Goal: Task Accomplishment & Management: Manage account settings

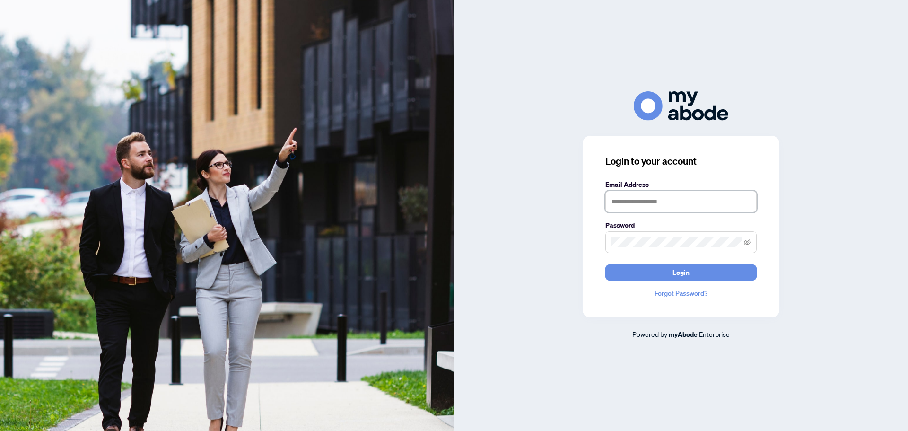
type input "**********"
click at [659, 268] on button "Login" at bounding box center [680, 272] width 151 height 16
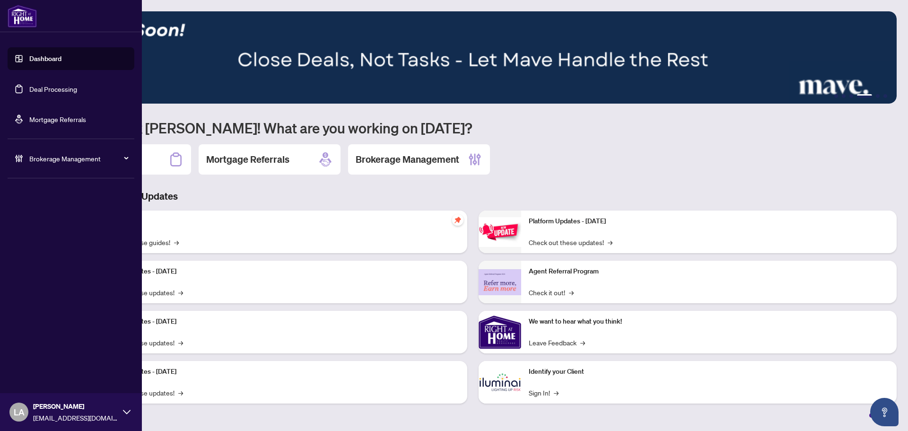
drag, startPoint x: 39, startPoint y: 96, endPoint x: 46, endPoint y: 97, distance: 6.8
click at [39, 93] on link "Deal Processing" at bounding box center [53, 89] width 48 height 9
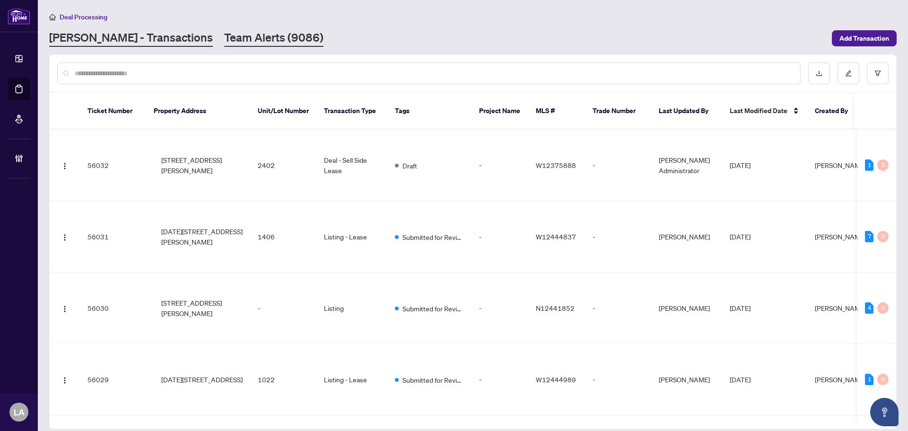
click at [224, 40] on link "Team Alerts (9086)" at bounding box center [273, 38] width 99 height 17
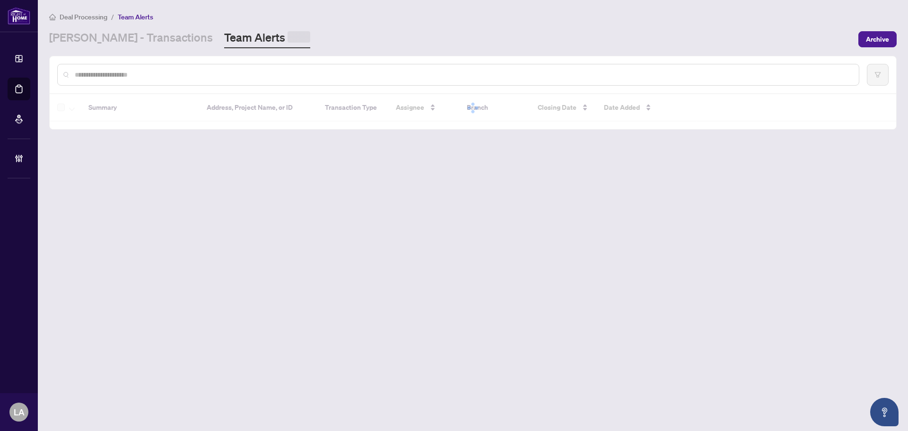
click at [209, 80] on div at bounding box center [458, 75] width 802 height 22
click at [206, 75] on input "text" at bounding box center [463, 73] width 776 height 10
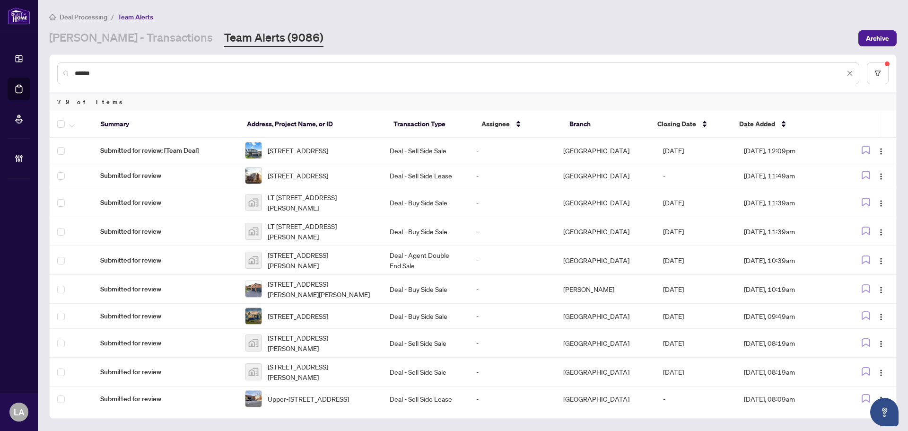
type input "******"
click at [72, 124] on icon "button" at bounding box center [72, 126] width 6 height 4
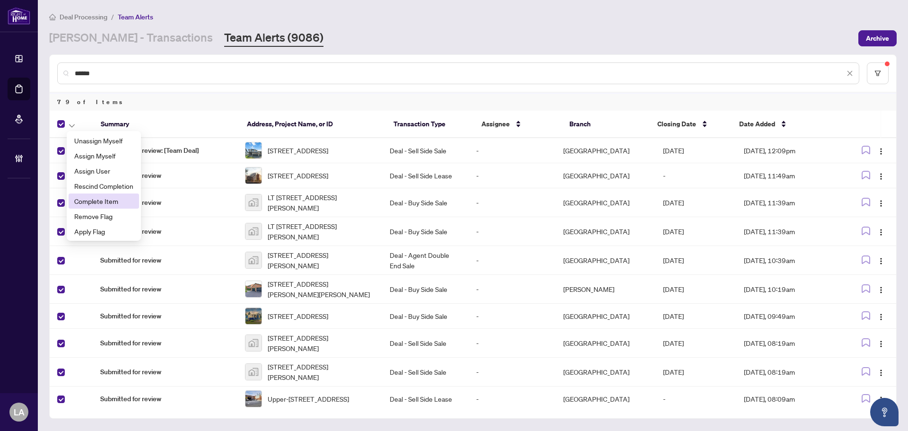
click at [96, 202] on span "Complete Item" at bounding box center [103, 201] width 59 height 10
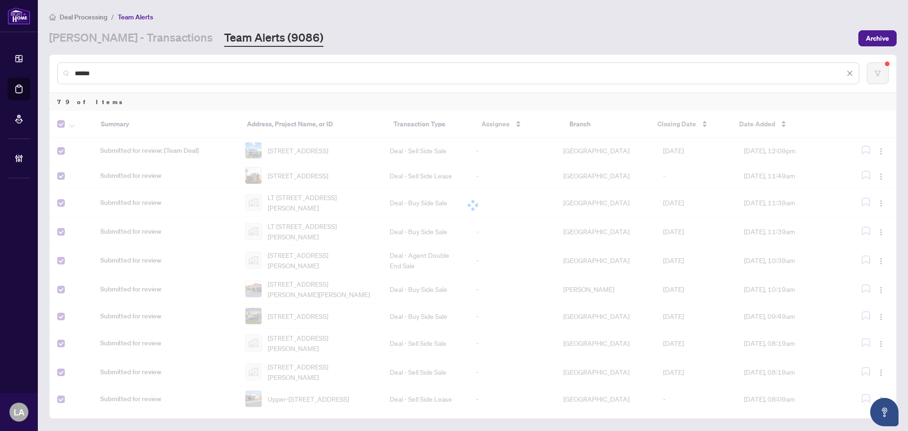
click at [61, 123] on div at bounding box center [473, 205] width 846 height 189
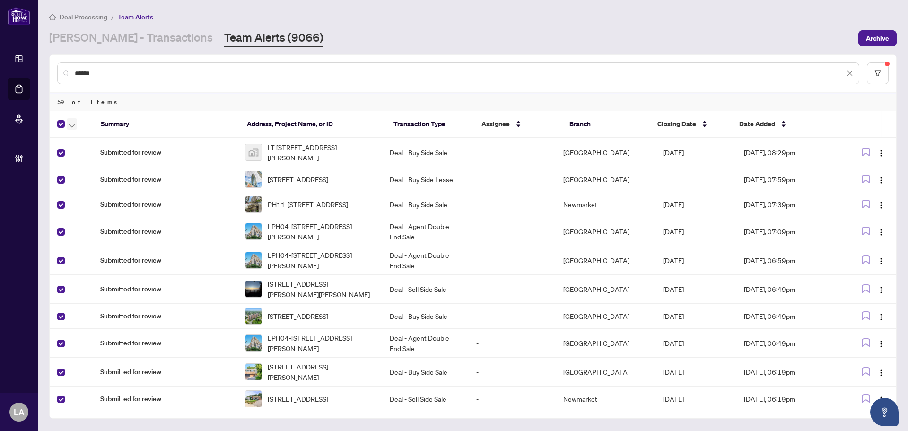
click at [75, 126] on button "button" at bounding box center [72, 123] width 10 height 11
click at [98, 208] on li "Complete Item" at bounding box center [104, 200] width 70 height 15
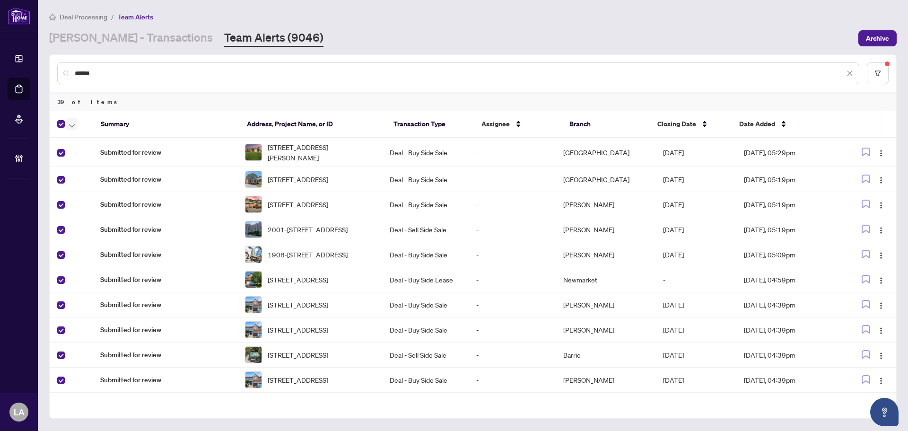
click at [76, 123] on button "button" at bounding box center [72, 123] width 10 height 11
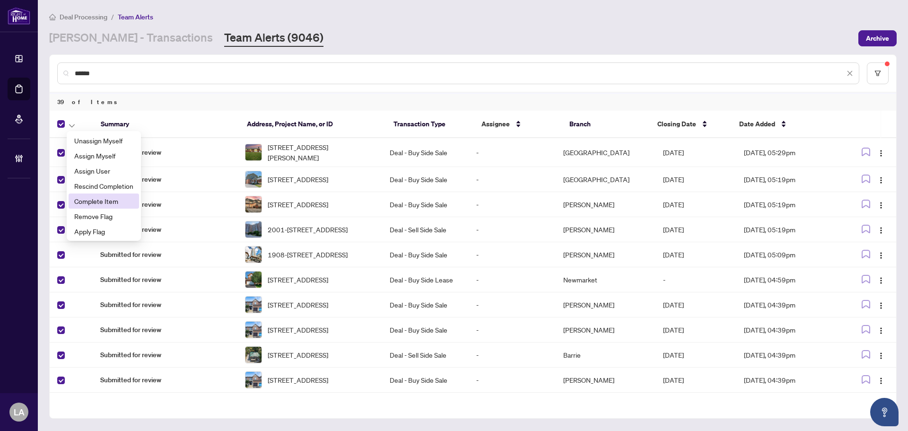
click at [95, 198] on span "Complete Item" at bounding box center [103, 201] width 59 height 10
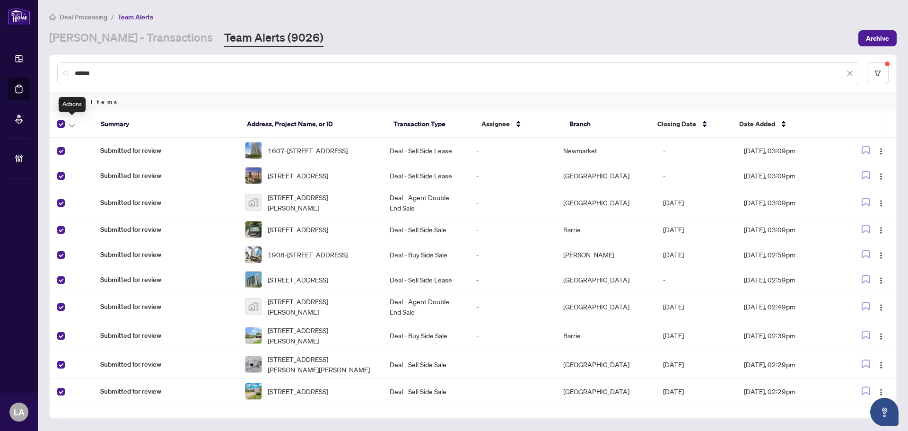
drag, startPoint x: 70, startPoint y: 123, endPoint x: 188, endPoint y: 103, distance: 119.1
click at [71, 124] on icon "button" at bounding box center [72, 126] width 6 height 4
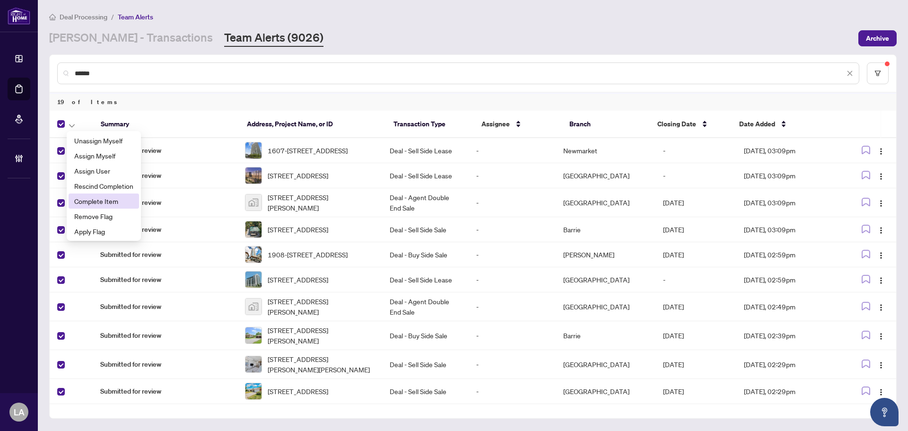
click at [114, 196] on span "Complete Item" at bounding box center [103, 201] width 59 height 10
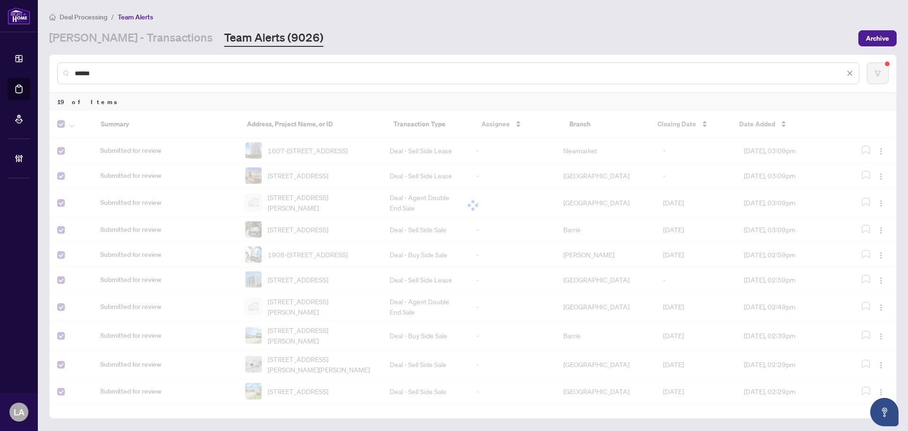
drag, startPoint x: 128, startPoint y: 69, endPoint x: 23, endPoint y: 69, distance: 104.9
click at [23, 69] on div "Dashboard Deal Processing Mortgage Referrals Brokerage Management LA Luna Almuh…" at bounding box center [454, 215] width 908 height 431
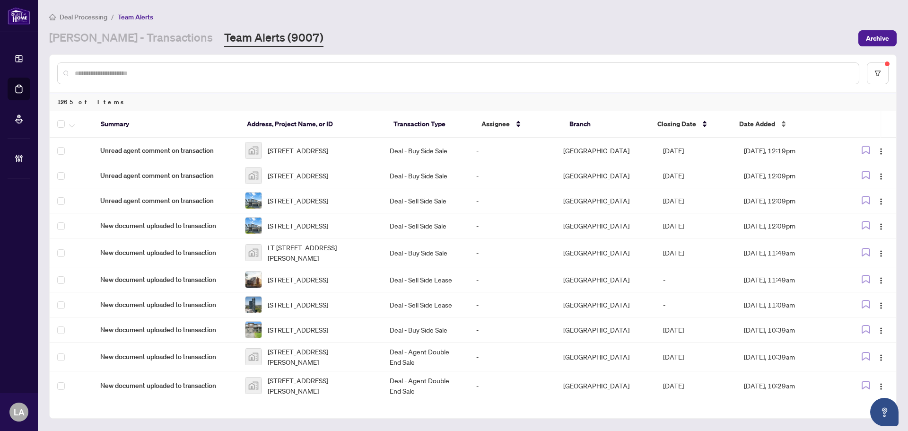
click at [753, 119] on div "Date Added" at bounding box center [784, 124] width 90 height 10
click at [753, 121] on span "Date Added" at bounding box center [757, 124] width 36 height 10
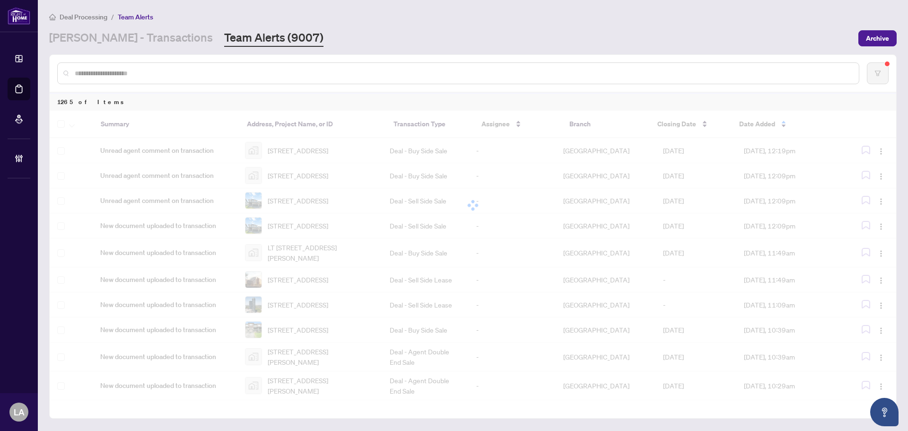
drag, startPoint x: 304, startPoint y: 40, endPoint x: 286, endPoint y: 59, distance: 26.7
click at [286, 59] on main "Deal Processing / Team Alerts RAHR - Transactions Team Alerts (9007) Archive 12…" at bounding box center [473, 215] width 870 height 431
click at [254, 83] on div at bounding box center [458, 73] width 802 height 22
click at [252, 73] on input "text" at bounding box center [463, 73] width 776 height 10
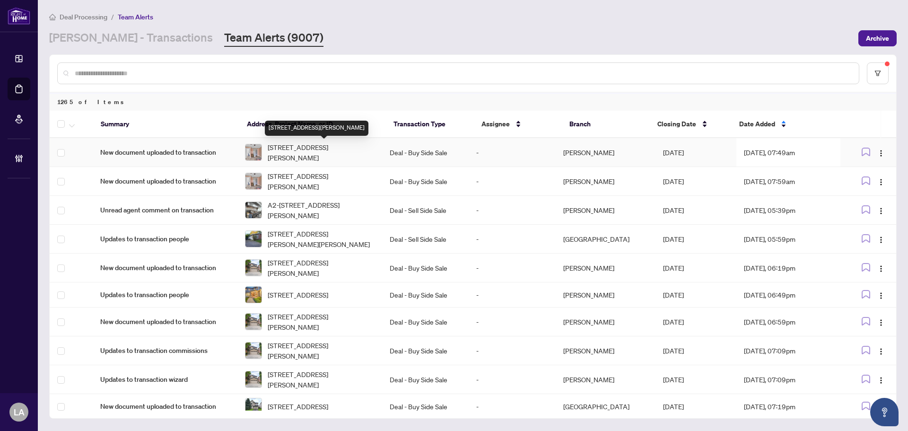
click at [261, 148] on img at bounding box center [253, 152] width 16 height 16
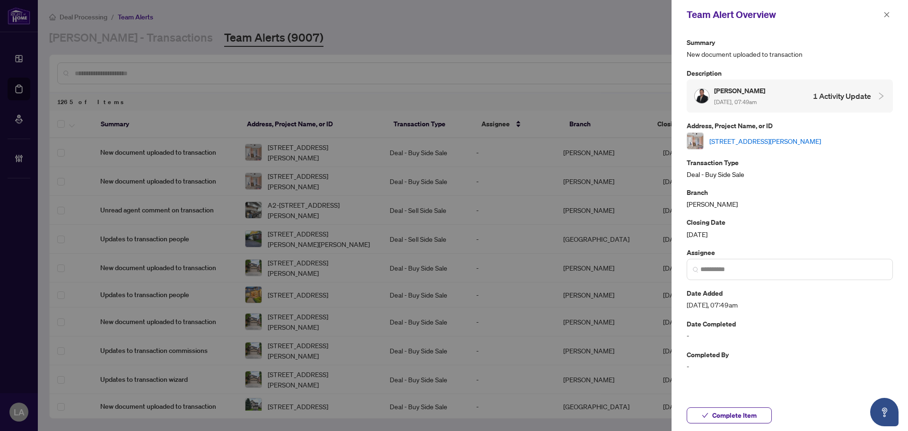
click at [725, 138] on link "[STREET_ADDRESS][PERSON_NAME]" at bounding box center [765, 141] width 112 height 10
click at [703, 414] on icon "check" at bounding box center [705, 415] width 7 height 7
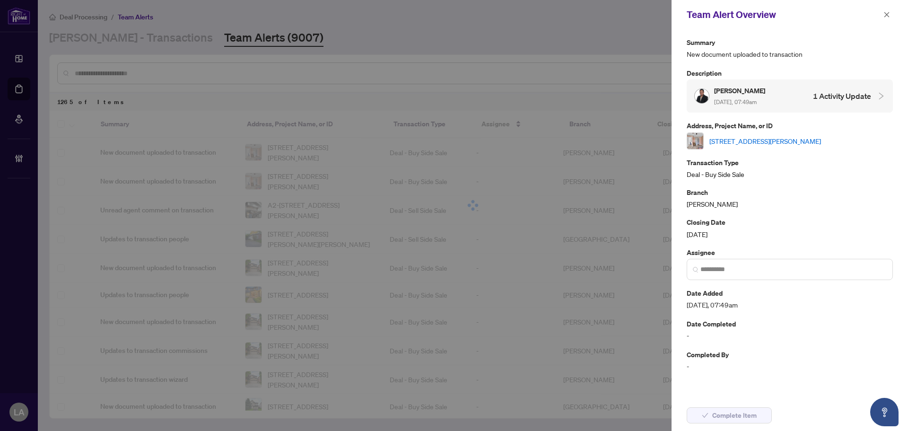
click at [887, 9] on span "button" at bounding box center [886, 14] width 7 height 15
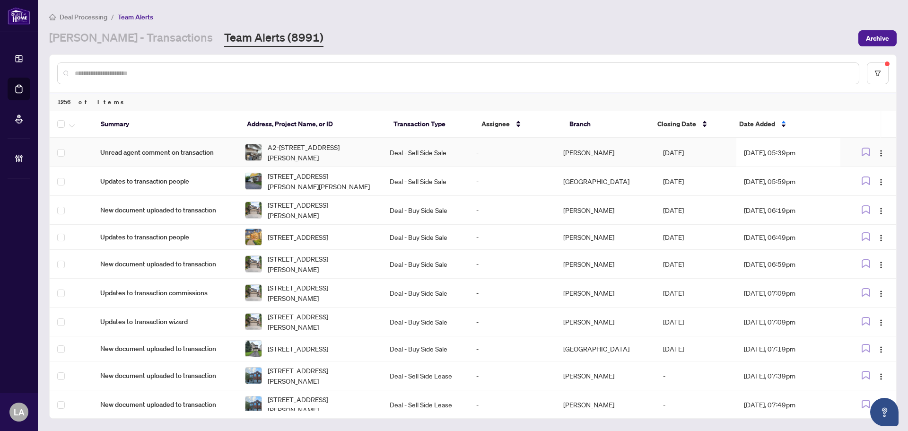
click at [553, 153] on td "-" at bounding box center [511, 152] width 87 height 29
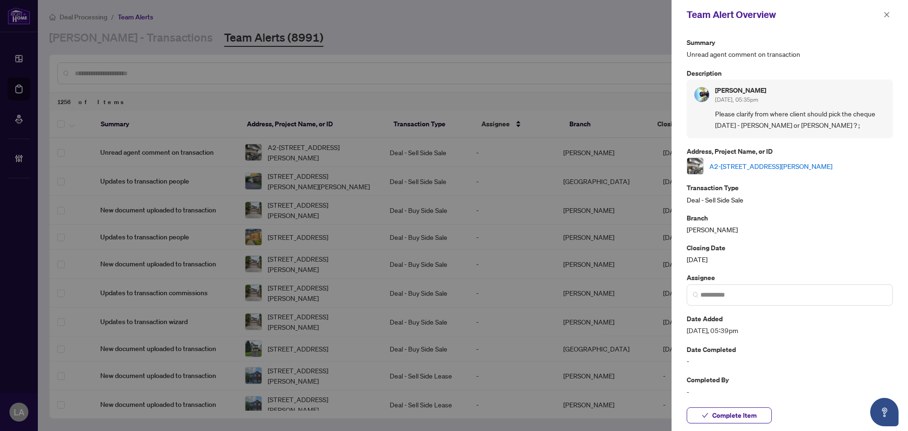
click at [731, 171] on link "A2-2013 Lawrence Ave, Toronto, Ontario M9N 0A3, Canada" at bounding box center [770, 166] width 123 height 10
drag, startPoint x: 700, startPoint y: 416, endPoint x: 698, endPoint y: 397, distance: 19.5
click at [704, 418] on button "Complete Item" at bounding box center [728, 415] width 85 height 16
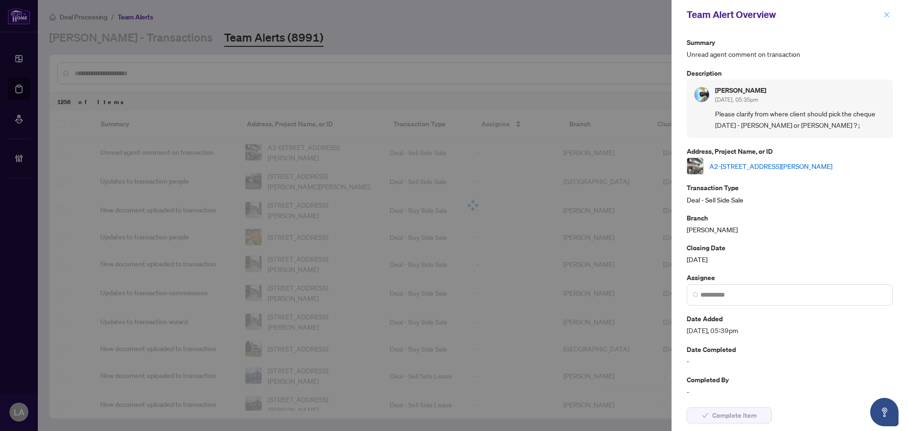
click at [886, 15] on icon "close" at bounding box center [886, 14] width 5 height 5
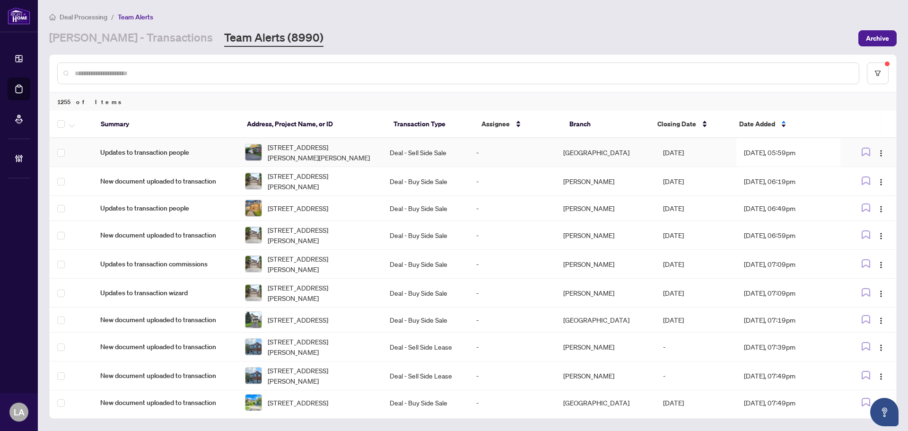
click at [422, 153] on td "Deal - Sell Side Sale" at bounding box center [425, 152] width 87 height 29
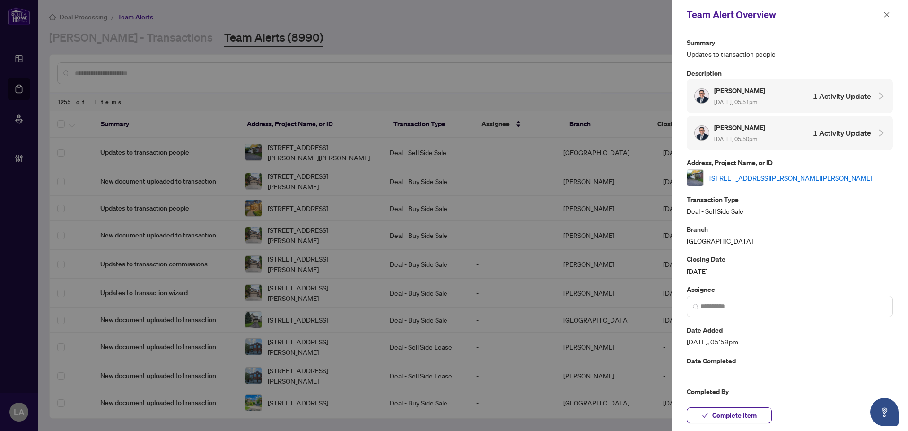
click at [729, 174] on link "72 Kelly St, Barry's Bay, Ontario K0J 1B0, Canada" at bounding box center [790, 178] width 163 height 10
click at [714, 418] on span "Complete Item" at bounding box center [734, 414] width 44 height 15
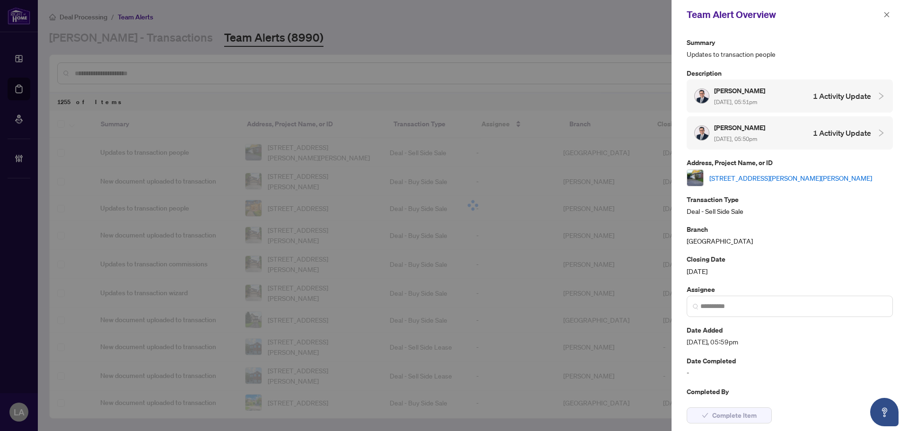
click at [880, 10] on span at bounding box center [886, 14] width 12 height 11
drag, startPoint x: 887, startPoint y: 20, endPoint x: 881, endPoint y: 15, distance: 8.4
click at [883, 18] on span "button" at bounding box center [886, 14] width 7 height 15
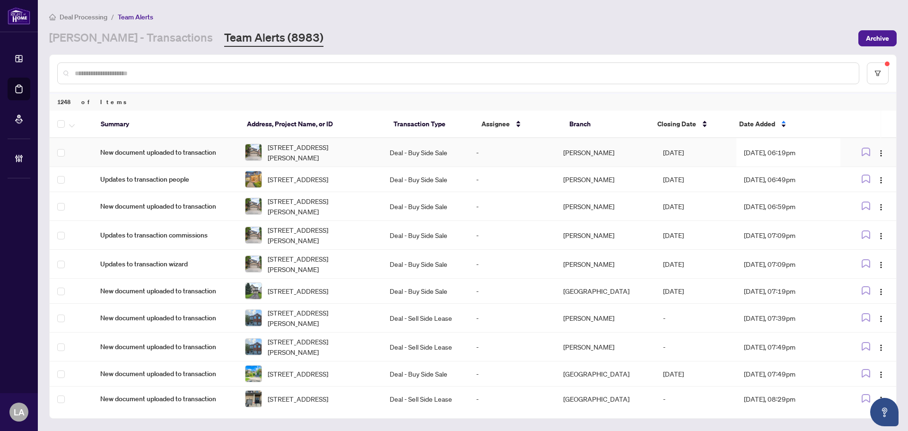
click at [430, 146] on td "Deal - Buy Side Sale" at bounding box center [425, 152] width 87 height 29
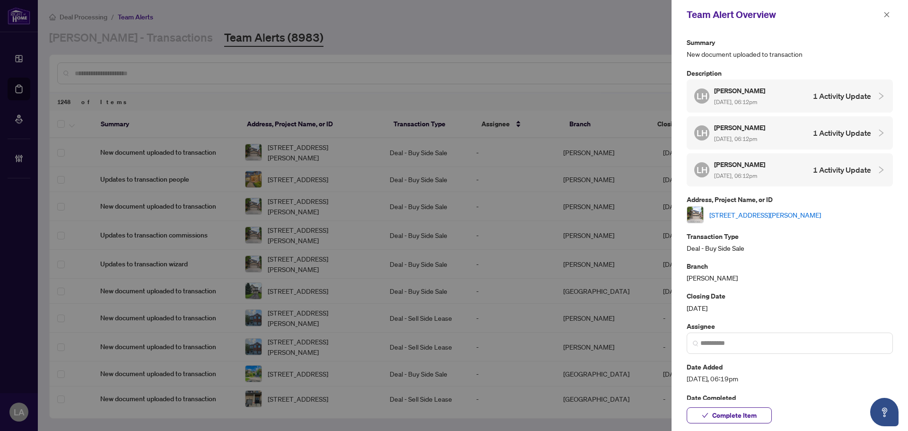
click at [724, 215] on link "18 Castlepoint Dr, Vaughan, Ontario L4H 1C1, Canada" at bounding box center [765, 214] width 112 height 10
click at [719, 424] on div "Complete Item" at bounding box center [789, 414] width 236 height 31
click at [712, 417] on span "Complete Item" at bounding box center [734, 414] width 44 height 15
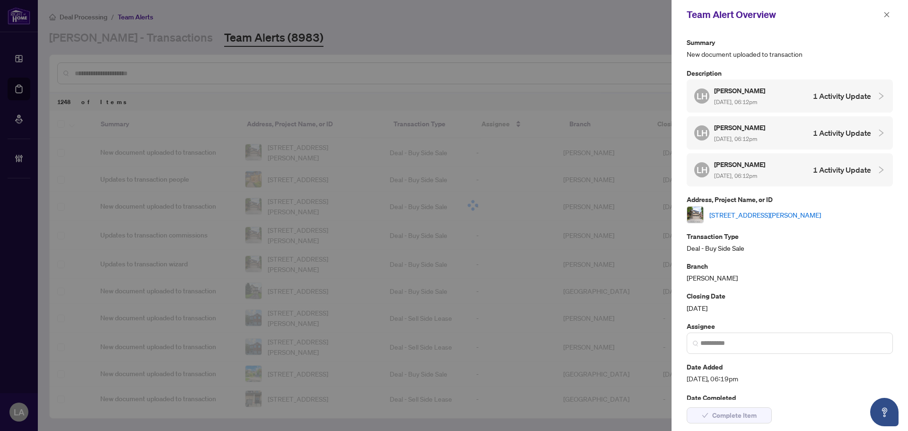
drag, startPoint x: 886, startPoint y: 8, endPoint x: 881, endPoint y: 21, distance: 13.6
click at [886, 10] on span "button" at bounding box center [886, 14] width 7 height 15
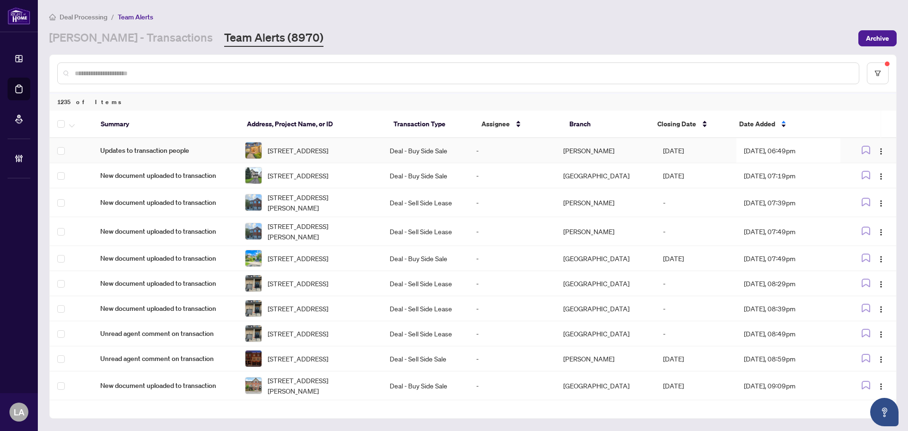
click at [478, 149] on td "-" at bounding box center [511, 150] width 87 height 25
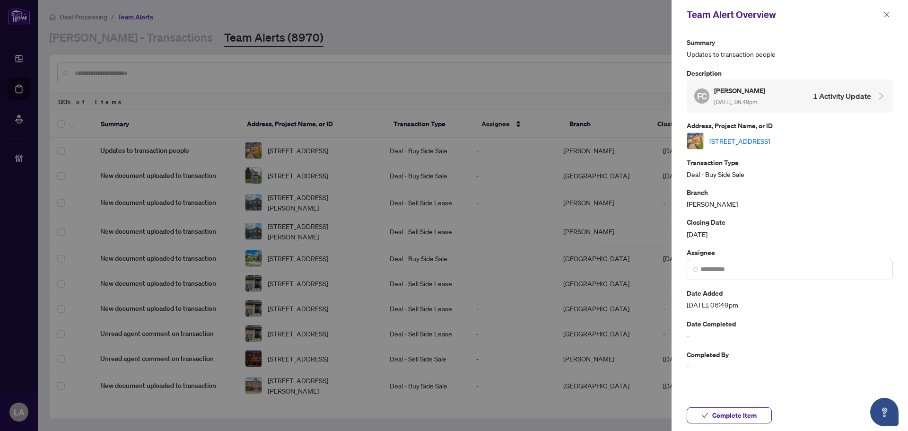
click at [732, 143] on link "4193 Claypine Rise, Mississauga, Ontario L4W 2G5, Canada" at bounding box center [739, 141] width 61 height 10
click at [732, 142] on link "4193 Claypine Rise, Mississauga, Ontario L4W 2G5, Canada" at bounding box center [739, 141] width 61 height 10
click at [694, 422] on button "Complete Item" at bounding box center [728, 415] width 85 height 16
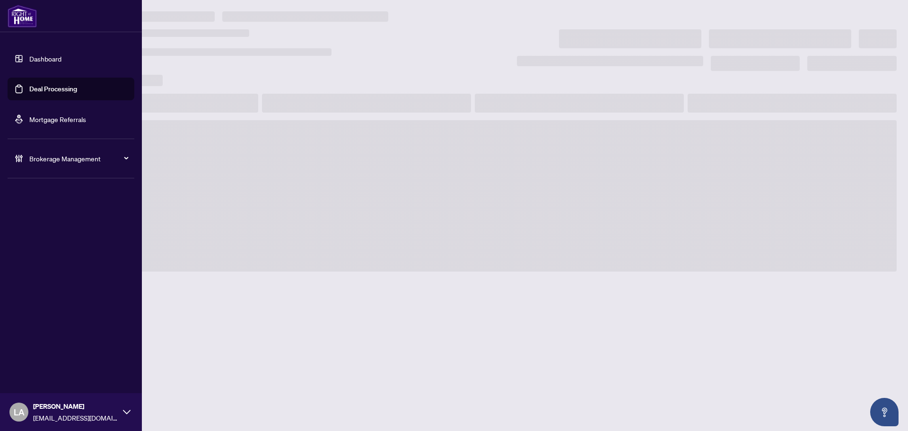
click at [29, 91] on link "Deal Processing" at bounding box center [53, 89] width 48 height 9
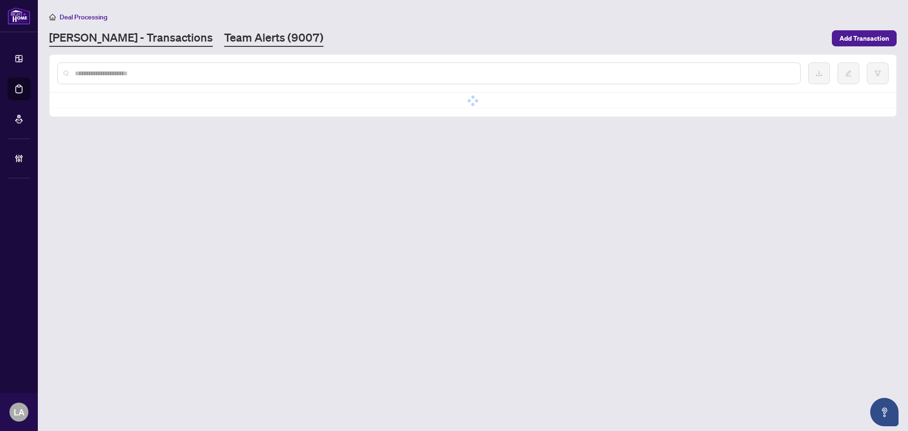
click at [224, 41] on link "Team Alerts (9007)" at bounding box center [273, 38] width 99 height 17
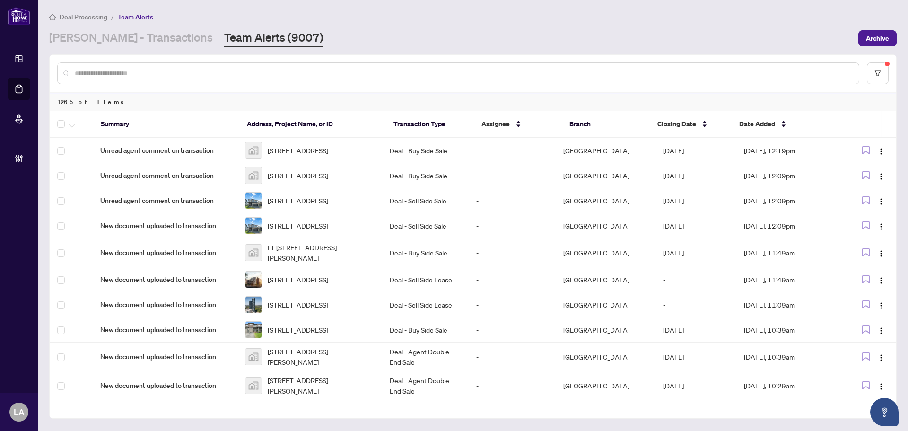
click at [88, 78] on div at bounding box center [458, 73] width 802 height 22
click at [91, 75] on input "text" at bounding box center [463, 73] width 776 height 10
paste input "*******"
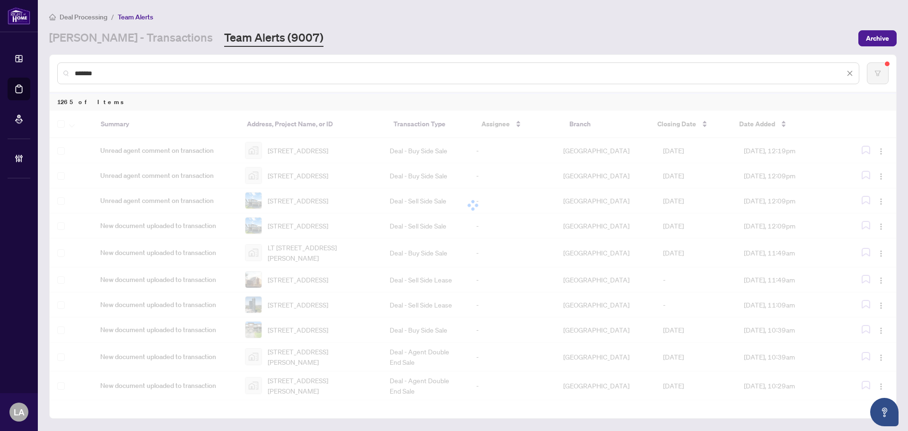
type input "*******"
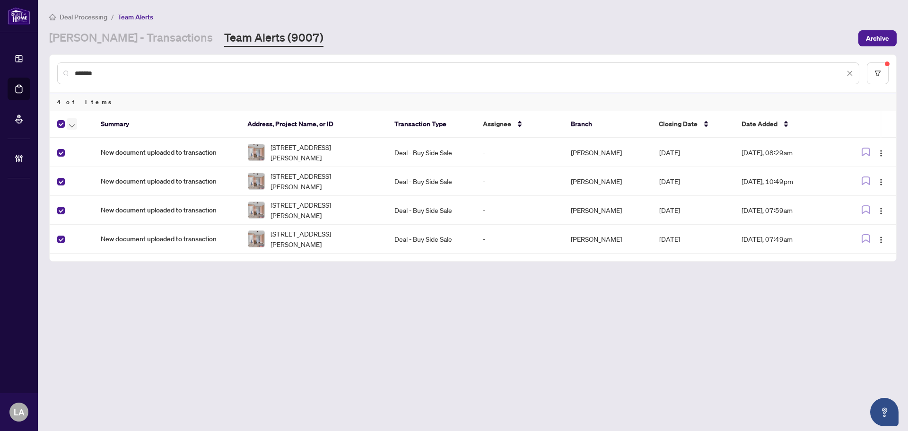
click at [69, 123] on button "button" at bounding box center [72, 123] width 10 height 11
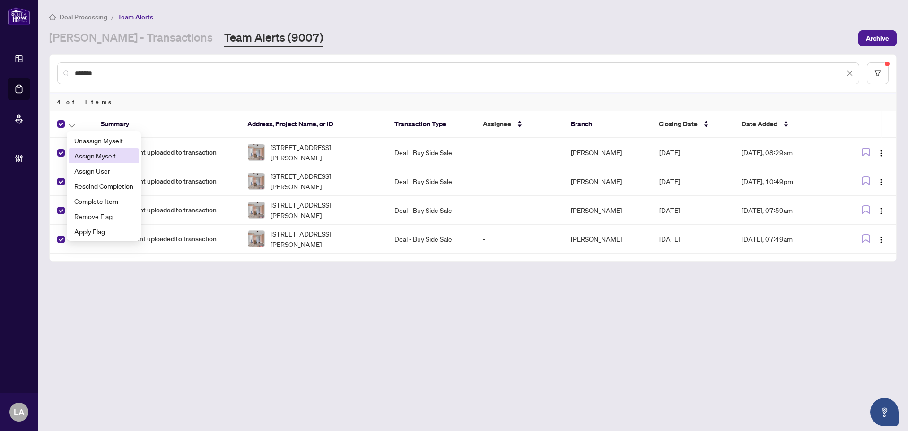
click at [76, 152] on span "Assign Myself" at bounding box center [103, 155] width 59 height 10
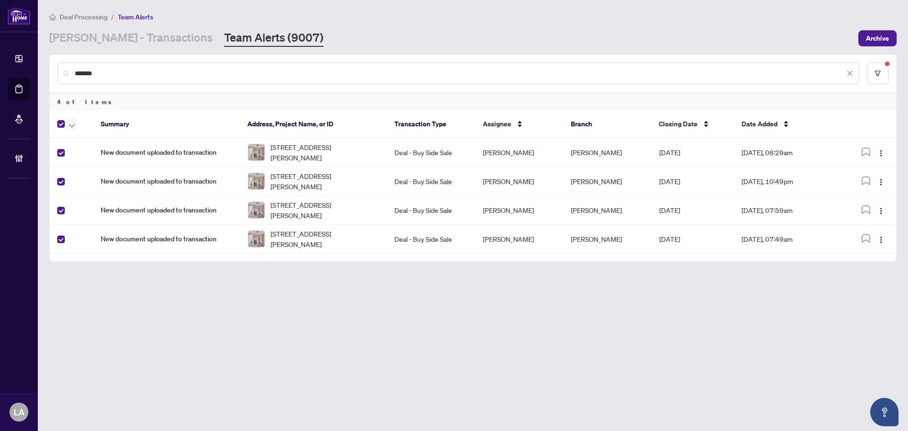
click at [69, 124] on icon "button" at bounding box center [72, 126] width 6 height 4
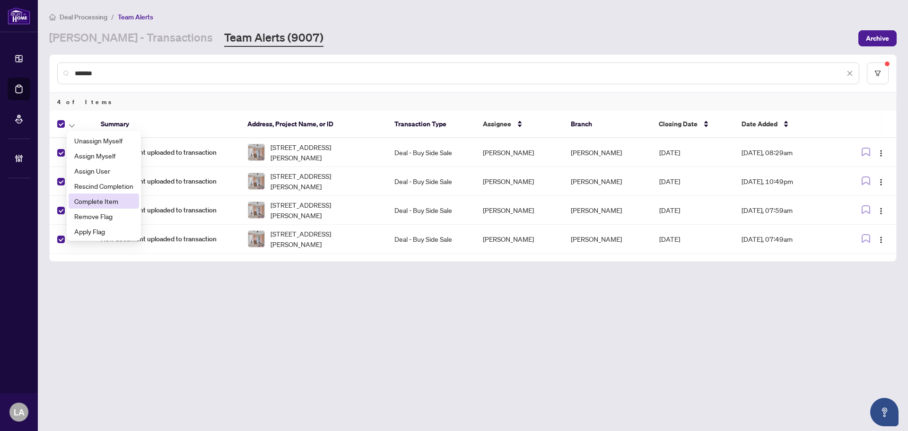
click at [103, 206] on li "Complete Item" at bounding box center [104, 200] width 70 height 15
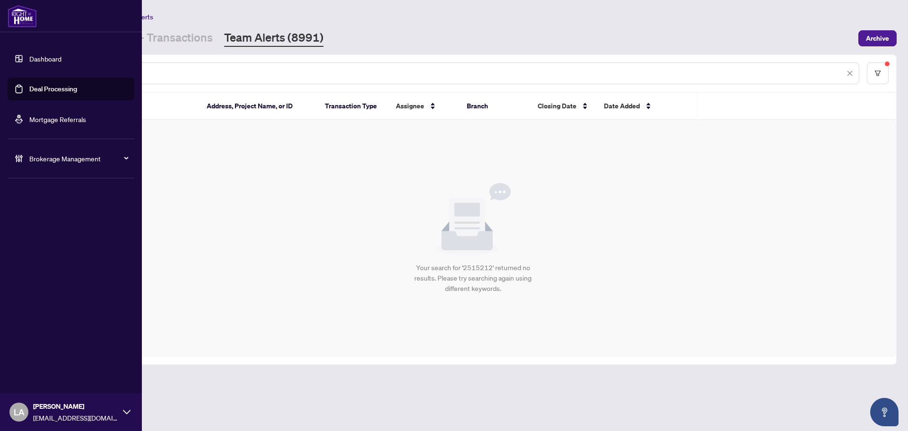
click at [42, 88] on link "Deal Processing" at bounding box center [53, 89] width 48 height 9
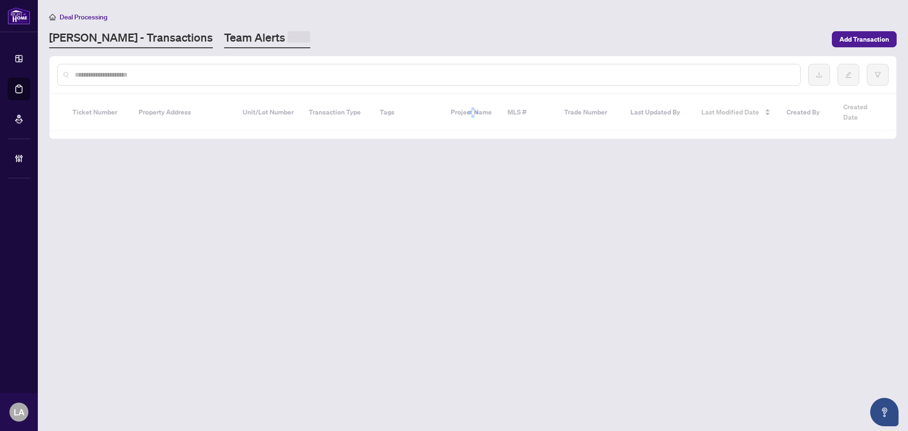
click at [224, 42] on link "Team Alerts" at bounding box center [267, 39] width 86 height 18
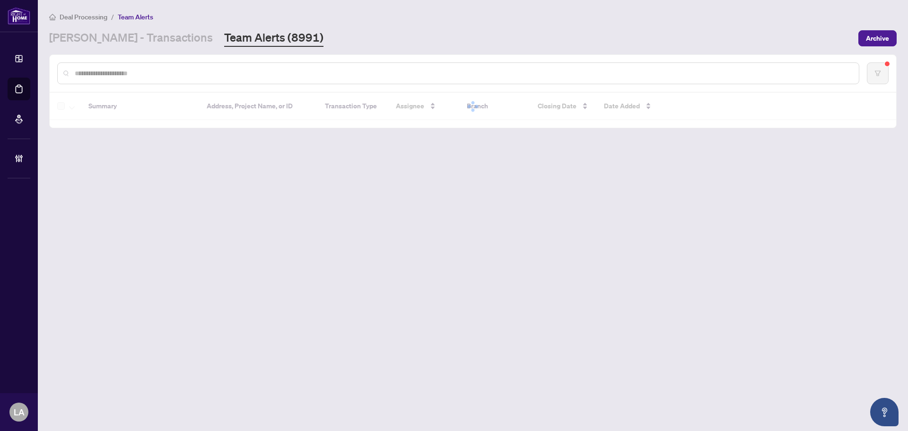
drag, startPoint x: 165, startPoint y: 68, endPoint x: 171, endPoint y: 71, distance: 7.2
click at [165, 69] on input "text" at bounding box center [463, 73] width 776 height 10
paste input "*******"
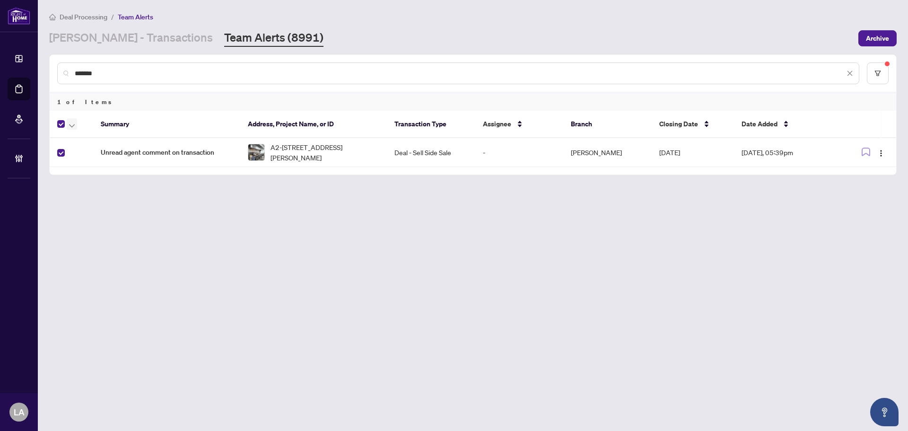
click at [70, 122] on span "button" at bounding box center [72, 124] width 6 height 10
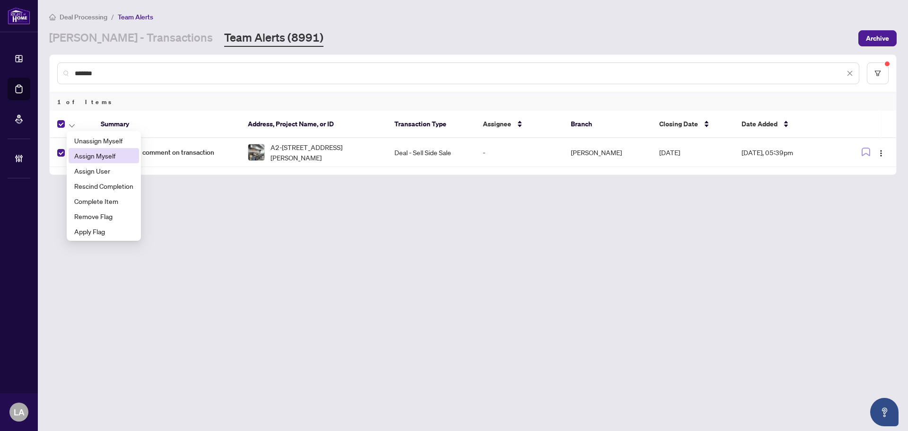
click at [85, 149] on li "Assign Myself" at bounding box center [104, 155] width 70 height 15
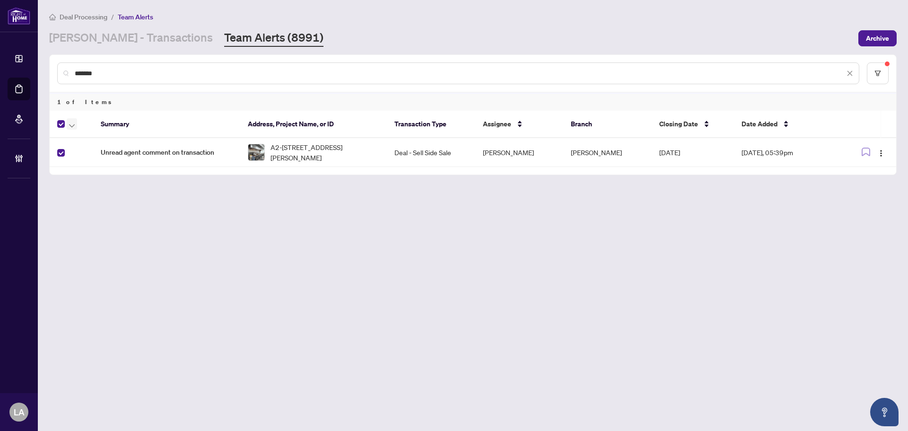
click at [67, 122] on button "button" at bounding box center [72, 123] width 10 height 11
click at [95, 202] on span "Complete Item" at bounding box center [103, 201] width 59 height 10
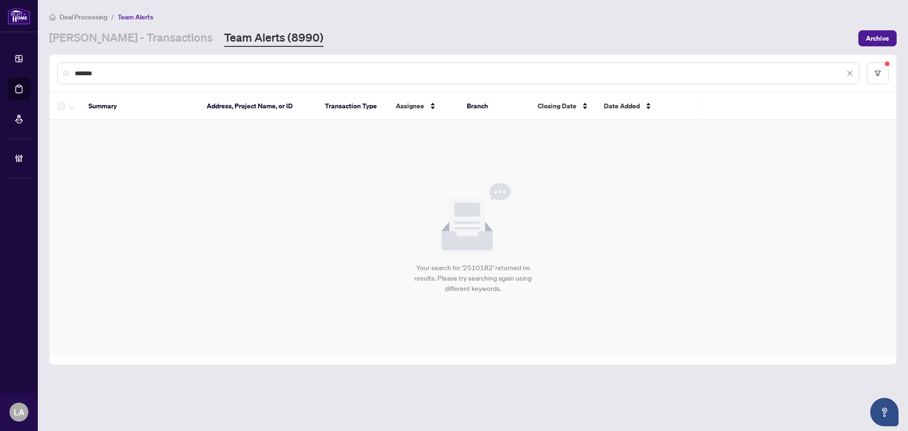
click at [129, 71] on input "*******" at bounding box center [460, 73] width 770 height 10
paste input "text"
click at [129, 71] on input "*******" at bounding box center [460, 73] width 770 height 10
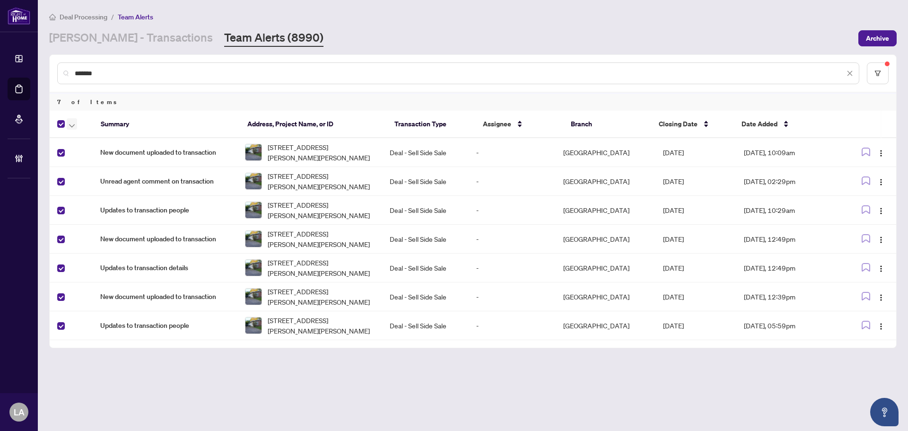
click at [70, 122] on span "button" at bounding box center [72, 124] width 6 height 10
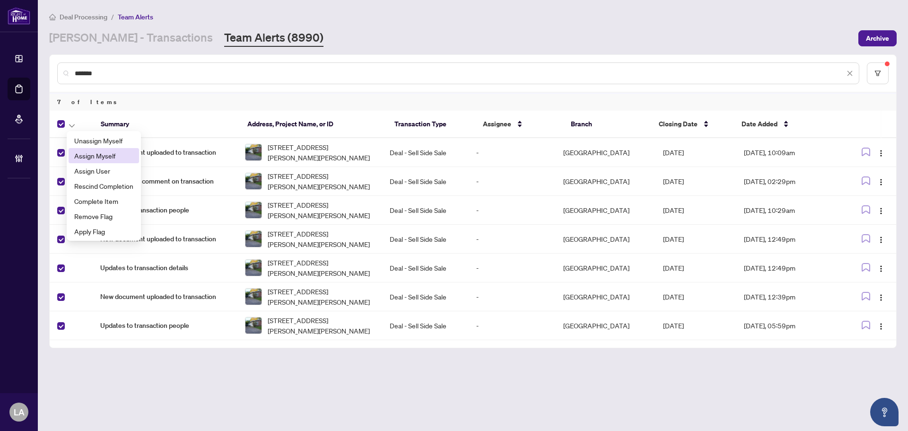
click at [74, 155] on li "Assign Myself" at bounding box center [104, 155] width 70 height 15
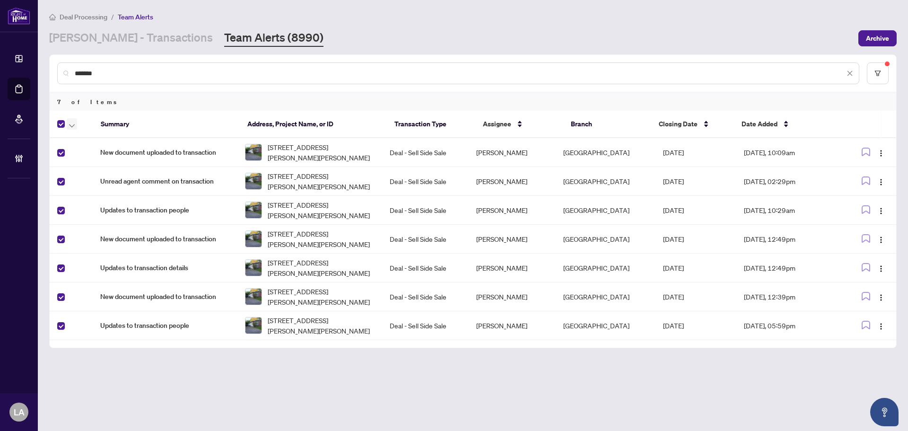
click at [69, 124] on button "button" at bounding box center [72, 123] width 10 height 11
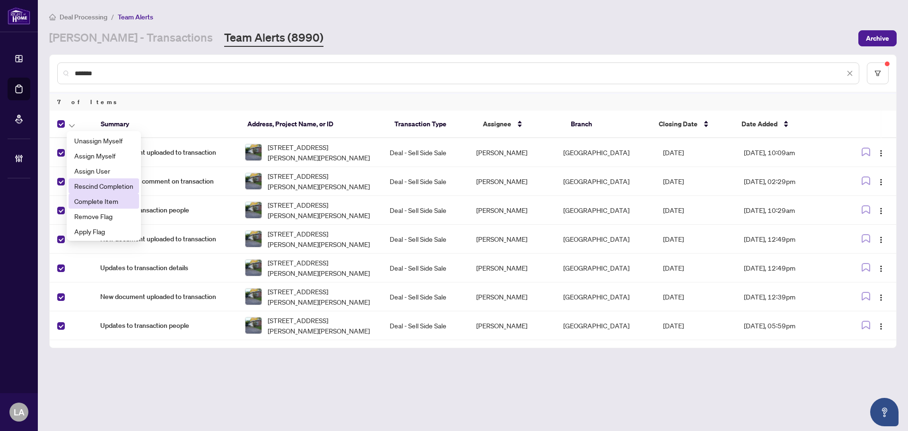
click at [108, 197] on span "Complete Item" at bounding box center [103, 201] width 59 height 10
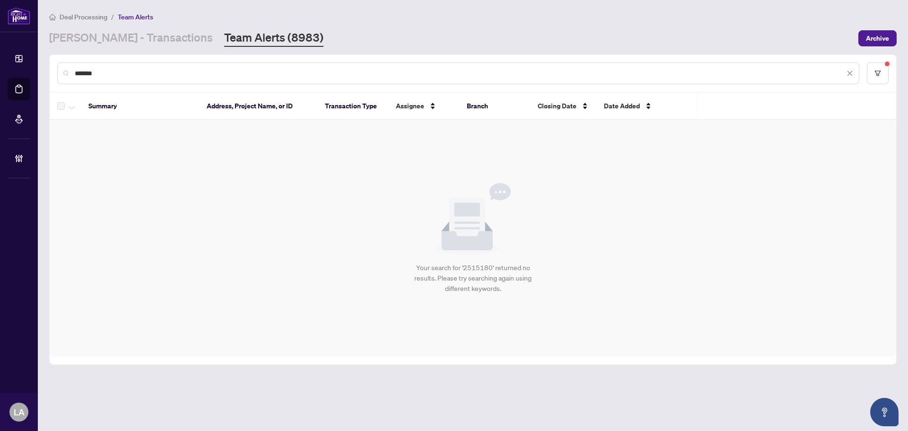
click at [129, 82] on div "*******" at bounding box center [458, 73] width 802 height 22
click at [121, 72] on input "*******" at bounding box center [460, 73] width 770 height 10
paste input "text"
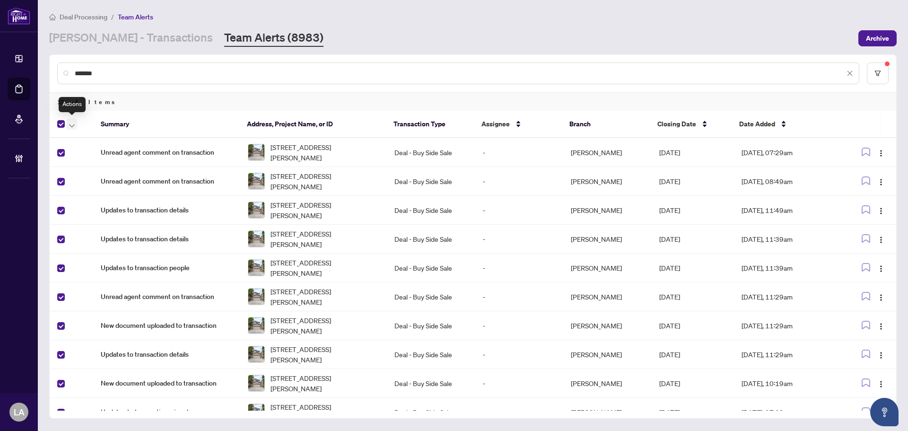
click at [71, 124] on icon "button" at bounding box center [72, 126] width 6 height 4
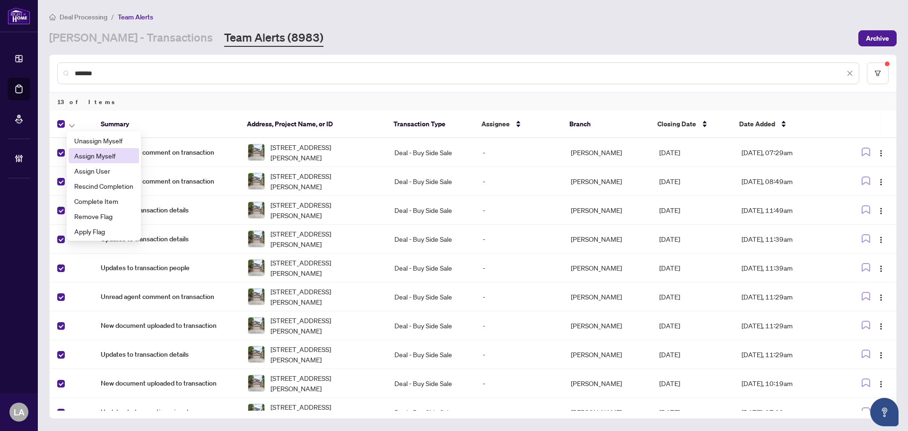
click at [84, 152] on span "Assign Myself" at bounding box center [103, 155] width 59 height 10
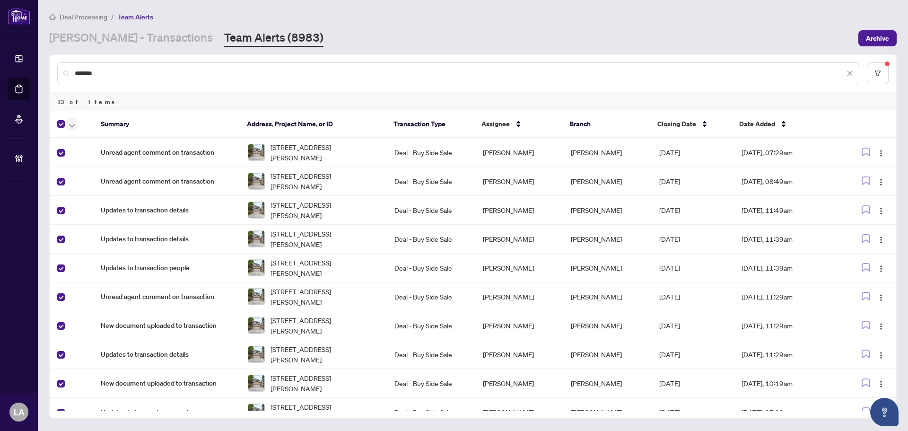
click at [67, 123] on button "button" at bounding box center [72, 123] width 10 height 11
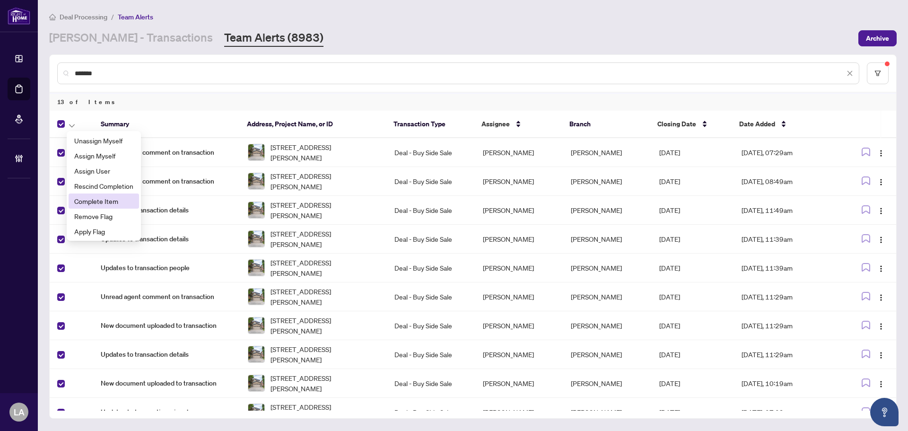
click at [98, 199] on span "Complete Item" at bounding box center [103, 201] width 59 height 10
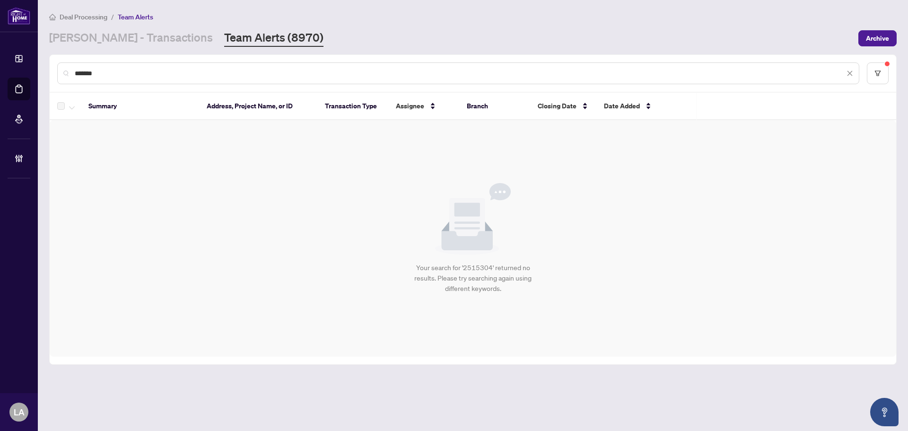
drag, startPoint x: 157, startPoint y: 56, endPoint x: 140, endPoint y: 74, distance: 25.1
click at [156, 57] on div "*******" at bounding box center [473, 73] width 846 height 37
click at [140, 74] on input "*******" at bounding box center [460, 73] width 770 height 10
paste input "text"
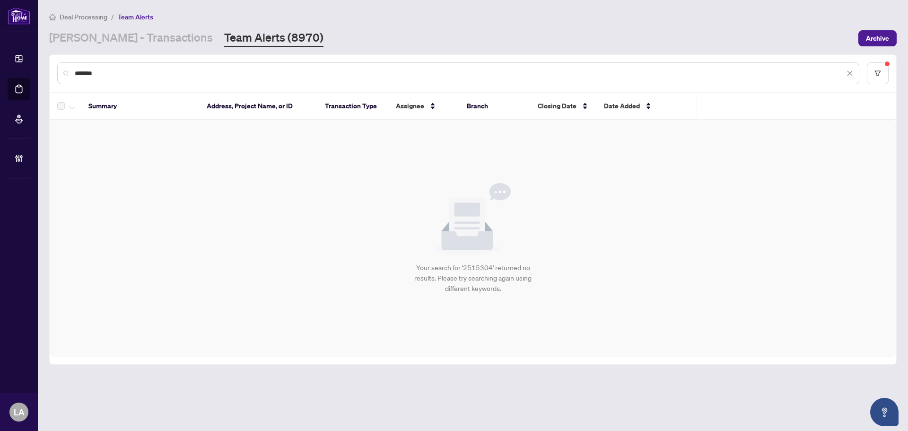
type input "*******"
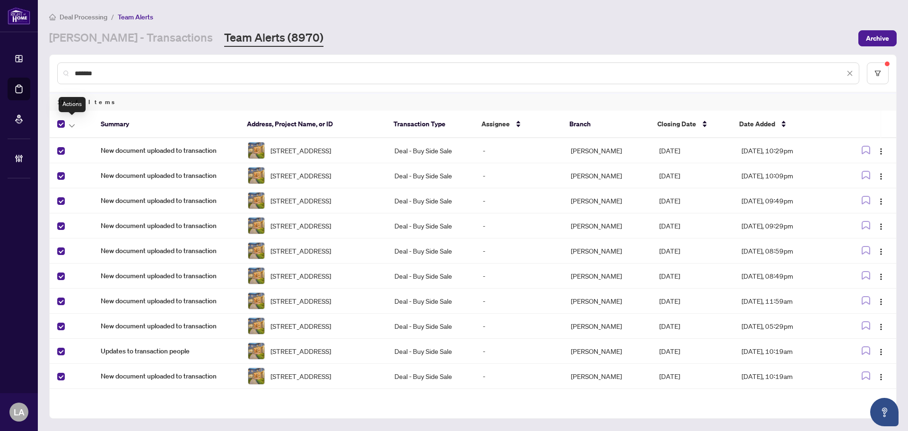
drag, startPoint x: 74, startPoint y: 125, endPoint x: 83, endPoint y: 142, distance: 19.2
click at [74, 126] on icon "button" at bounding box center [72, 126] width 6 height 4
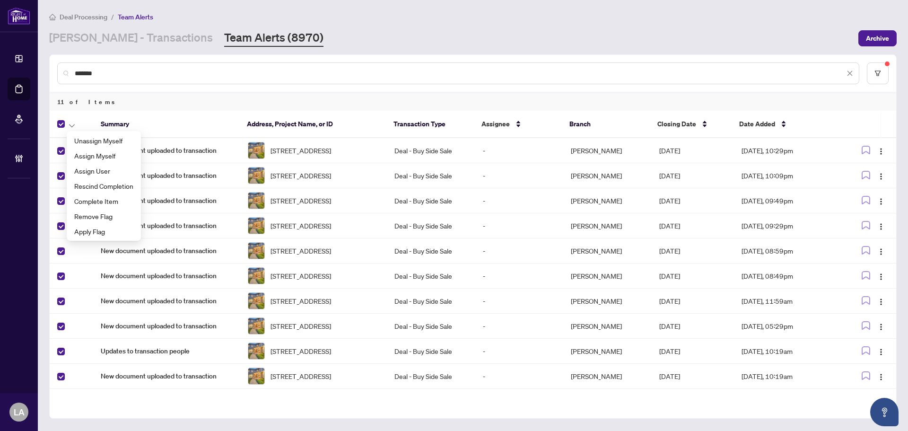
scroll to position [45, 0]
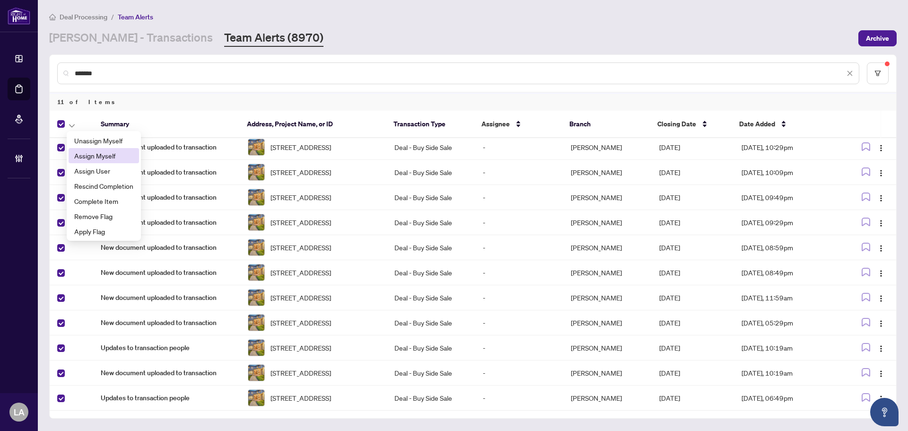
click at [103, 155] on span "Assign Myself" at bounding box center [103, 155] width 59 height 10
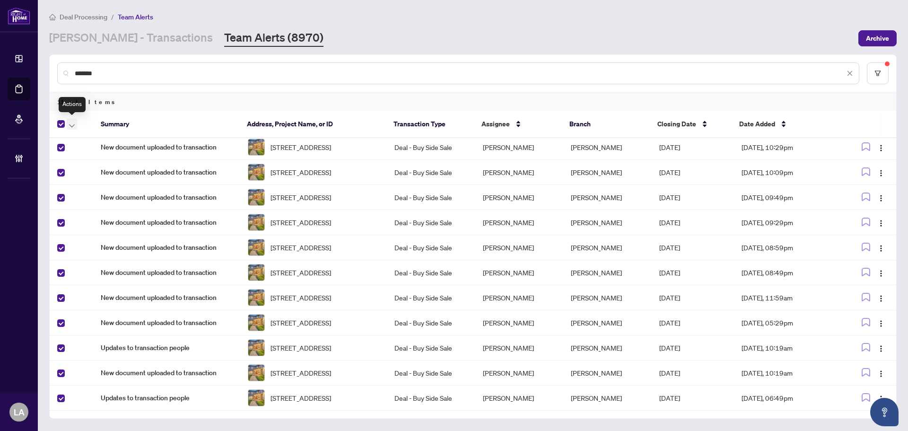
click at [69, 125] on icon "button" at bounding box center [72, 126] width 6 height 4
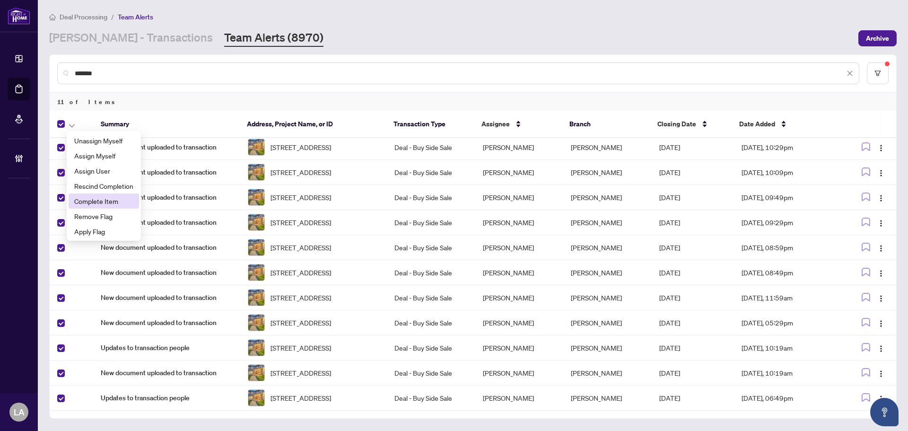
click at [95, 197] on span "Complete Item" at bounding box center [103, 201] width 59 height 10
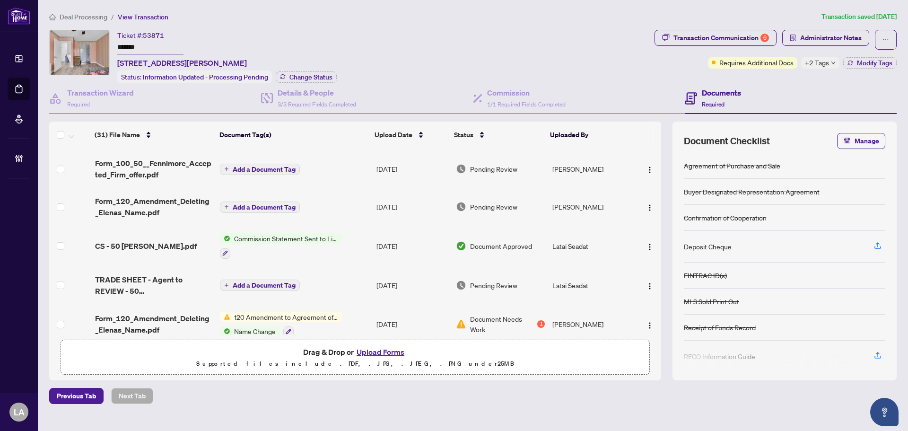
scroll to position [284, 0]
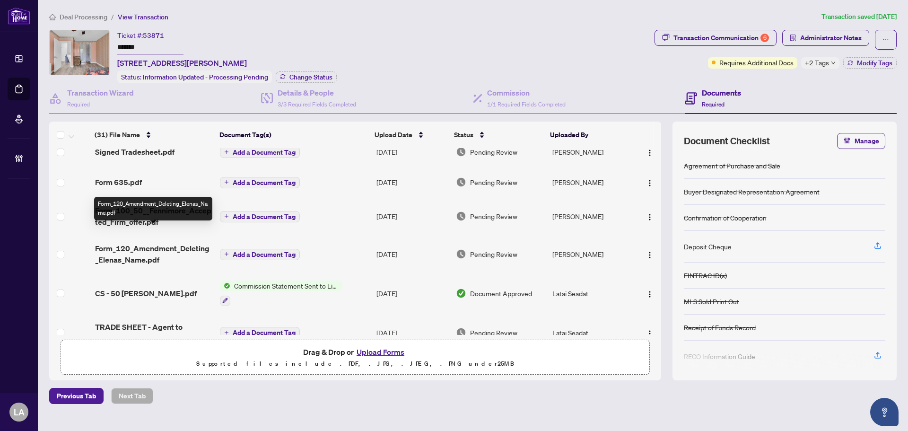
click at [145, 243] on span "Form_120_Amendment_Deleting_Elenas_Name.pdf" at bounding box center [153, 254] width 117 height 23
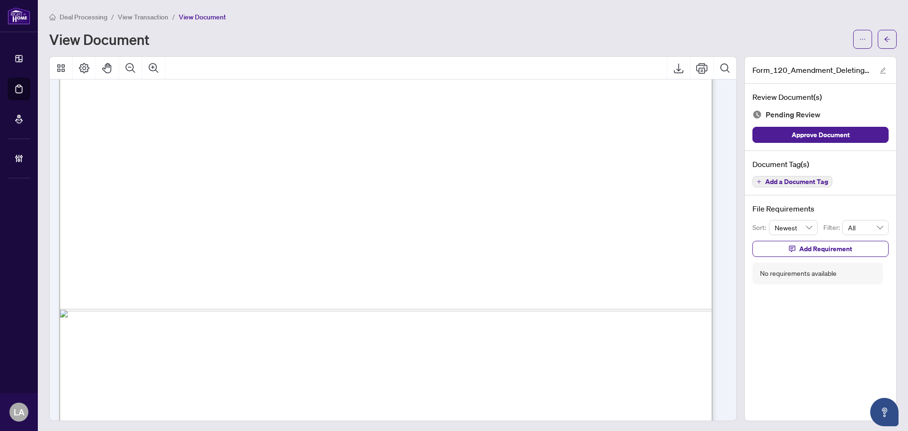
scroll to position [1390, 0]
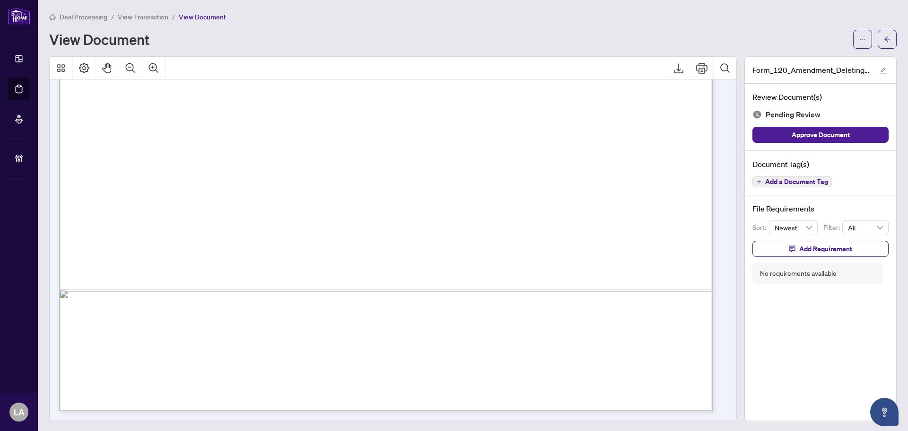
click at [771, 186] on button "Add a Document Tag" at bounding box center [792, 181] width 80 height 11
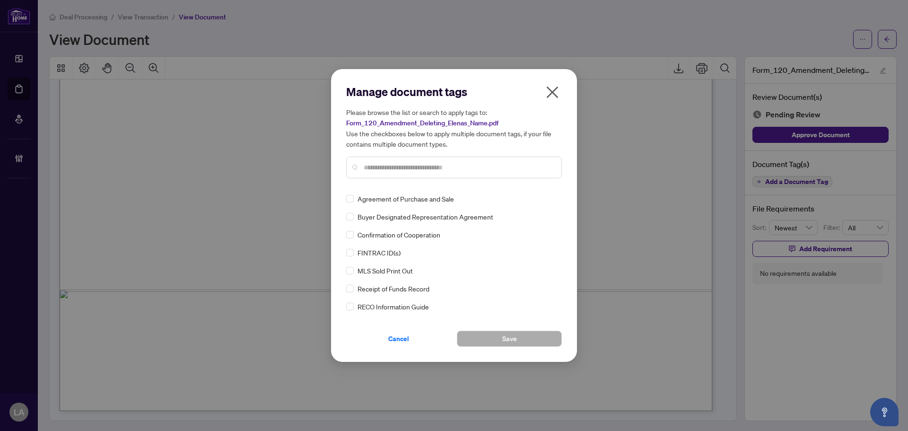
click at [394, 194] on span "Agreement of Purchase and Sale" at bounding box center [405, 198] width 96 height 10
click at [372, 168] on input "text" at bounding box center [459, 167] width 190 height 10
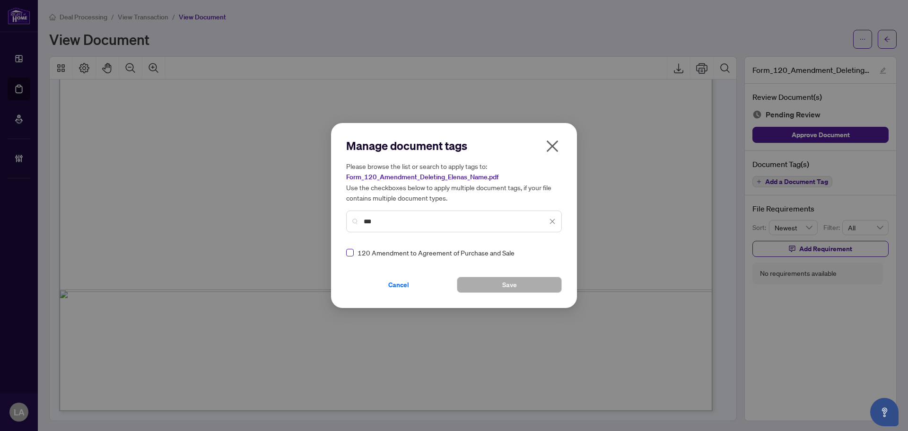
type input "***"
click at [553, 251] on div at bounding box center [544, 252] width 24 height 9
click at [525, 287] on div "Needs Work" at bounding box center [515, 283] width 61 height 10
click at [539, 249] on img at bounding box center [541, 252] width 9 height 9
click at [483, 303] on div "Approved" at bounding box center [515, 298] width 72 height 15
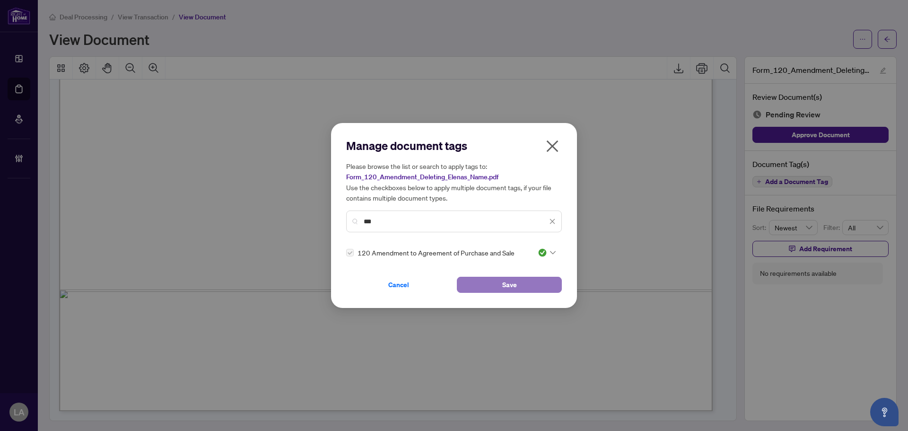
click at [480, 285] on button "Save" at bounding box center [509, 285] width 105 height 16
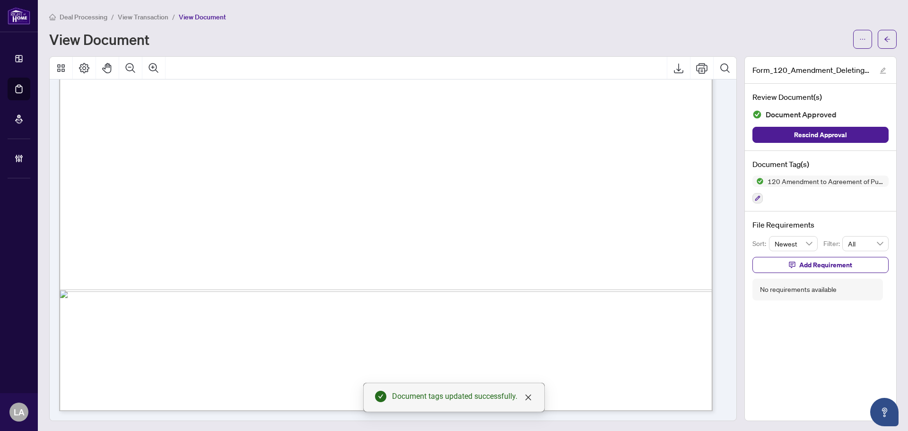
click at [127, 17] on span "View Transaction" at bounding box center [143, 17] width 51 height 9
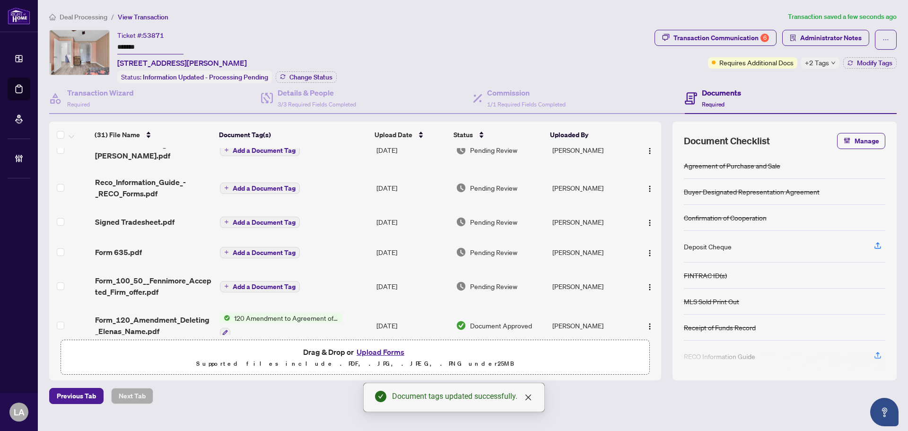
scroll to position [284, 0]
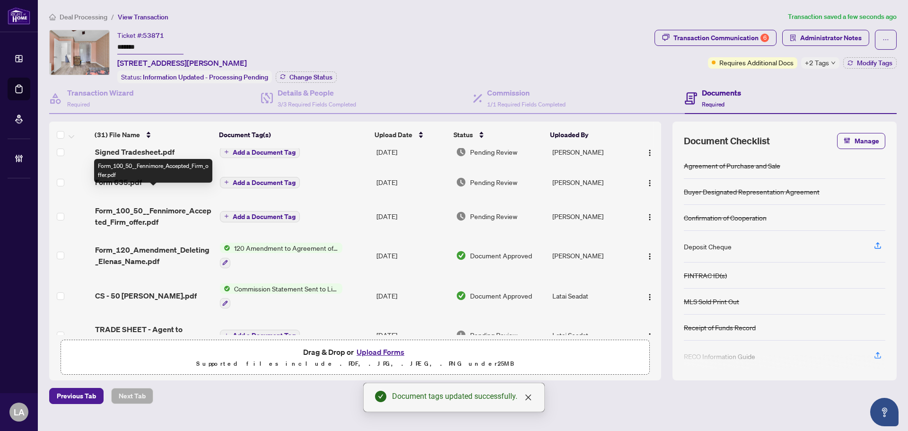
click at [146, 205] on span "Form_100_50__Fennimore_Accepted_Firm_offer.pdf" at bounding box center [153, 216] width 117 height 23
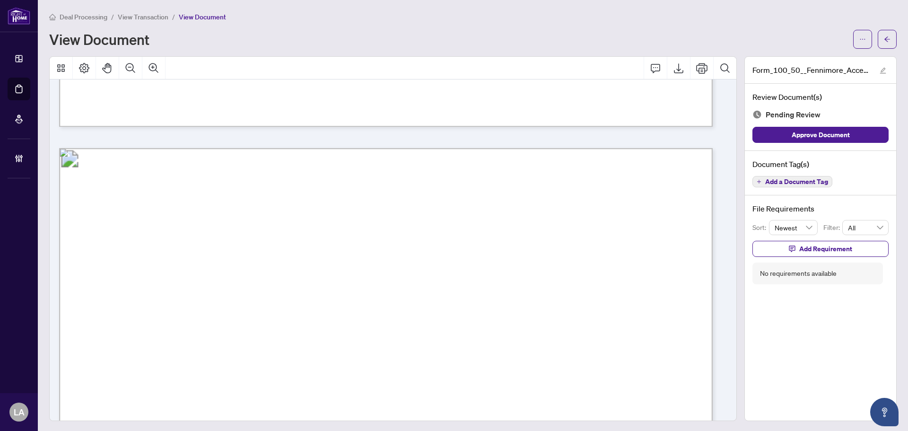
scroll to position [4349, 0]
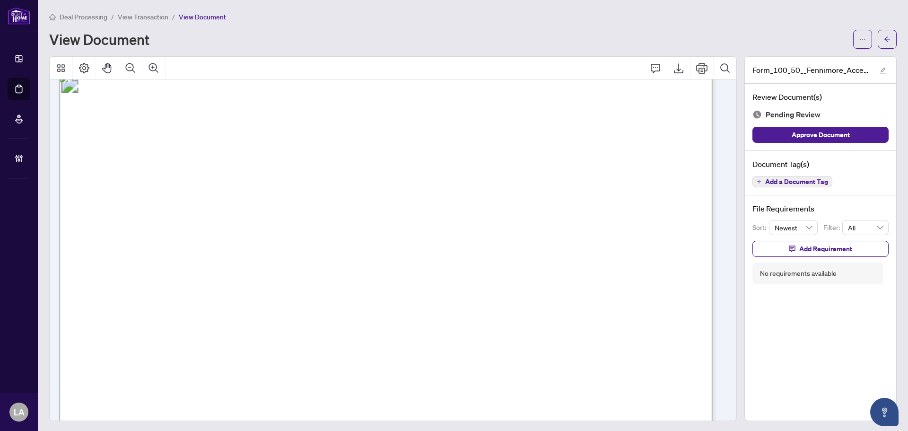
click at [770, 180] on span "Add a Document Tag" at bounding box center [796, 181] width 63 height 7
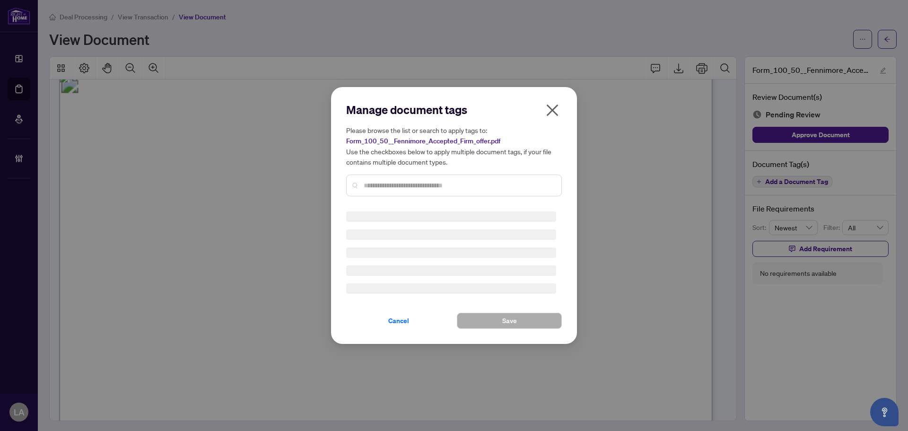
click at [411, 196] on div "Manage document tags Please browse the list or search to apply tags to: Form_10…" at bounding box center [454, 215] width 216 height 226
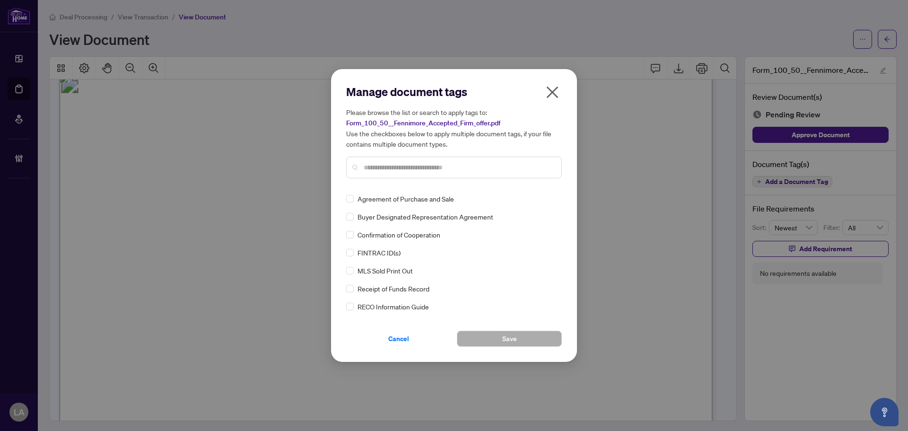
click at [386, 172] on input "text" at bounding box center [459, 167] width 190 height 10
click at [542, 200] on img at bounding box center [541, 198] width 9 height 9
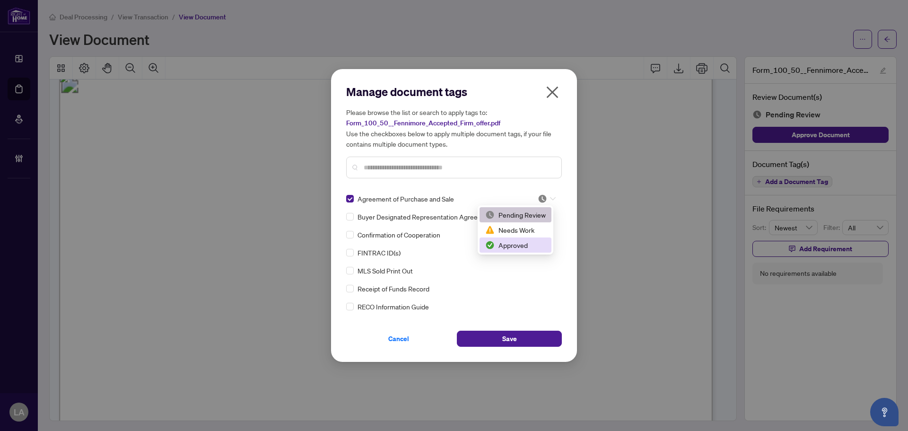
click at [499, 254] on div "2 3 Pending Review Needs Work Approved" at bounding box center [515, 229] width 76 height 49
click at [491, 243] on img at bounding box center [489, 244] width 9 height 9
drag, startPoint x: 502, startPoint y: 338, endPoint x: 494, endPoint y: 325, distance: 14.9
click at [502, 338] on span "Save" at bounding box center [509, 338] width 15 height 15
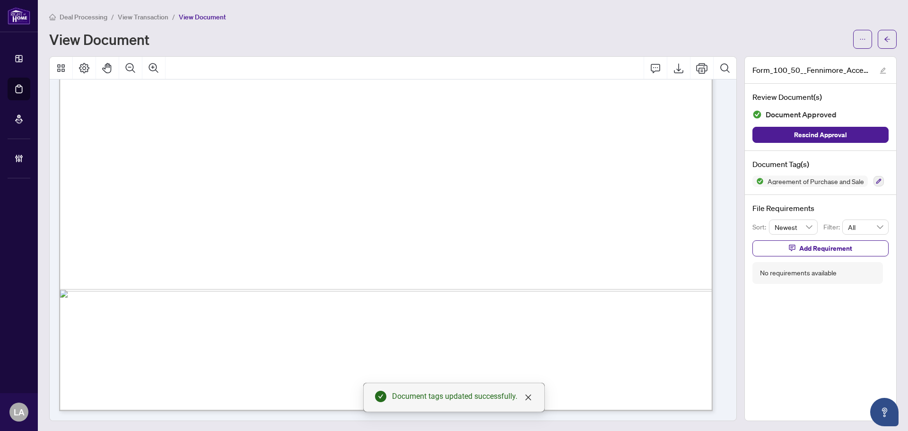
scroll to position [1, 0]
click at [122, 17] on span "View Transaction" at bounding box center [143, 16] width 51 height 9
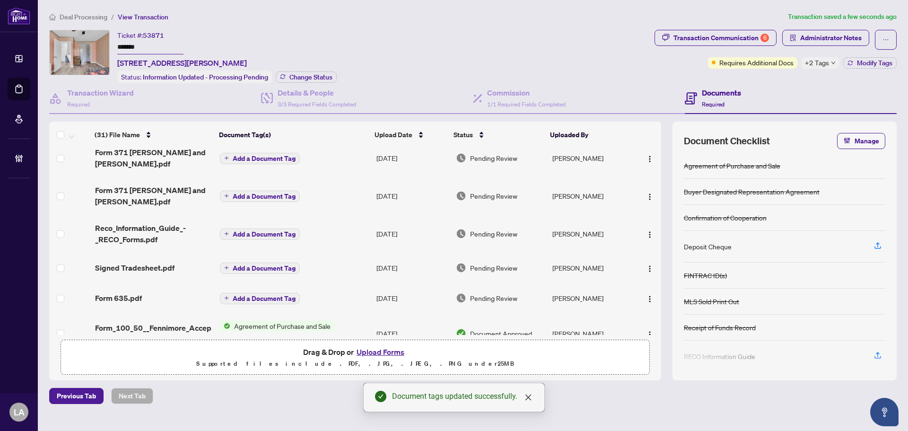
scroll to position [189, 0]
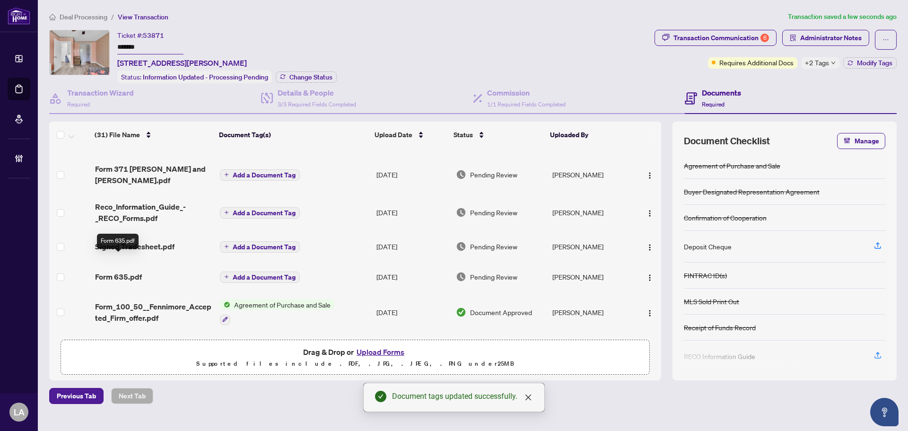
click at [139, 271] on span "Form 635.pdf" at bounding box center [118, 276] width 47 height 11
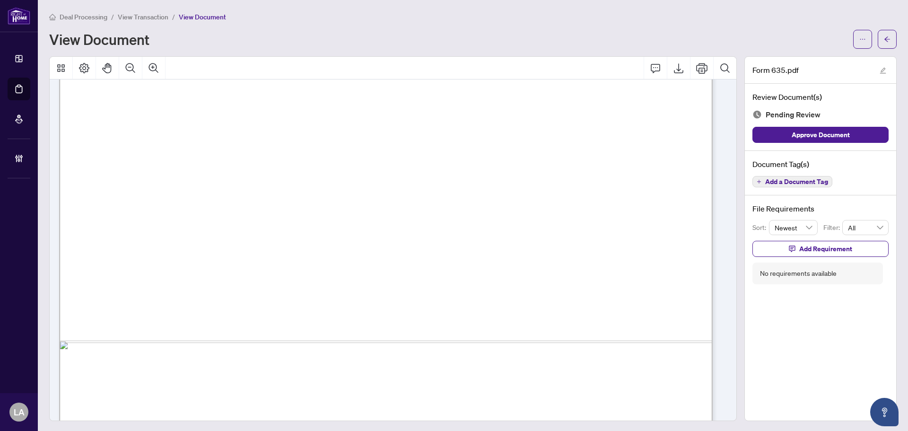
scroll to position [378, 0]
click at [789, 186] on button "Add a Document Tag" at bounding box center [792, 181] width 80 height 11
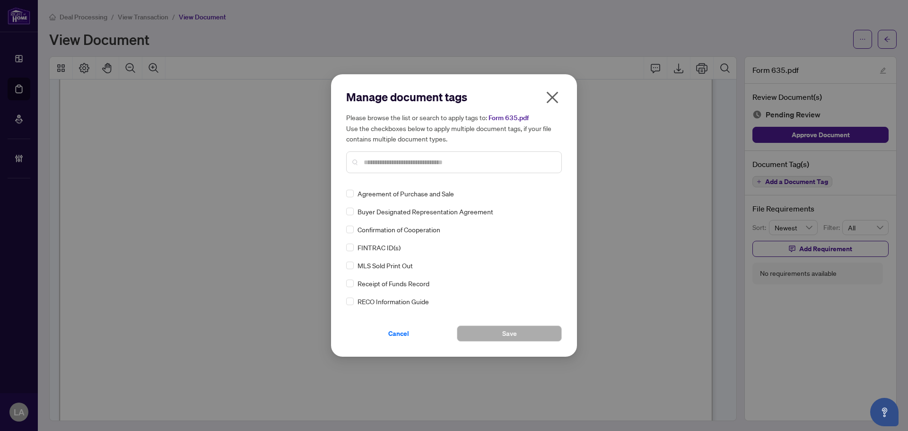
click at [387, 178] on div "Manage document tags Please browse the list or search to apply tags to: Form 63…" at bounding box center [454, 134] width 216 height 91
click at [382, 161] on input "text" at bounding box center [459, 162] width 190 height 10
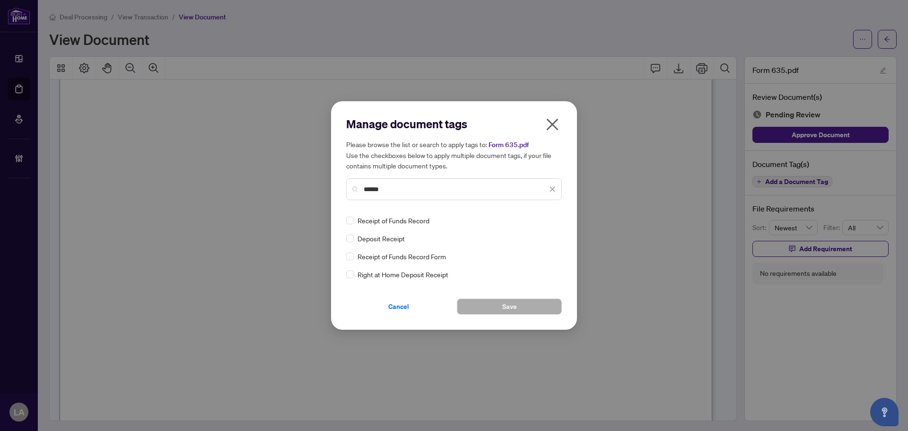
type input "******"
click at [537, 216] on div at bounding box center [544, 220] width 24 height 9
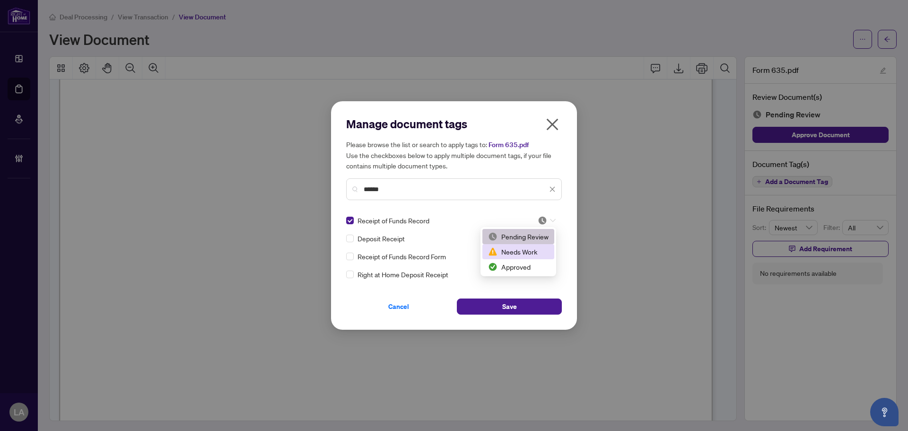
click at [506, 265] on div "Approved" at bounding box center [518, 266] width 61 height 10
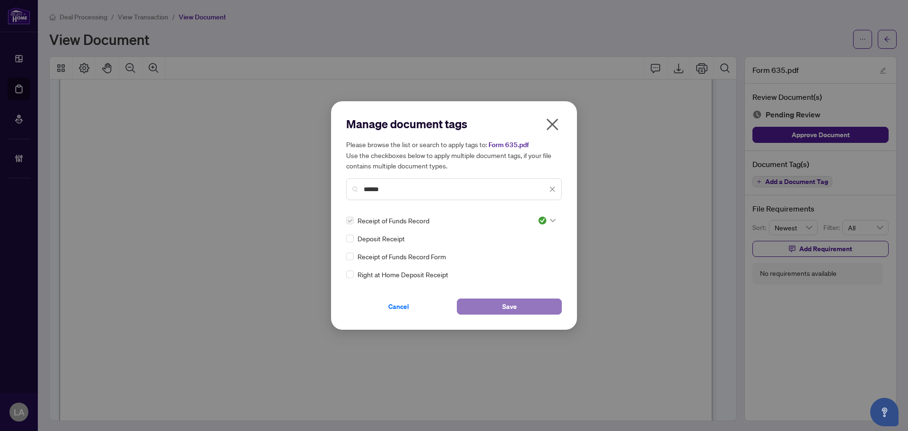
click at [495, 308] on button "Save" at bounding box center [509, 306] width 105 height 16
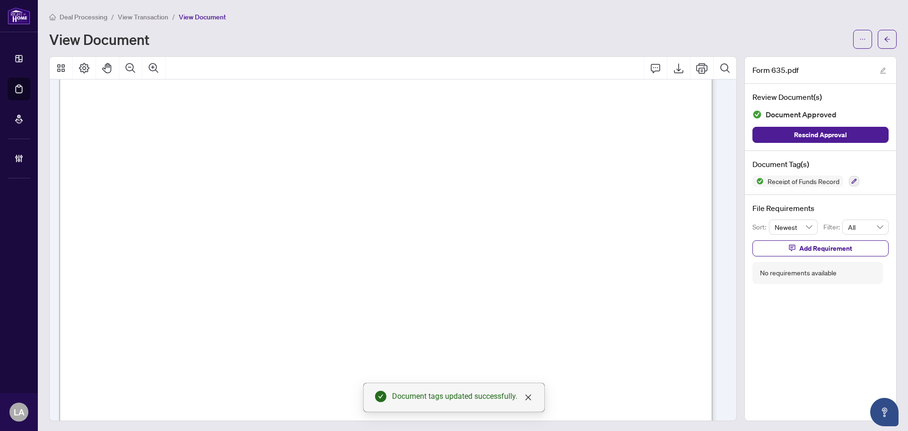
scroll to position [898, 0]
drag, startPoint x: 145, startPoint y: 2, endPoint x: 138, endPoint y: 8, distance: 9.5
click at [140, 5] on main "Deal Processing / View Transaction / View Document View Document Form 635.pdf R…" at bounding box center [473, 215] width 870 height 431
click at [138, 8] on main "Deal Processing / View Transaction / View Document View Document Form 635.pdf R…" at bounding box center [473, 215] width 870 height 431
drag, startPoint x: 138, startPoint y: 9, endPoint x: 137, endPoint y: 16, distance: 6.2
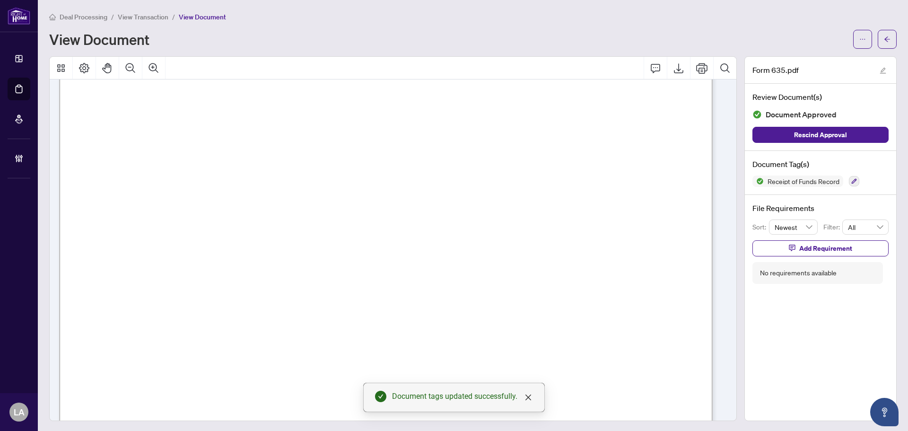
click at [137, 16] on main "Deal Processing / View Transaction / View Document View Document Form 635.pdf R…" at bounding box center [473, 215] width 870 height 431
click at [137, 16] on span "View Transaction" at bounding box center [143, 17] width 51 height 9
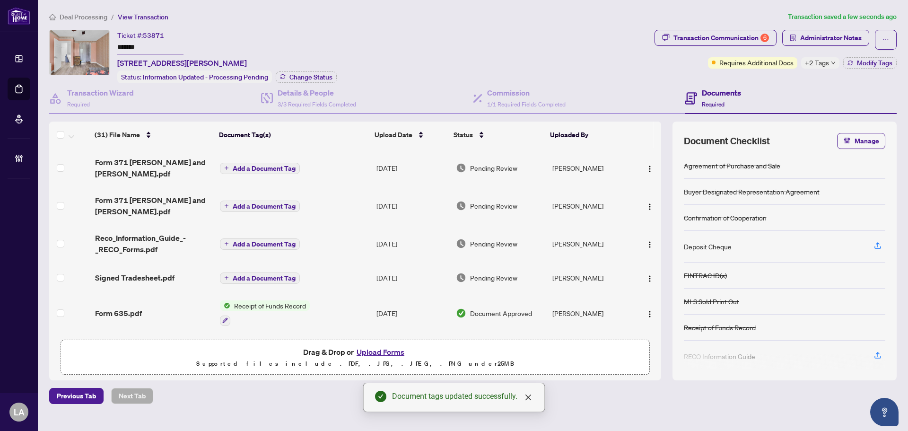
scroll to position [189, 0]
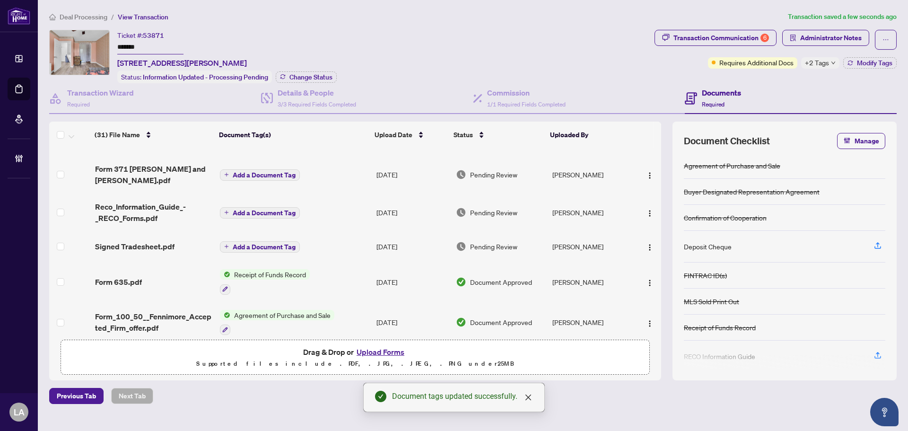
click at [154, 241] on span "Signed Tradesheet.pdf" at bounding box center [134, 246] width 79 height 11
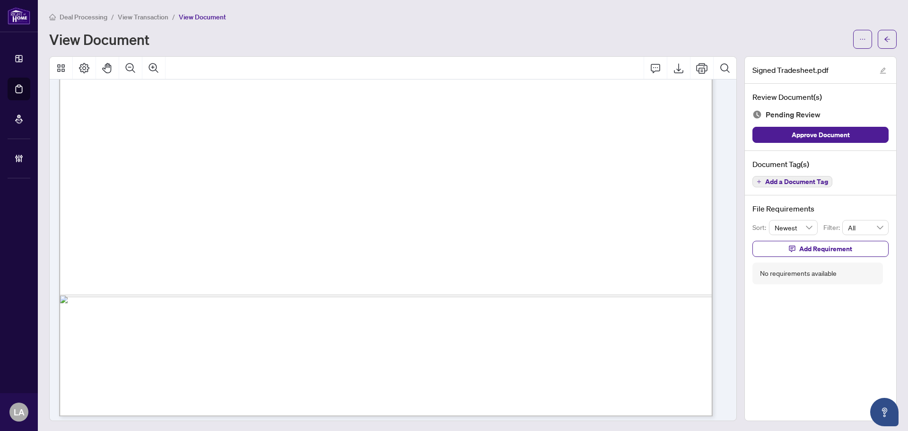
scroll to position [520, 0]
click at [788, 185] on button "Add a Document Tag" at bounding box center [792, 181] width 80 height 11
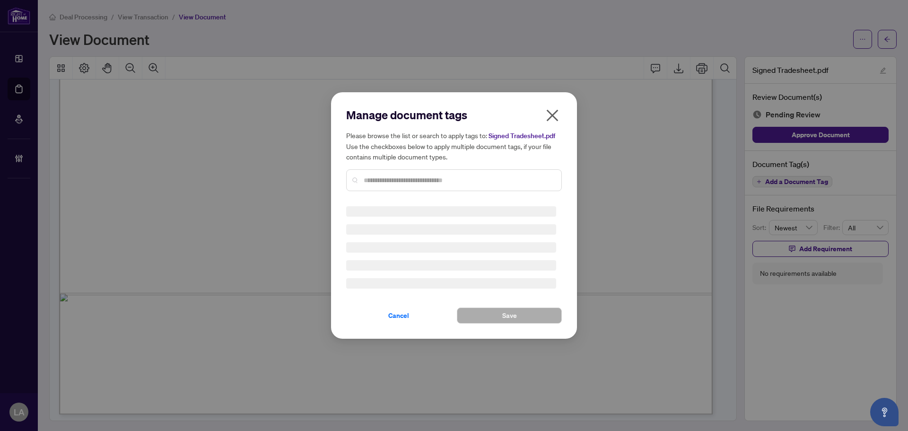
click at [426, 189] on div "Manage document tags Please browse the list or search to apply tags to: Signed …" at bounding box center [454, 215] width 216 height 216
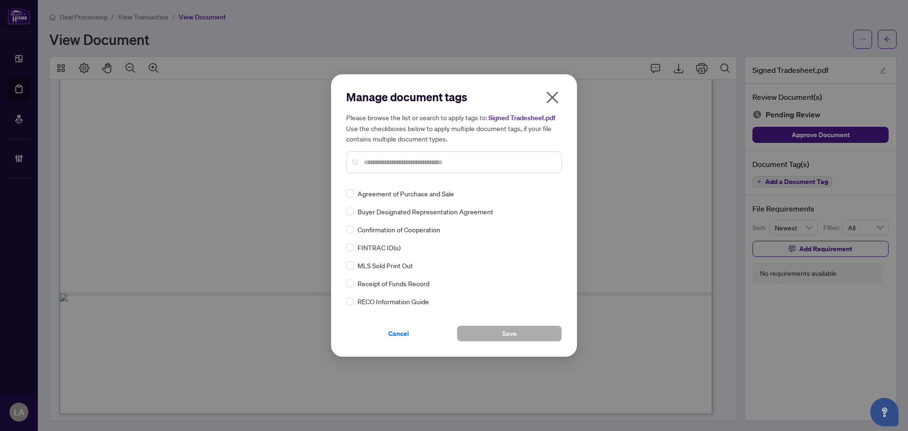
click at [412, 180] on div "Manage document tags Please browse the list or search to apply tags to: Signed …" at bounding box center [454, 134] width 216 height 91
click at [401, 167] on input "text" at bounding box center [459, 162] width 190 height 10
type input "*****"
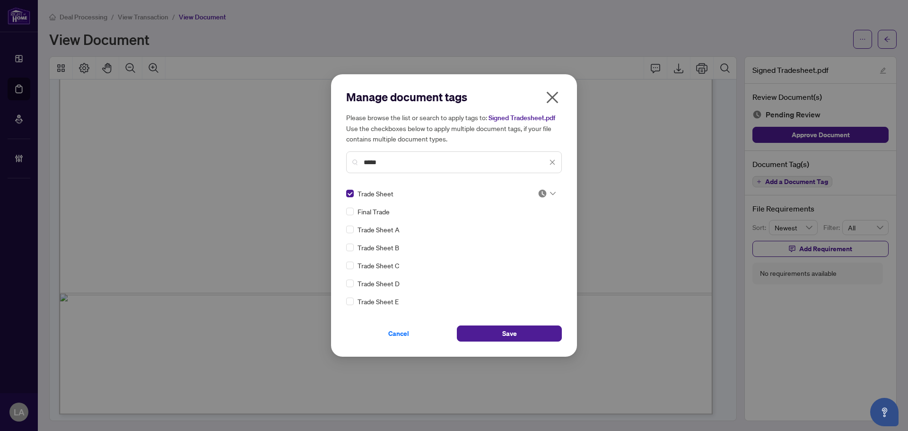
click at [538, 191] on img at bounding box center [541, 193] width 9 height 9
click at [496, 238] on div "Approved" at bounding box center [515, 239] width 61 height 10
click at [482, 340] on button "Save" at bounding box center [509, 333] width 105 height 16
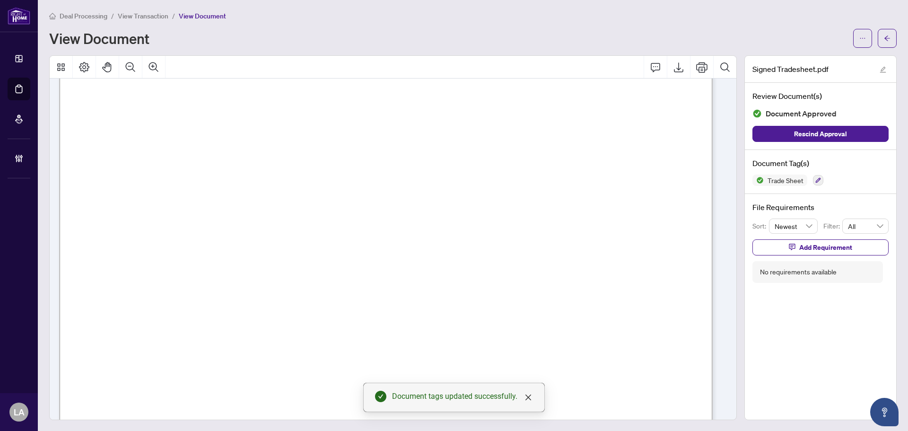
scroll to position [287, 0]
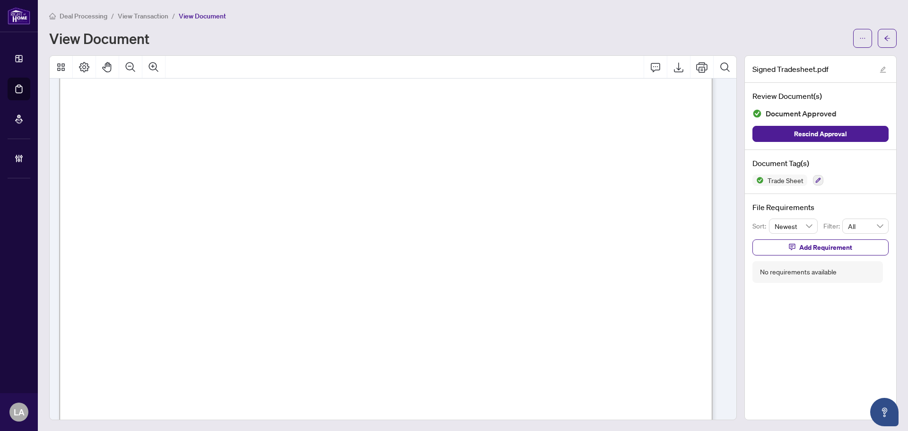
click at [133, 17] on span "View Transaction" at bounding box center [143, 16] width 51 height 9
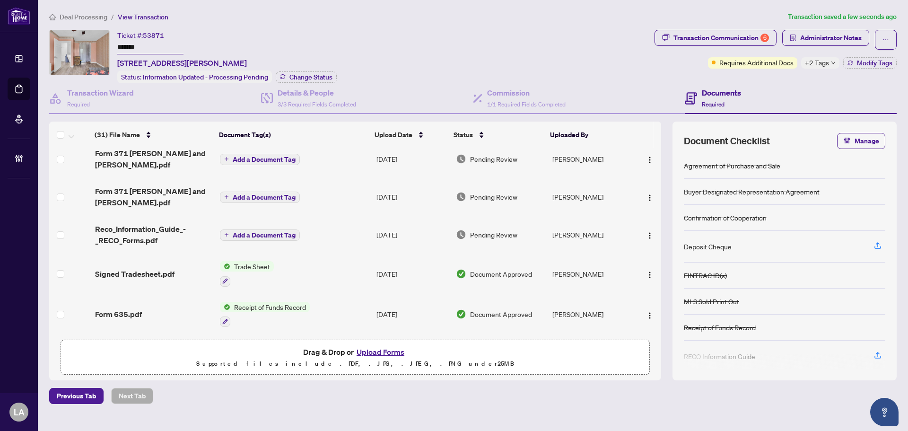
scroll to position [189, 0]
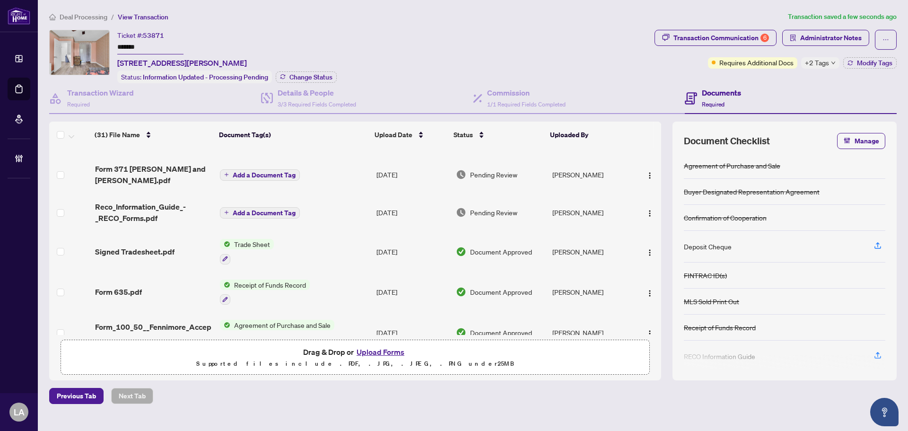
click at [110, 201] on span "Reco_Information_Guide_-_RECO_Forms.pdf" at bounding box center [153, 212] width 117 height 23
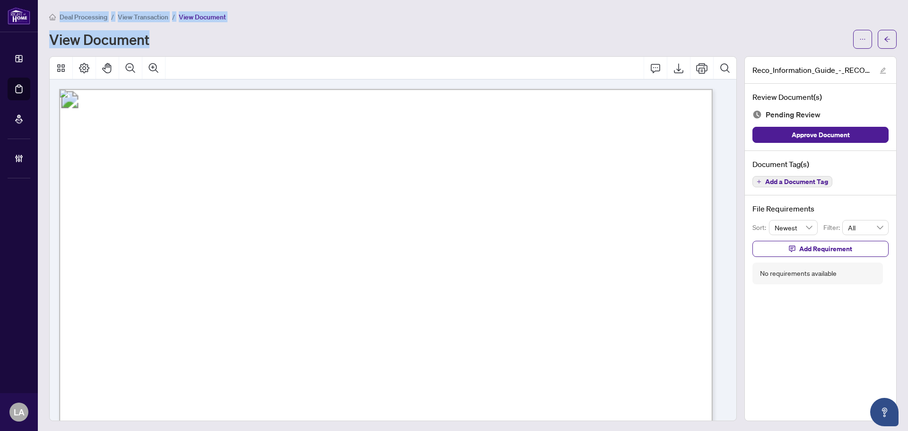
drag, startPoint x: 279, startPoint y: 42, endPoint x: 49, endPoint y: 8, distance: 232.7
click at [49, 10] on main "Deal Processing / View Transaction / View Document View Document Reco_Informati…" at bounding box center [473, 215] width 870 height 431
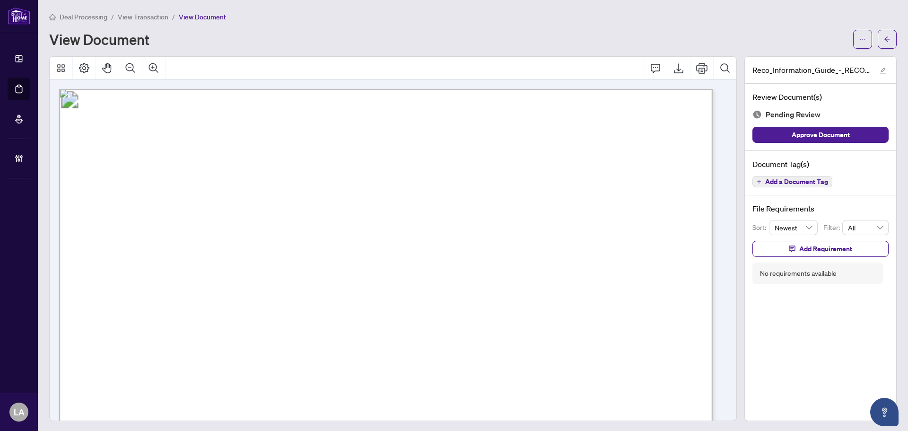
click at [49, 8] on main "Deal Processing / View Transaction / View Document View Document Reco_Informati…" at bounding box center [473, 215] width 870 height 431
drag, startPoint x: 49, startPoint y: 8, endPoint x: 331, endPoint y: 9, distance: 282.7
click at [331, 9] on main "Deal Processing / View Transaction / View Document View Document Reco_Informati…" at bounding box center [473, 215] width 870 height 431
click at [324, 10] on main "Deal Processing / View Transaction / View Document View Document Reco_Informati…" at bounding box center [473, 215] width 870 height 431
drag, startPoint x: 306, startPoint y: 12, endPoint x: 49, endPoint y: 9, distance: 257.2
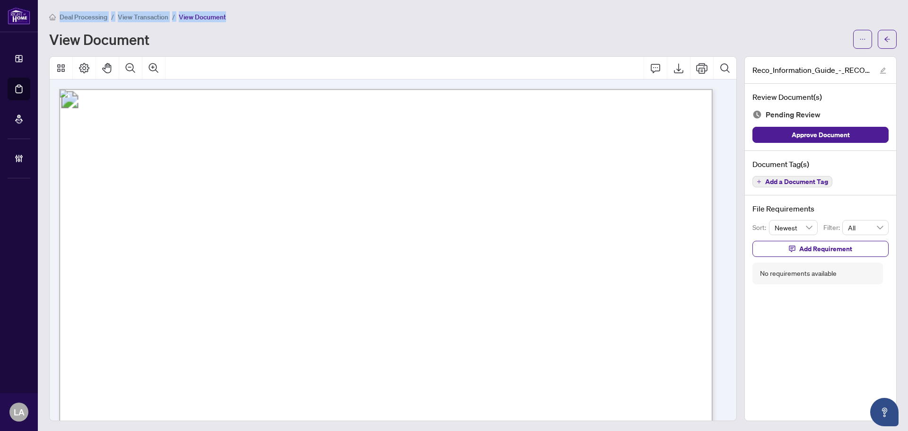
click at [49, 12] on div "Deal Processing / View Transaction / View Document" at bounding box center [472, 16] width 847 height 11
click at [49, 9] on main "Deal Processing / View Transaction / View Document View Document Reco_Informati…" at bounding box center [473, 215] width 870 height 431
drag, startPoint x: 49, startPoint y: 9, endPoint x: 290, endPoint y: 26, distance: 241.2
click at [290, 26] on main "Deal Processing / View Transaction / View Document View Document Reco_Informati…" at bounding box center [473, 215] width 870 height 431
click at [290, 26] on div "Deal Processing / View Transaction / View Document View Document" at bounding box center [472, 29] width 847 height 37
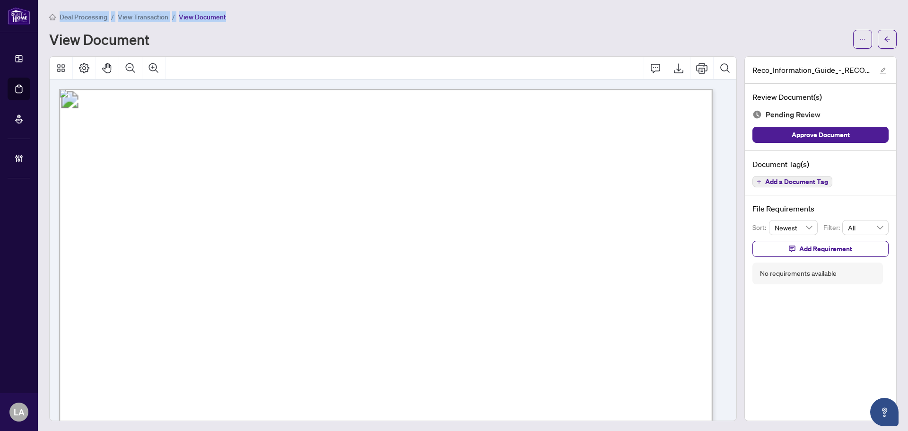
drag, startPoint x: 277, startPoint y: 18, endPoint x: 26, endPoint y: -8, distance: 252.3
click at [26, 0] on html "Dashboard Deal Processing Mortgage Referrals Brokerage Management LA Luna Almuh…" at bounding box center [454, 215] width 908 height 431
click at [82, 5] on main "Deal Processing / View Transaction / View Document View Document Reco_Informati…" at bounding box center [473, 215] width 870 height 431
drag, startPoint x: 48, startPoint y: 8, endPoint x: 301, endPoint y: 21, distance: 253.3
click at [301, 21] on main "Deal Processing / View Transaction / View Document View Document Reco_Informati…" at bounding box center [473, 215] width 870 height 431
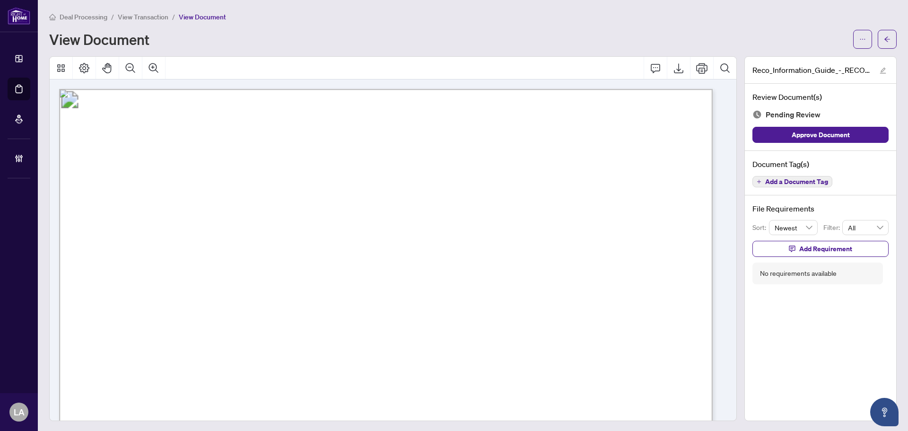
click at [289, 23] on div "Deal Processing / View Transaction / View Document View Document" at bounding box center [472, 29] width 847 height 37
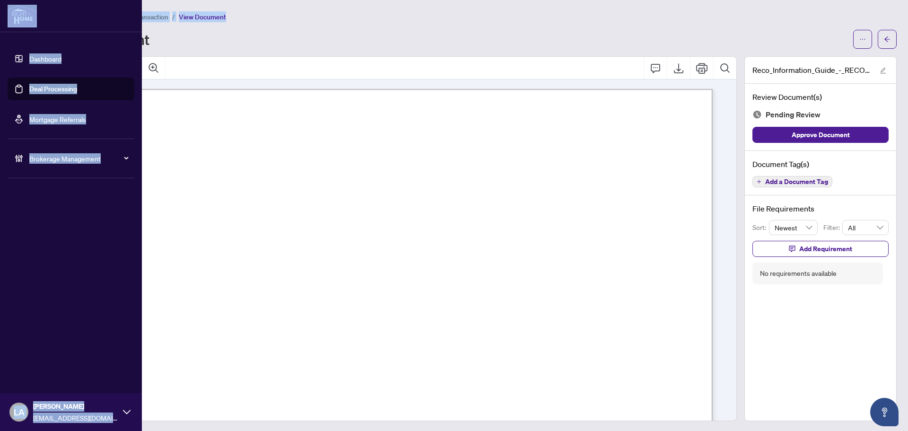
drag, startPoint x: 218, startPoint y: 8, endPoint x: 48, endPoint y: 6, distance: 170.7
click at [22, 14] on div "Dashboard Deal Processing Mortgage Referrals Brokerage Management LA Luna Almuh…" at bounding box center [454, 215] width 908 height 431
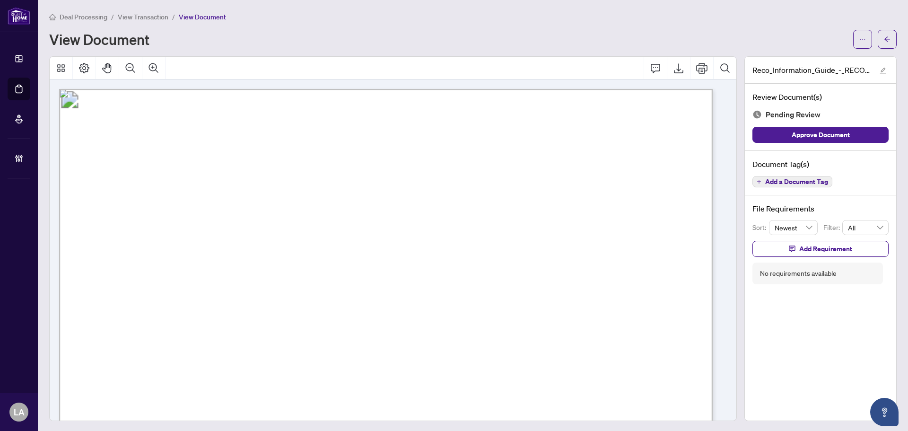
click at [277, 22] on div "Deal Processing / View Transaction / View Document View Document" at bounding box center [472, 29] width 847 height 37
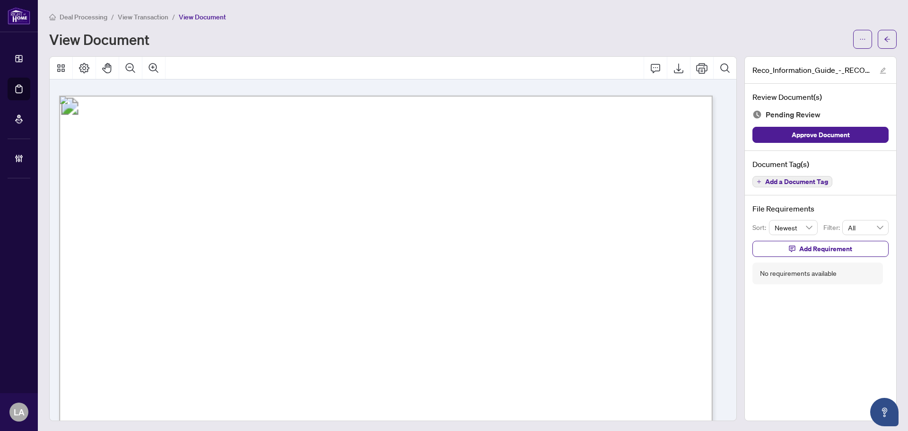
scroll to position [10372, 0]
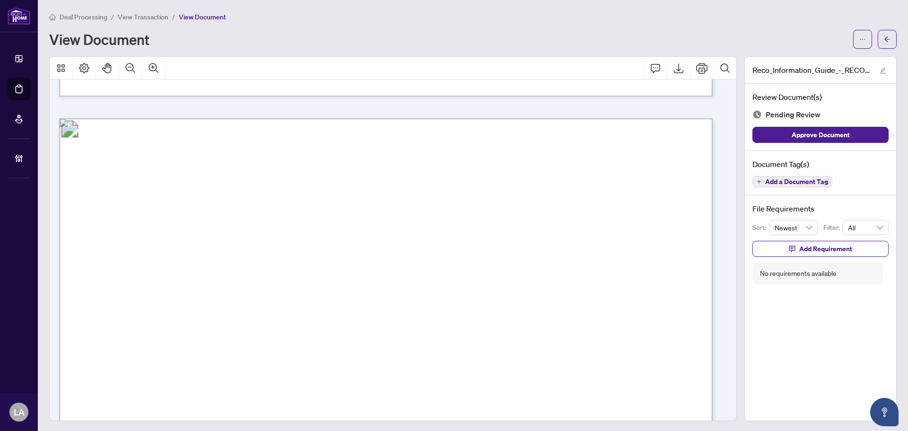
click at [783, 186] on button "Add a Document Tag" at bounding box center [792, 181] width 80 height 11
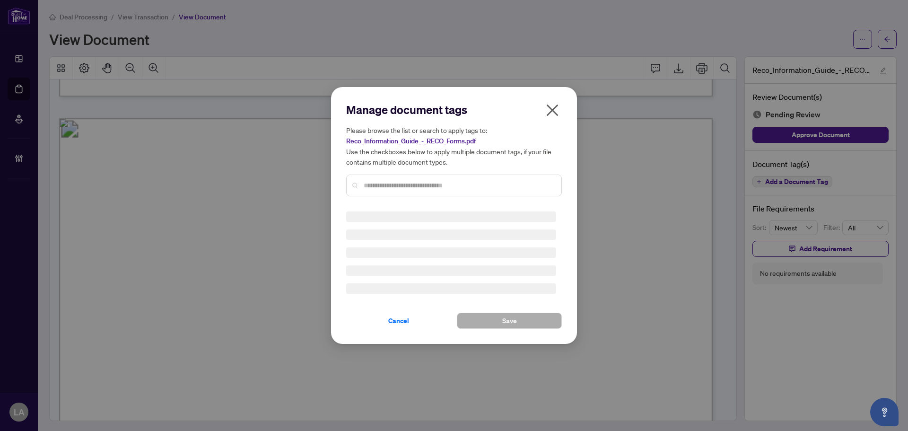
drag, startPoint x: 398, startPoint y: 188, endPoint x: 379, endPoint y: 174, distance: 22.7
click at [396, 186] on div "Manage document tags Please browse the list or search to apply tags to: Reco_In…" at bounding box center [454, 215] width 216 height 226
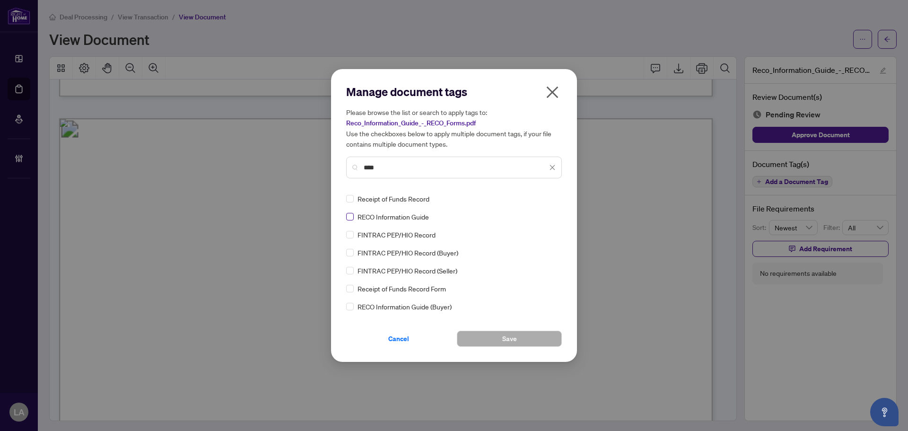
type input "****"
click at [533, 199] on div at bounding box center [544, 198] width 24 height 9
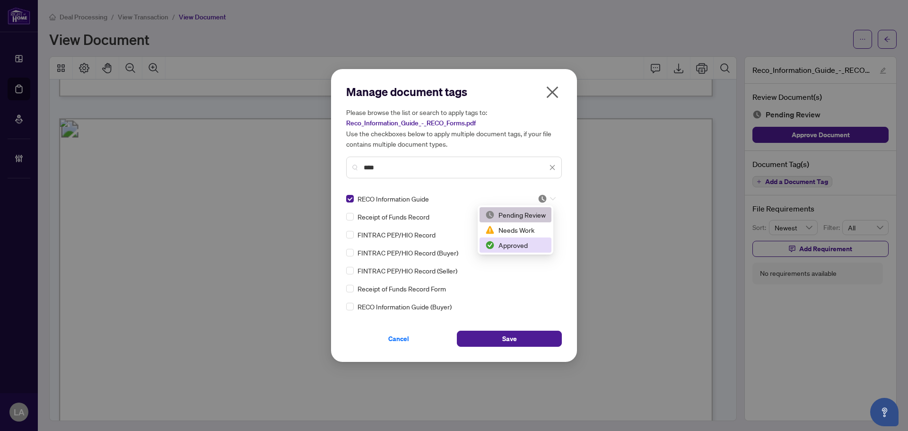
click at [488, 246] on img at bounding box center [489, 244] width 9 height 9
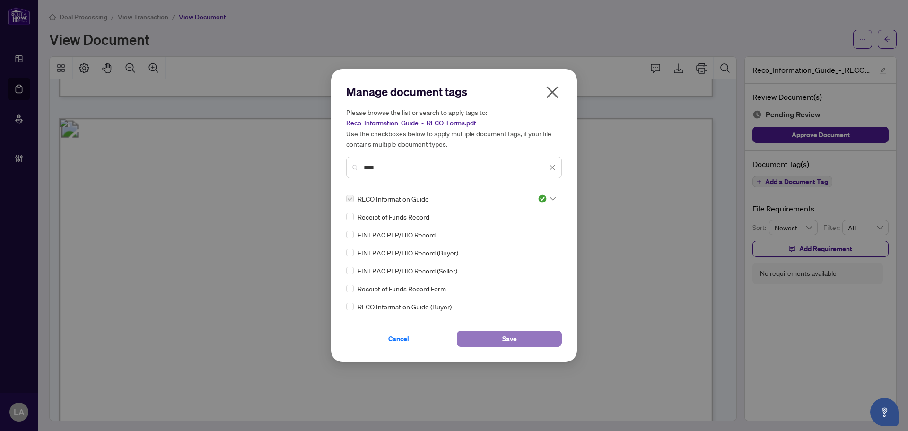
click at [490, 346] on button "Save" at bounding box center [509, 338] width 105 height 16
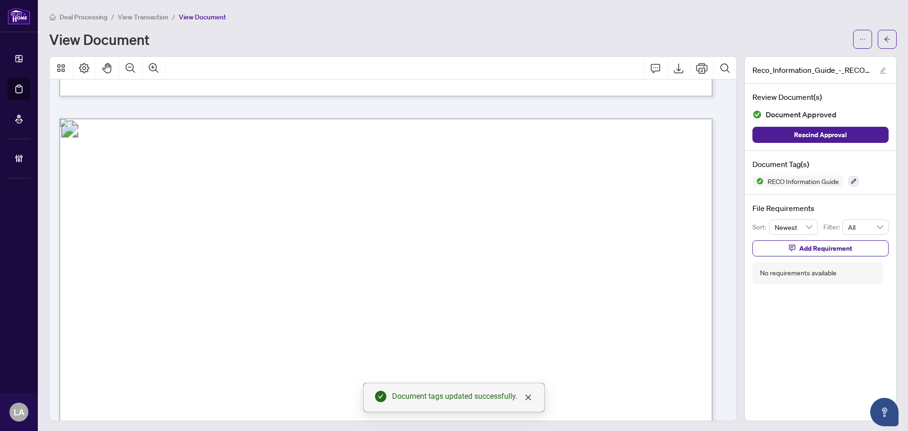
click at [134, 20] on span "View Transaction" at bounding box center [143, 17] width 51 height 9
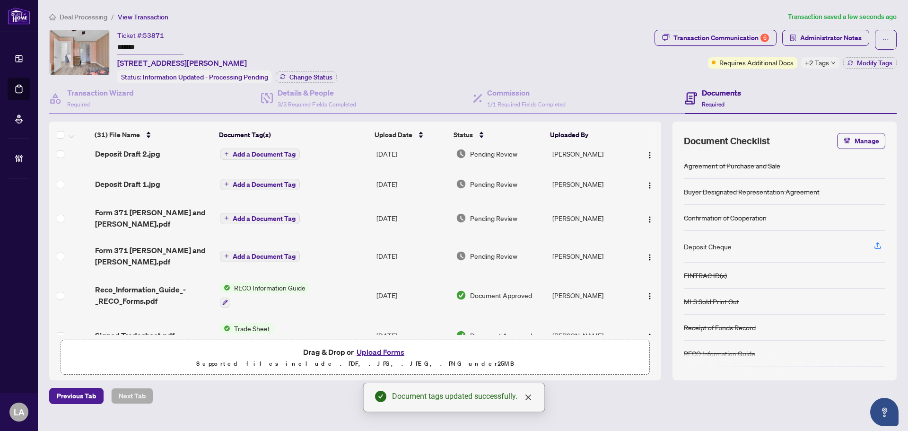
scroll to position [142, 0]
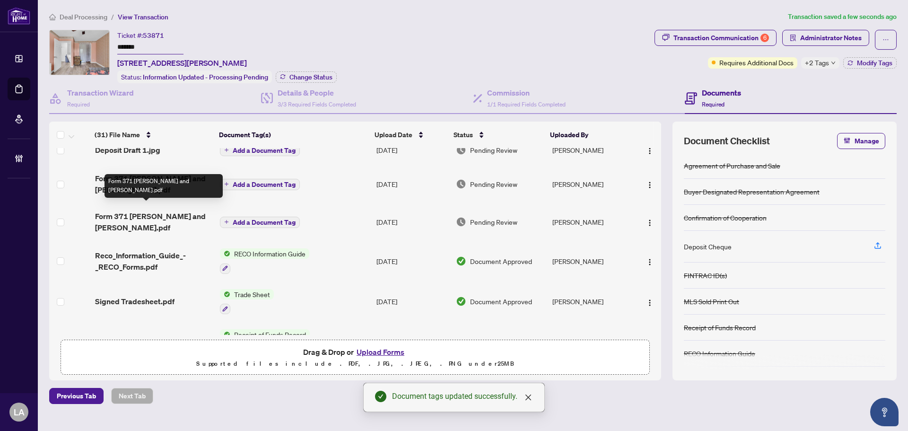
click at [146, 210] on span "Form 371 Alfredo and Paz.pdf" at bounding box center [153, 221] width 117 height 23
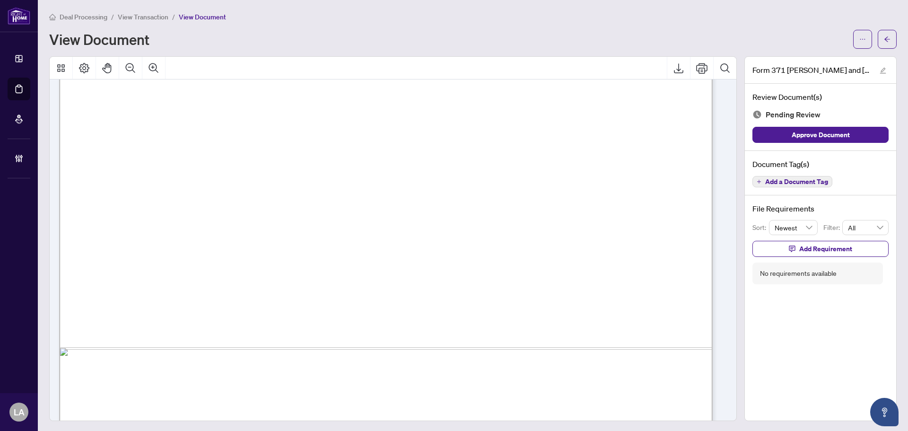
scroll to position [520, 0]
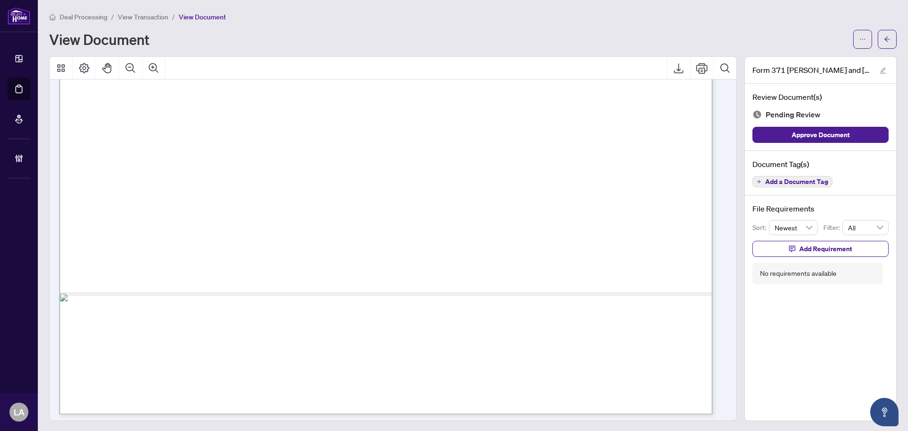
click at [122, 17] on span "View Transaction" at bounding box center [143, 17] width 51 height 9
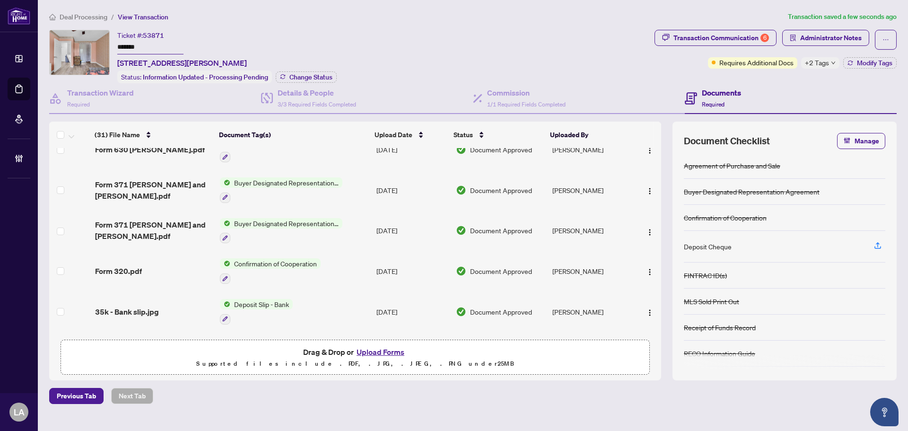
scroll to position [851, 0]
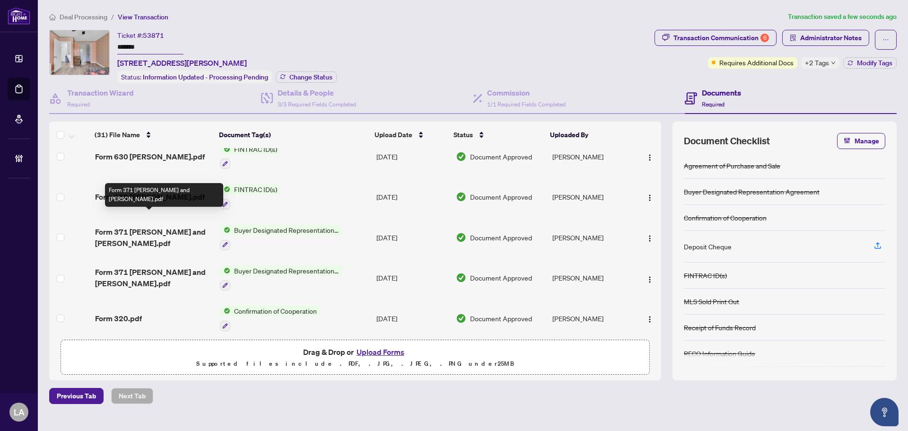
click at [150, 226] on span "Form 371 Lyndon and Elena.pdf" at bounding box center [153, 237] width 117 height 23
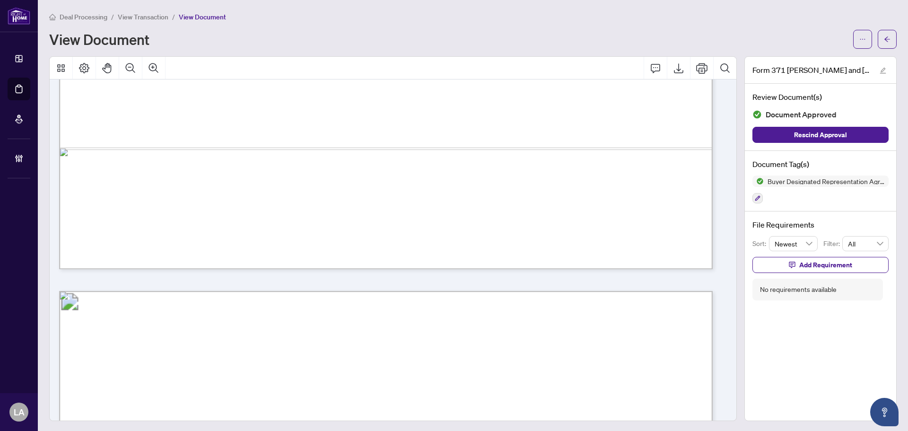
scroll to position [662, 0]
click at [149, 16] on span "View Transaction" at bounding box center [143, 17] width 51 height 9
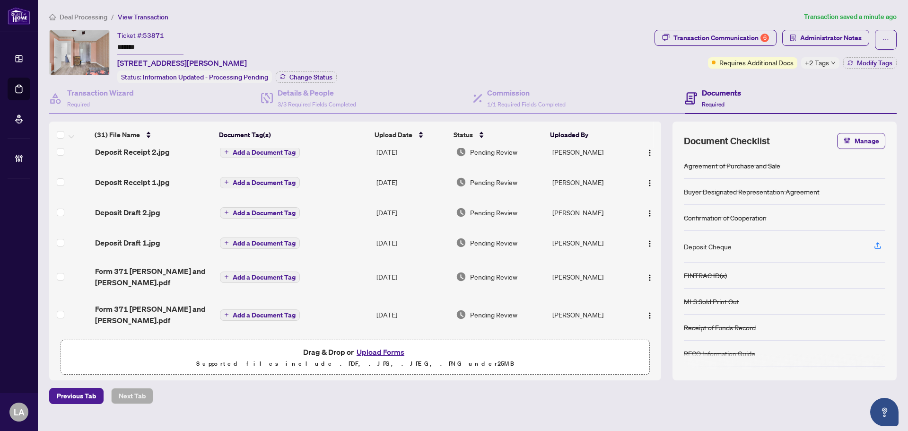
scroll to position [95, 0]
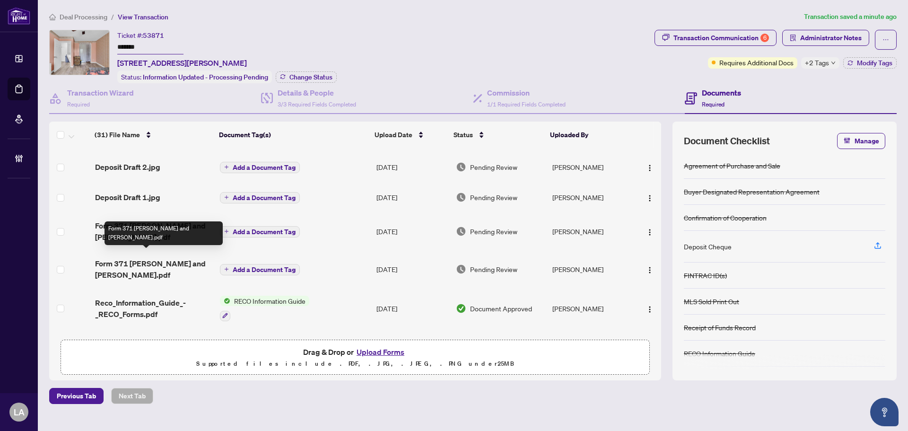
click at [173, 258] on span "Form 371 Alfredo and Paz.pdf" at bounding box center [153, 269] width 117 height 23
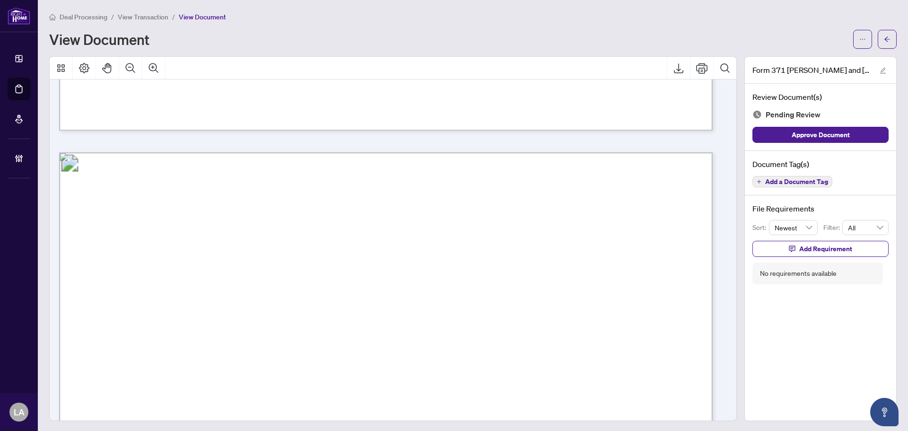
scroll to position [615, 0]
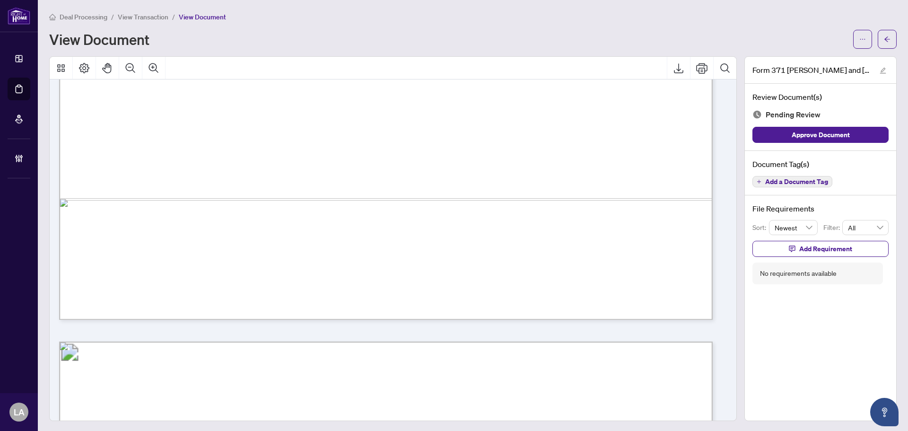
click at [150, 13] on span "View Transaction" at bounding box center [143, 17] width 51 height 9
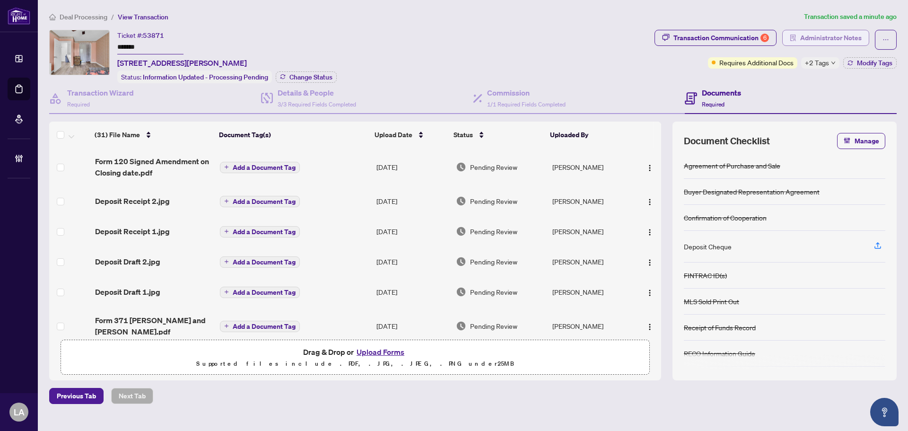
drag, startPoint x: 808, startPoint y: 40, endPoint x: 803, endPoint y: 38, distance: 5.1
click at [803, 38] on span "Administrator Notes" at bounding box center [830, 37] width 61 height 15
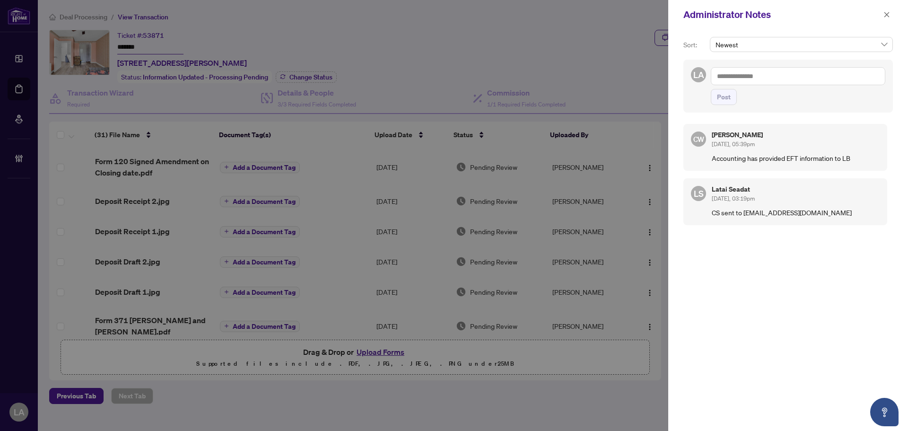
click at [780, 73] on textarea at bounding box center [797, 76] width 174 height 18
click at [891, 1] on div "Administrator Notes" at bounding box center [788, 14] width 240 height 29
click at [887, 11] on span "button" at bounding box center [886, 14] width 7 height 15
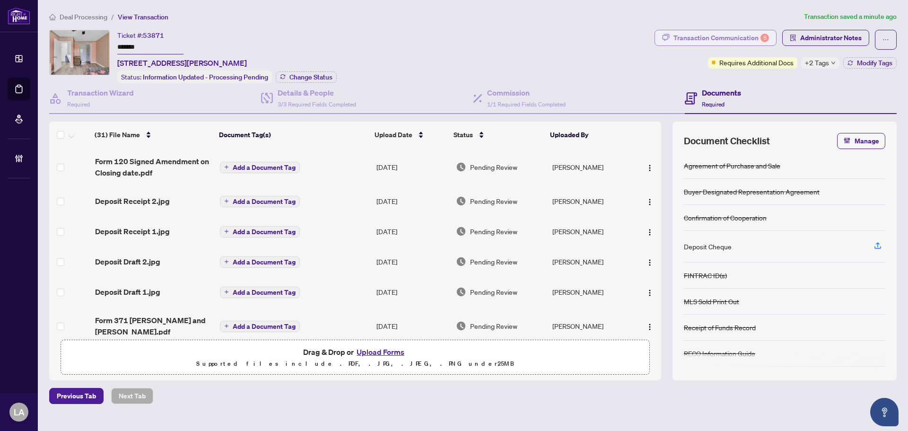
click at [735, 42] on div "Transaction Communication 6" at bounding box center [720, 37] width 95 height 15
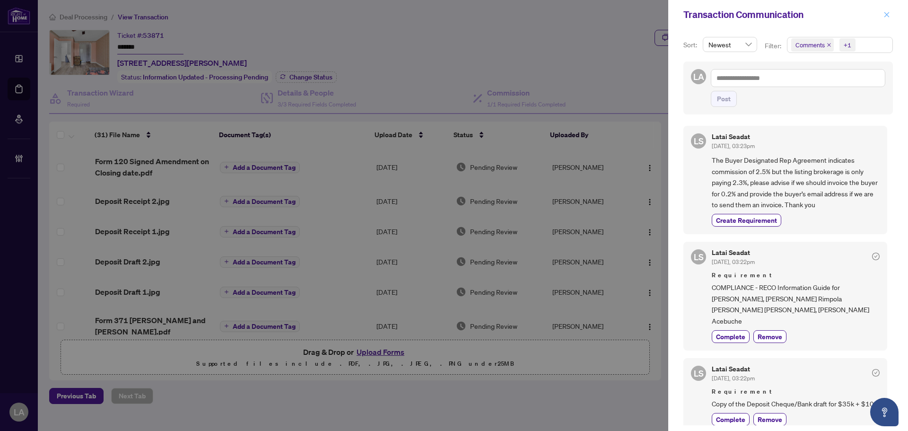
click at [881, 17] on button "button" at bounding box center [886, 14] width 12 height 11
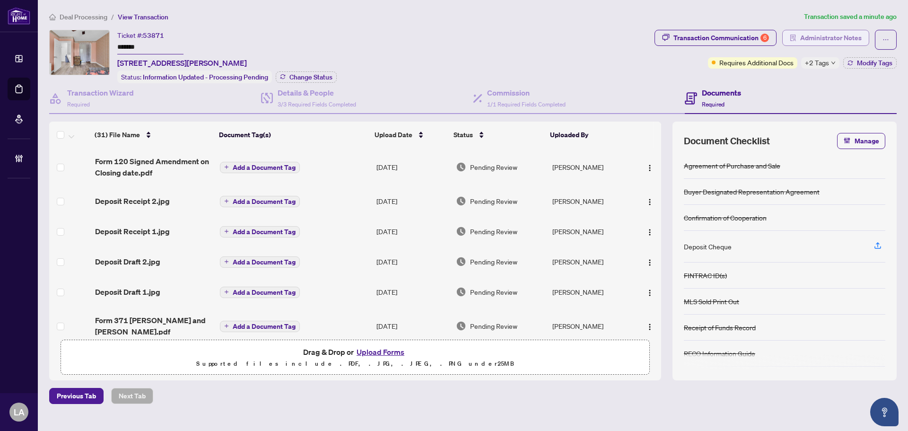
click at [812, 36] on span "Administrator Notes" at bounding box center [830, 37] width 61 height 15
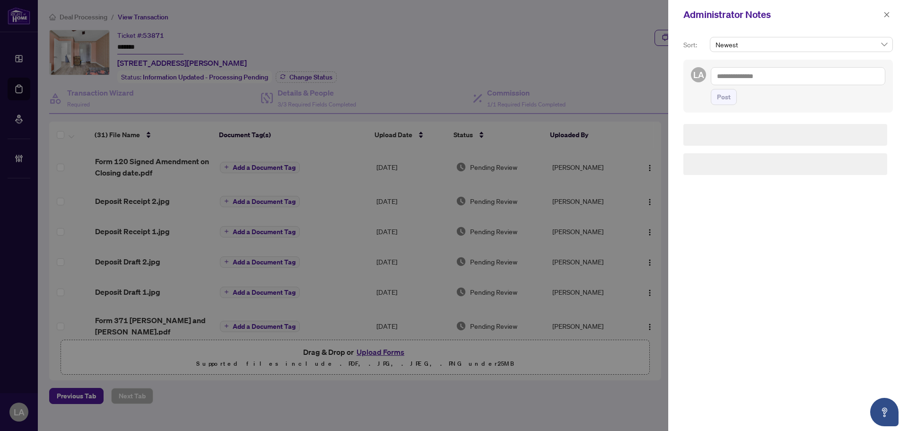
click at [743, 83] on textarea at bounding box center [797, 76] width 174 height 18
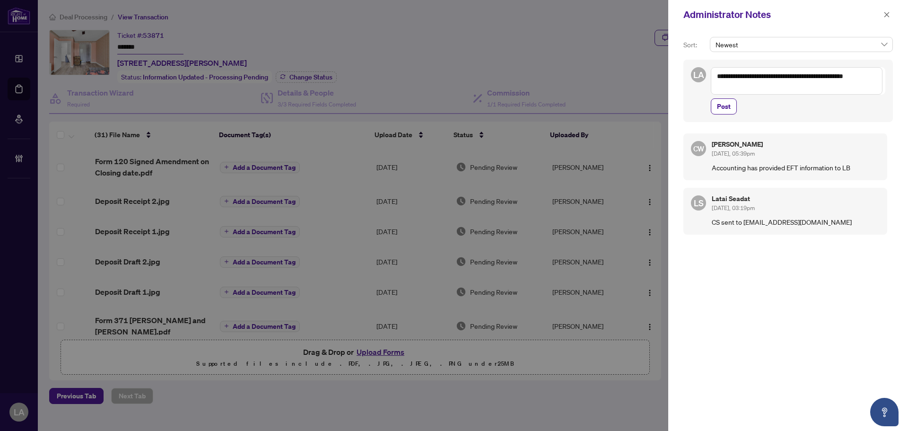
type textarea "**********"
click at [729, 117] on div "**********" at bounding box center [787, 91] width 209 height 62
click at [725, 109] on span "Post" at bounding box center [724, 106] width 14 height 15
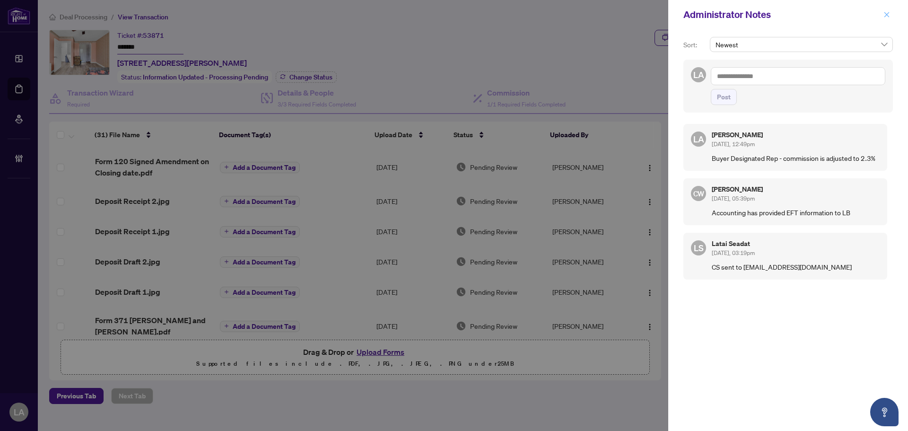
click at [890, 10] on button "button" at bounding box center [886, 14] width 12 height 11
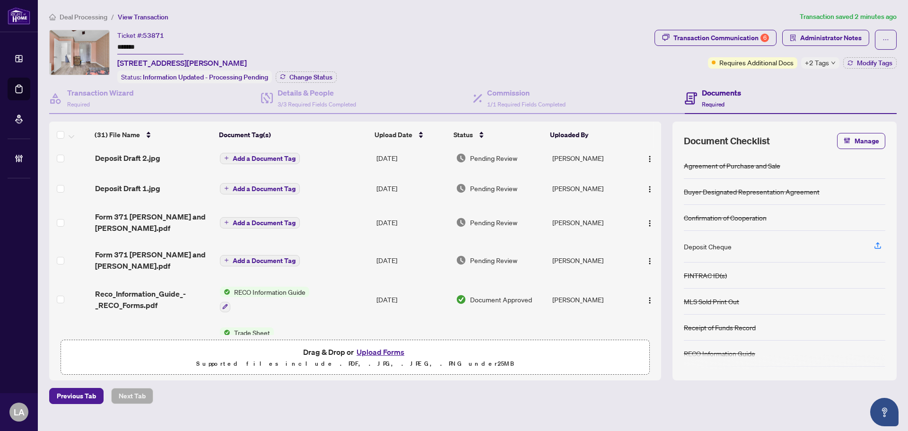
scroll to position [142, 0]
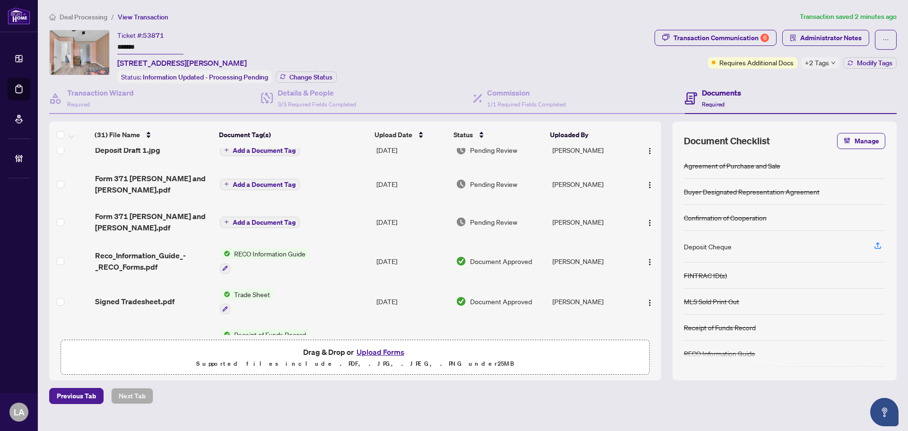
click at [156, 220] on td "Form 371 Alfredo and Paz.pdf" at bounding box center [153, 222] width 125 height 38
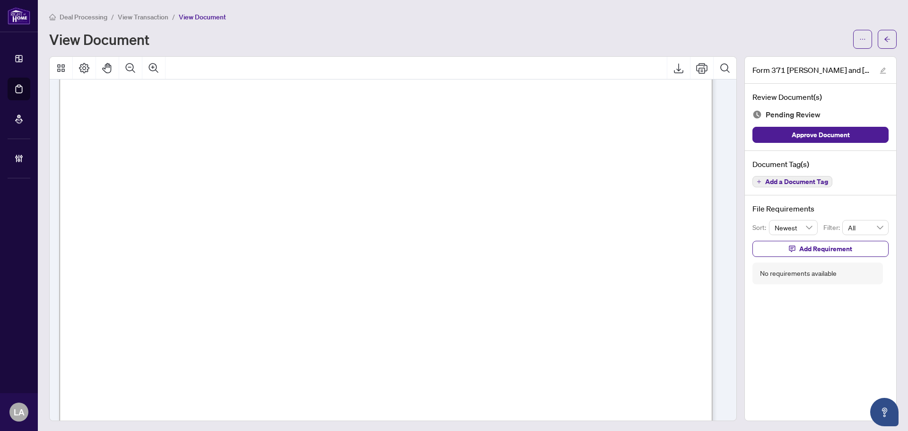
scroll to position [3565, 0]
click at [796, 188] on div "Document Tag(s) Add a Document Tag" at bounding box center [820, 173] width 151 height 45
click at [790, 184] on span "Add a Document Tag" at bounding box center [796, 181] width 63 height 7
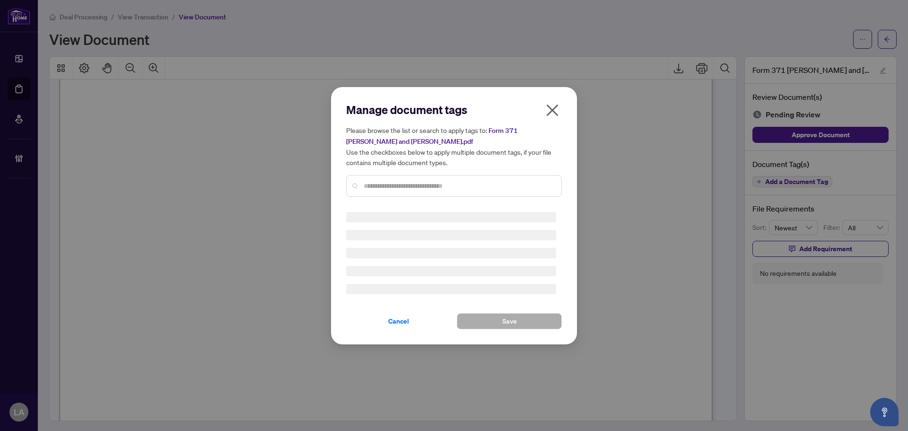
click at [436, 178] on div "Manage document tags Please browse the list or search to apply tags to: Form 37…" at bounding box center [454, 153] width 216 height 102
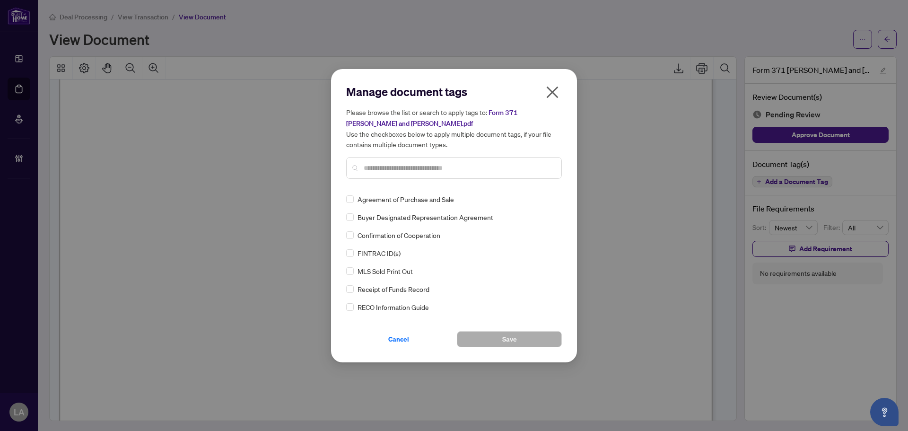
click at [379, 163] on input "text" at bounding box center [459, 168] width 190 height 10
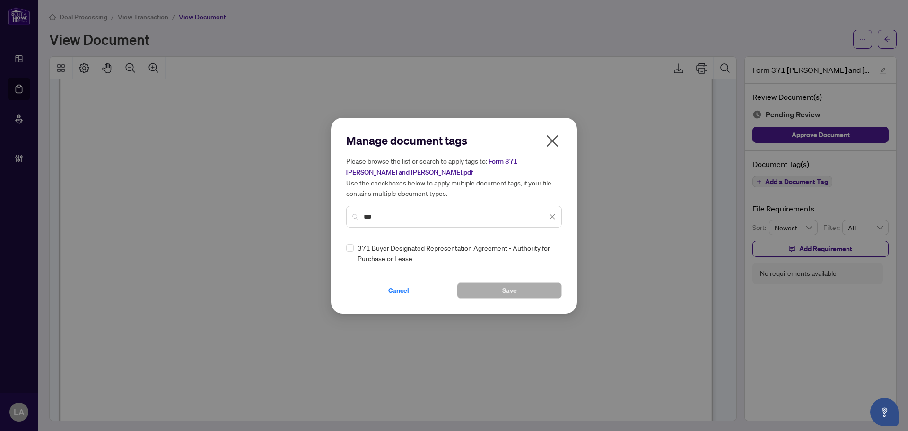
type input "***"
click at [355, 247] on div "371 Buyer Designated Representation Agreement - Authority for Purchase or Lease" at bounding box center [451, 253] width 210 height 21
click at [540, 255] on img at bounding box center [541, 252] width 9 height 9
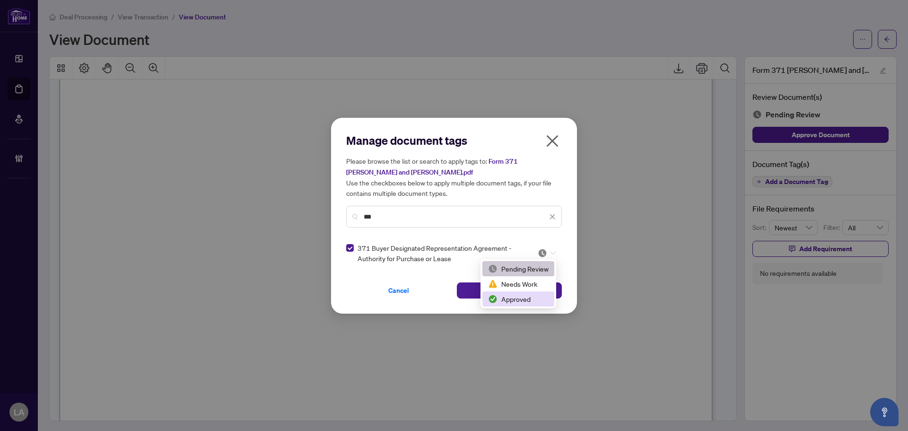
click at [502, 295] on div "Approved" at bounding box center [518, 299] width 61 height 10
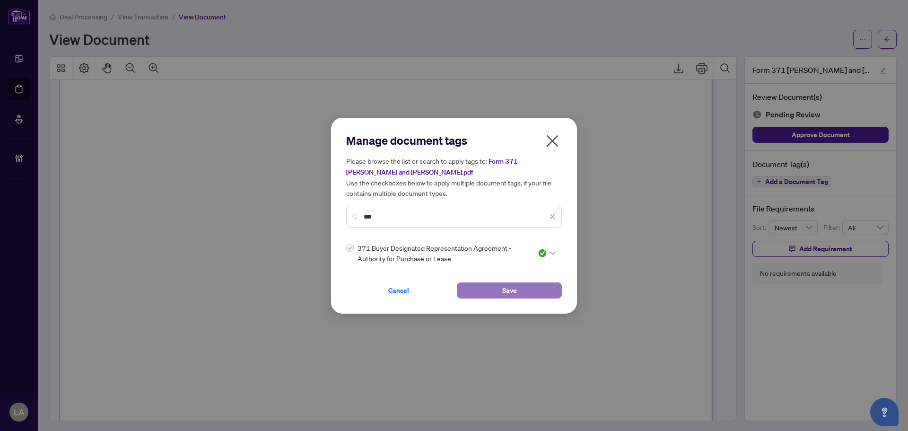
click at [472, 290] on button "Save" at bounding box center [509, 290] width 105 height 16
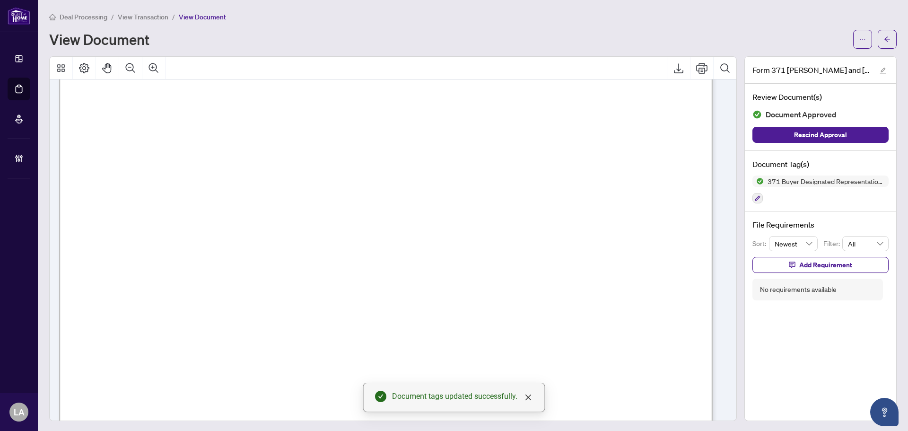
click at [152, 16] on span "View Transaction" at bounding box center [143, 17] width 51 height 9
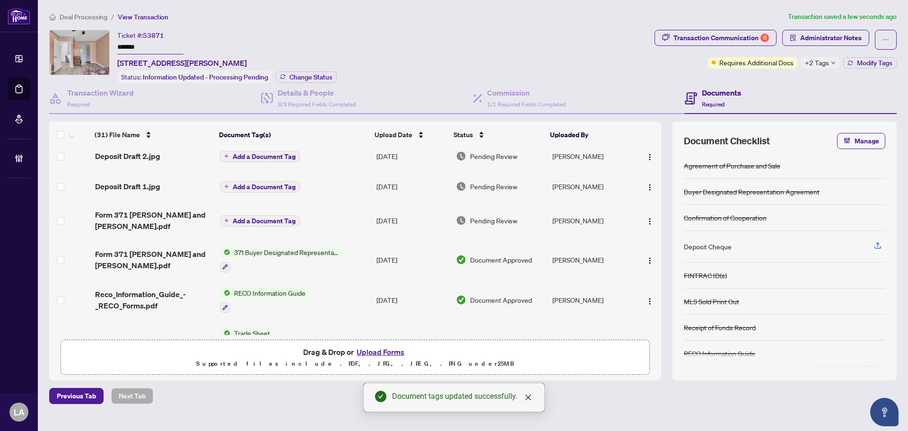
scroll to position [95, 0]
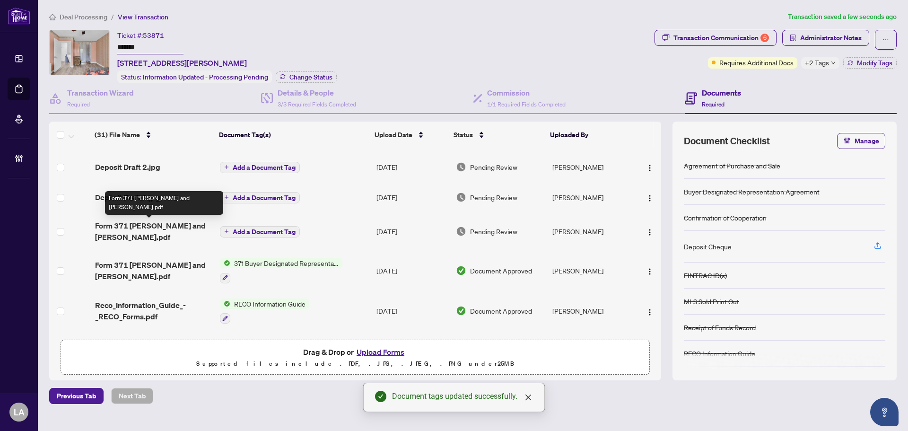
click at [115, 228] on span "Form 371 Lyndon and Elena.pdf" at bounding box center [153, 231] width 117 height 23
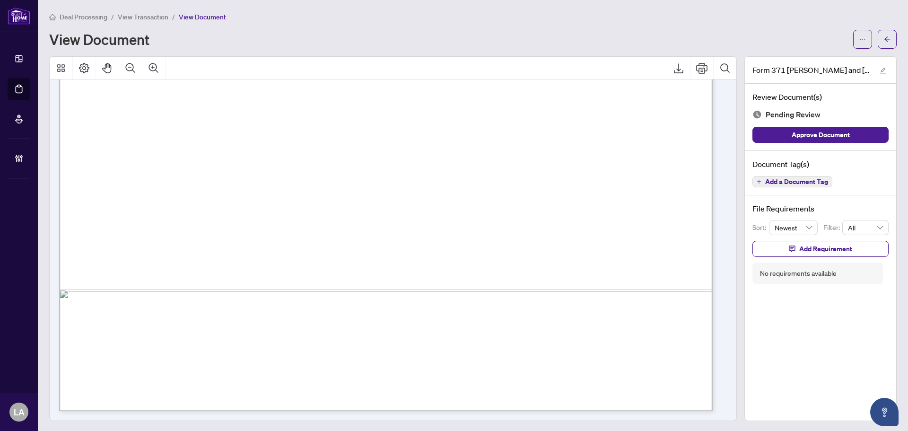
scroll to position [1, 0]
click at [805, 177] on span "Add a Document Tag" at bounding box center [796, 180] width 63 height 7
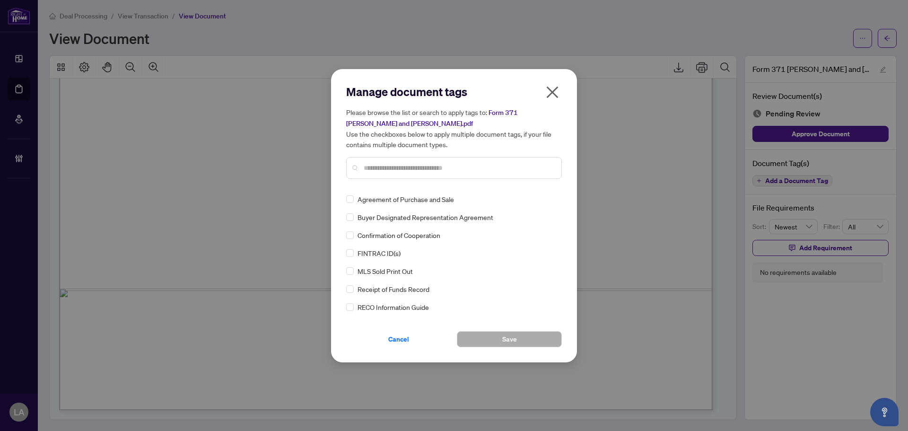
click at [383, 165] on input "text" at bounding box center [459, 168] width 190 height 10
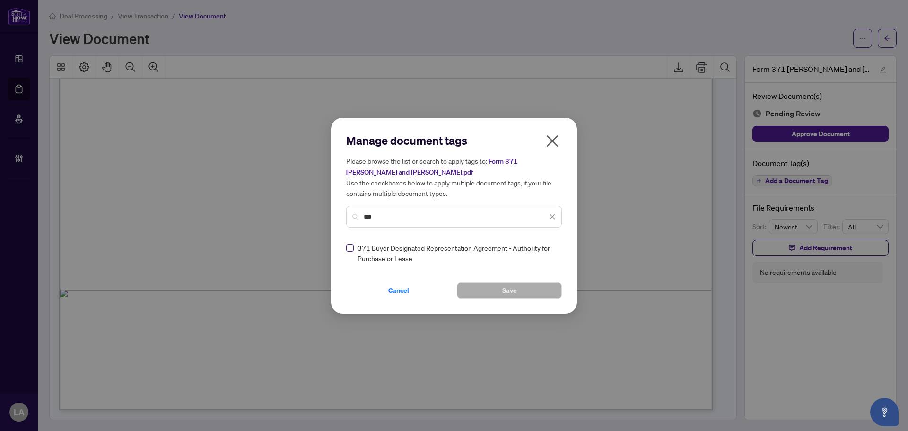
type input "***"
drag, startPoint x: 524, startPoint y: 256, endPoint x: 530, endPoint y: 253, distance: 6.3
click at [526, 256] on span "371 Buyer Designated Representation Agreement - Authority for Purchase or Lease" at bounding box center [441, 253] width 169 height 21
drag, startPoint x: 555, startPoint y: 256, endPoint x: 547, endPoint y: 260, distance: 8.9
click at [553, 257] on div at bounding box center [546, 252] width 18 height 9
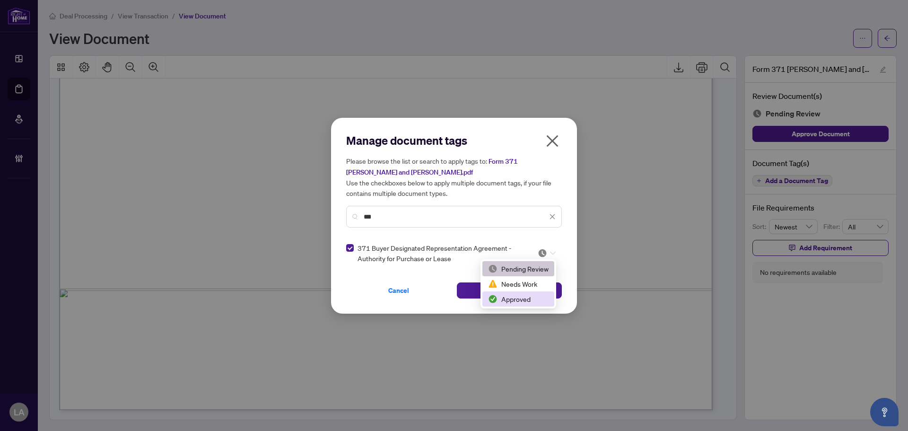
click at [495, 303] on div "Approved" at bounding box center [518, 299] width 61 height 10
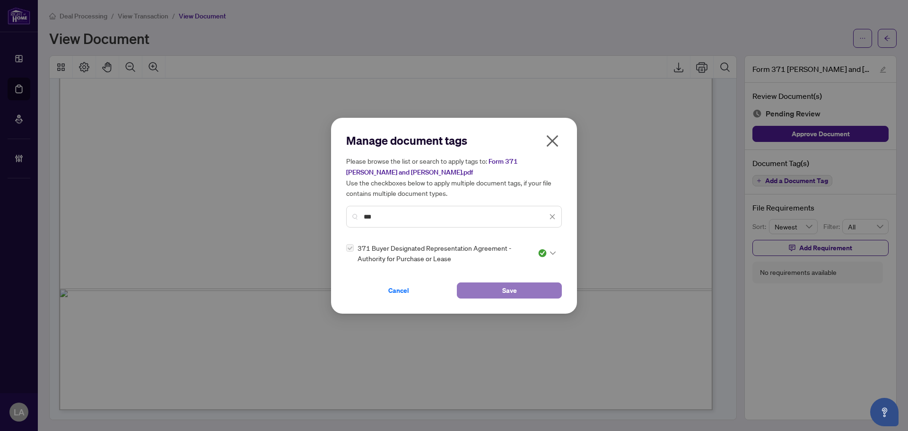
drag, startPoint x: 474, startPoint y: 296, endPoint x: 468, endPoint y: 293, distance: 7.0
click at [474, 295] on button "Save" at bounding box center [509, 290] width 105 height 16
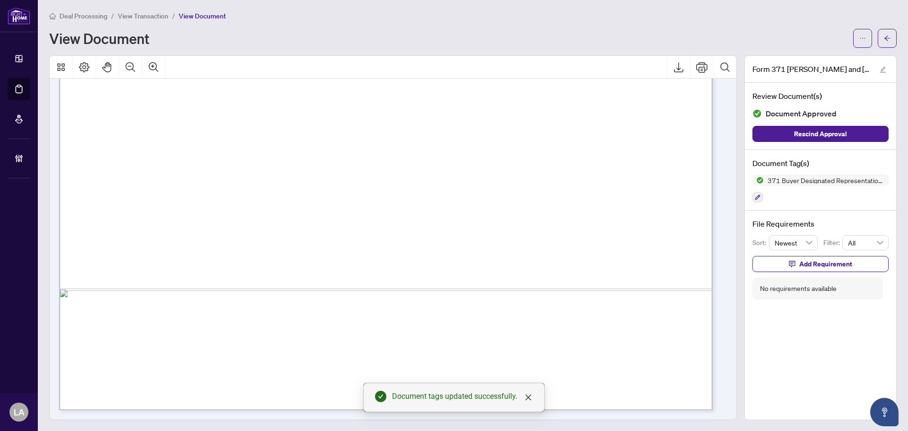
drag, startPoint x: 721, startPoint y: 397, endPoint x: 724, endPoint y: 381, distance: 16.3
click at [724, 381] on div at bounding box center [389, 248] width 679 height 341
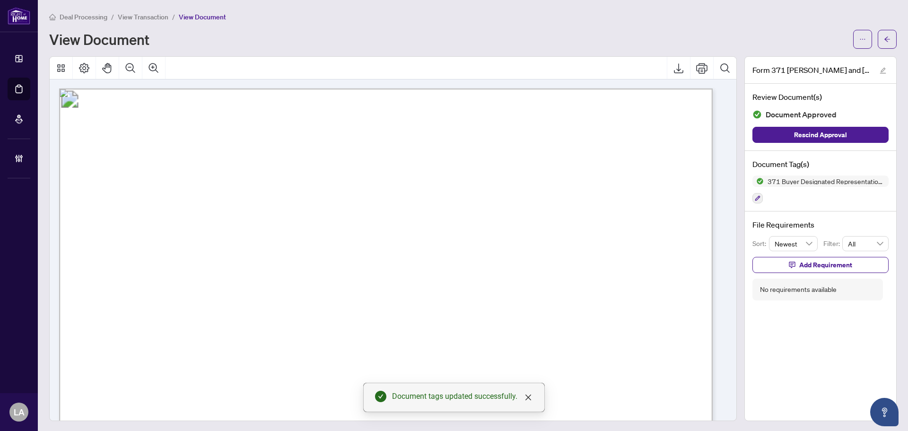
scroll to position [0, 0]
click at [151, 12] on li "View Transaction" at bounding box center [143, 16] width 51 height 11
click at [146, 14] on span "View Transaction" at bounding box center [143, 17] width 51 height 9
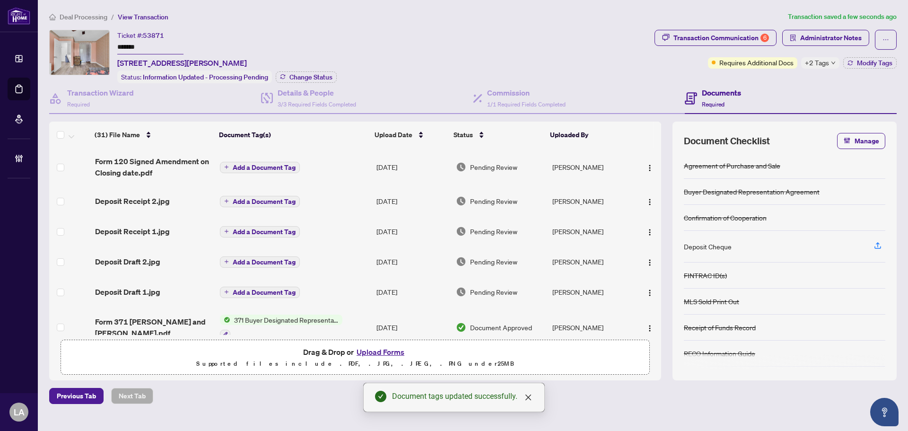
click at [144, 284] on td "Deposit Draft 1.jpg" at bounding box center [153, 292] width 125 height 30
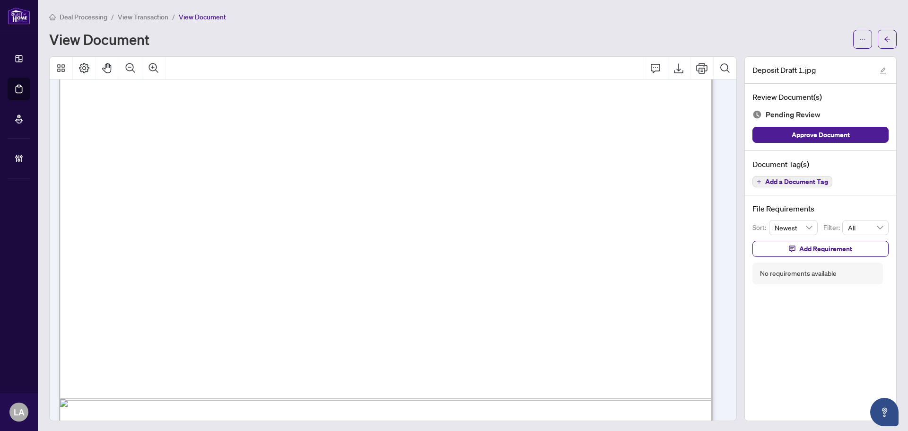
scroll to position [413, 0]
click at [778, 178] on span "Add a Document Tag" at bounding box center [796, 181] width 63 height 7
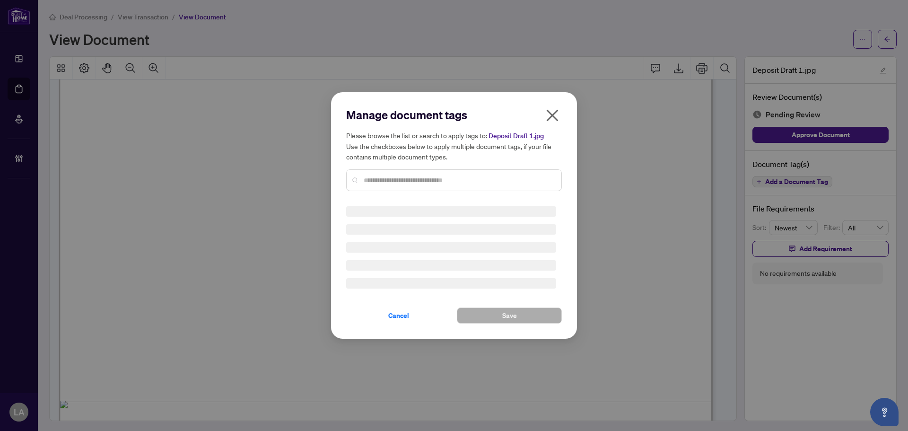
click at [332, 171] on div "Manage document tags Please browse the list or search to apply tags to: Deposit…" at bounding box center [454, 215] width 246 height 246
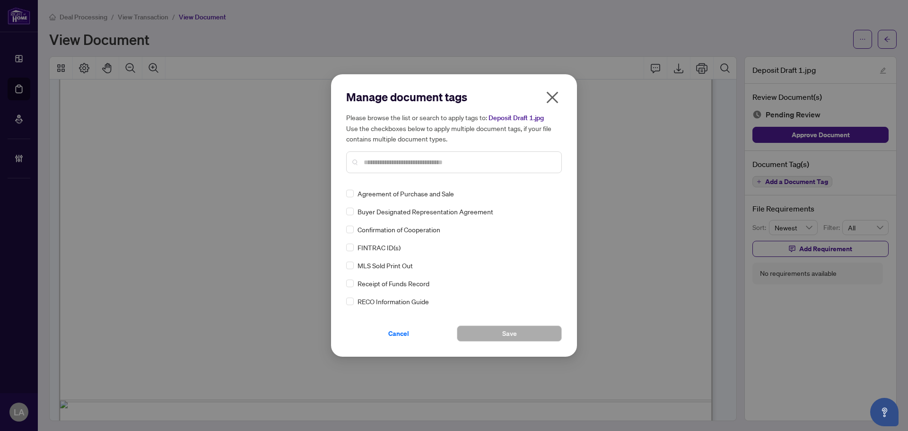
click at [398, 156] on div at bounding box center [454, 162] width 216 height 22
click at [390, 160] on input "text" at bounding box center [459, 162] width 190 height 10
type input "*******"
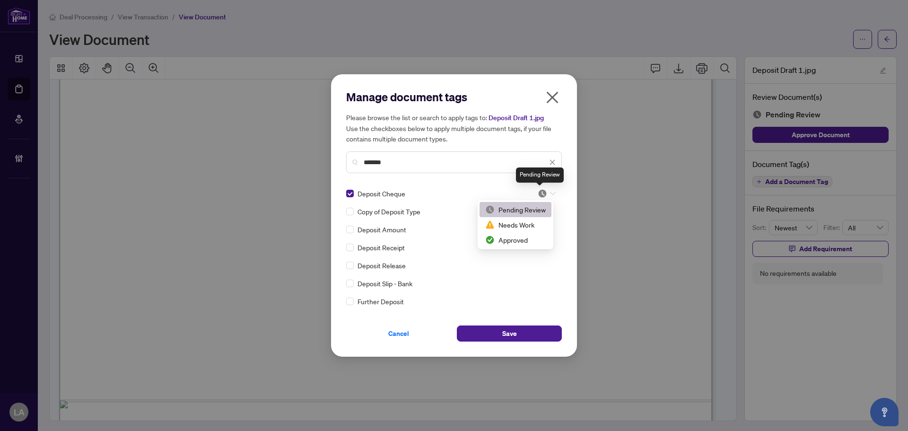
click at [540, 196] on img at bounding box center [541, 193] width 9 height 9
click at [510, 240] on div "Approved" at bounding box center [515, 239] width 61 height 10
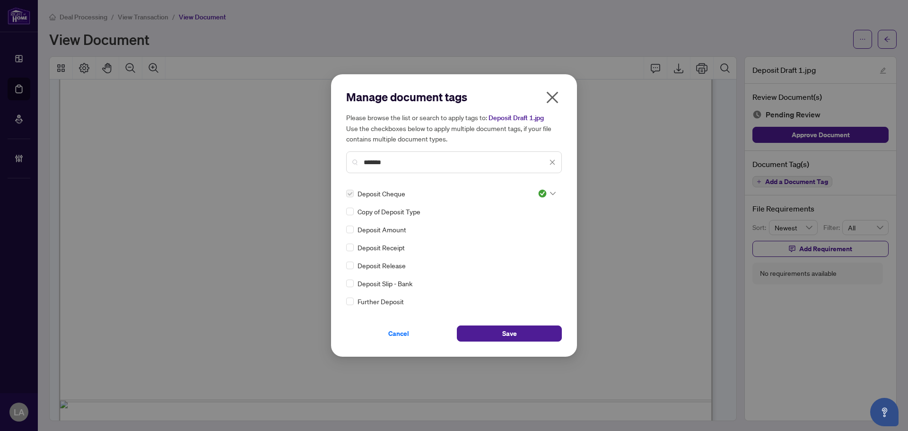
drag, startPoint x: 512, startPoint y: 344, endPoint x: 506, endPoint y: 342, distance: 6.0
click at [510, 343] on div "Manage document tags Please browse the list or search to apply tags to: Deposit…" at bounding box center [454, 215] width 246 height 282
click at [492, 338] on button "Save" at bounding box center [509, 333] width 105 height 16
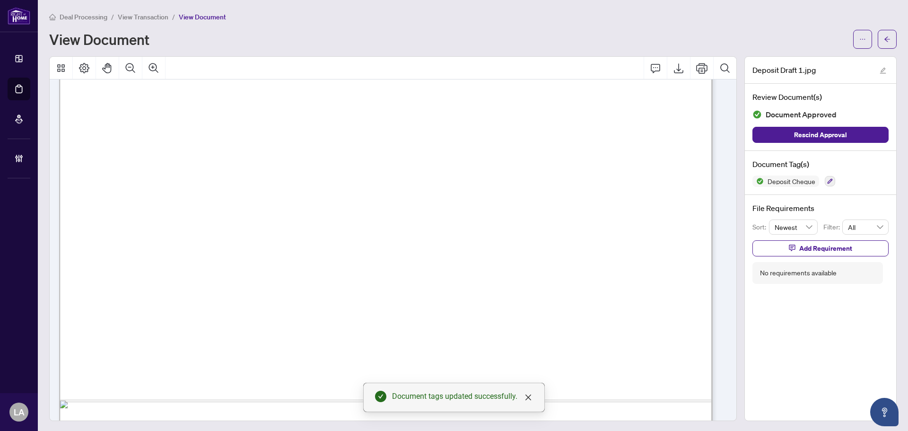
click at [137, 16] on span "View Transaction" at bounding box center [143, 17] width 51 height 9
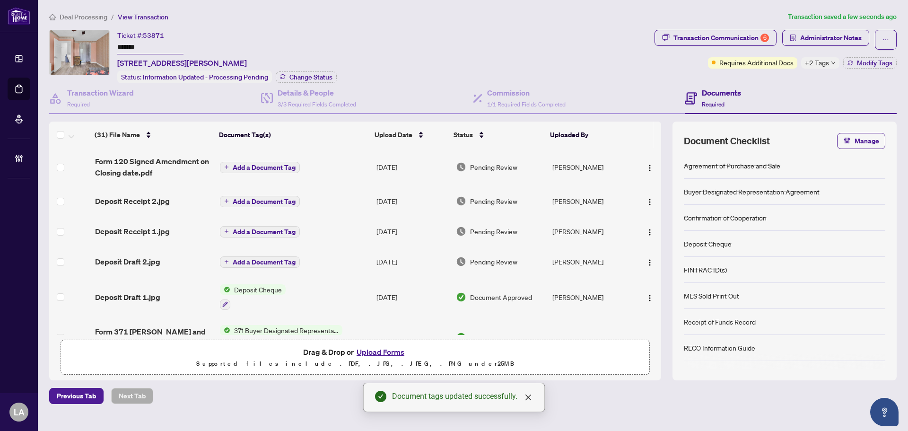
click at [161, 256] on div "Deposit Draft 2.jpg" at bounding box center [153, 261] width 117 height 11
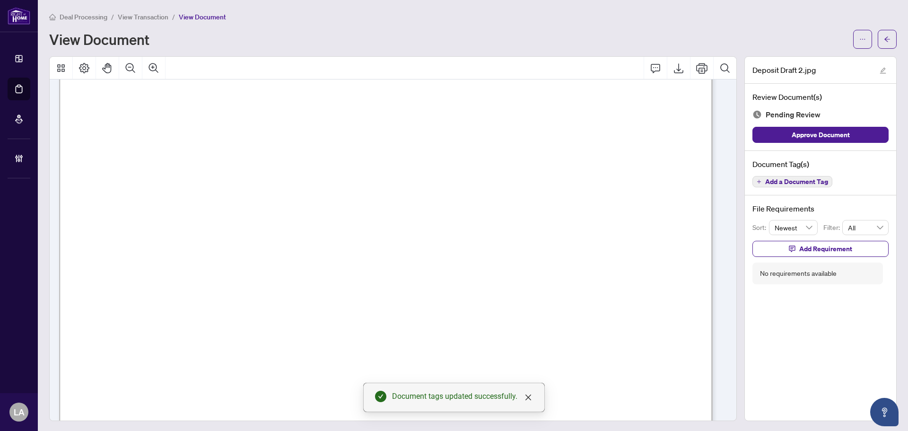
scroll to position [142, 0]
click at [774, 185] on span "Add a Document Tag" at bounding box center [796, 181] width 63 height 7
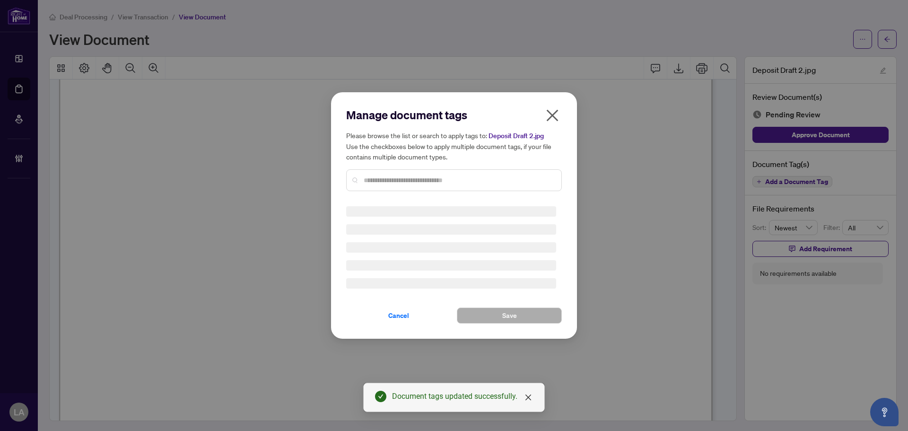
click at [441, 182] on input "text" at bounding box center [459, 180] width 190 height 10
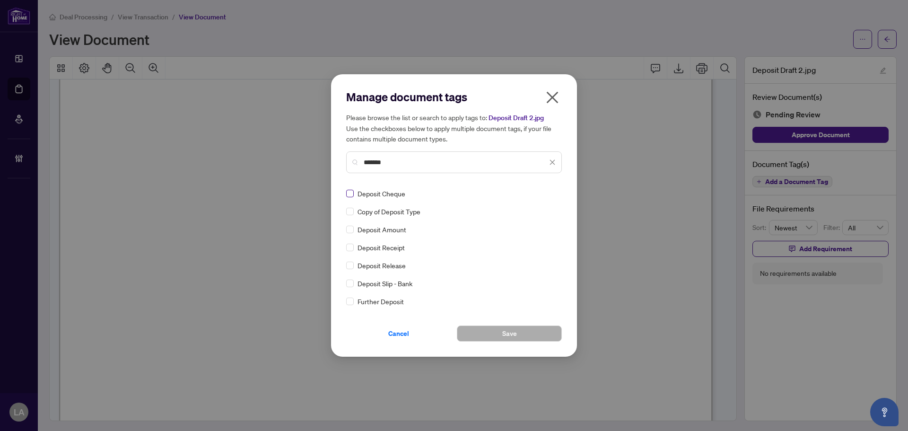
type input "*******"
click at [538, 196] on img at bounding box center [541, 193] width 9 height 9
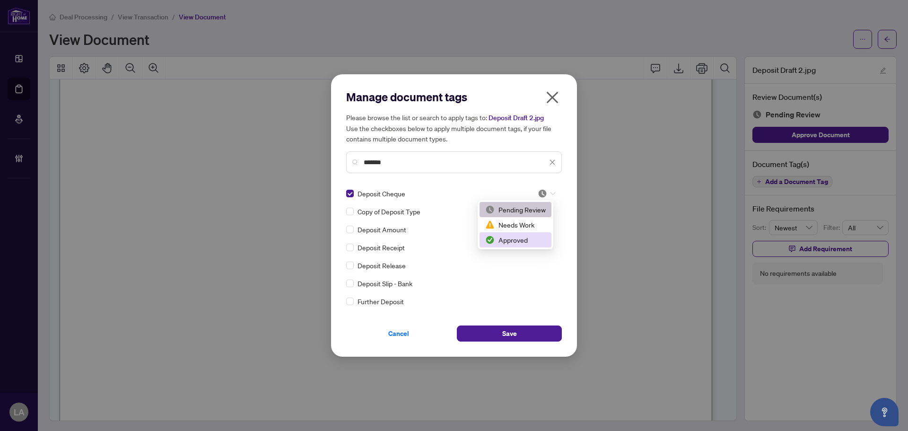
click at [502, 234] on div "Approved" at bounding box center [515, 239] width 61 height 10
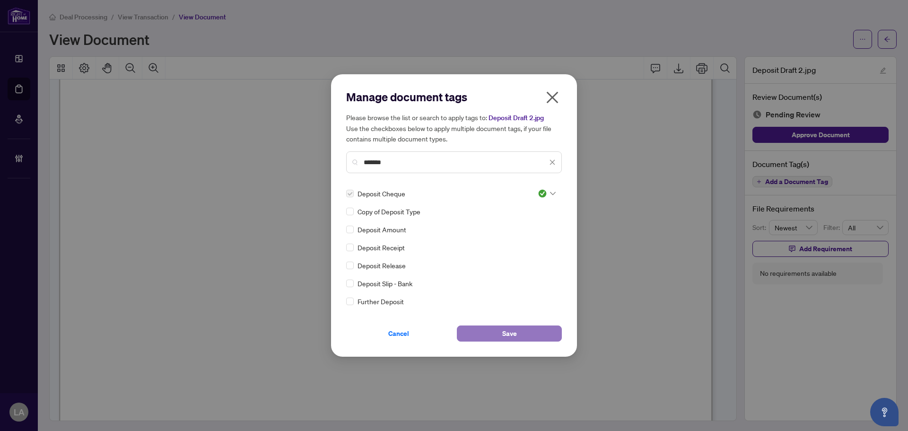
drag, startPoint x: 485, startPoint y: 329, endPoint x: 488, endPoint y: 335, distance: 7.2
click at [488, 334] on button "Save" at bounding box center [509, 333] width 105 height 16
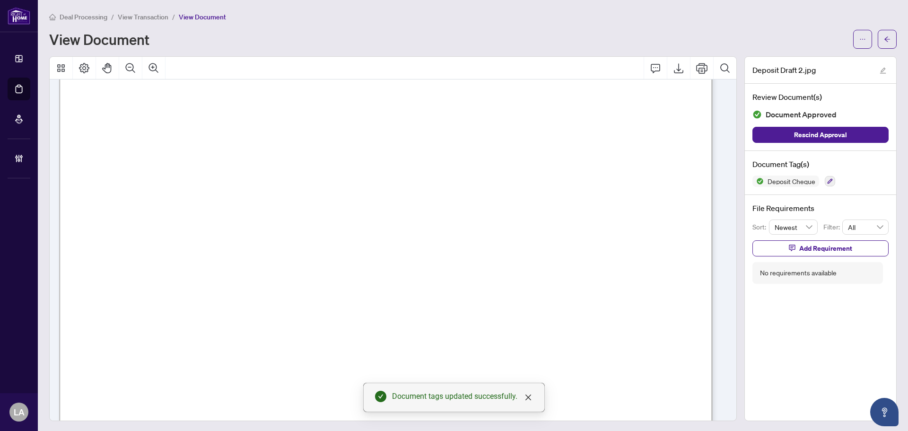
click at [137, 14] on span "View Transaction" at bounding box center [143, 17] width 51 height 9
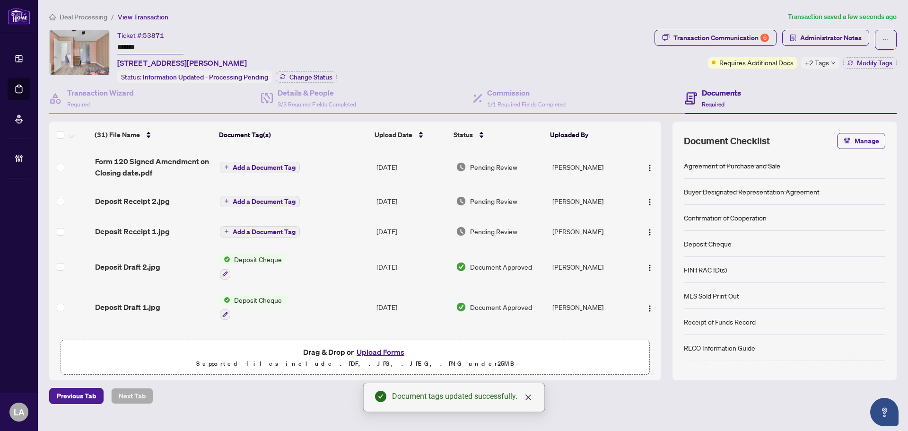
click at [154, 235] on span "Deposit Receipt 1.jpg" at bounding box center [132, 230] width 75 height 11
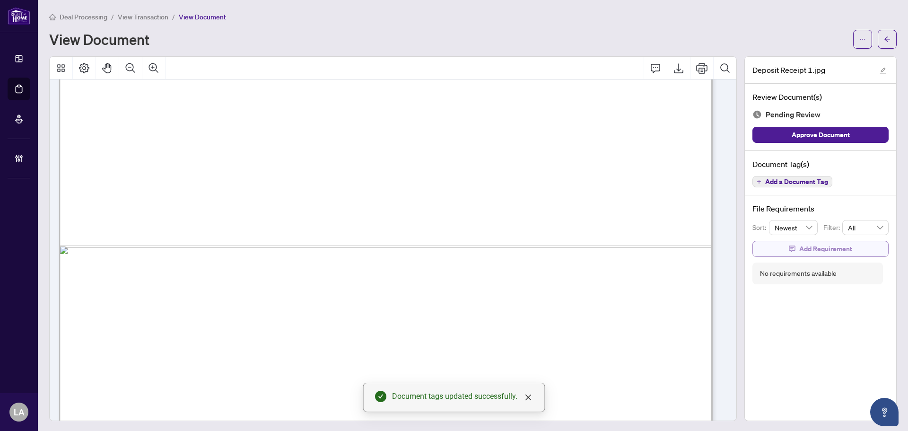
scroll to position [473, 0]
click at [773, 185] on button "Add a Document Tag" at bounding box center [792, 181] width 80 height 11
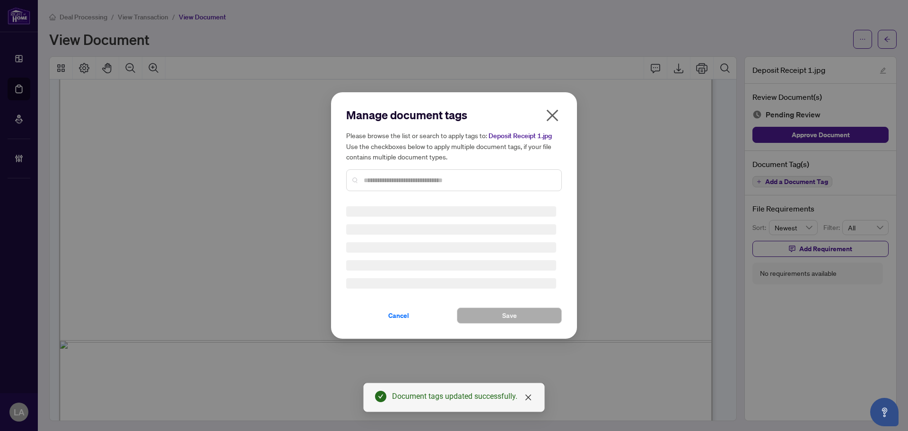
click at [473, 170] on div at bounding box center [454, 180] width 216 height 22
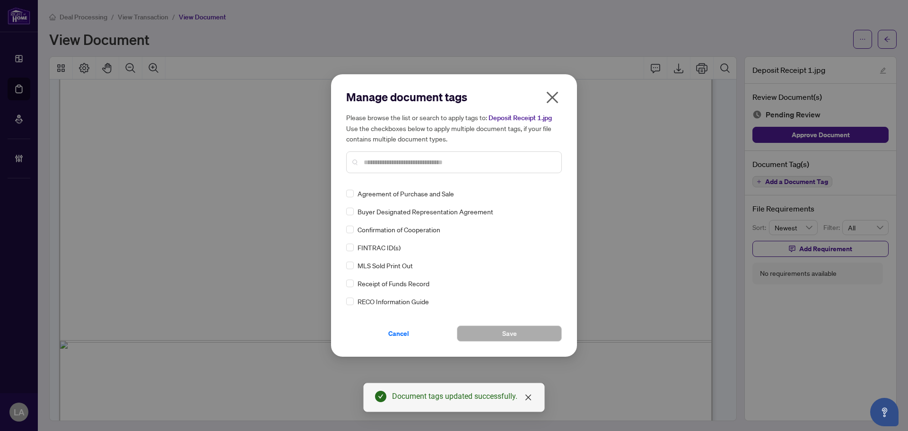
click at [414, 173] on div "Manage document tags Please browse the list or search to apply tags to: Deposit…" at bounding box center [454, 134] width 216 height 91
click at [374, 160] on input "text" at bounding box center [459, 162] width 190 height 10
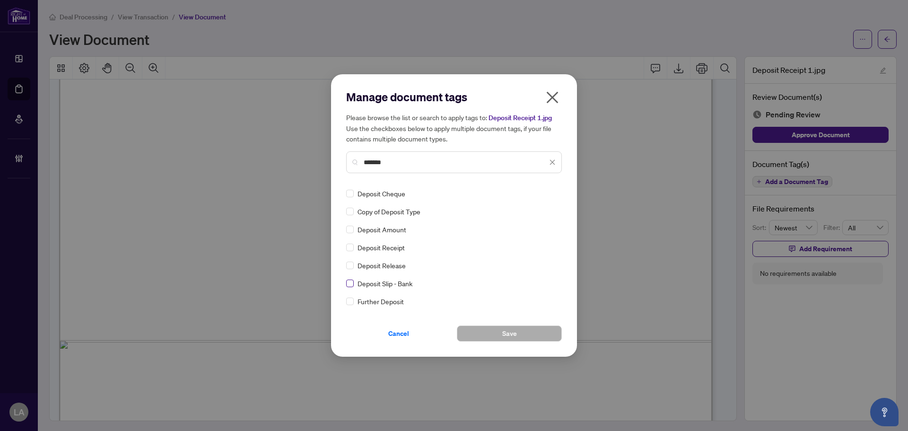
type input "*******"
click at [351, 279] on label at bounding box center [350, 283] width 8 height 10
drag, startPoint x: 537, startPoint y: 188, endPoint x: 539, endPoint y: 197, distance: 8.7
click at [538, 189] on img at bounding box center [541, 193] width 9 height 9
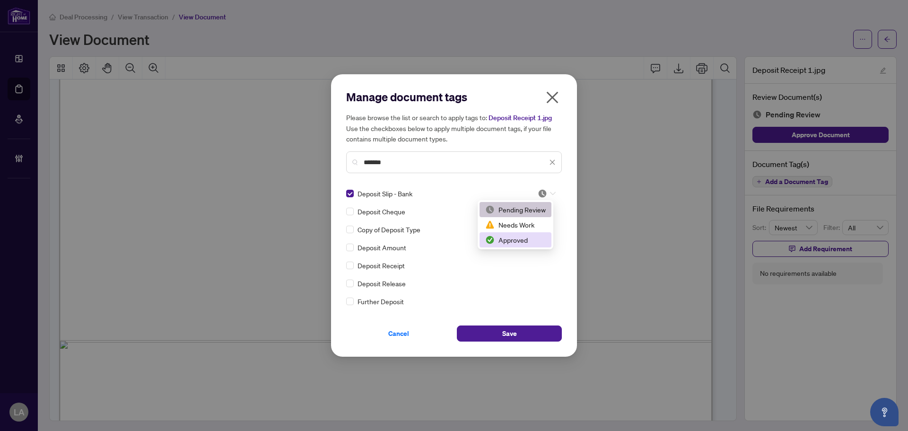
click at [498, 234] on div "Approved" at bounding box center [515, 239] width 72 height 15
click at [491, 344] on div "Manage document tags Please browse the list or search to apply tags to: Deposit…" at bounding box center [454, 215] width 246 height 282
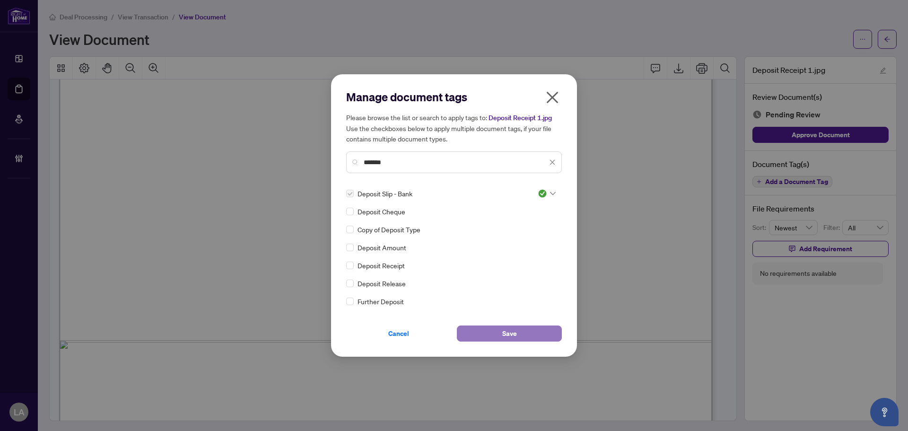
click at [485, 336] on button "Save" at bounding box center [509, 333] width 105 height 16
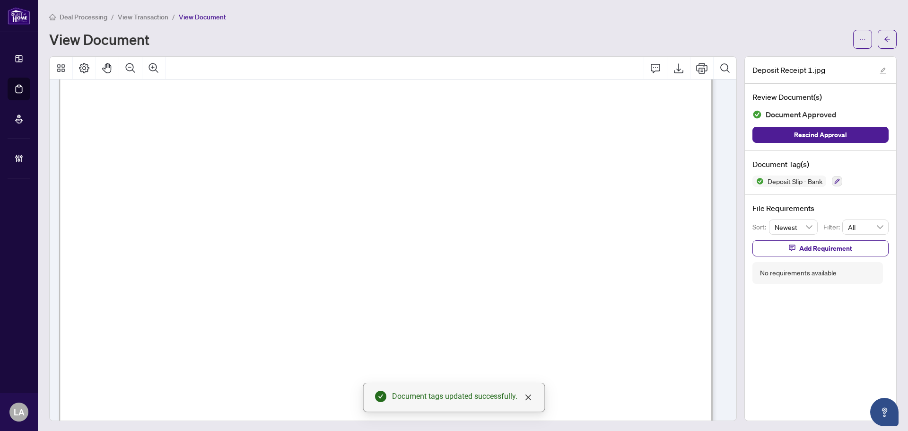
scroll to position [0, 0]
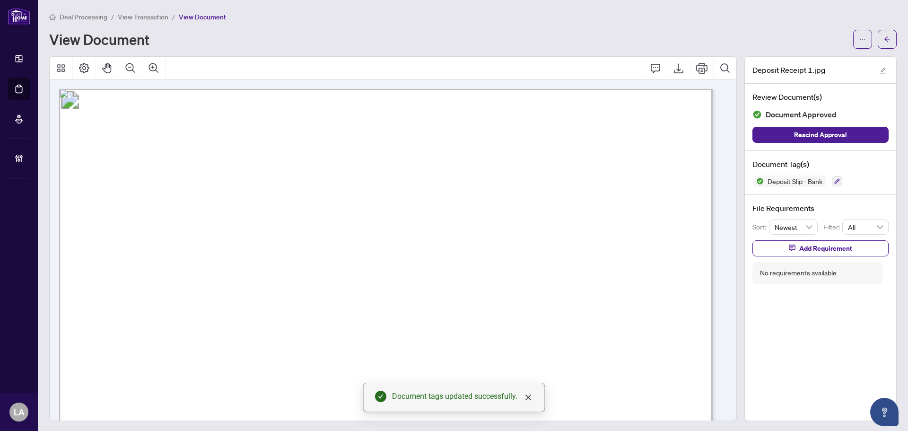
click at [130, 13] on span "View Transaction" at bounding box center [143, 17] width 51 height 9
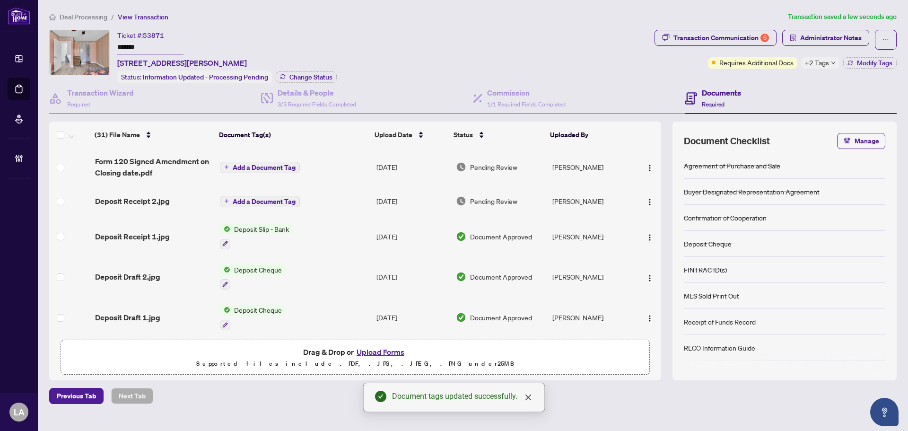
click at [150, 198] on span "Deposit Receipt 2.jpg" at bounding box center [132, 200] width 75 height 11
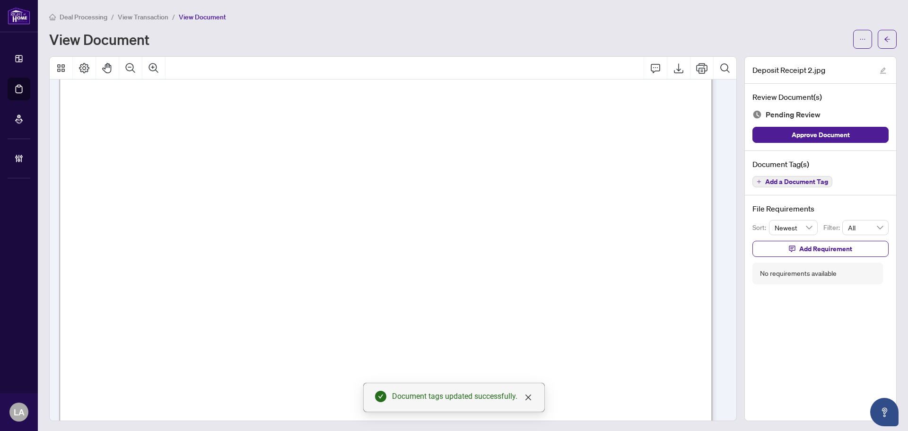
scroll to position [331, 0]
click at [781, 176] on button "Add a Document Tag" at bounding box center [792, 181] width 80 height 11
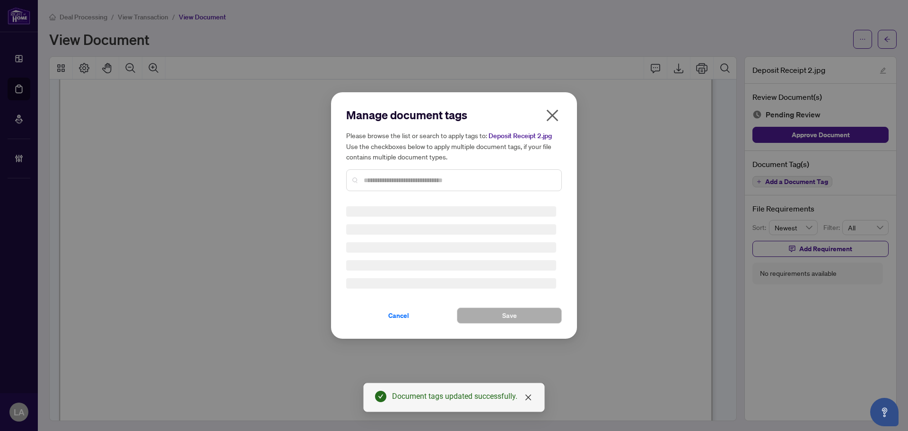
click at [424, 182] on div "Manage document tags Please browse the list or search to apply tags to: Deposit…" at bounding box center [454, 215] width 216 height 216
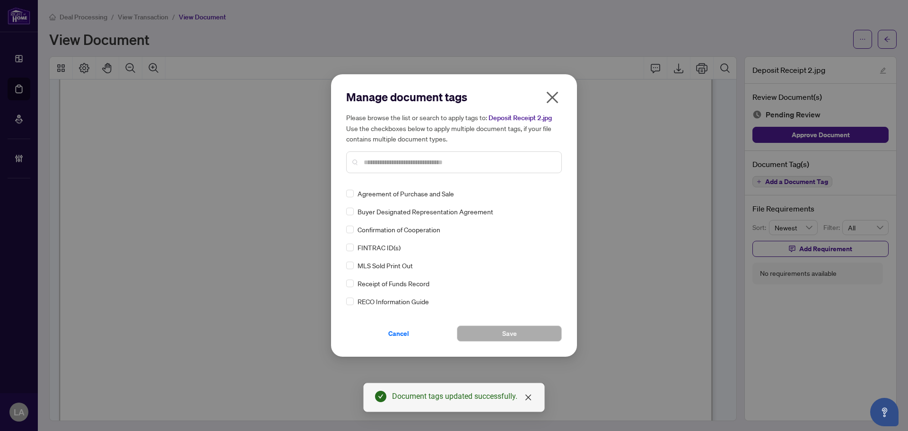
drag, startPoint x: 399, startPoint y: 170, endPoint x: 383, endPoint y: 162, distance: 17.8
click at [390, 163] on div at bounding box center [454, 162] width 216 height 22
click at [383, 162] on input "text" at bounding box center [459, 162] width 190 height 10
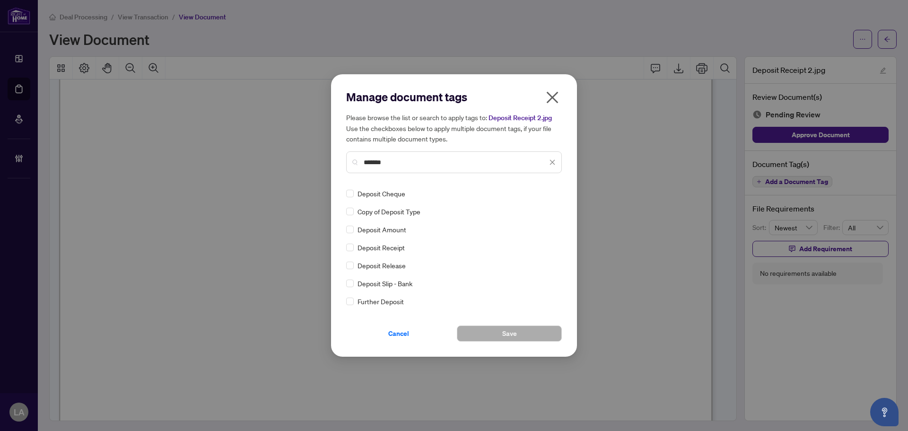
type input "*******"
drag, startPoint x: 535, startPoint y: 195, endPoint x: 509, endPoint y: 254, distance: 64.7
click at [537, 197] on img at bounding box center [541, 193] width 9 height 9
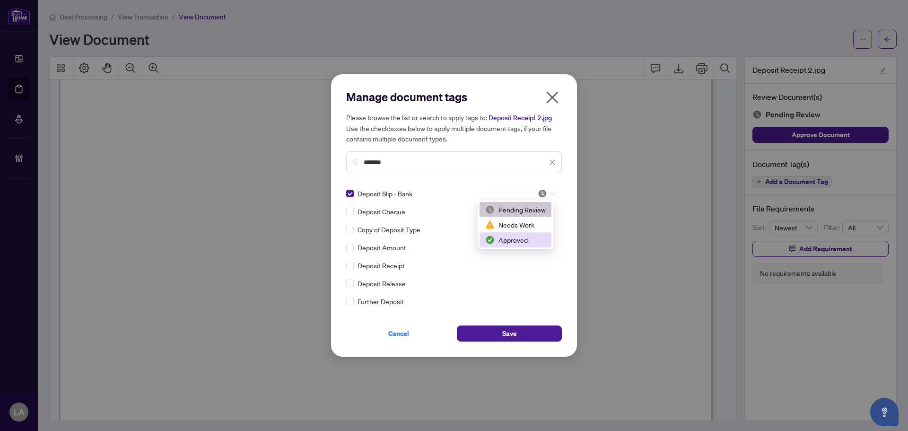
click at [501, 245] on div "Approved" at bounding box center [515, 239] width 72 height 15
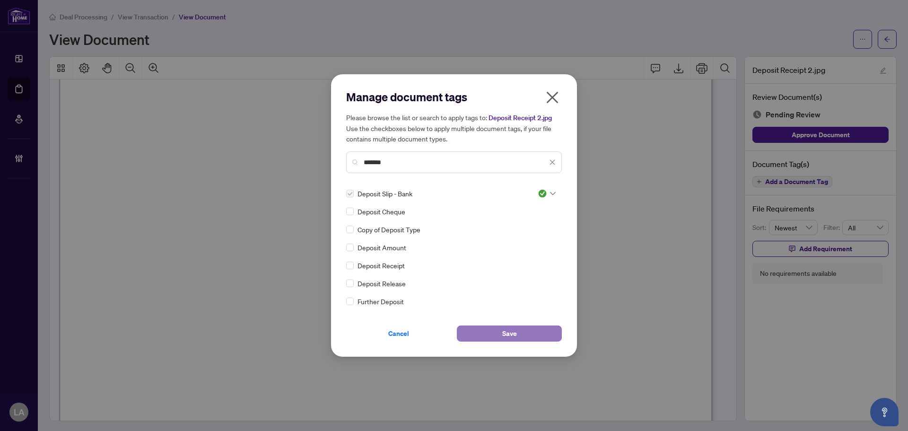
drag, startPoint x: 487, startPoint y: 338, endPoint x: 472, endPoint y: 330, distance: 16.9
click at [485, 338] on button "Save" at bounding box center [509, 333] width 105 height 16
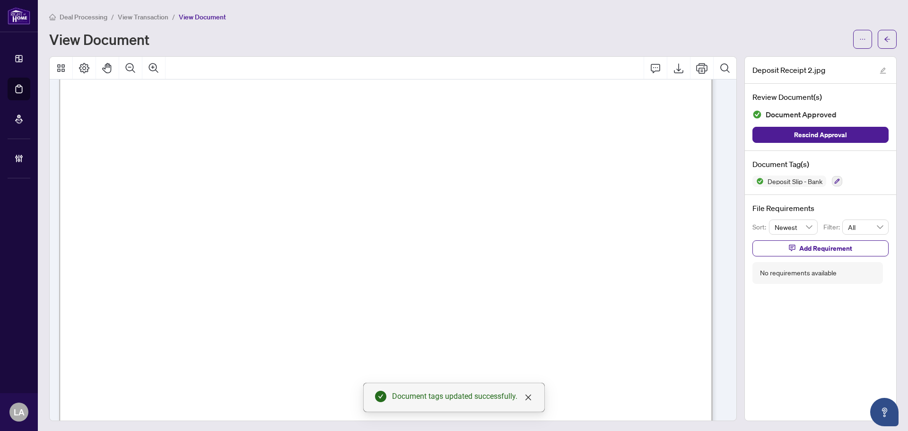
click at [155, 14] on span "View Transaction" at bounding box center [143, 17] width 51 height 9
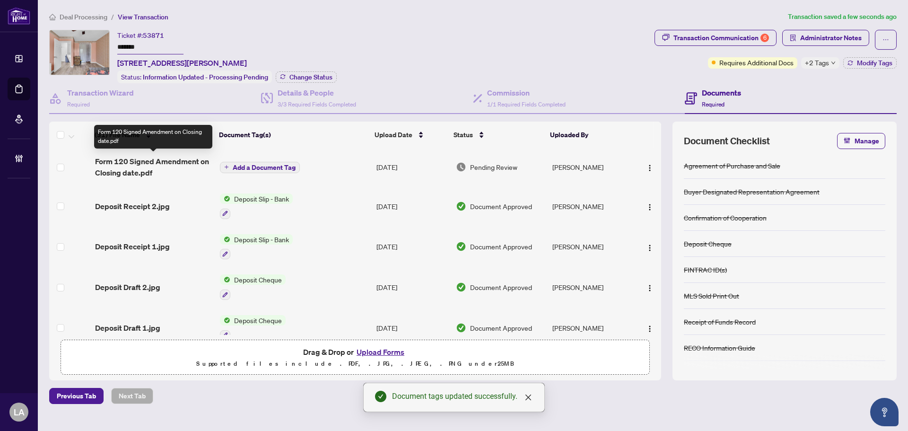
click at [165, 160] on span "Form 120 Signed Amendment on Closing date.pdf" at bounding box center [153, 167] width 117 height 23
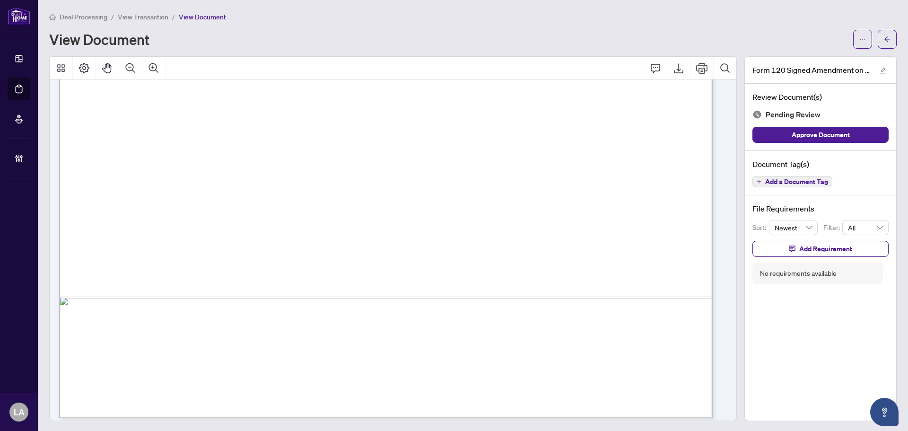
scroll to position [1343, 0]
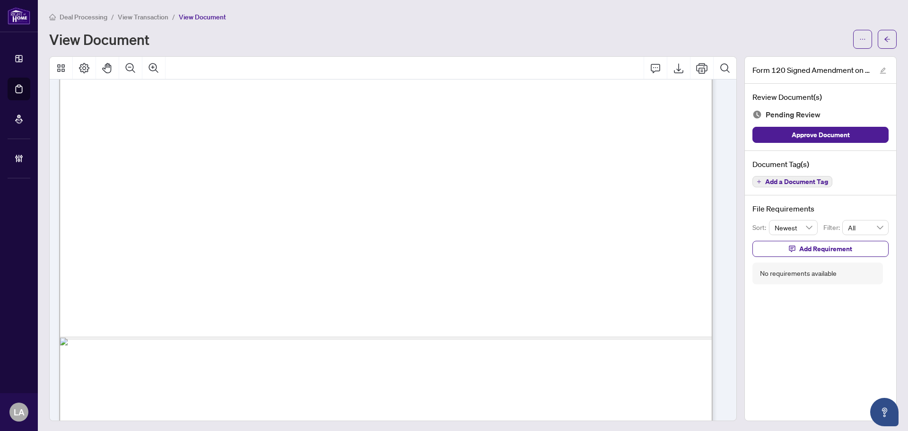
click at [769, 185] on span "Add a Document Tag" at bounding box center [796, 181] width 63 height 7
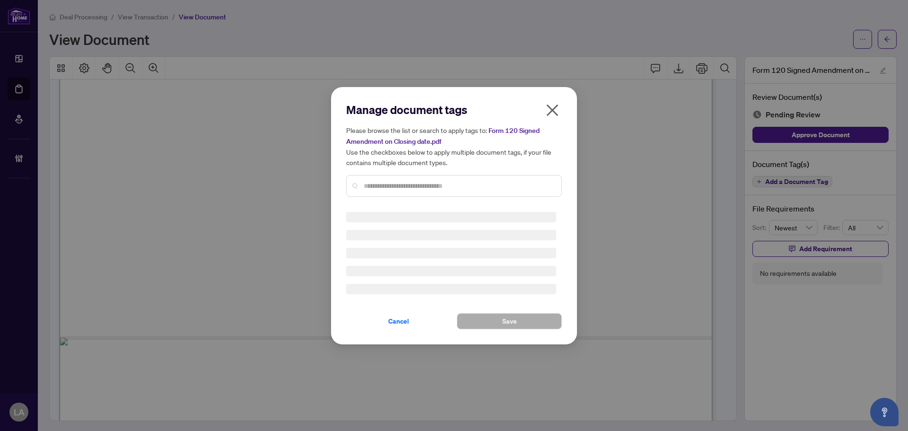
click at [394, 184] on div "Manage document tags Please browse the list or search to apply tags to: Form 12…" at bounding box center [454, 215] width 216 height 227
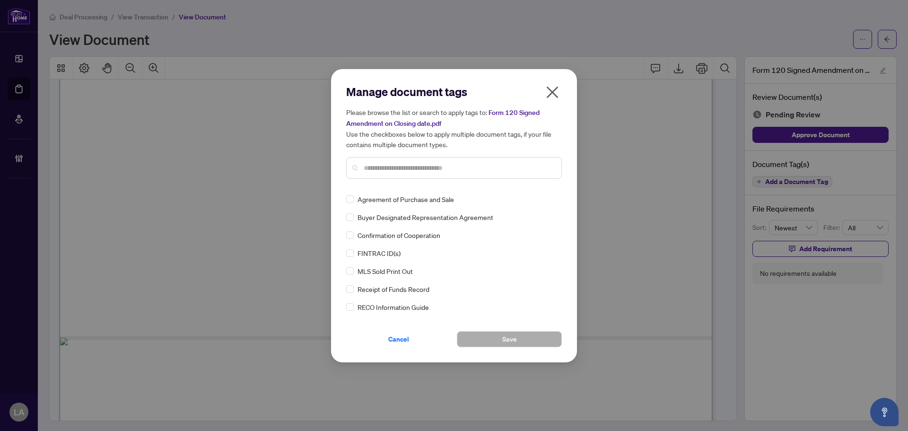
click at [381, 174] on div at bounding box center [454, 168] width 216 height 22
click at [376, 169] on input "text" at bounding box center [459, 168] width 190 height 10
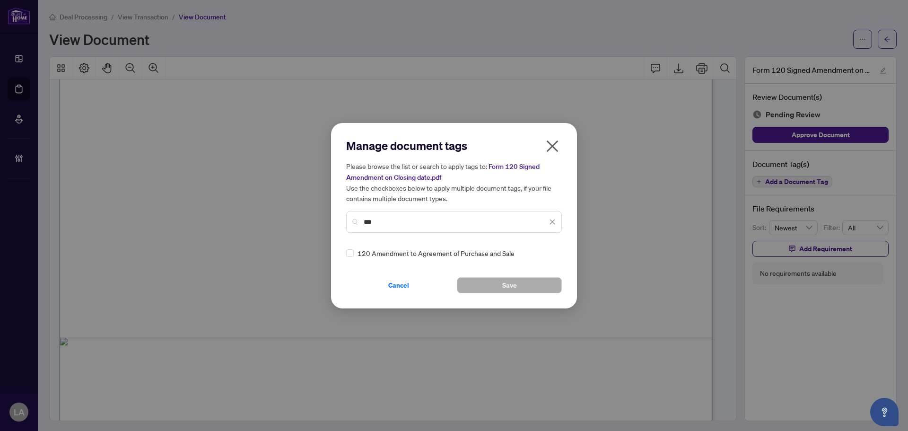
type input "***"
click at [348, 244] on div "Manage document tags Please browse the list or search to apply tags to: Form 12…" at bounding box center [454, 215] width 216 height 155
drag, startPoint x: 531, startPoint y: 248, endPoint x: 539, endPoint y: 256, distance: 11.4
click at [535, 249] on div at bounding box center [544, 252] width 24 height 9
click at [494, 298] on img at bounding box center [489, 298] width 9 height 9
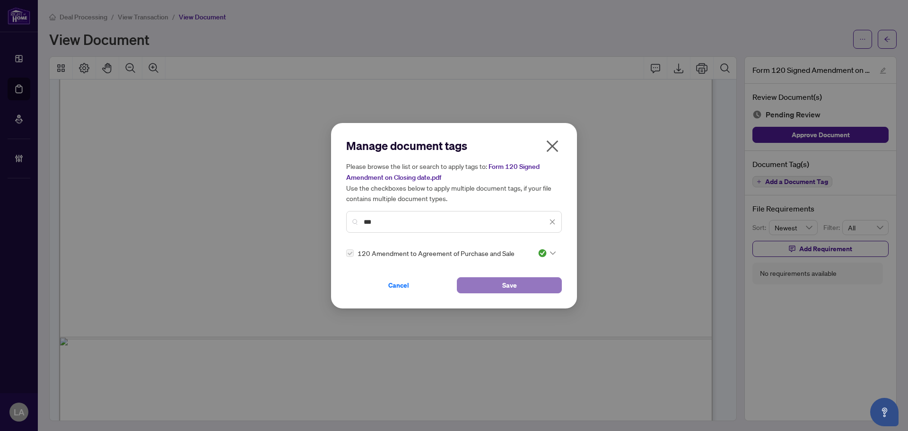
click at [480, 289] on button "Save" at bounding box center [509, 285] width 105 height 16
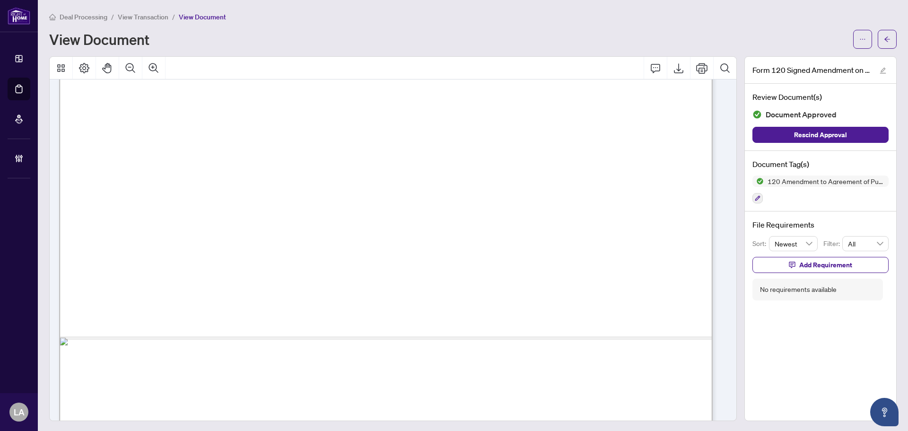
click at [156, 21] on li "View Transaction" at bounding box center [143, 16] width 51 height 11
click at [137, 11] on li "View Transaction" at bounding box center [143, 16] width 51 height 11
click at [129, 18] on span "View Transaction" at bounding box center [143, 17] width 51 height 9
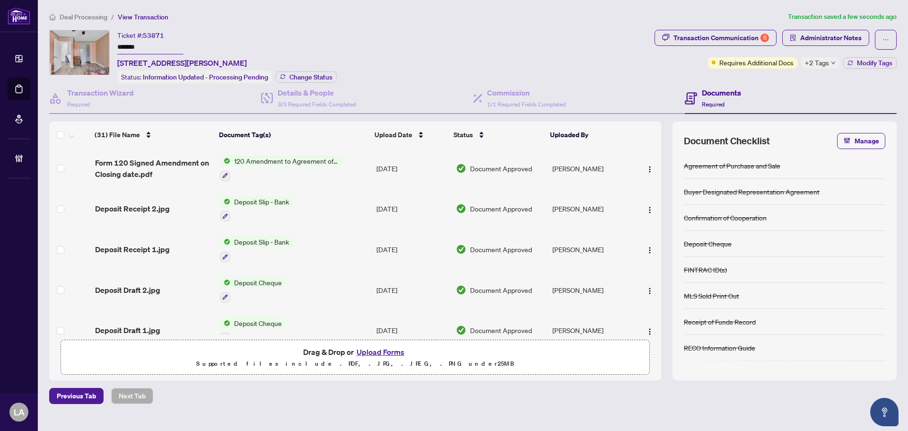
drag, startPoint x: 225, startPoint y: 39, endPoint x: 145, endPoint y: 31, distance: 80.2
click at [113, 26] on div "Deal Processing / View Transaction Transaction saved a few seconds ago Ticket #…" at bounding box center [472, 207] width 855 height 392
click at [156, 37] on span "53871" at bounding box center [153, 35] width 21 height 9
drag, startPoint x: 152, startPoint y: 46, endPoint x: 101, endPoint y: 36, distance: 51.5
click at [99, 37] on div "Ticket #: 53871 ******* 50 Fennimore Cres, Toronto, Ontario M3N 1G8, Canada Sta…" at bounding box center [349, 56] width 601 height 53
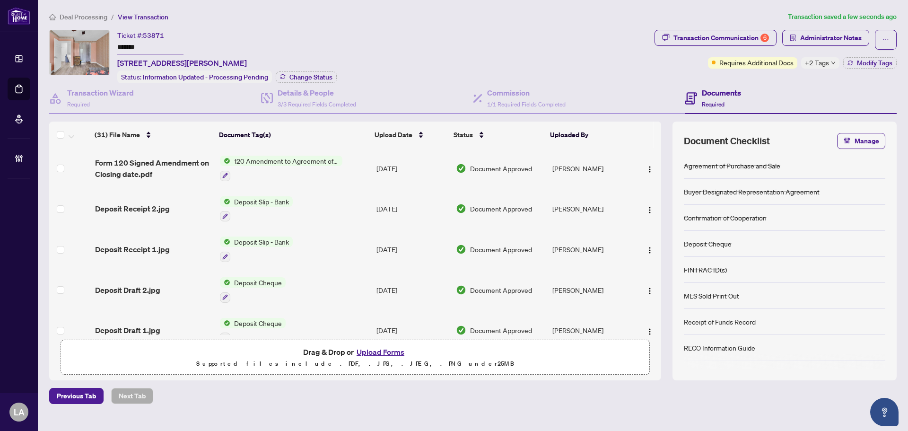
click at [117, 30] on div "Ticket #: 53871 ******* 50 Fennimore Cres, Toronto, Ontario M3N 1G8, Canada Sta…" at bounding box center [349, 56] width 601 height 53
click at [120, 31] on div "Ticket #: 53871" at bounding box center [140, 35] width 47 height 11
click at [173, 32] on div "Ticket #: 53871 ******* 50 Fennimore Cres, Toronto, Ontario M3N 1G8, Canada" at bounding box center [182, 49] width 130 height 39
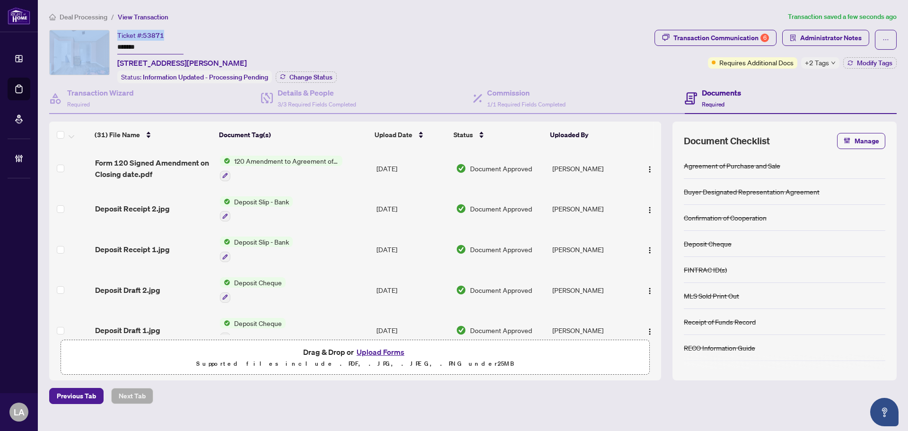
drag, startPoint x: 156, startPoint y: 34, endPoint x: 110, endPoint y: 32, distance: 45.9
click at [109, 32] on div "Ticket #: 53871 ******* 50 Fennimore Cres, Toronto, Ontario M3N 1G8, Canada Sta…" at bounding box center [349, 56] width 601 height 53
click at [135, 30] on div "Ticket #: 53871" at bounding box center [140, 35] width 47 height 11
click at [852, 62] on icon "button" at bounding box center [850, 63] width 6 height 6
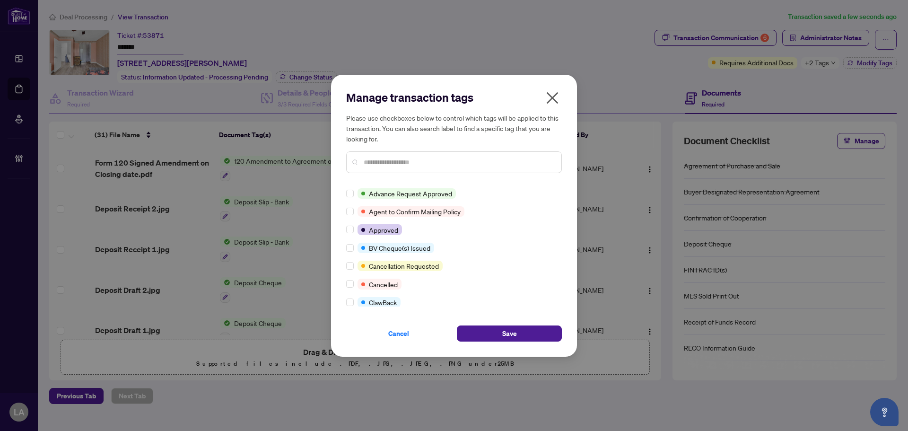
click at [354, 227] on div at bounding box center [351, 229] width 11 height 10
click at [387, 160] on input "text" at bounding box center [459, 162] width 190 height 10
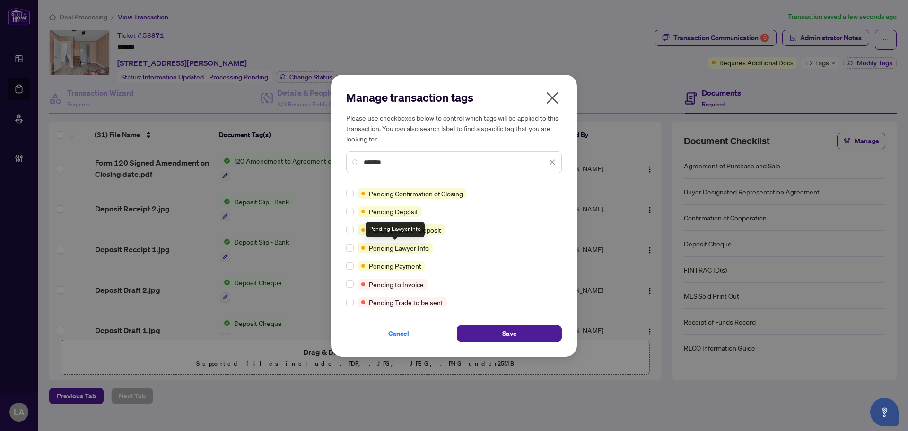
type input "*******"
click at [345, 264] on div "Manage transaction tags Please use checkboxes below to control which tags will …" at bounding box center [454, 216] width 246 height 282
click at [482, 342] on div "Manage transaction tags Please use checkboxes below to control which tags will …" at bounding box center [454, 216] width 246 height 282
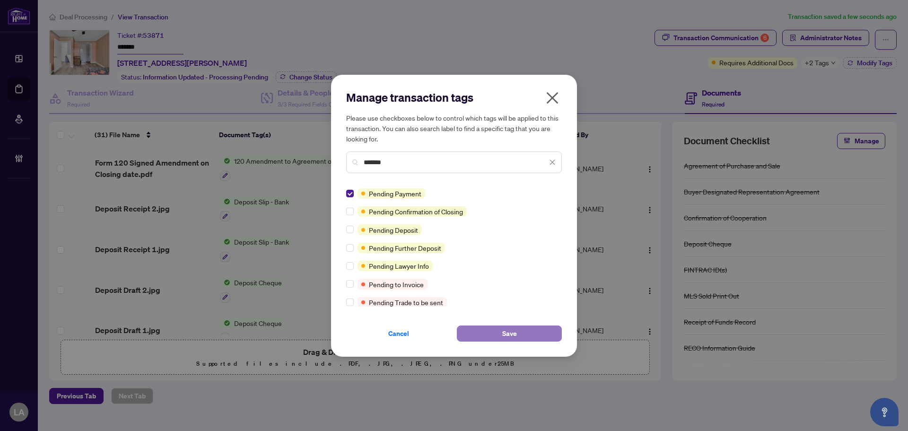
click at [485, 338] on button "Save" at bounding box center [509, 333] width 105 height 16
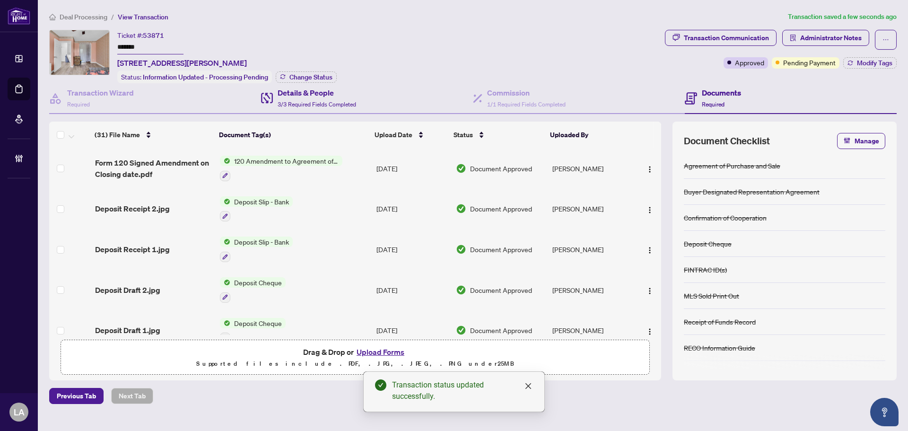
click at [302, 111] on div "Details & People 3/3 Required Fields Completed" at bounding box center [367, 98] width 212 height 31
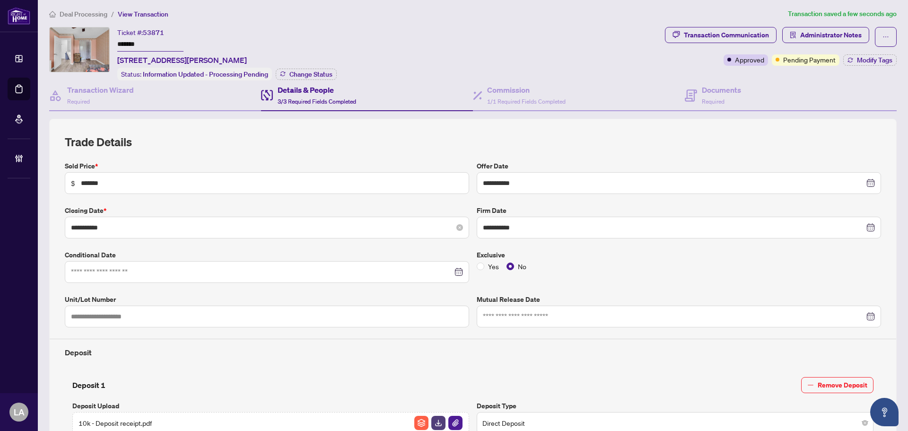
scroll to position [1, 0]
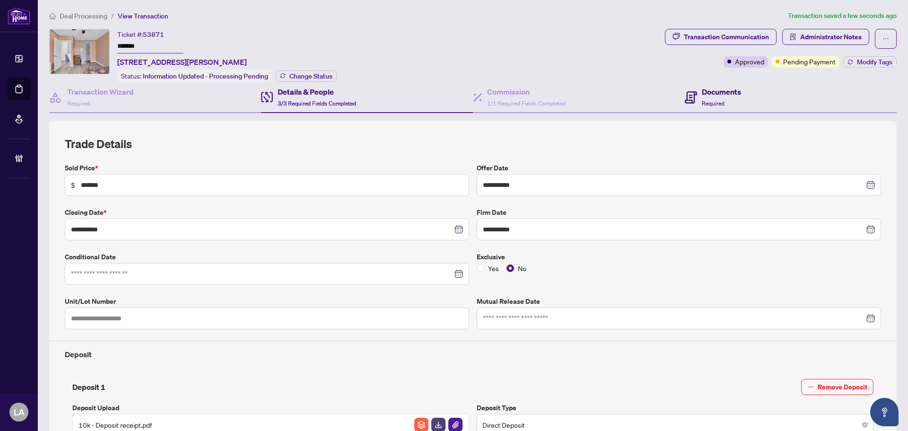
click at [708, 92] on h4 "Documents" at bounding box center [721, 91] width 39 height 11
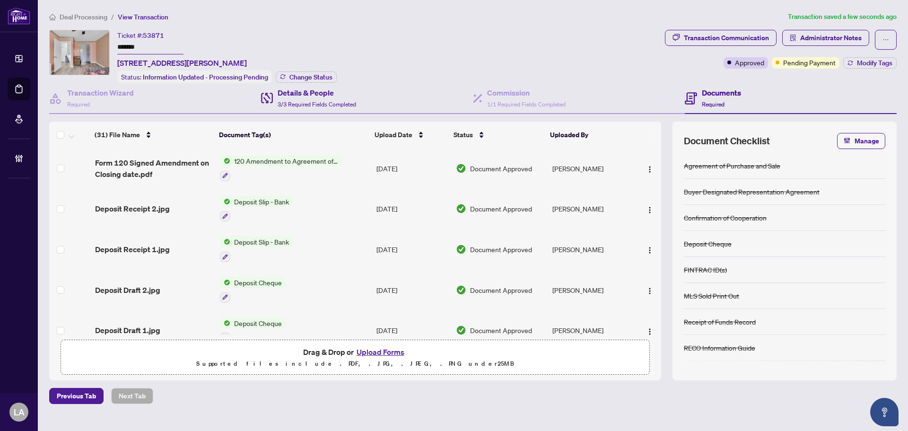
click at [373, 95] on div "Details & People 3/3 Required Fields Completed" at bounding box center [367, 98] width 212 height 31
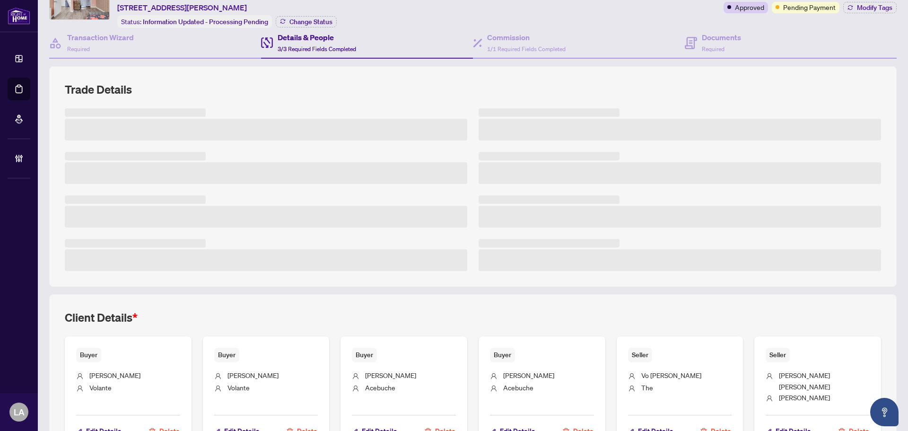
scroll to position [95, 0]
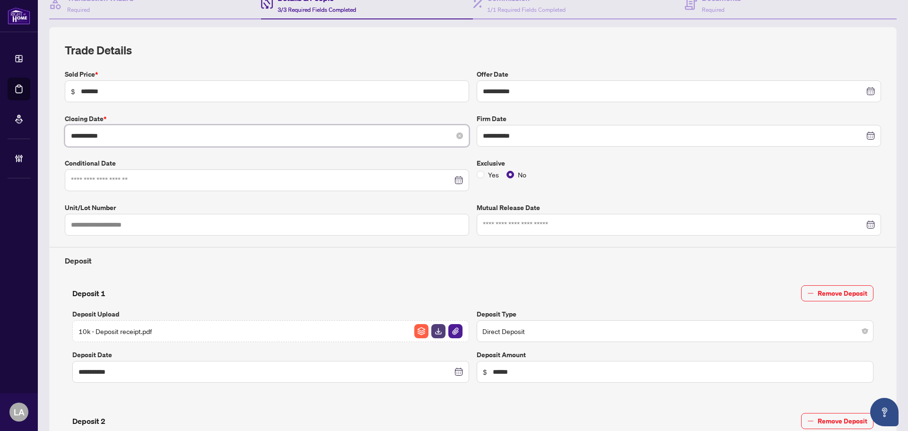
click at [206, 135] on input "**********" at bounding box center [261, 135] width 381 height 10
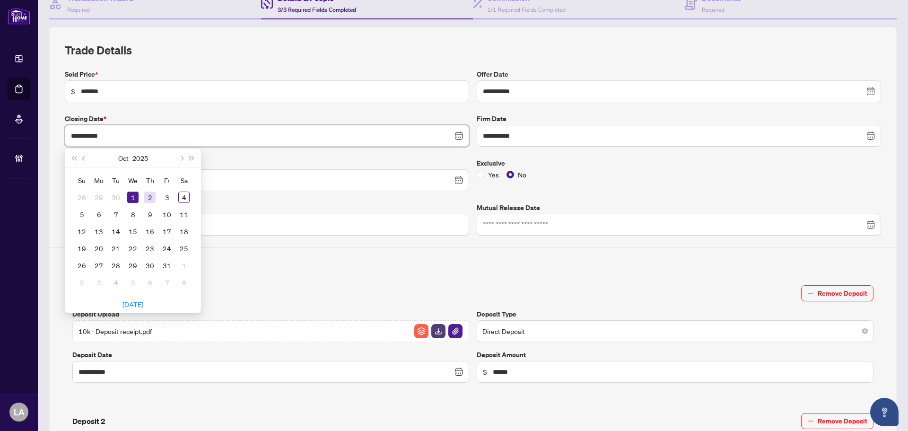
type input "**********"
click at [145, 192] on div "2" at bounding box center [149, 196] width 11 height 11
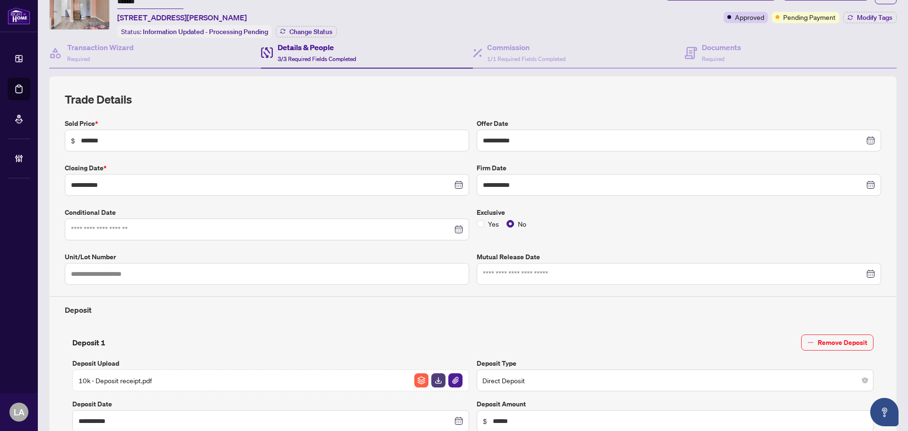
scroll to position [0, 0]
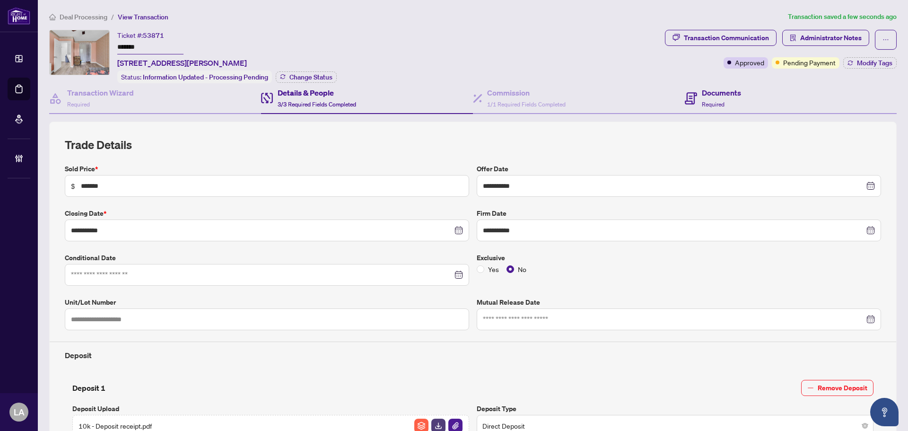
click at [711, 110] on div "Documents Required" at bounding box center [790, 98] width 212 height 31
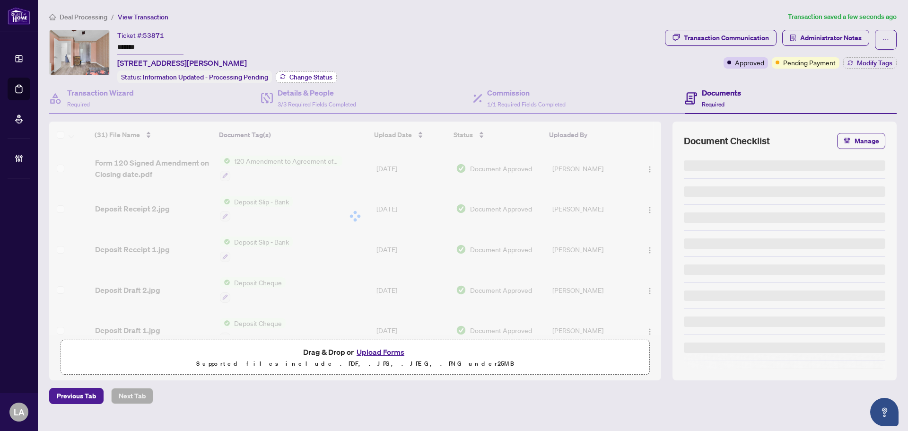
click at [288, 71] on button "Change Status" at bounding box center [306, 76] width 61 height 11
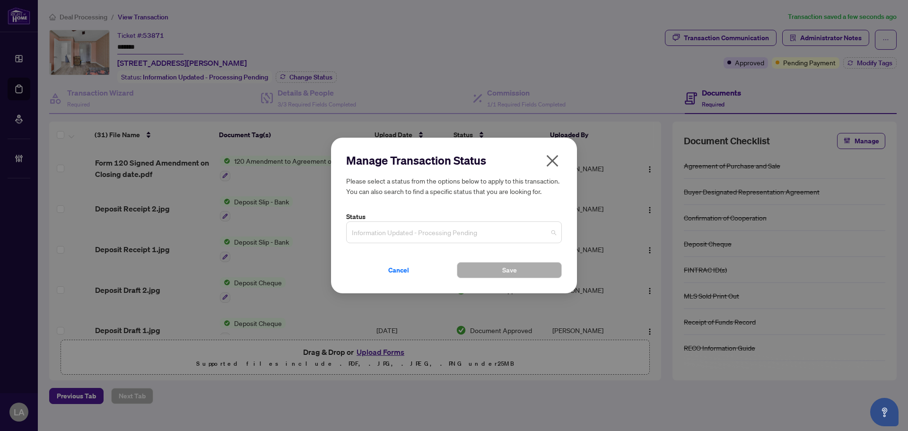
click at [362, 233] on span "Information Updated - Processing Pending" at bounding box center [454, 232] width 204 height 18
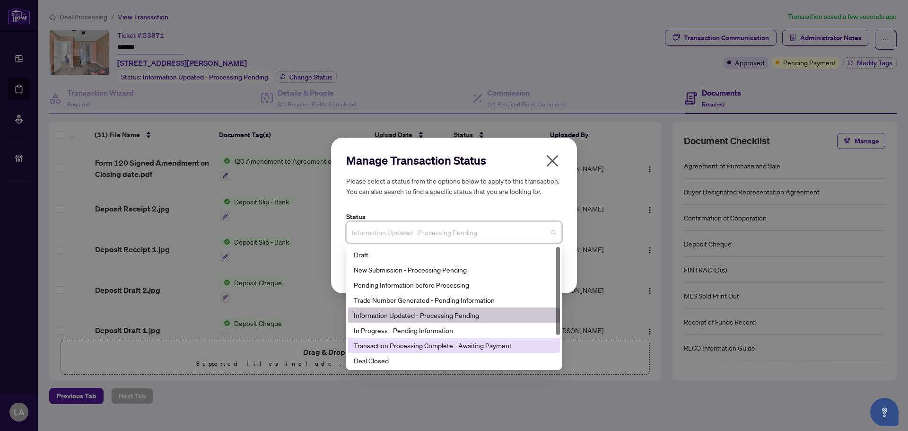
click at [371, 340] on div "Transaction Processing Complete - Awaiting Payment" at bounding box center [454, 345] width 200 height 10
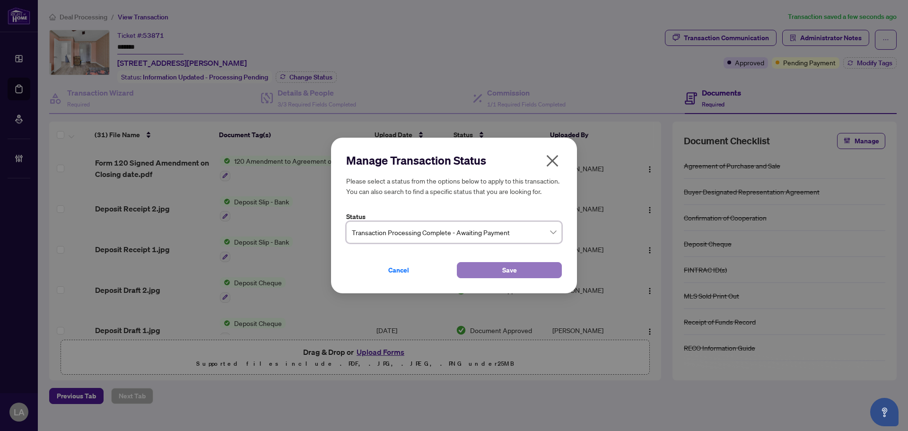
click at [491, 275] on button "Save" at bounding box center [509, 270] width 105 height 16
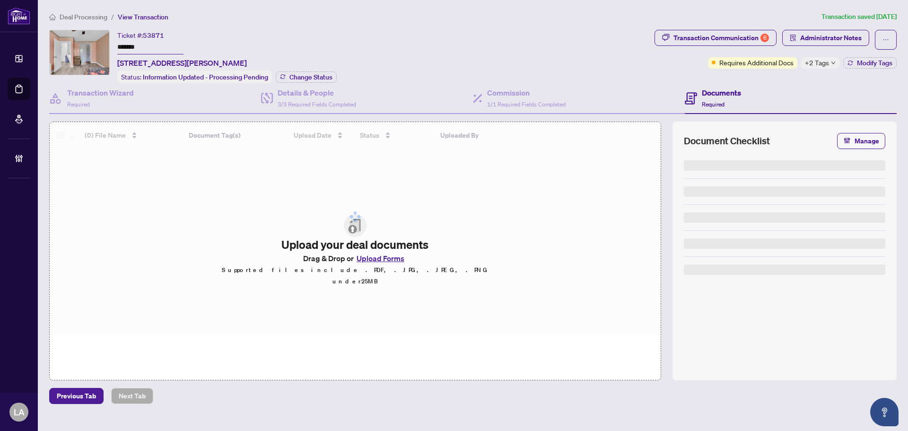
click at [131, 48] on input "*******" at bounding box center [150, 48] width 66 height 14
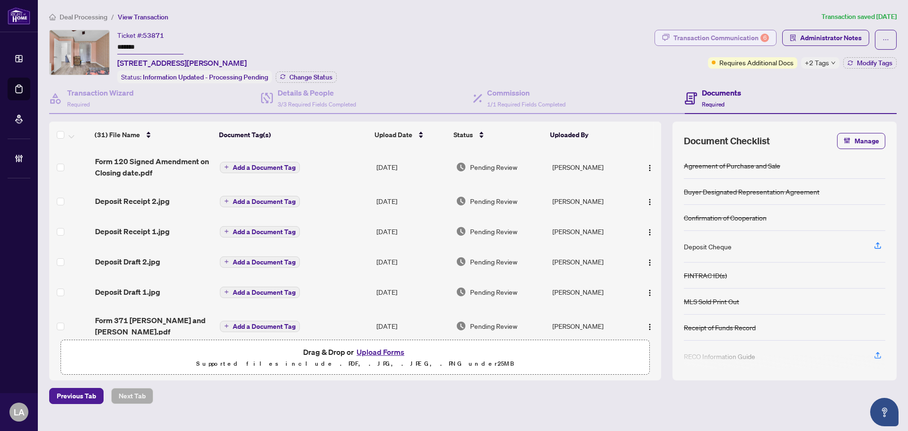
click at [761, 41] on div "Transaction Communication 6" at bounding box center [720, 37] width 95 height 15
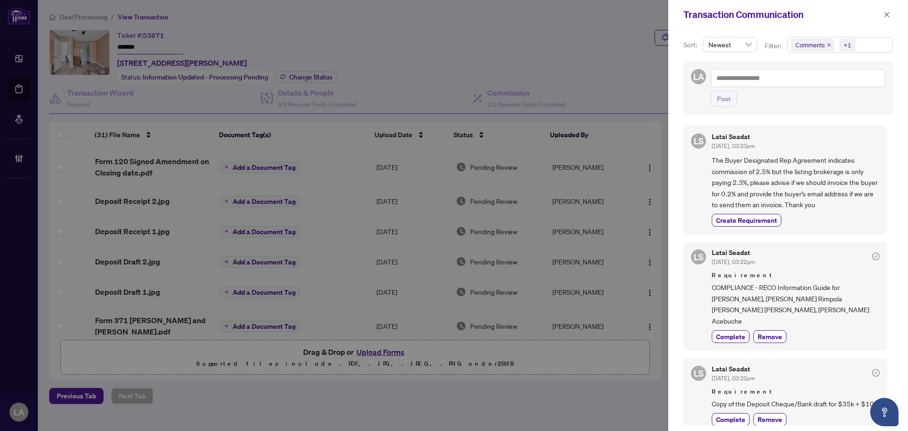
click at [813, 43] on span "Comments" at bounding box center [809, 44] width 29 height 9
click at [833, 81] on span "Comments" at bounding box center [821, 84] width 33 height 9
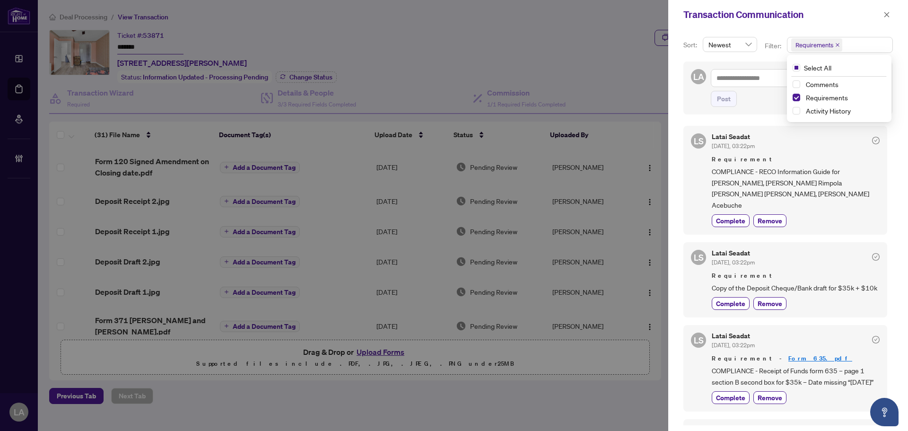
click at [864, 76] on div "Select All" at bounding box center [838, 68] width 101 height 18
click at [858, 80] on span "Comments" at bounding box center [844, 83] width 84 height 11
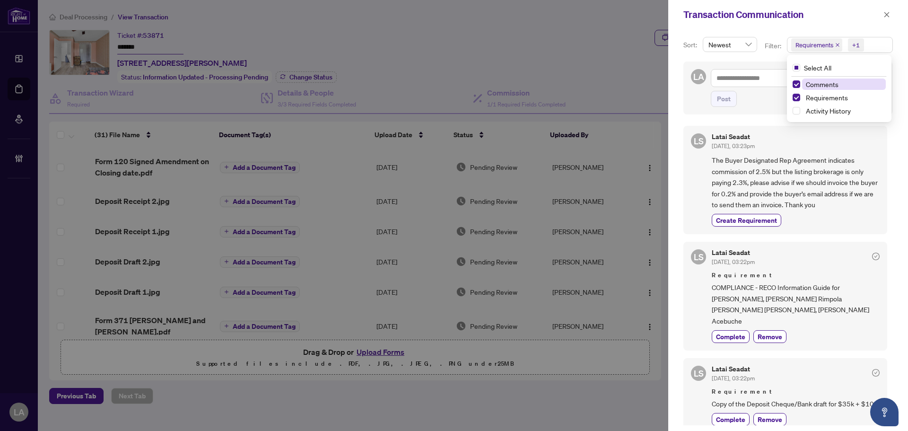
click at [809, 88] on span "Comments" at bounding box center [821, 84] width 33 height 9
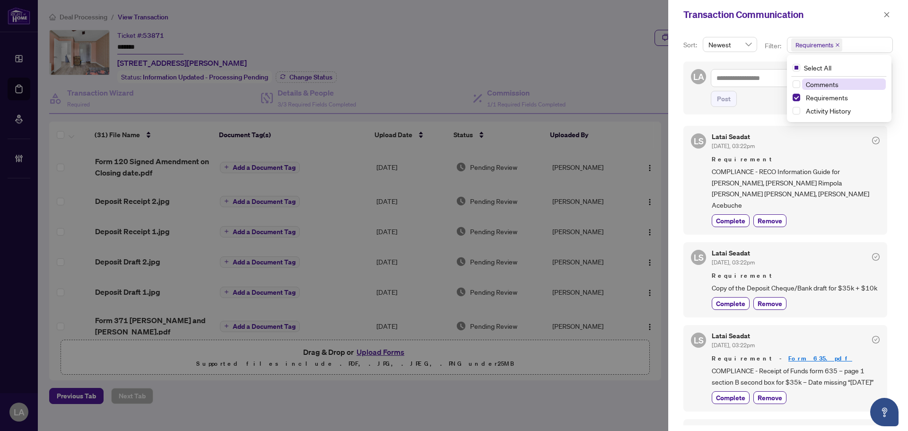
click at [838, 81] on span "Comments" at bounding box center [844, 83] width 84 height 11
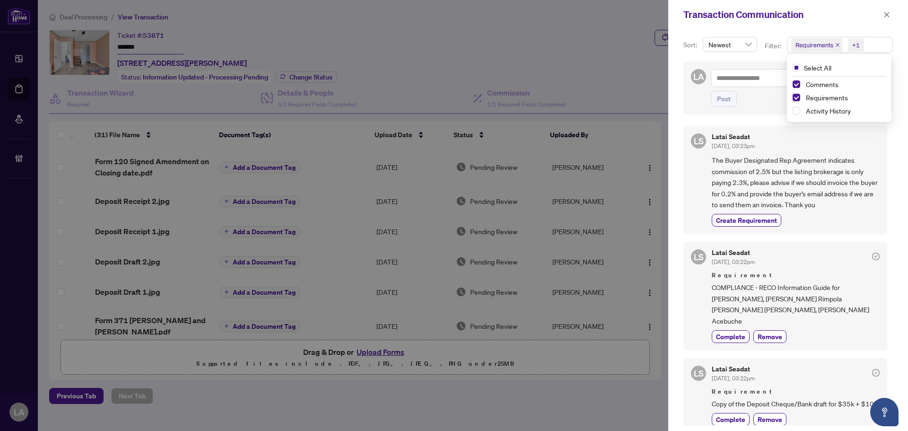
click at [791, 181] on span "The Buyer Designated Rep Agreement indicates commission of 2.5% but the listing…" at bounding box center [795, 182] width 168 height 55
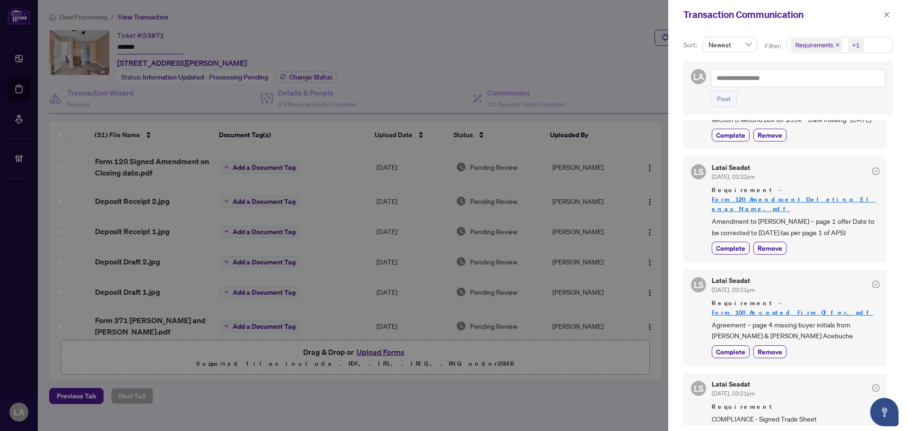
scroll to position [425, 0]
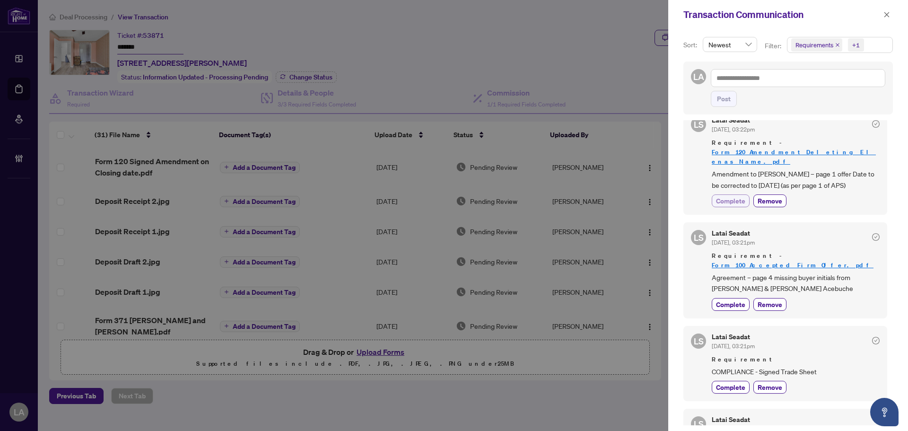
click at [729, 196] on span "Complete" at bounding box center [730, 201] width 29 height 10
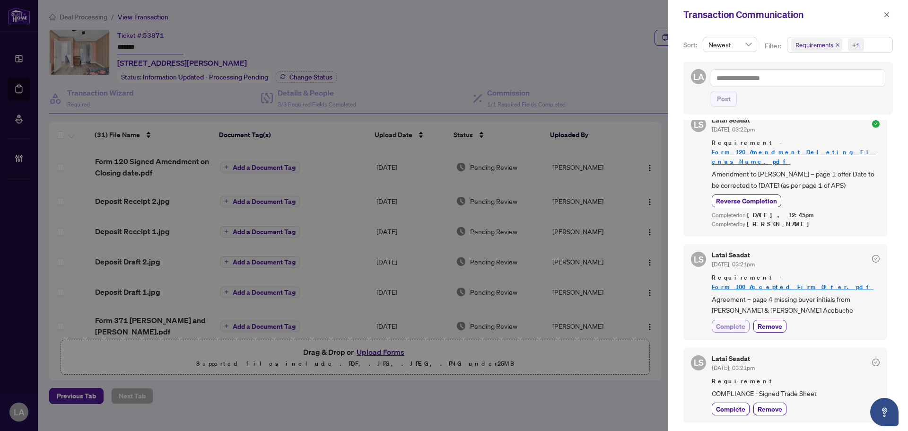
click at [719, 321] on span "Complete" at bounding box center [730, 326] width 29 height 10
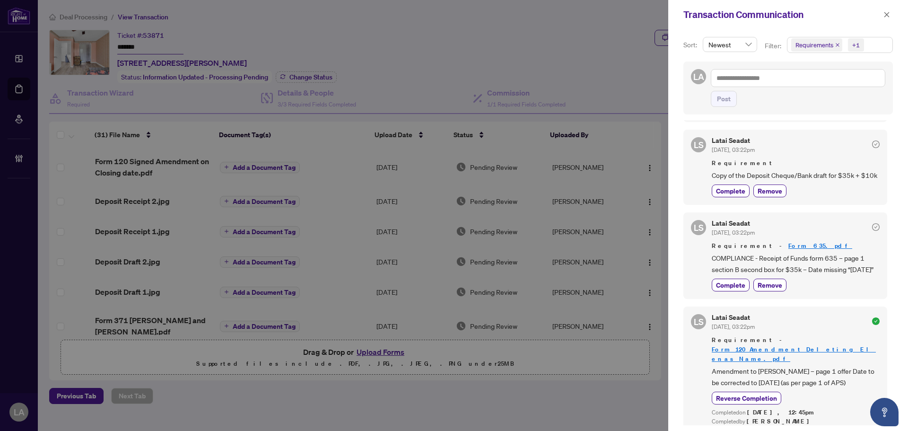
scroll to position [218, 0]
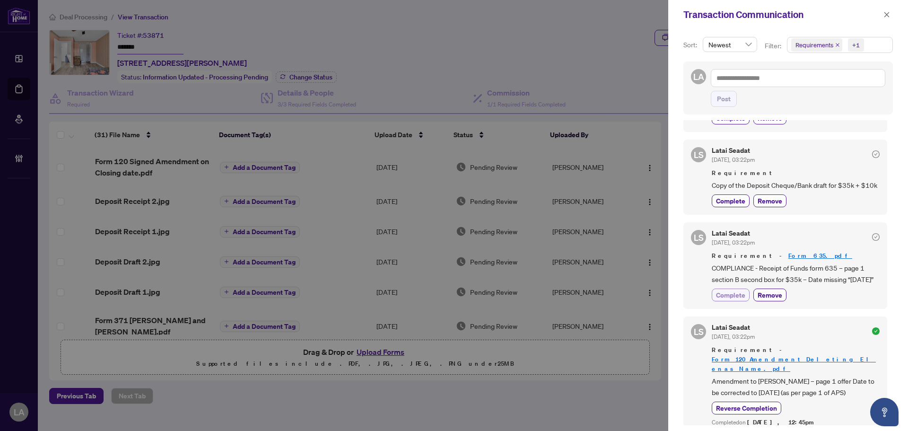
click at [721, 296] on span "Complete" at bounding box center [730, 295] width 29 height 10
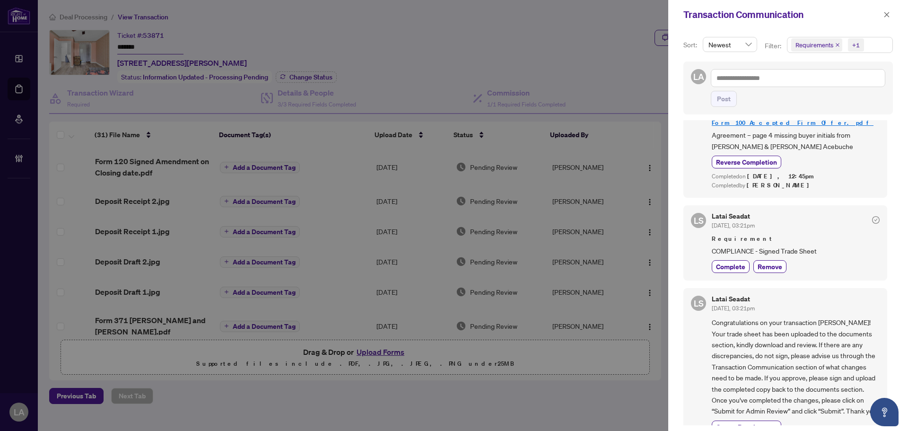
scroll to position [618, 0]
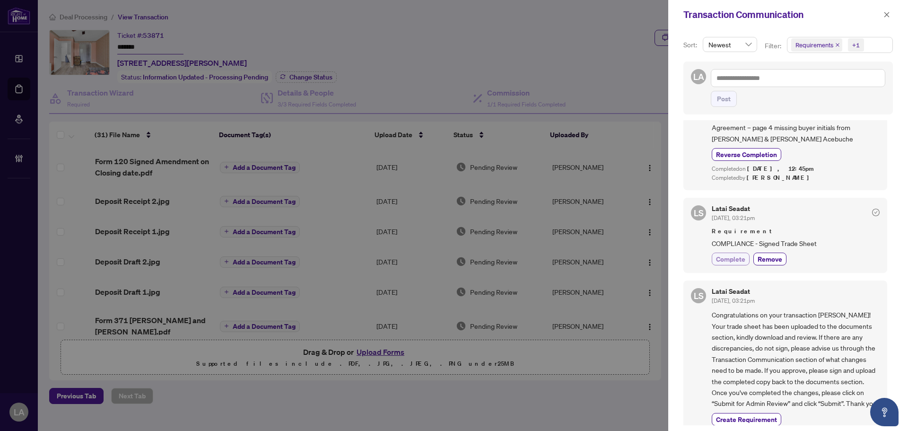
click at [729, 254] on span "Complete" at bounding box center [730, 259] width 29 height 10
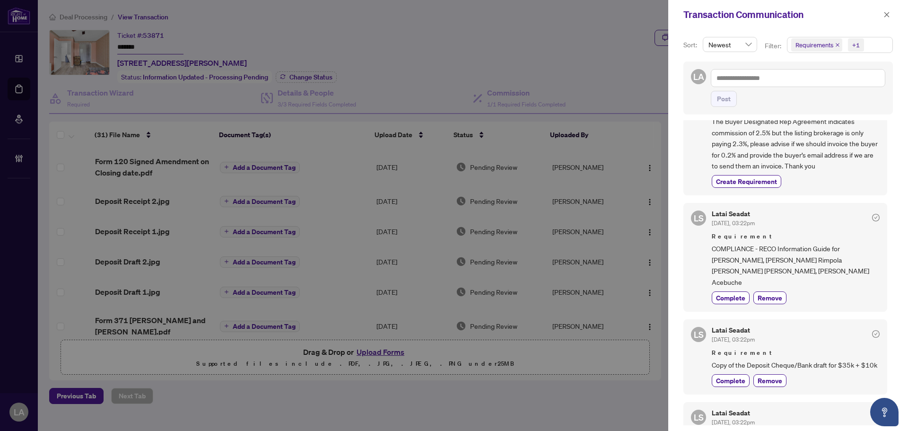
scroll to position [25, 0]
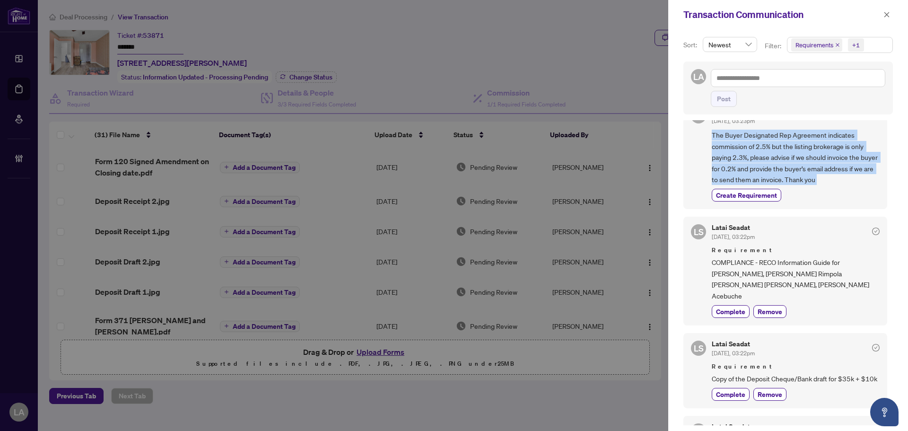
drag, startPoint x: 847, startPoint y: 187, endPoint x: 709, endPoint y: 136, distance: 147.8
click at [709, 136] on div "LS Latai Seadat Sep/22/2025, 03:23pm The Buyer Designated Rep Agreement indicat…" at bounding box center [785, 155] width 204 height 108
drag, startPoint x: 709, startPoint y: 136, endPoint x: 870, endPoint y: 183, distance: 168.1
click at [870, 183] on div "LS Latai Seadat Sep/22/2025, 03:23pm The Buyer Designated Rep Agreement indicat…" at bounding box center [785, 155] width 204 height 108
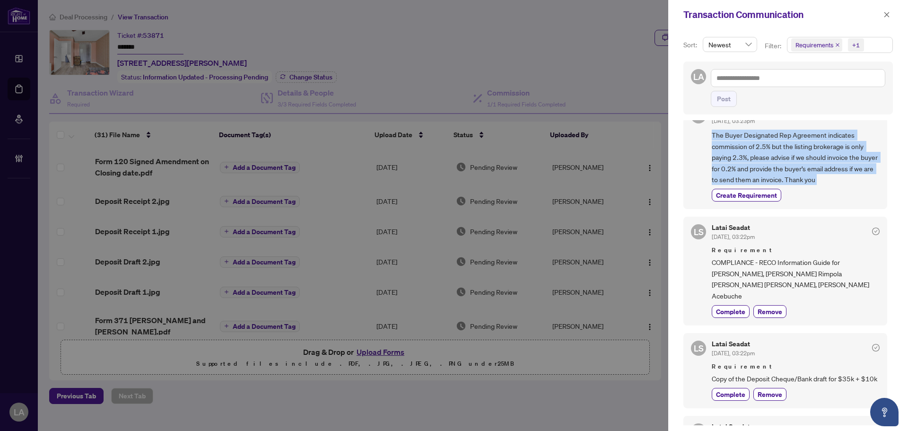
click at [858, 182] on span "The Buyer Designated Rep Agreement indicates commission of 2.5% but the listing…" at bounding box center [795, 157] width 168 height 55
drag, startPoint x: 845, startPoint y: 181, endPoint x: 699, endPoint y: 138, distance: 151.8
click at [699, 138] on div "LS Latai Seadat Sep/22/2025, 03:23pm The Buyer Designated Rep Agreement indicat…" at bounding box center [785, 155] width 204 height 108
drag, startPoint x: 699, startPoint y: 138, endPoint x: 832, endPoint y: 173, distance: 137.6
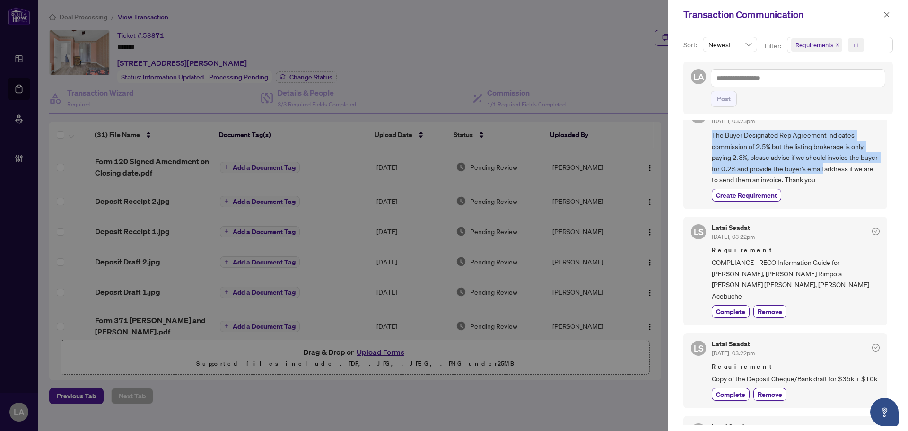
click at [832, 173] on div "LS Latai Seadat Sep/22/2025, 03:23pm The Buyer Designated Rep Agreement indicat…" at bounding box center [785, 155] width 204 height 108
click at [832, 173] on span "The Buyer Designated Rep Agreement indicates commission of 2.5% but the listing…" at bounding box center [795, 157] width 168 height 55
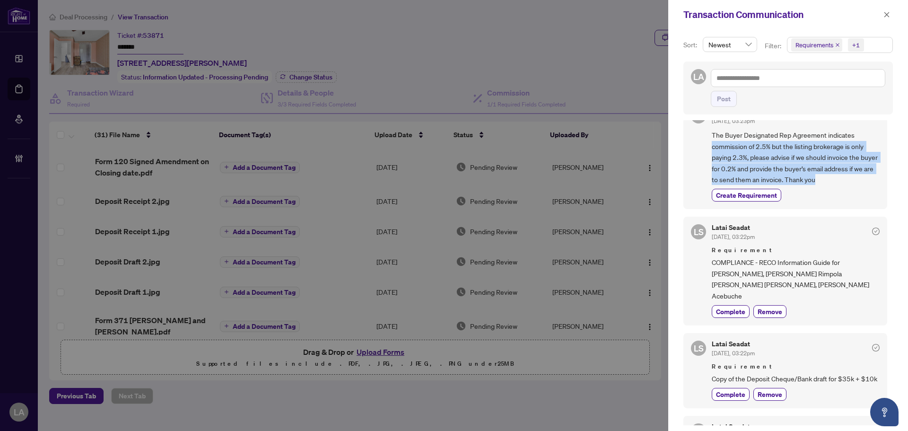
drag, startPoint x: 840, startPoint y: 181, endPoint x: 693, endPoint y: 145, distance: 150.4
click at [693, 145] on div "LS Latai Seadat Sep/22/2025, 03:23pm The Buyer Designated Rep Agreement indicat…" at bounding box center [785, 155] width 204 height 108
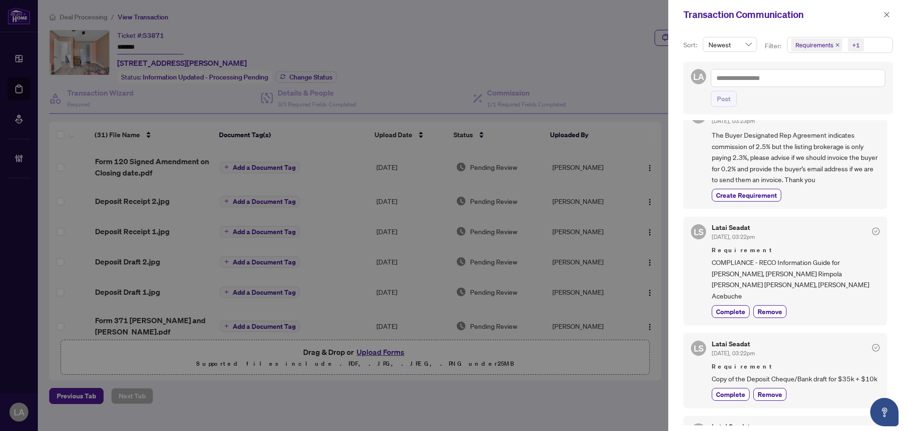
click at [697, 139] on div "LS Latai Seadat Sep/22/2025, 03:23pm The Buyer Designated Rep Agreement indicat…" at bounding box center [785, 155] width 204 height 108
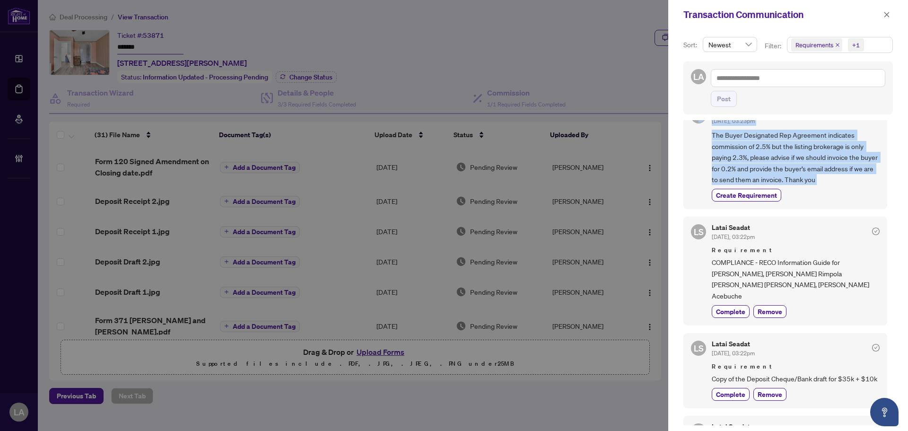
drag, startPoint x: 699, startPoint y: 135, endPoint x: 830, endPoint y: 192, distance: 143.1
click at [829, 192] on div "LS Latai Seadat Sep/22/2025, 03:23pm The Buyer Designated Rep Agreement indicat…" at bounding box center [785, 155] width 204 height 108
click at [830, 192] on div "Create Requirement" at bounding box center [795, 195] width 168 height 13
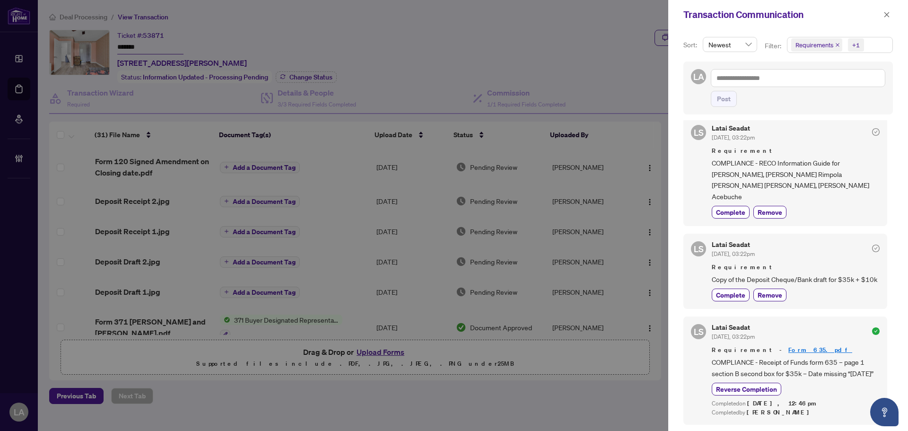
scroll to position [142, 0]
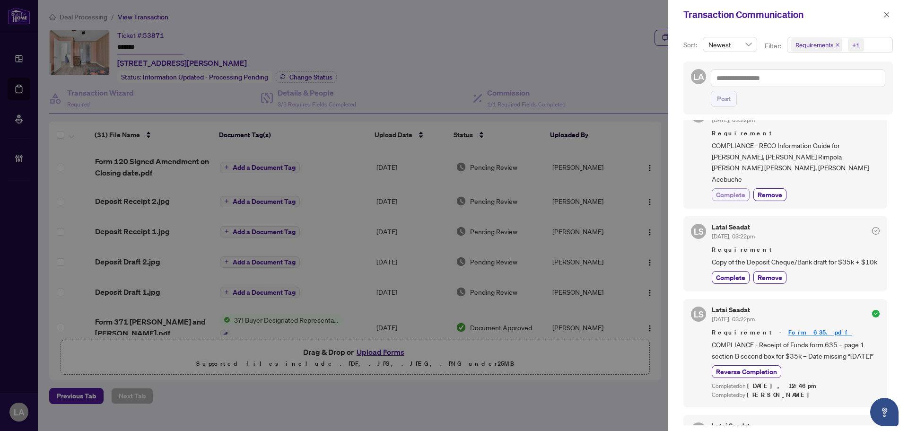
click at [739, 190] on span "Complete" at bounding box center [730, 195] width 29 height 10
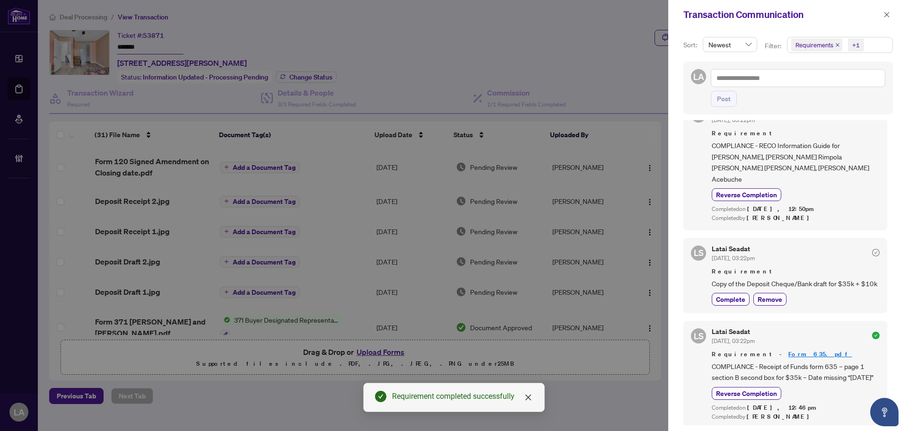
click at [806, 42] on span "Requirements" at bounding box center [814, 44] width 38 height 9
click at [821, 77] on div "Select All 1 Comments Requirements Activity History" at bounding box center [838, 89] width 101 height 60
click at [823, 82] on span "Comments" at bounding box center [821, 84] width 33 height 9
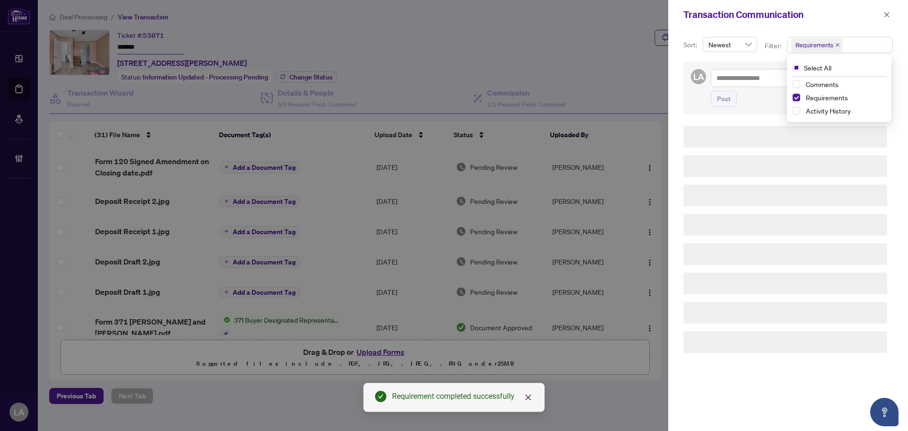
scroll to position [0, 0]
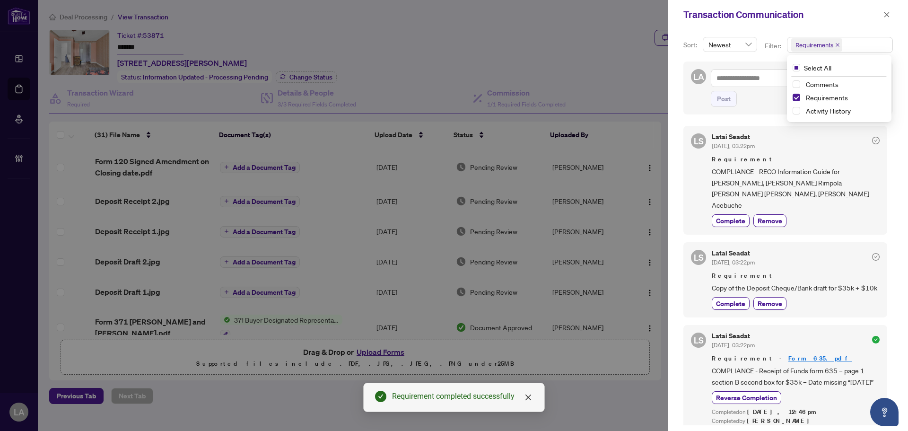
drag, startPoint x: 880, startPoint y: 16, endPoint x: 852, endPoint y: 24, distance: 29.6
click at [881, 16] on button "button" at bounding box center [886, 14] width 12 height 11
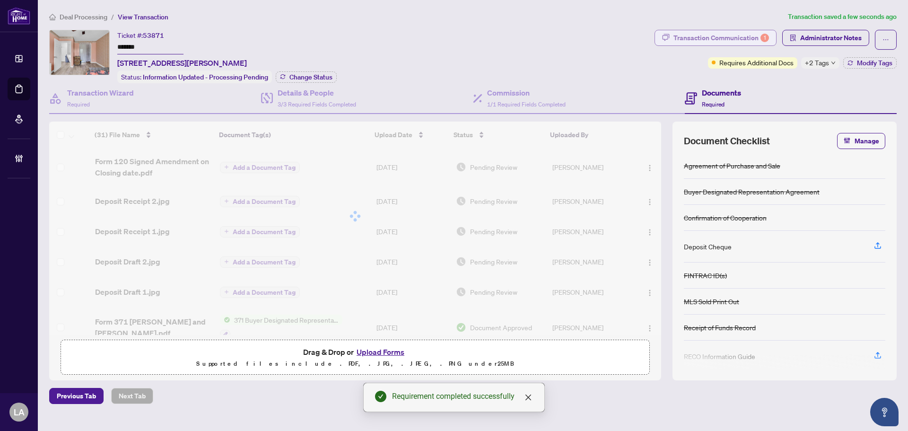
click at [708, 40] on div "Transaction Communication 1" at bounding box center [720, 37] width 95 height 15
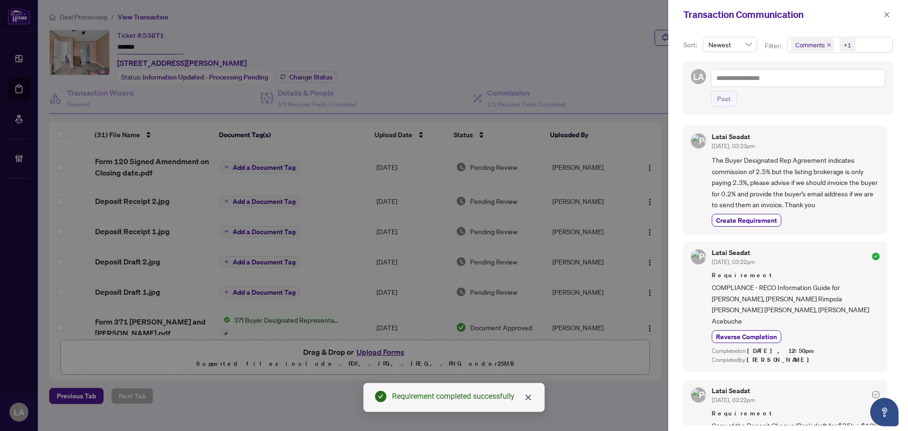
click at [798, 40] on span "Comments" at bounding box center [812, 44] width 43 height 13
click at [819, 82] on span "Comments" at bounding box center [821, 84] width 33 height 9
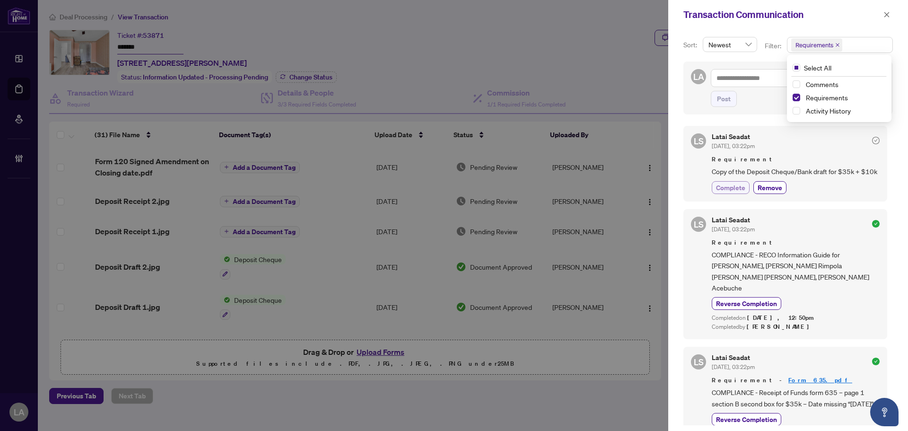
click at [719, 192] on span "Complete" at bounding box center [730, 187] width 29 height 10
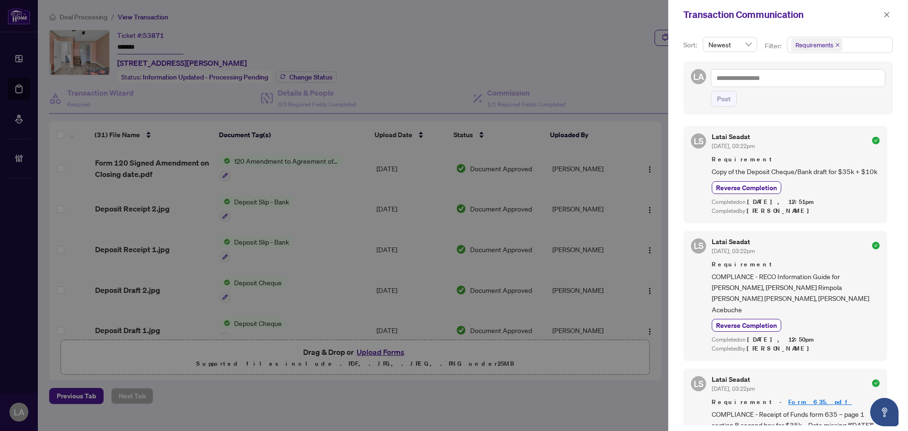
click at [838, 45] on icon "close" at bounding box center [837, 45] width 5 height 5
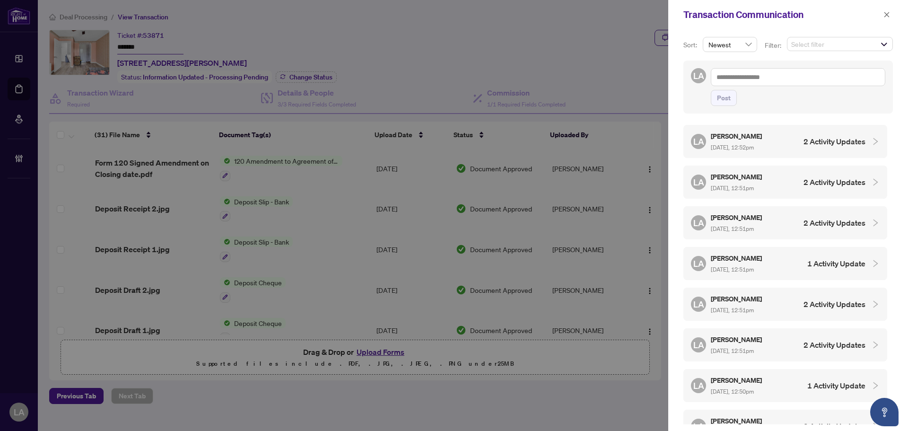
click at [814, 39] on span "Select filter" at bounding box center [839, 43] width 105 height 13
click at [817, 83] on span "Comments" at bounding box center [821, 82] width 33 height 9
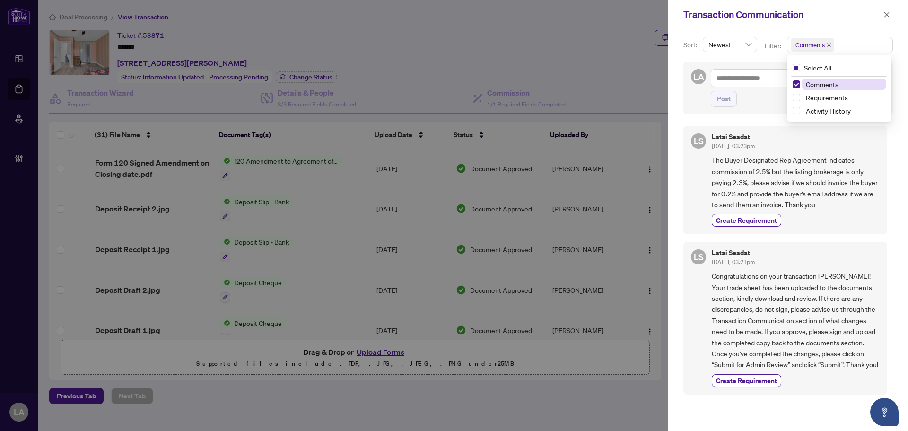
click at [816, 81] on span "Comments" at bounding box center [821, 84] width 33 height 9
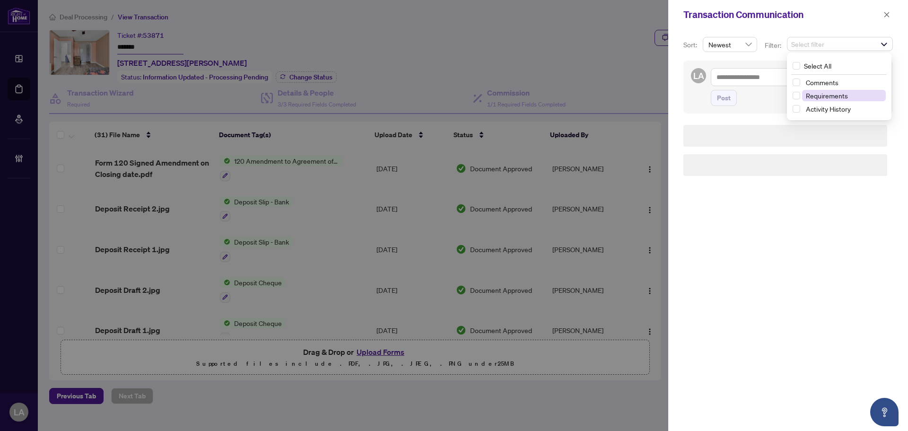
click at [817, 97] on span "Requirements" at bounding box center [826, 95] width 42 height 9
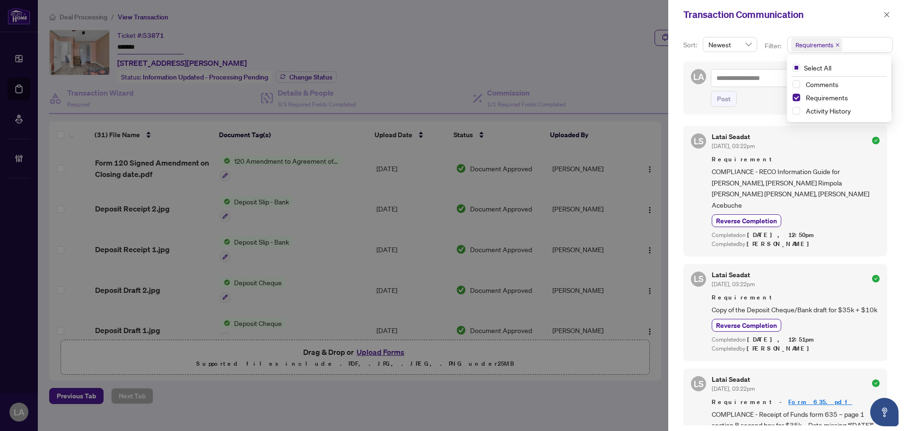
drag, startPoint x: 815, startPoint y: 98, endPoint x: 907, endPoint y: 102, distance: 92.3
click at [907, 103] on div "Sort: Newest Filter: Requirements Select All Comments Requirements Activity His…" at bounding box center [788, 229] width 240 height 401
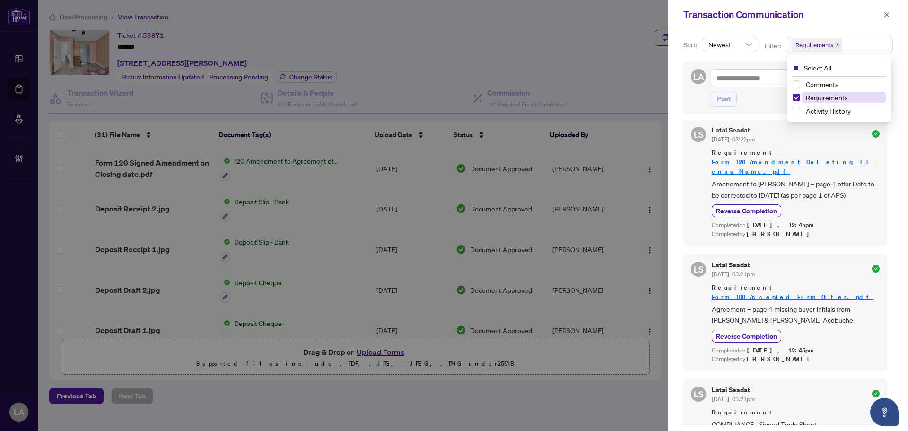
scroll to position [349, 0]
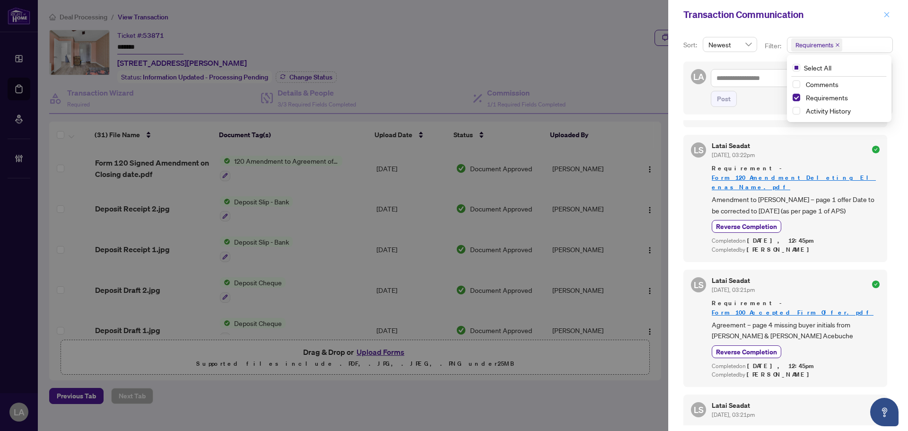
click at [884, 11] on span "button" at bounding box center [886, 14] width 7 height 15
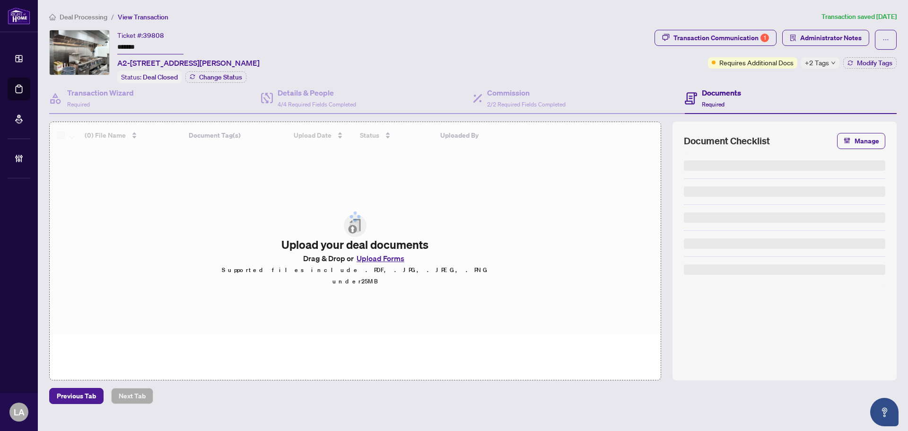
drag, startPoint x: 156, startPoint y: 57, endPoint x: 145, endPoint y: 51, distance: 12.7
click at [145, 51] on input "*******" at bounding box center [150, 48] width 66 height 14
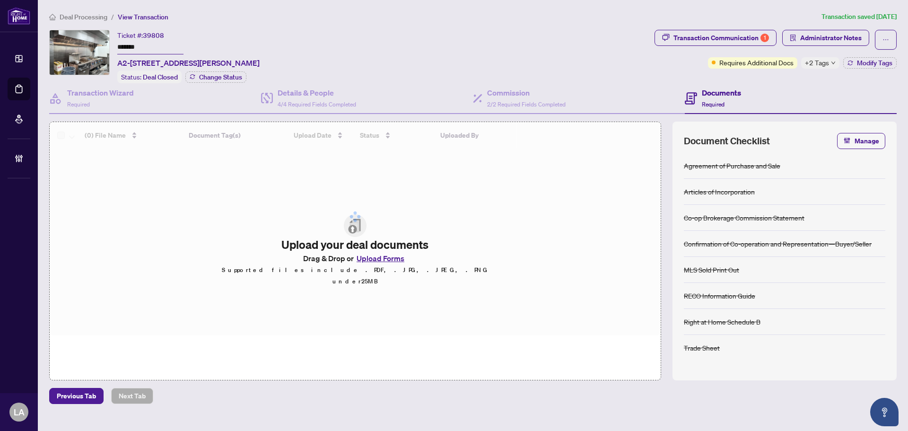
click at [145, 51] on input "*******" at bounding box center [150, 48] width 66 height 14
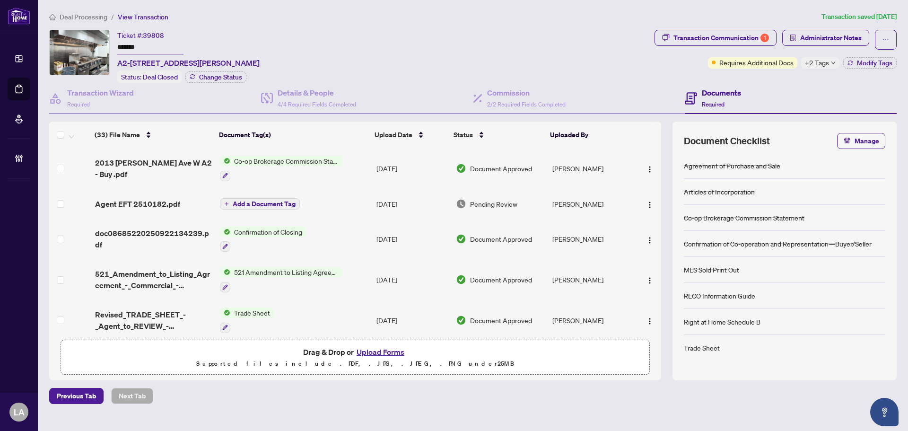
click at [737, 16] on ol "Deal Processing / View Transaction" at bounding box center [433, 16] width 768 height 11
click at [731, 31] on div "Transaction Communication 1" at bounding box center [720, 37] width 95 height 15
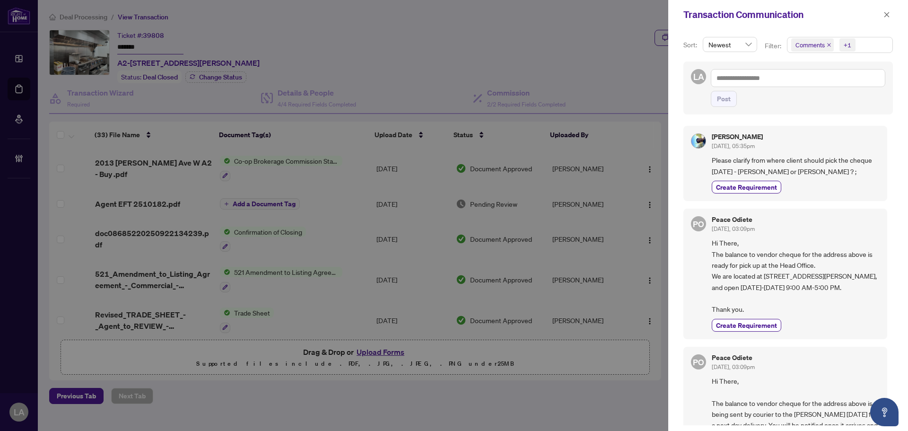
drag, startPoint x: 775, startPoint y: 49, endPoint x: 797, endPoint y: 62, distance: 25.3
click at [787, 57] on div "Filter: Comments +1" at bounding box center [828, 49] width 132 height 25
click at [817, 139] on div "Raj Anand Sep/23/2025, 05:35pm" at bounding box center [795, 141] width 168 height 17
drag, startPoint x: 882, startPoint y: 9, endPoint x: 885, endPoint y: 17, distance: 8.3
click at [882, 9] on div "Transaction Communication" at bounding box center [788, 14] width 240 height 29
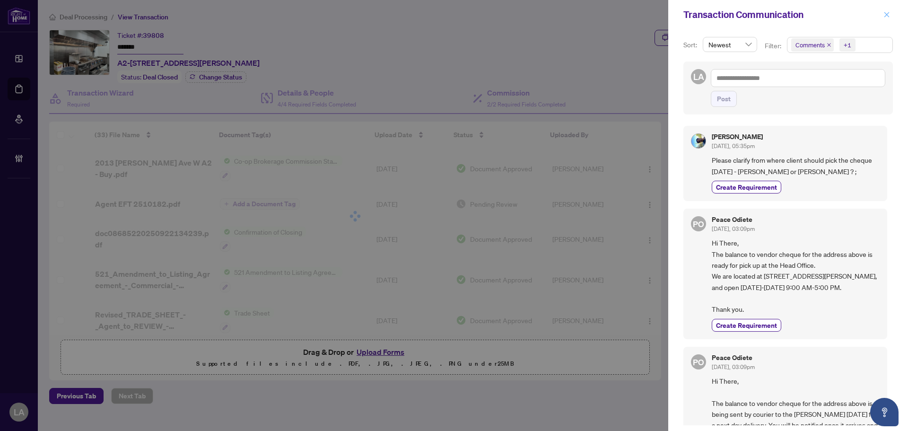
click at [886, 16] on icon "close" at bounding box center [886, 14] width 7 height 7
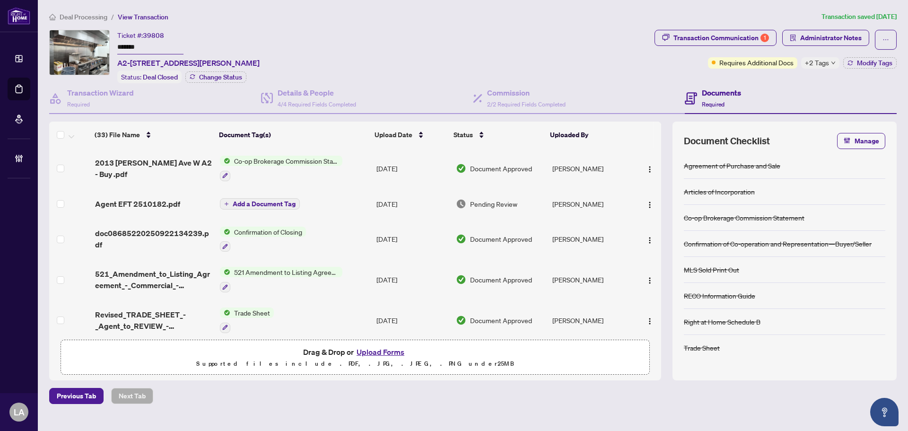
click at [836, 43] on span "Administrator Notes" at bounding box center [830, 37] width 61 height 15
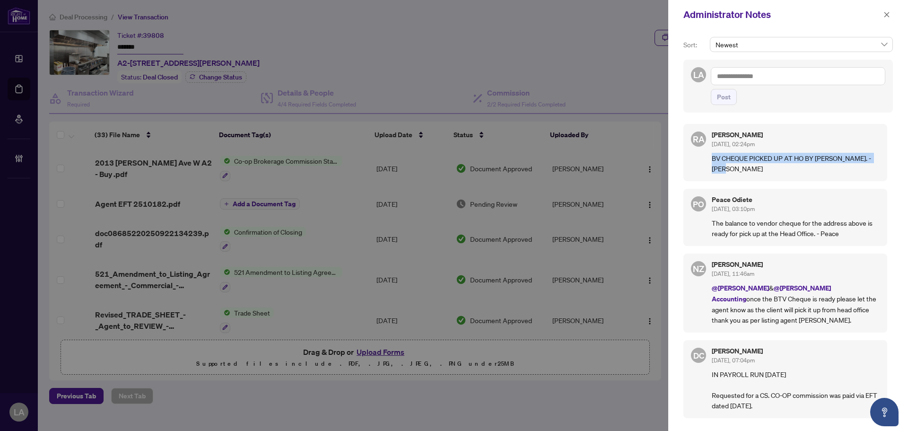
drag, startPoint x: 763, startPoint y: 181, endPoint x: 696, endPoint y: 162, distance: 69.7
click at [696, 162] on div "RA Rhea Alipio Sep/24/2025, 02:24pm BV CHEQUE PICKED UP AT HO BY ABDUL KHUSHAL.…" at bounding box center [785, 152] width 204 height 57
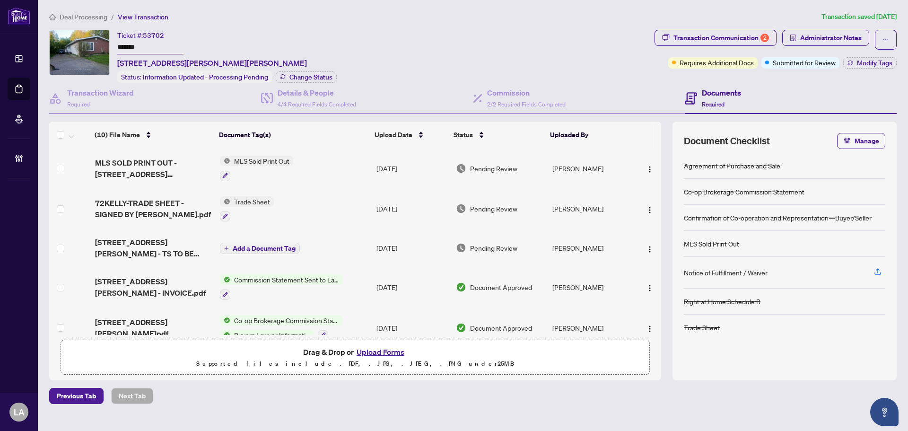
click at [142, 44] on input "*******" at bounding box center [150, 48] width 66 height 14
click at [740, 46] on span "Transaction Communication 2" at bounding box center [715, 40] width 122 height 20
click at [751, 37] on div "Transaction Communication 2" at bounding box center [720, 37] width 95 height 15
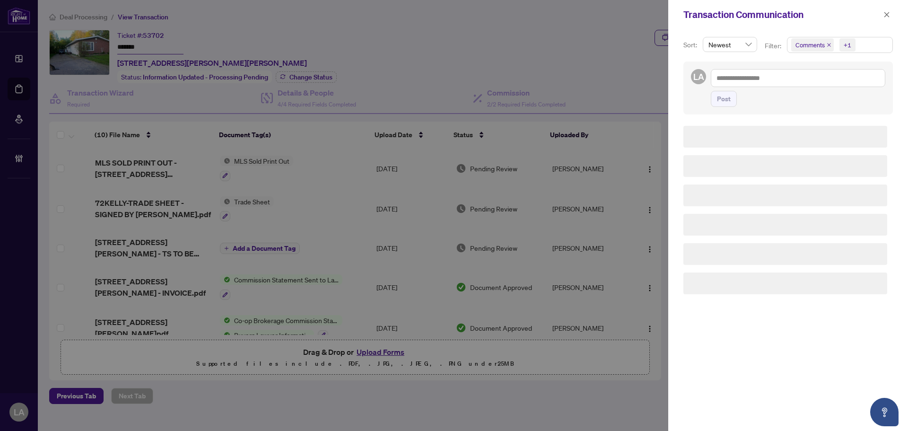
drag, startPoint x: 802, startPoint y: 49, endPoint x: 814, endPoint y: 54, distance: 12.3
click at [805, 50] on span "Comments" at bounding box center [812, 44] width 43 height 13
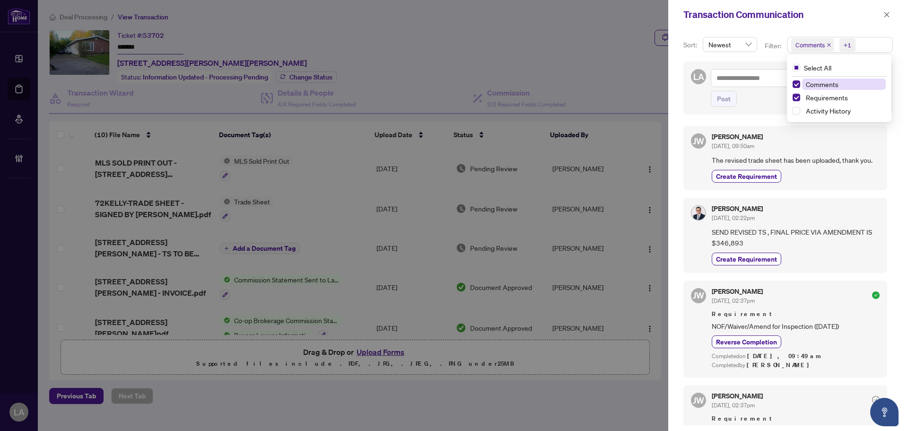
click at [822, 87] on span "Comments" at bounding box center [821, 84] width 33 height 9
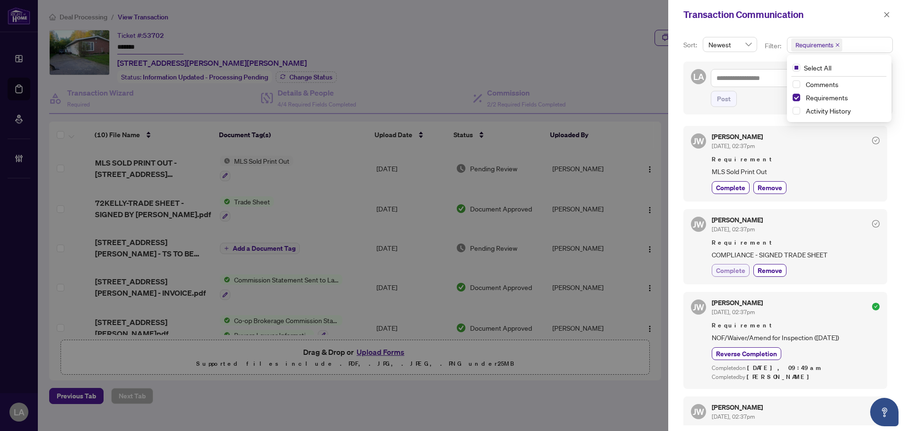
click at [731, 274] on span "Complete" at bounding box center [730, 270] width 29 height 10
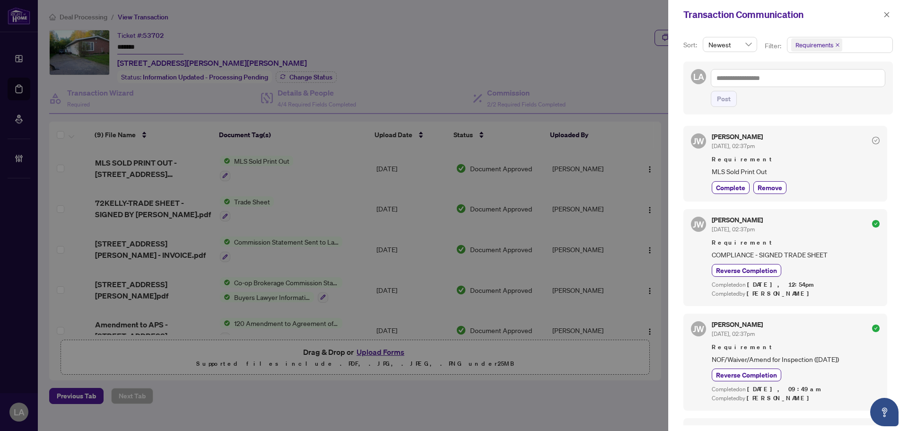
click at [834, 52] on span "Requirements" at bounding box center [816, 44] width 51 height 13
click at [824, 83] on span "Comments" at bounding box center [821, 84] width 33 height 9
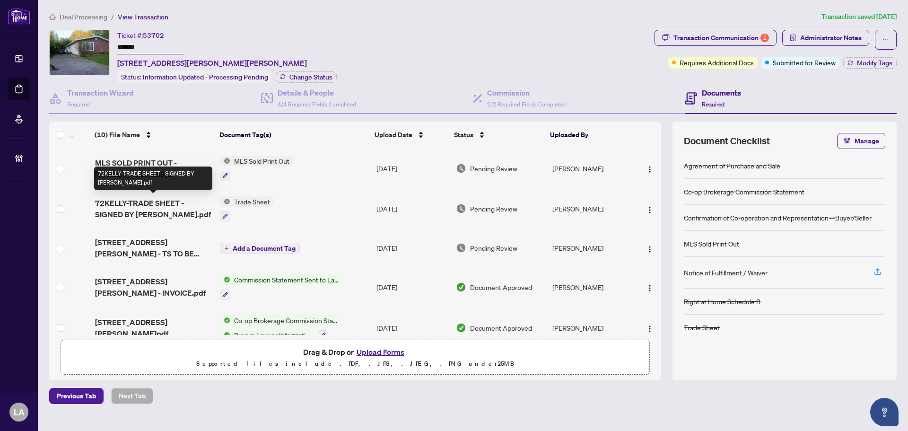
click at [112, 204] on span "72KELLY-TRADE SHEET - SIGNED BY MIKE NEVILLE Broker.pdf" at bounding box center [153, 208] width 117 height 23
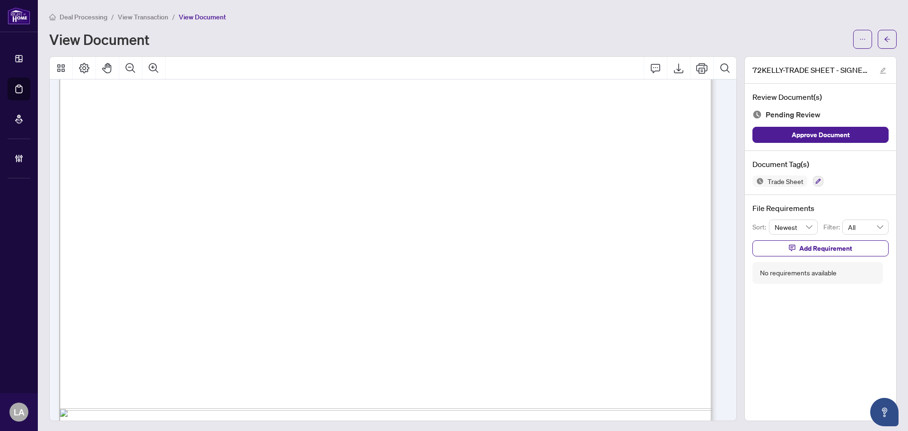
scroll to position [425, 0]
click at [813, 181] on button "button" at bounding box center [818, 181] width 10 height 10
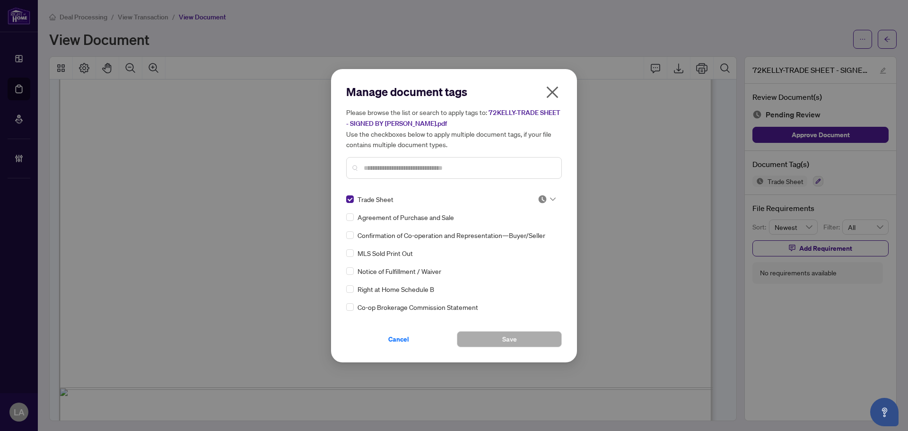
click at [534, 199] on div at bounding box center [544, 198] width 24 height 9
click at [491, 246] on img at bounding box center [489, 244] width 9 height 9
click at [491, 344] on button "Save" at bounding box center [509, 339] width 105 height 16
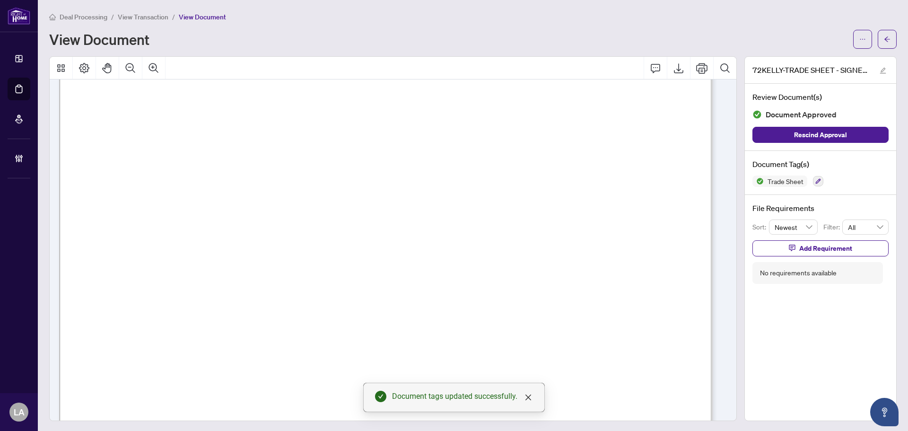
scroll to position [0, 0]
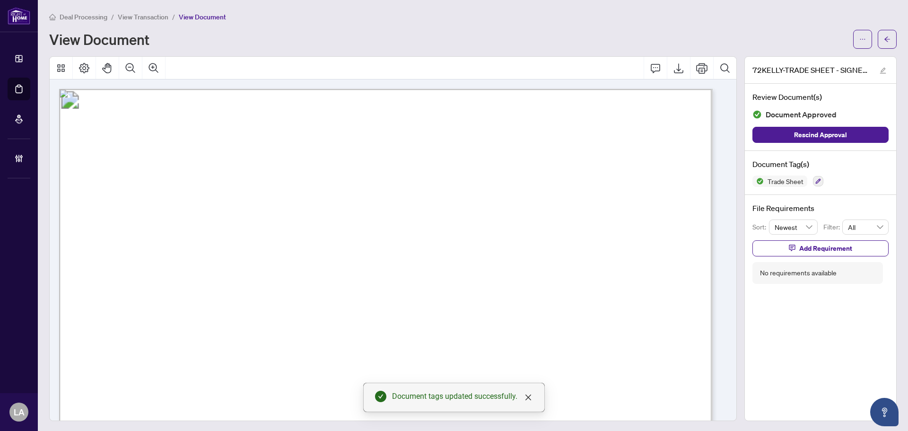
click at [152, 13] on span "View Transaction" at bounding box center [143, 17] width 51 height 9
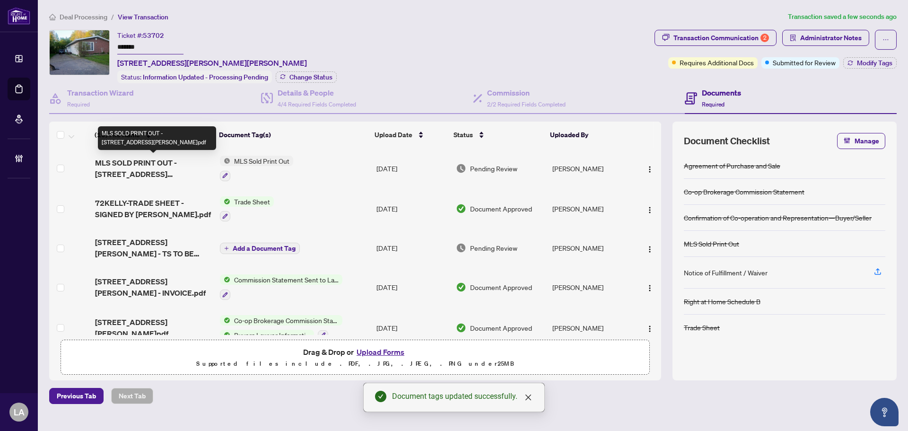
click at [159, 170] on span "MLS SOLD PRINT OUT - 72 KELLY ST.pdf" at bounding box center [153, 168] width 117 height 23
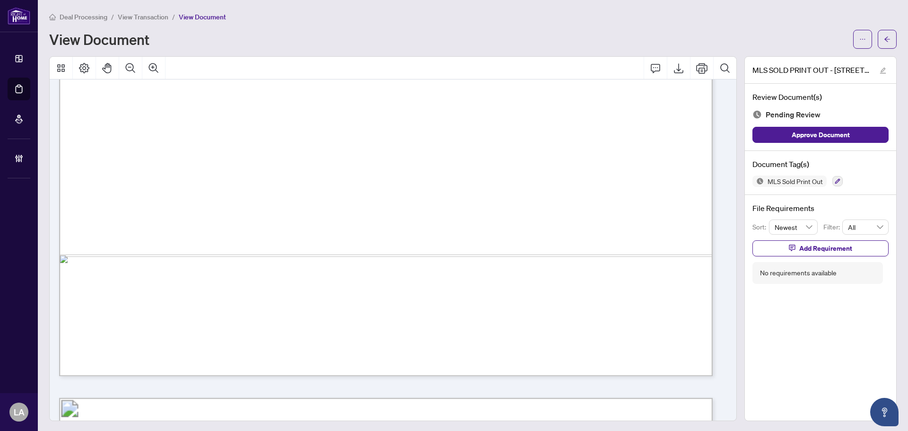
scroll to position [804, 0]
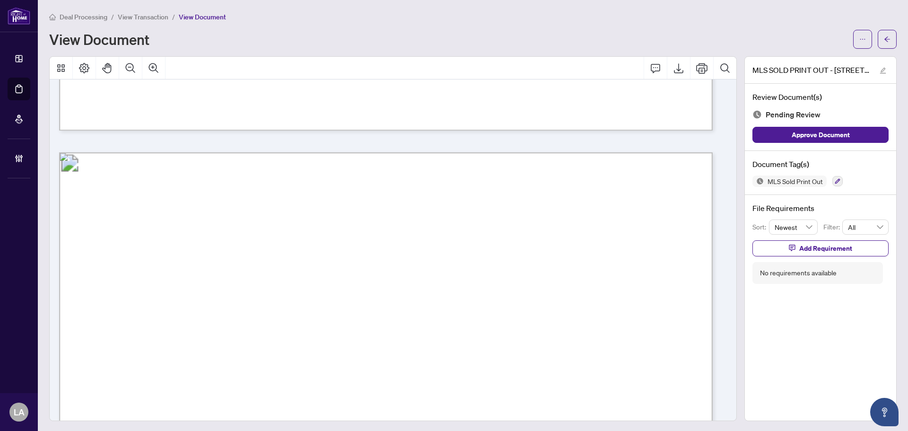
click at [832, 176] on div at bounding box center [837, 180] width 10 height 11
click at [834, 178] on icon "button" at bounding box center [837, 181] width 6 height 6
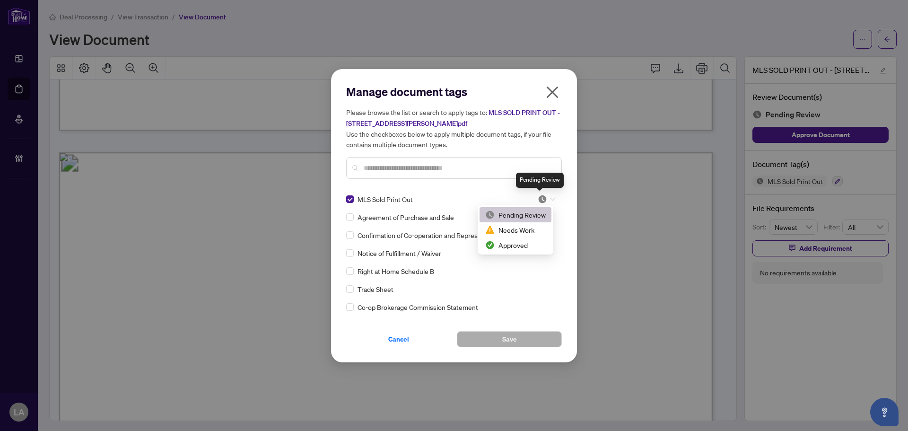
drag, startPoint x: 538, startPoint y: 199, endPoint x: 517, endPoint y: 234, distance: 40.8
click at [538, 199] on img at bounding box center [541, 198] width 9 height 9
click at [495, 249] on div "Approved" at bounding box center [515, 245] width 61 height 10
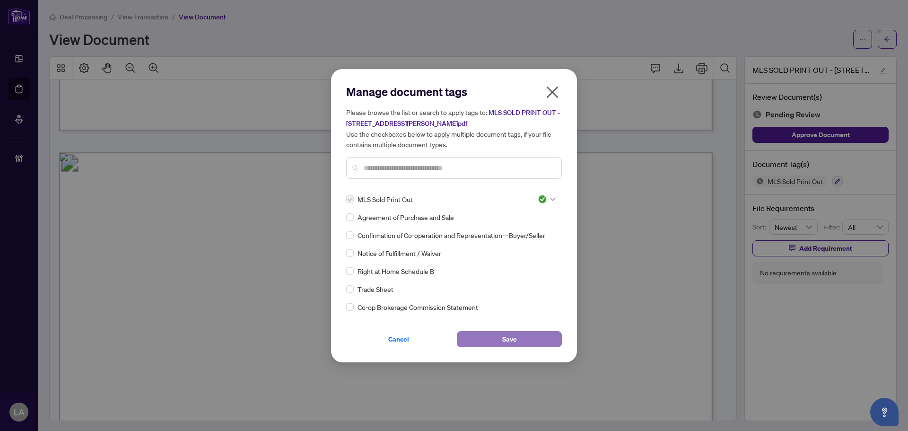
click at [469, 336] on button "Save" at bounding box center [509, 339] width 105 height 16
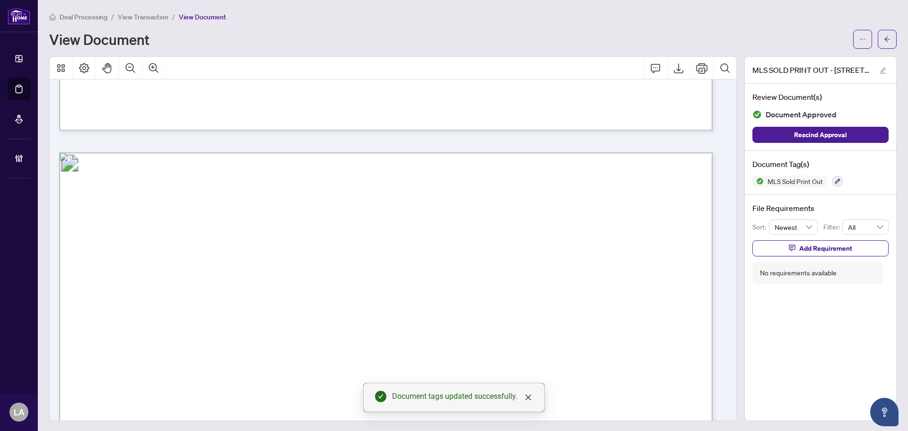
click at [133, 18] on span "View Transaction" at bounding box center [143, 17] width 51 height 9
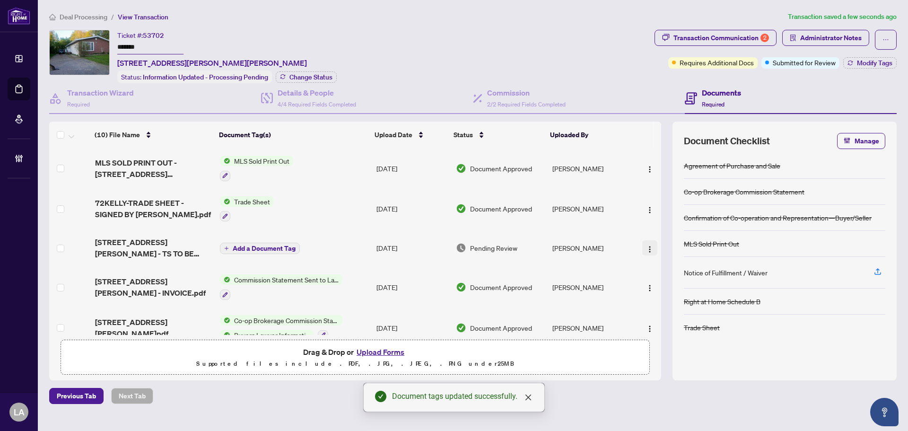
click at [646, 249] on img "button" at bounding box center [650, 249] width 8 height 8
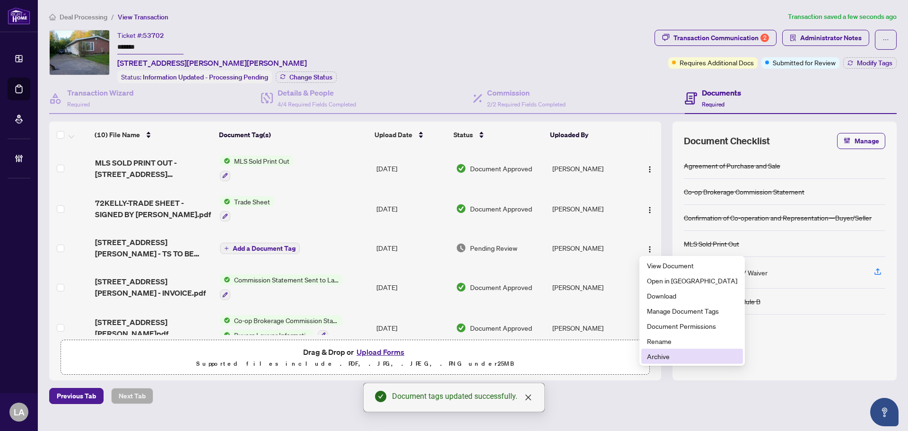
click at [656, 360] on span "Archive" at bounding box center [692, 356] width 90 height 10
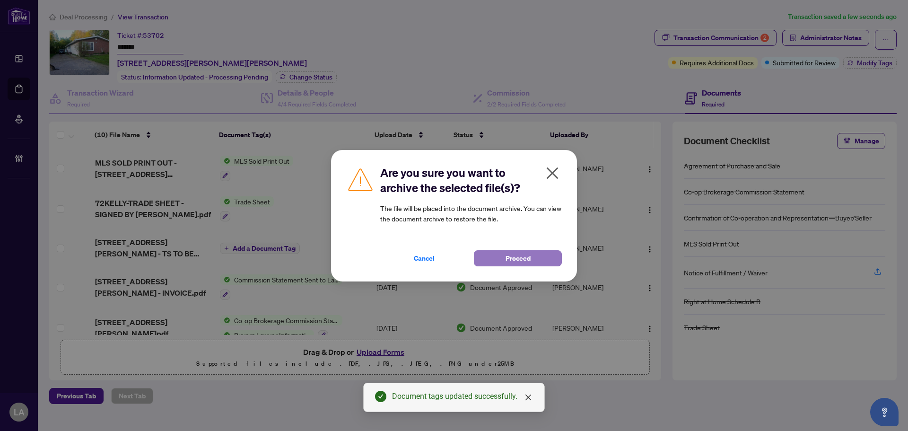
click at [516, 253] on span "Proceed" at bounding box center [517, 258] width 25 height 15
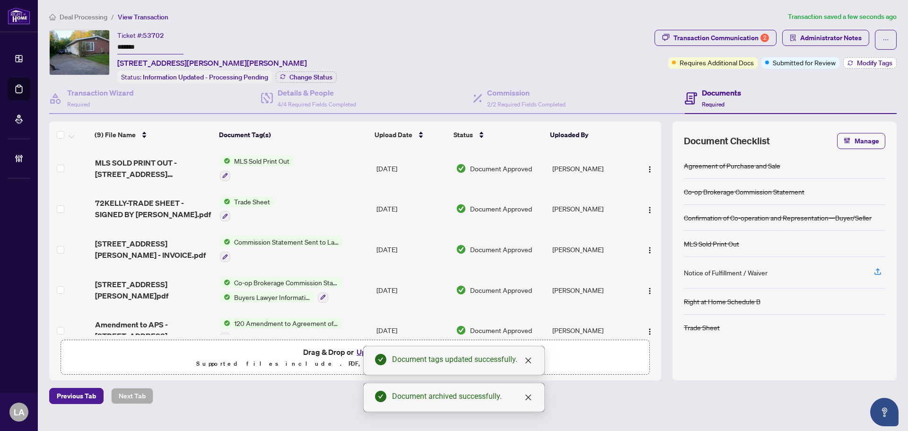
click at [857, 65] on span "Modify Tags" at bounding box center [874, 63] width 35 height 7
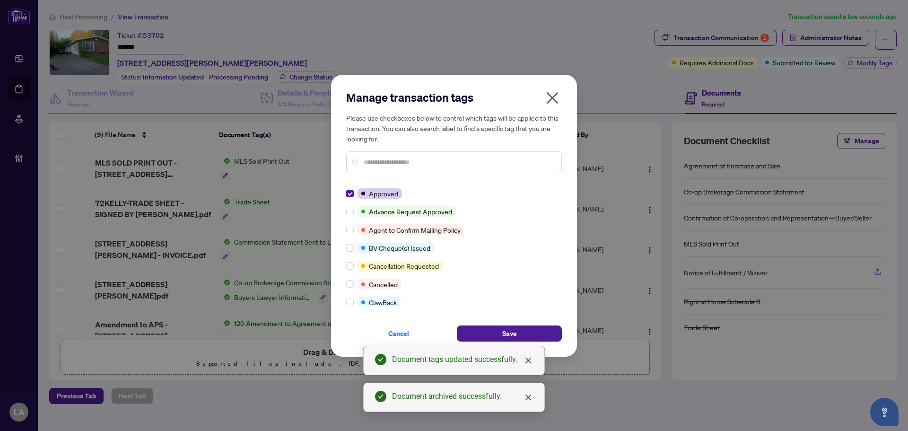
click at [365, 169] on div at bounding box center [454, 162] width 216 height 22
click at [370, 164] on input "text" at bounding box center [459, 162] width 190 height 10
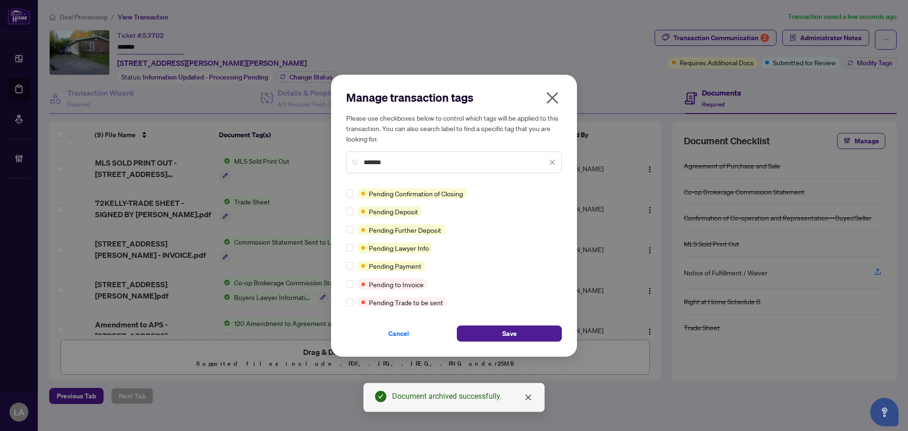
type input "*******"
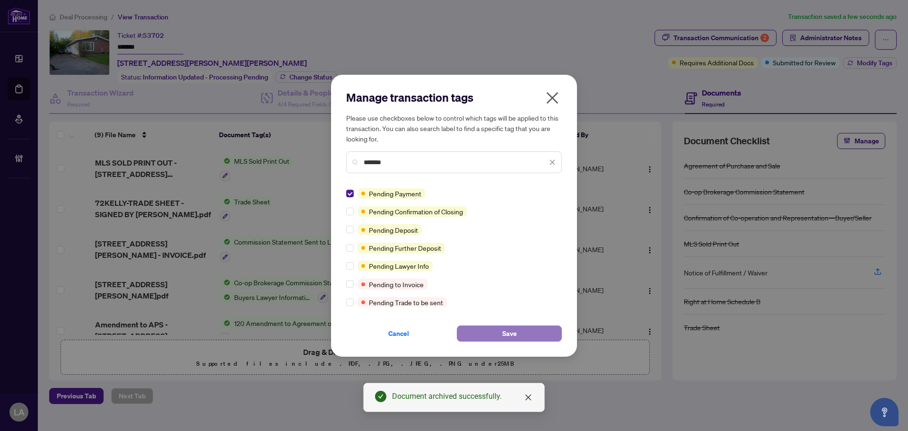
click at [490, 326] on button "Save" at bounding box center [509, 333] width 105 height 16
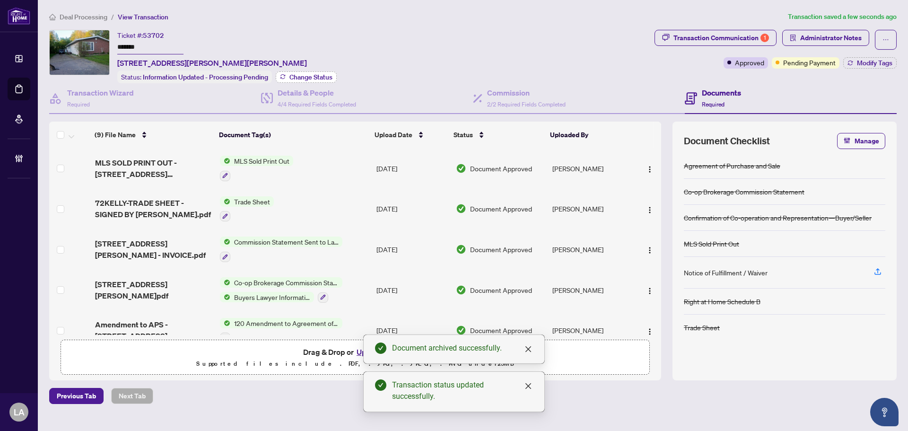
click at [292, 74] on span "Change Status" at bounding box center [310, 77] width 43 height 7
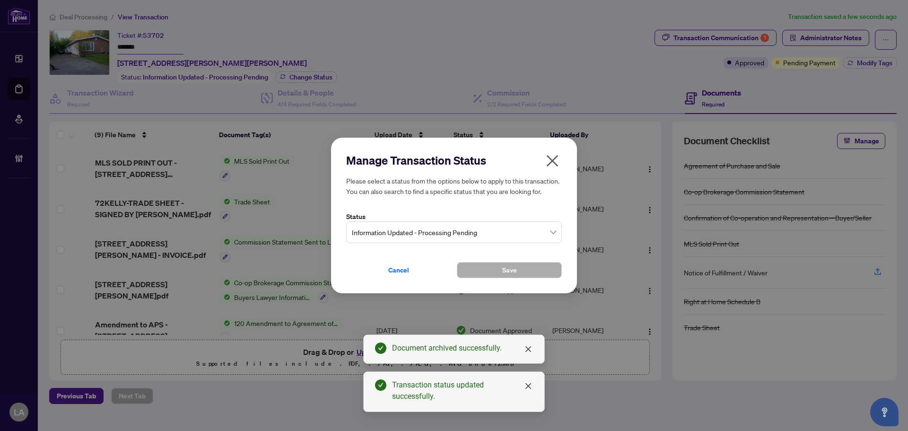
click at [372, 225] on span "Information Updated - Processing Pending" at bounding box center [454, 232] width 204 height 18
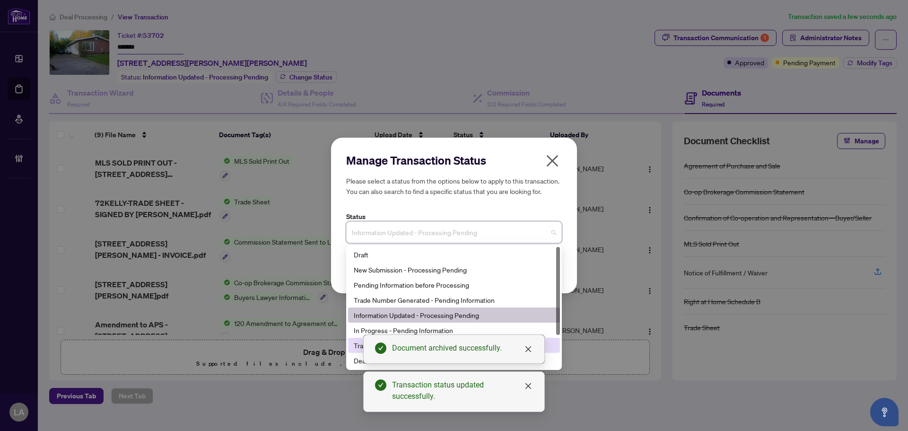
click at [358, 341] on div "Transaction Processing Complete - Awaiting Payment" at bounding box center [454, 345] width 200 height 10
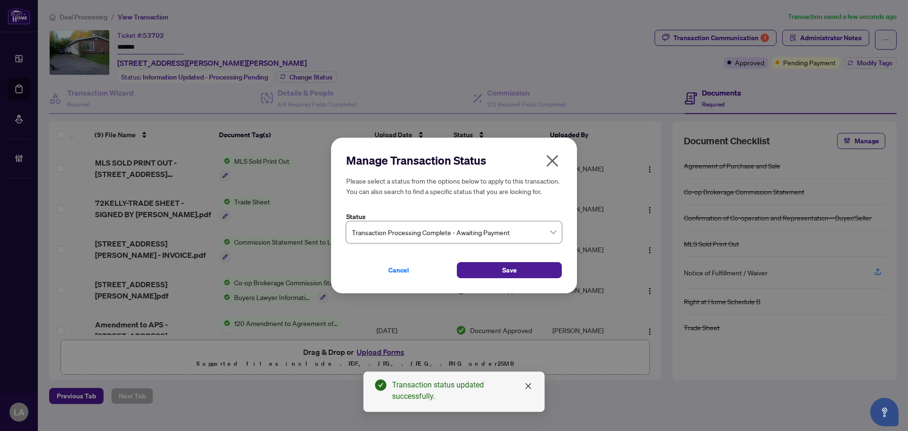
click at [499, 257] on div "Cancel Save" at bounding box center [454, 264] width 216 height 27
click at [494, 267] on button "Save" at bounding box center [509, 270] width 105 height 16
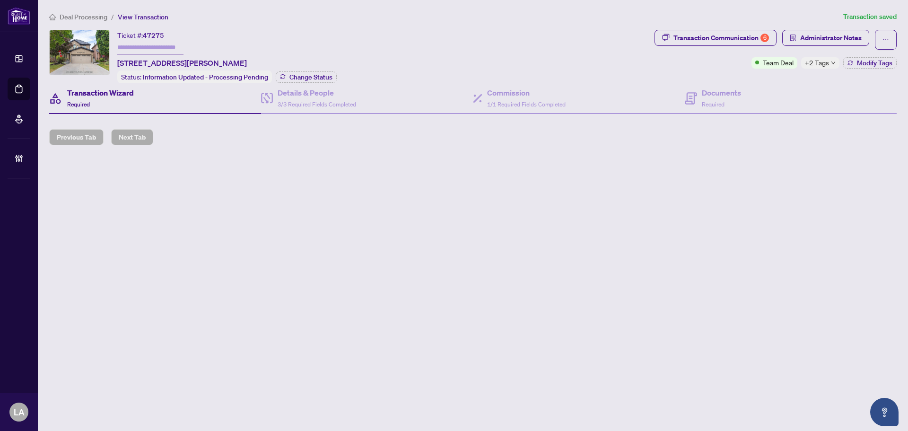
type input "*******"
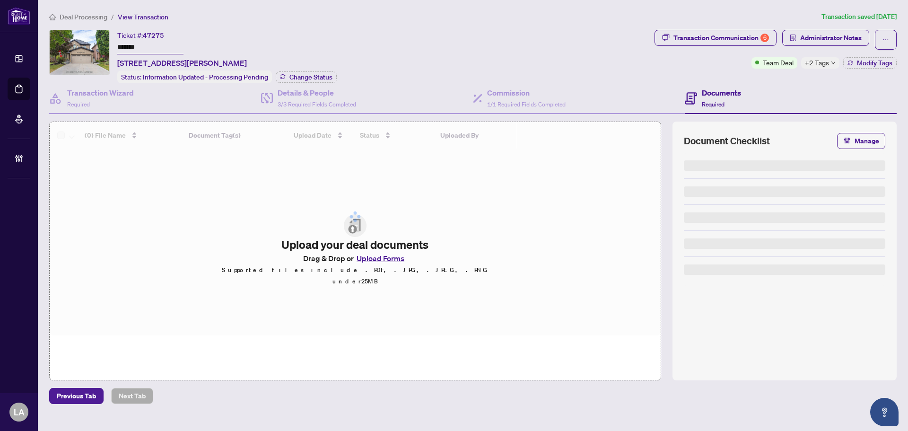
click at [141, 43] on input "*******" at bounding box center [150, 48] width 66 height 14
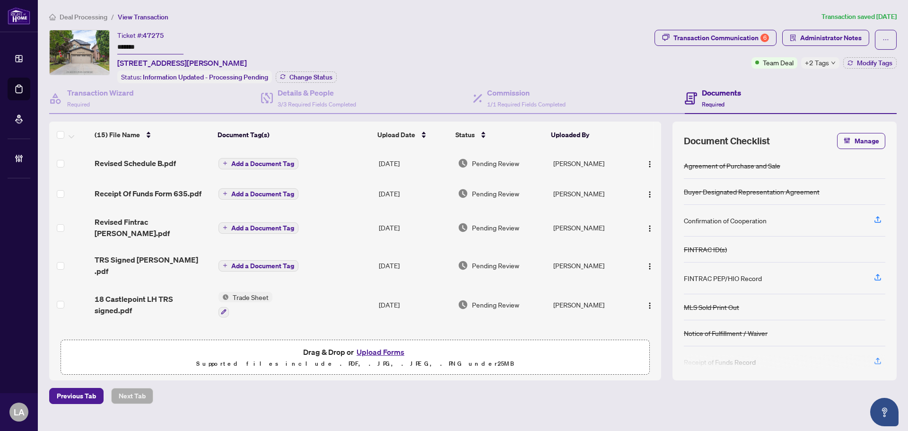
click at [267, 26] on div "Deal Processing / View Transaction Transaction saved 2 days ago Ticket #: 47275…" at bounding box center [472, 207] width 855 height 392
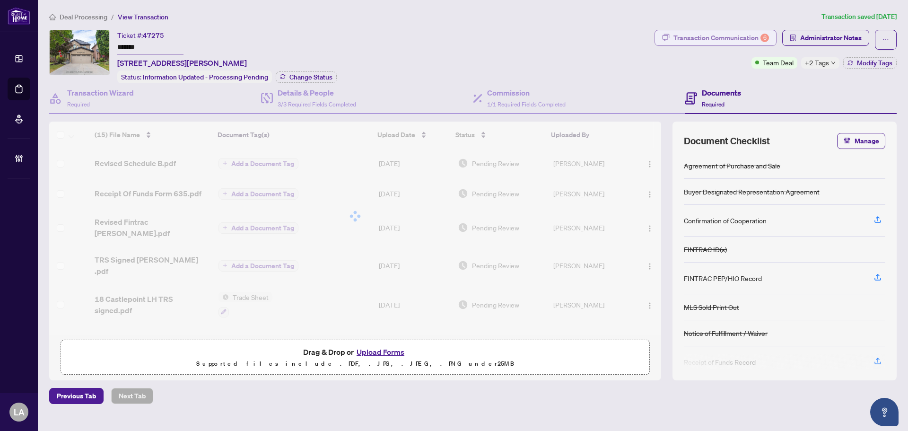
click at [739, 37] on div "Transaction Communication 6" at bounding box center [720, 37] width 95 height 15
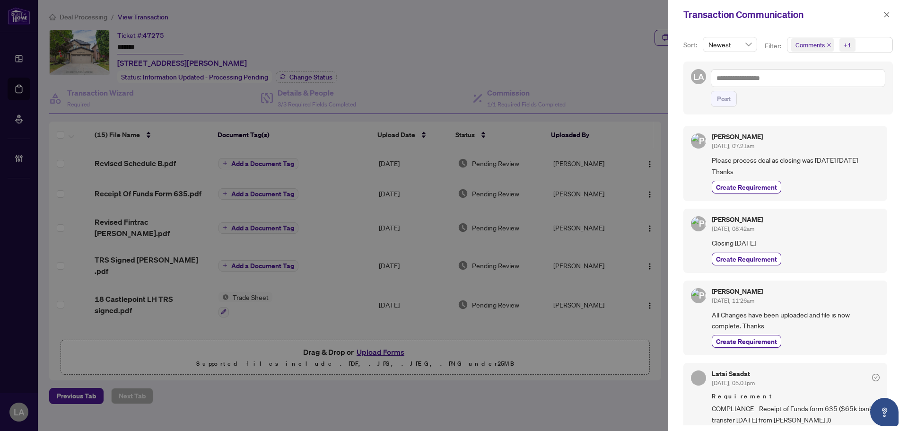
drag, startPoint x: 805, startPoint y: 44, endPoint x: 808, endPoint y: 78, distance: 33.8
click at [805, 44] on span "Comments" at bounding box center [809, 44] width 29 height 9
click at [815, 84] on span "Comments" at bounding box center [821, 84] width 33 height 9
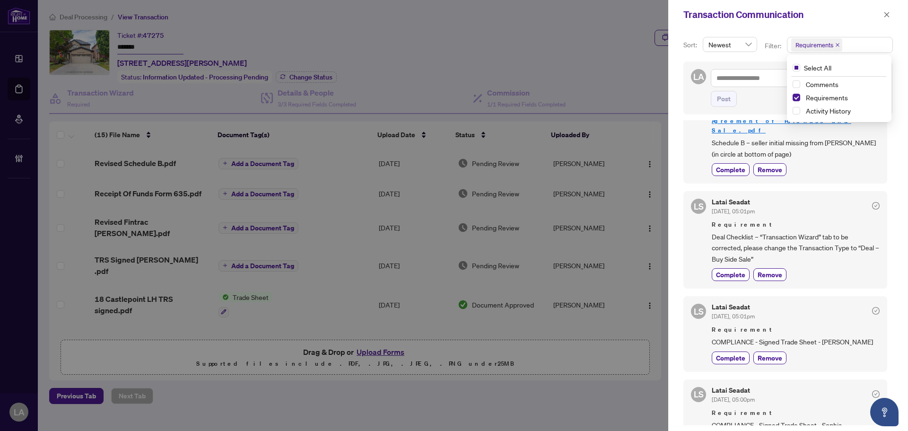
scroll to position [246, 0]
click at [724, 352] on span "Complete" at bounding box center [730, 357] width 29 height 10
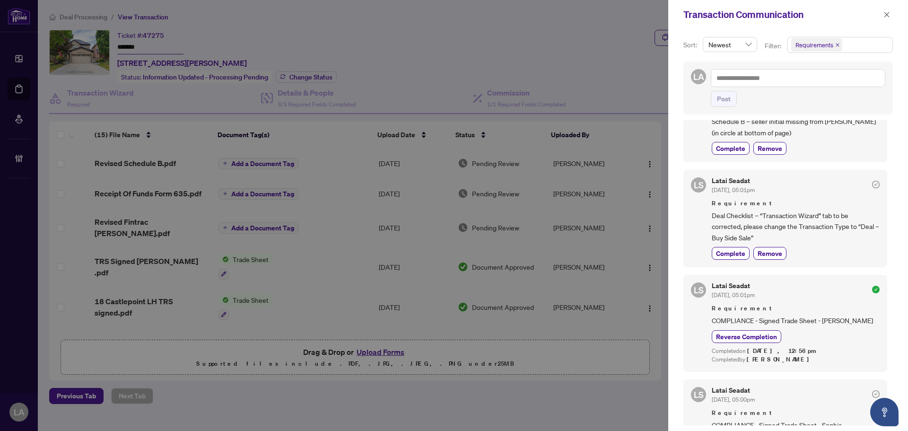
scroll to position [268, 0]
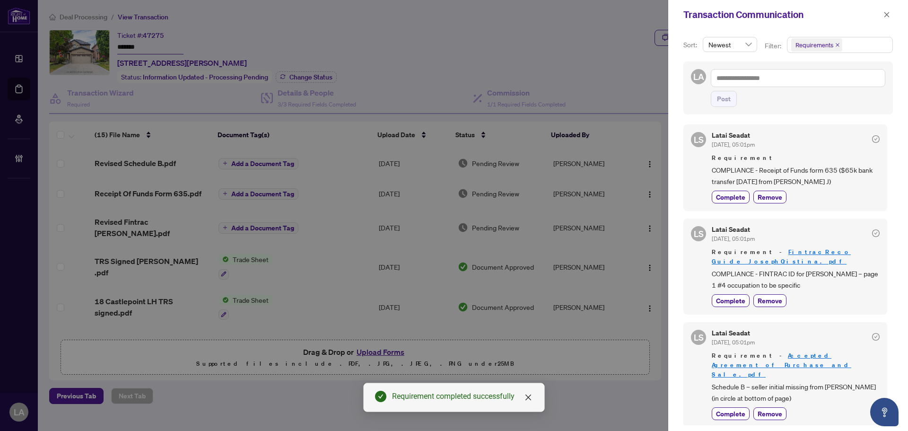
scroll to position [0, 0]
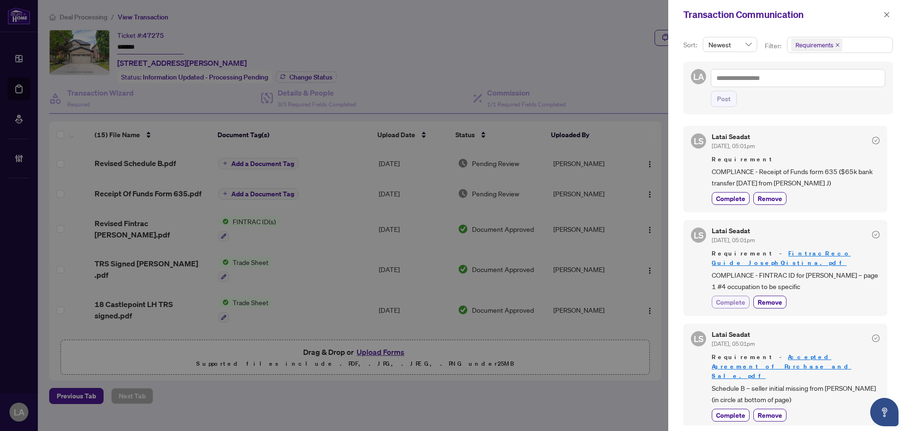
click at [732, 297] on span "Complete" at bounding box center [730, 302] width 29 height 10
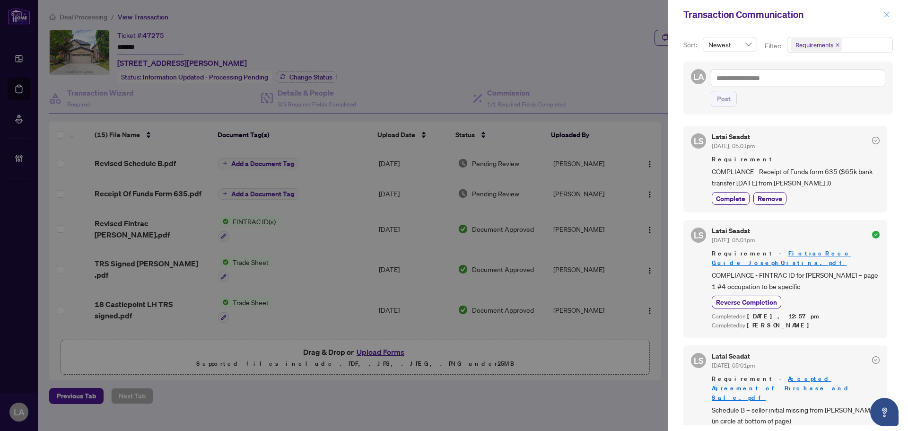
click at [887, 16] on icon "close" at bounding box center [886, 14] width 7 height 7
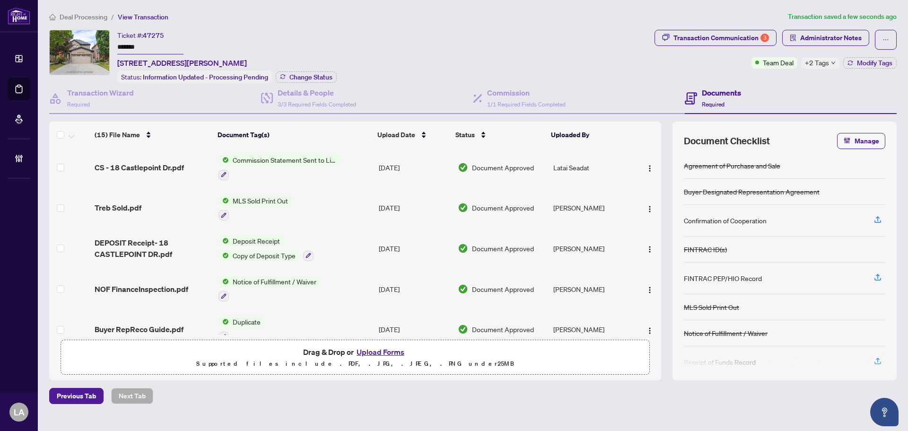
scroll to position [284, 0]
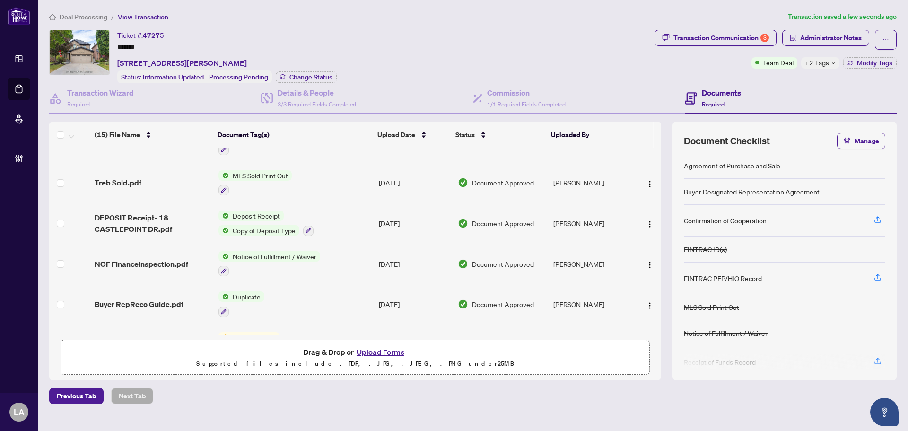
drag, startPoint x: 647, startPoint y: 224, endPoint x: 650, endPoint y: 236, distance: 12.6
click at [648, 225] on img "button" at bounding box center [650, 224] width 8 height 8
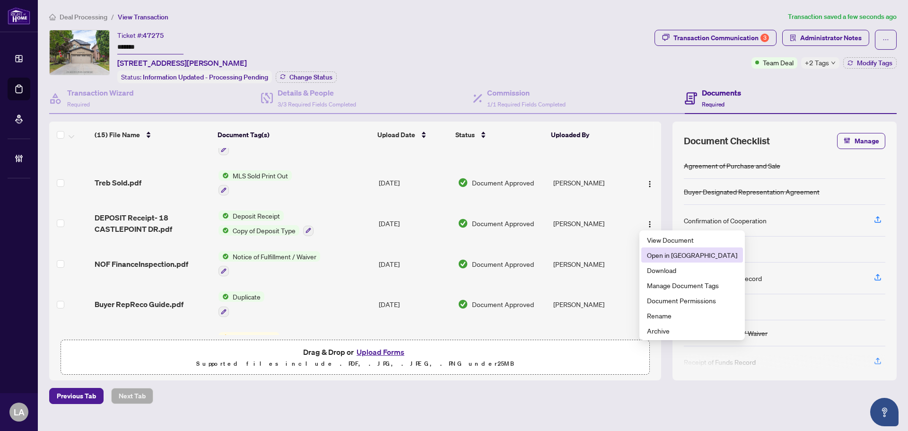
click at [659, 252] on span "Open in New Tab" at bounding box center [692, 255] width 90 height 10
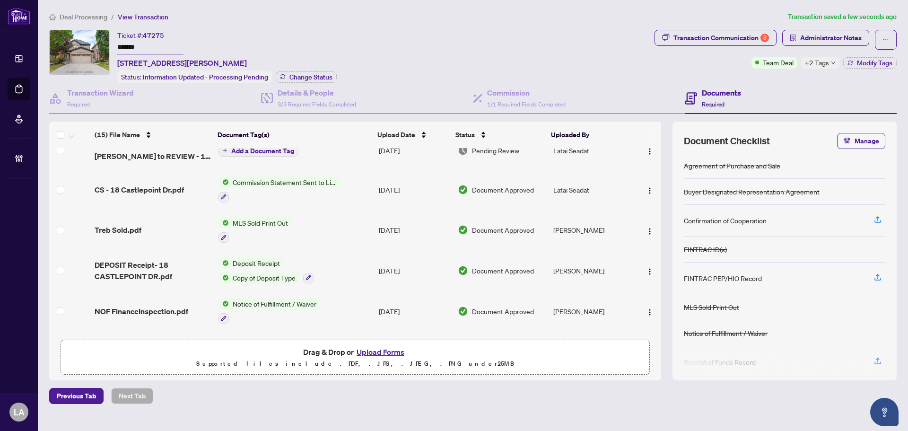
scroll to position [0, 0]
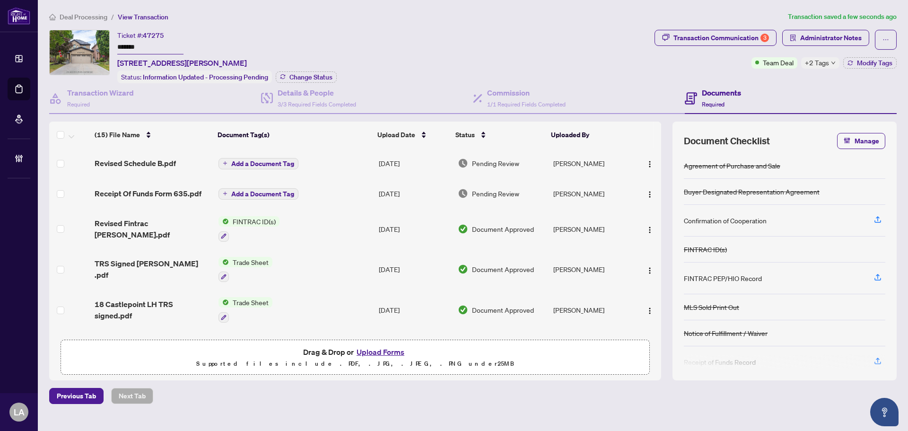
click at [183, 181] on td "Receipt Of Funds Form 635.pdf" at bounding box center [153, 193] width 124 height 30
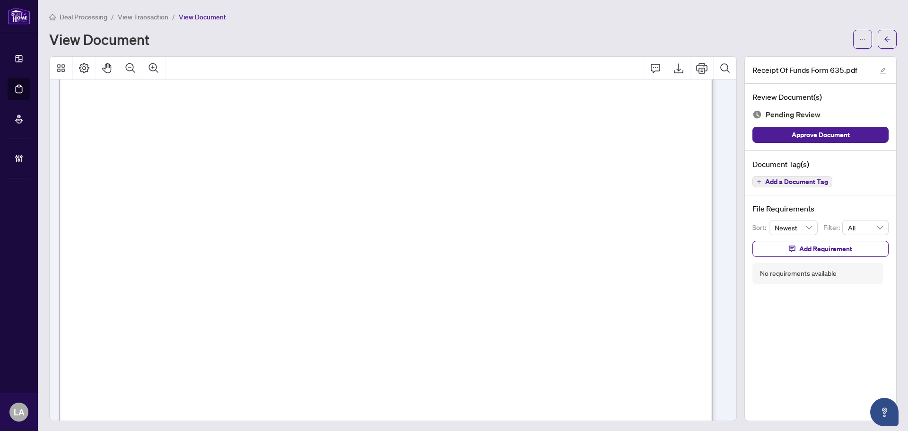
scroll to position [142, 0]
click at [778, 249] on button "Add Requirement" at bounding box center [820, 249] width 136 height 16
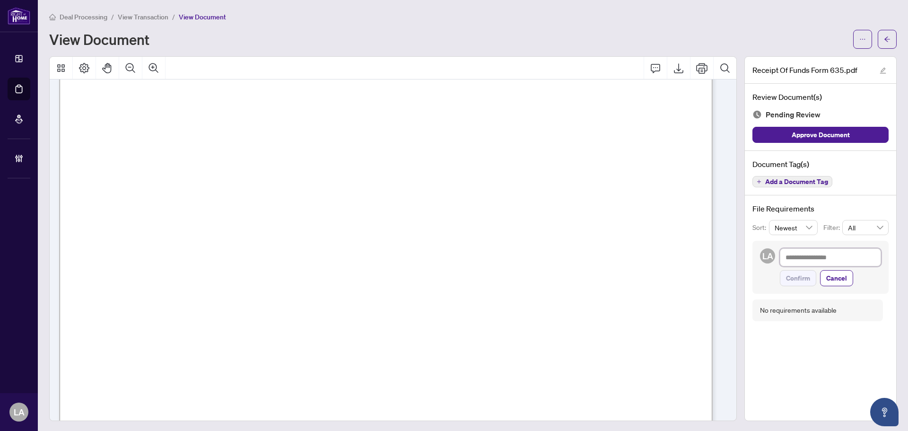
click at [817, 260] on textarea at bounding box center [829, 257] width 101 height 18
paste textarea "**********"
type textarea "**********"
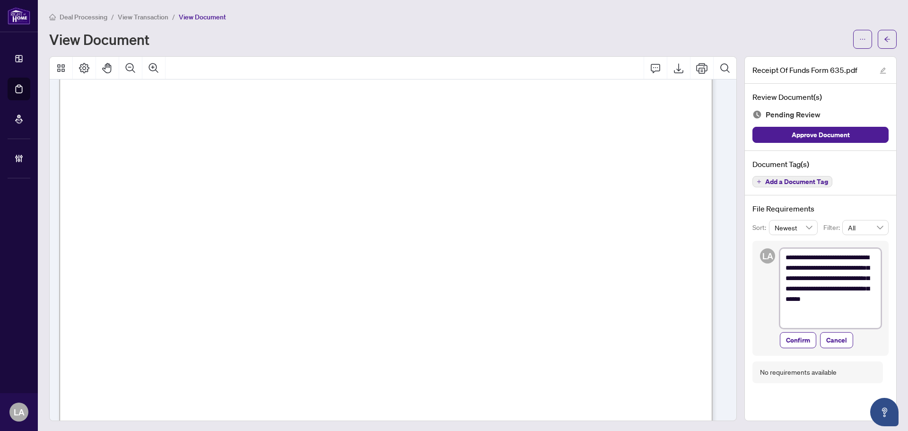
scroll to position [0, 0]
type textarea "**********"
click at [786, 334] on span "Confirm" at bounding box center [798, 340] width 24 height 15
type textarea "**********"
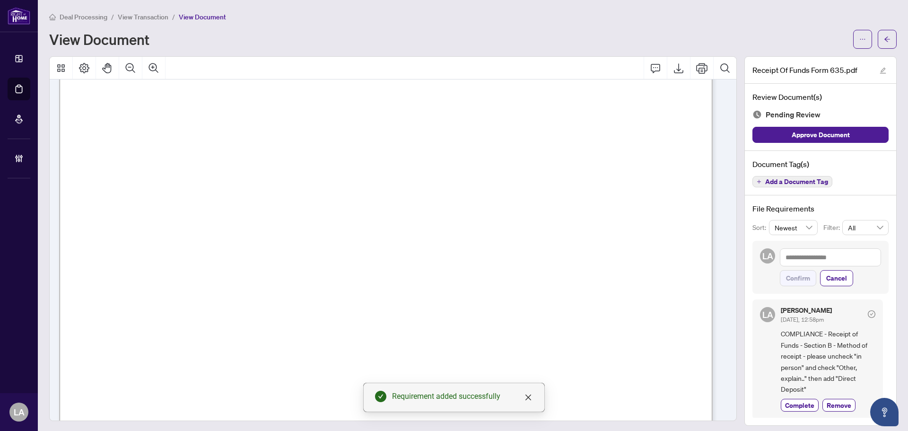
scroll to position [945, 0]
drag, startPoint x: 440, startPoint y: 155, endPoint x: 552, endPoint y: 150, distance: 112.2
click at [552, 10] on p "Receipt of Funds Record Form 635 for use in the Province of Ontario This docume…" at bounding box center [796, 10] width 1475 height 0
click at [552, 152] on span "Re/Max Experts" at bounding box center [554, 156] width 67 height 9
drag, startPoint x: 517, startPoint y: 159, endPoint x: 449, endPoint y: 151, distance: 68.1
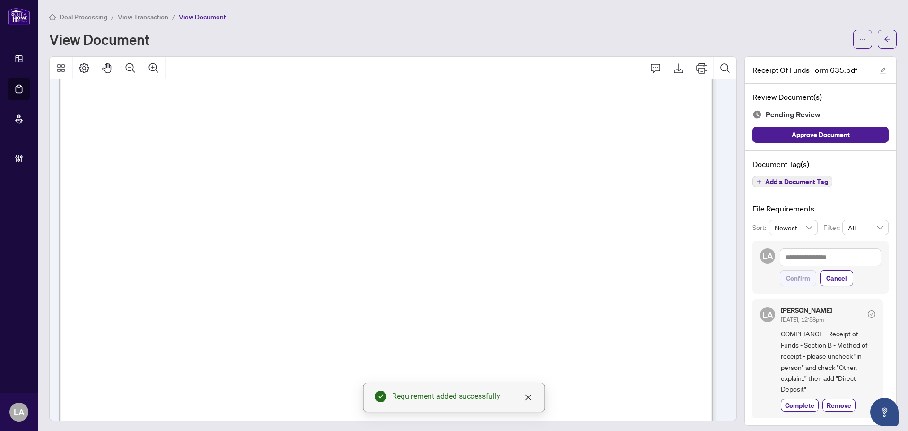
click at [449, 152] on span "TD Bank 1552-53***34" at bounding box center [453, 156] width 97 height 9
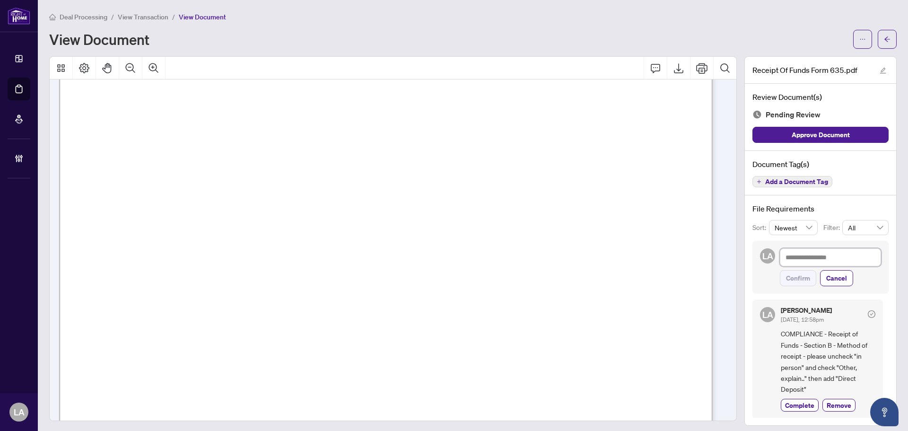
click at [796, 259] on textarea at bounding box center [829, 257] width 101 height 18
paste textarea "**********"
type textarea "**********"
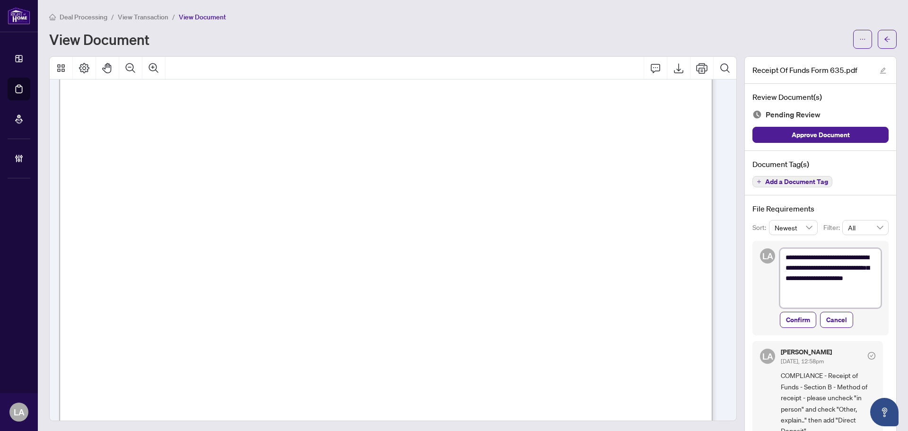
scroll to position [0, 0]
drag, startPoint x: 834, startPoint y: 295, endPoint x: 771, endPoint y: 279, distance: 65.7
click at [771, 279] on div "**********" at bounding box center [820, 288] width 136 height 95
type textarea "**********"
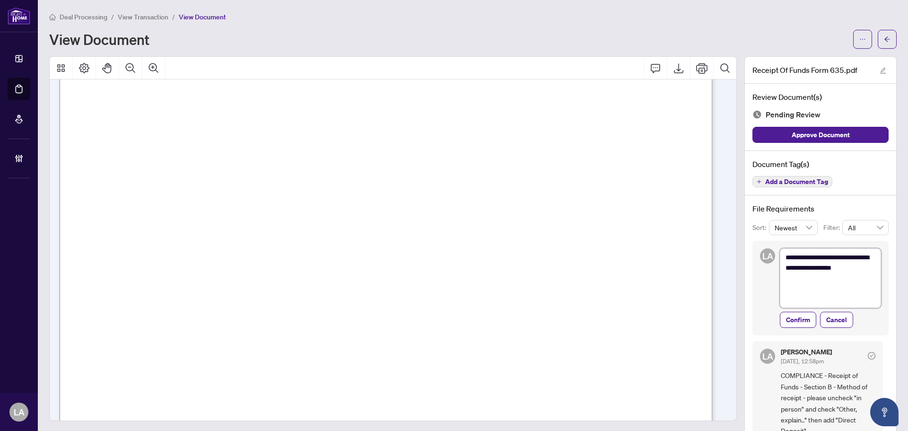
type textarea "**********"
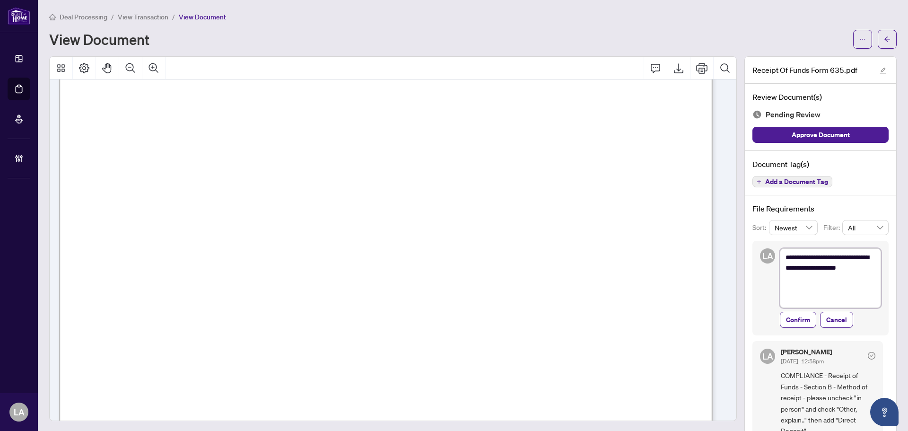
type textarea "**********"
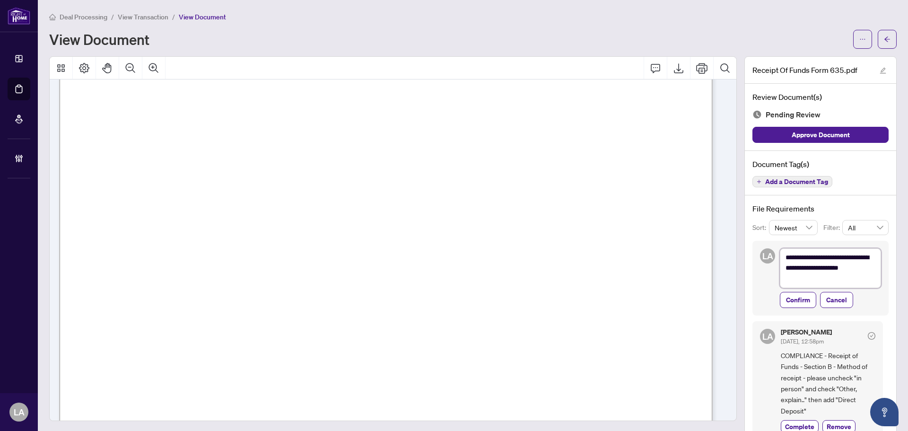
type textarea "**********"
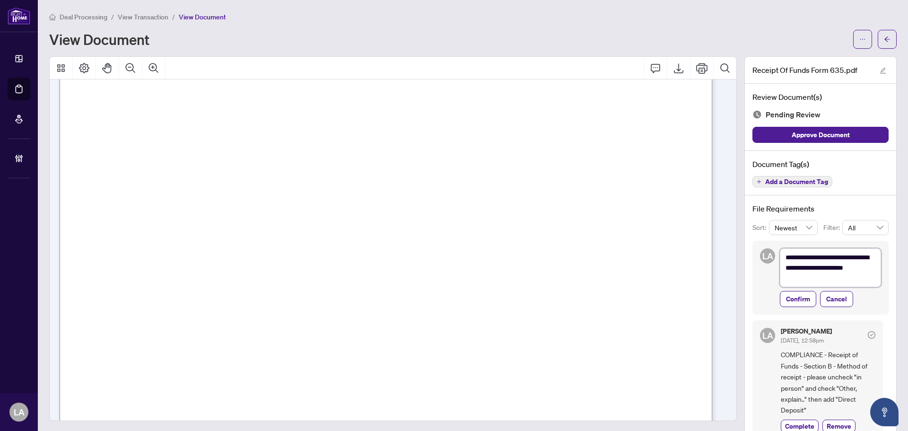
type textarea "**********"
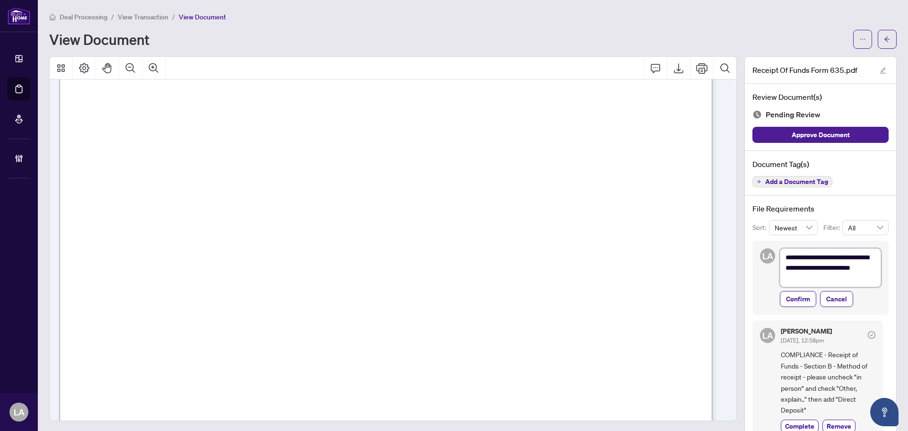
type textarea "**********"
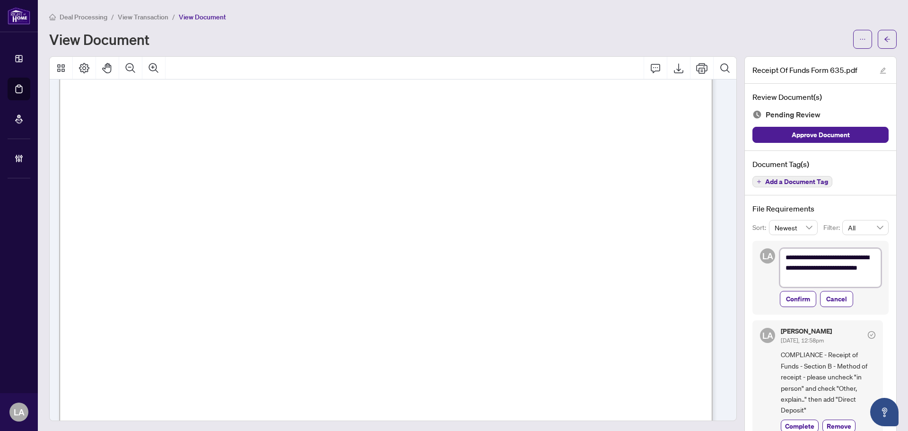
type textarea "**********"
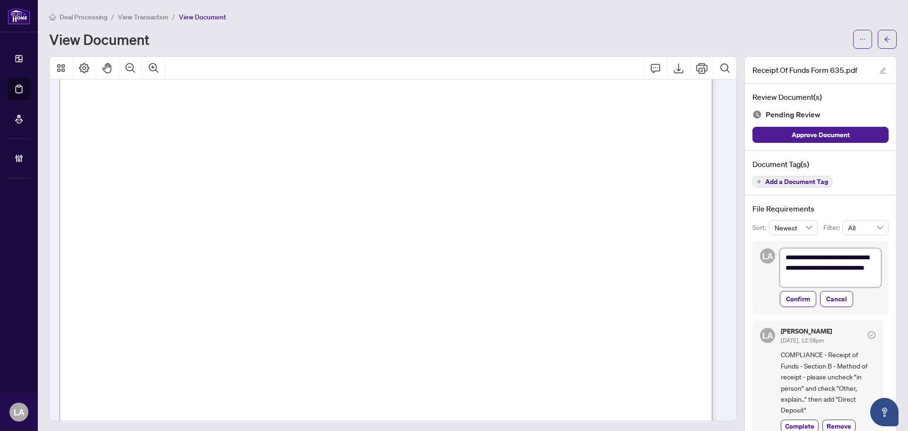
type textarea "**********"
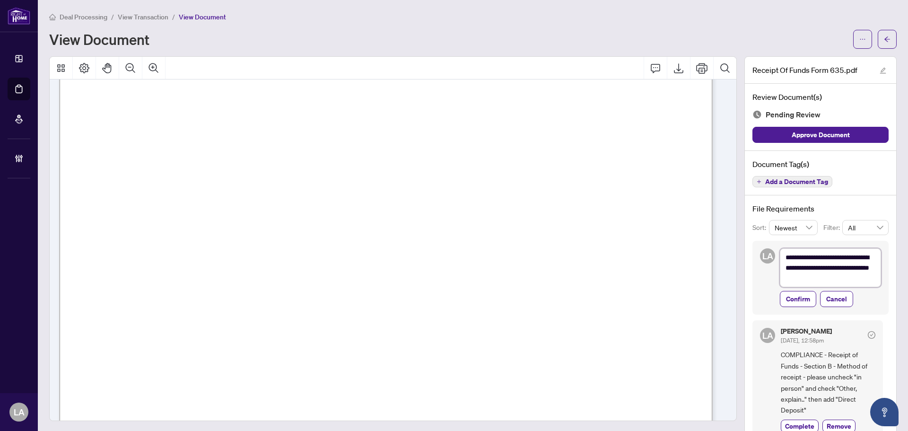
type textarea "**********"
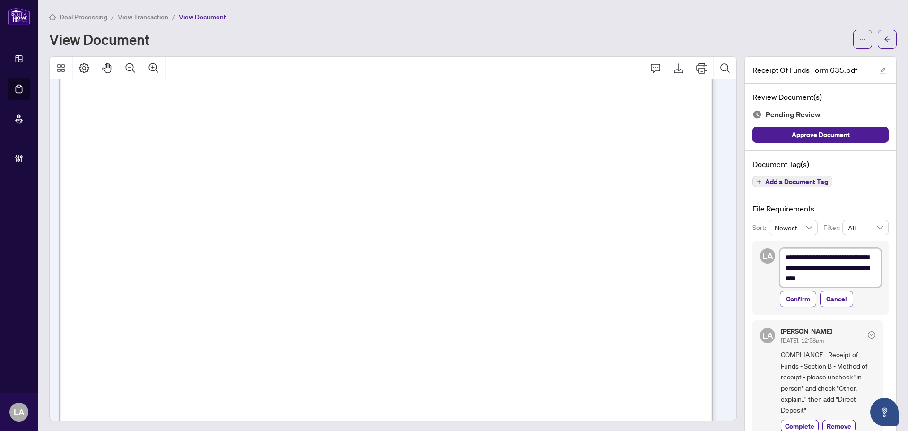
type textarea "**********"
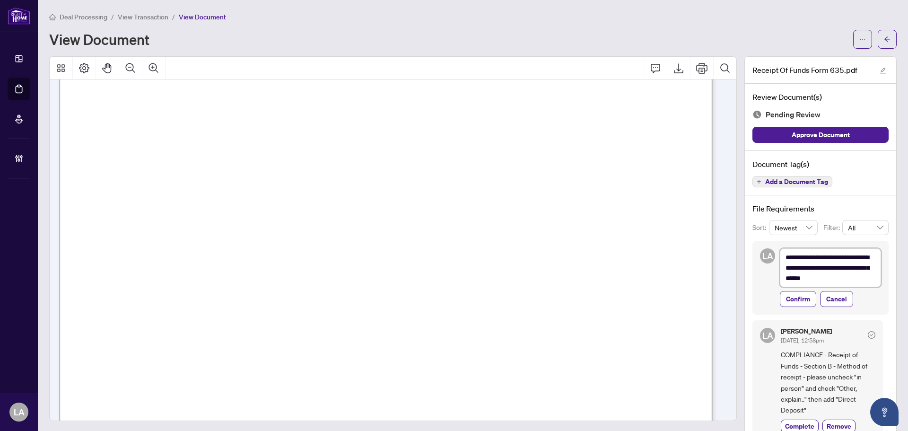
type textarea "**********"
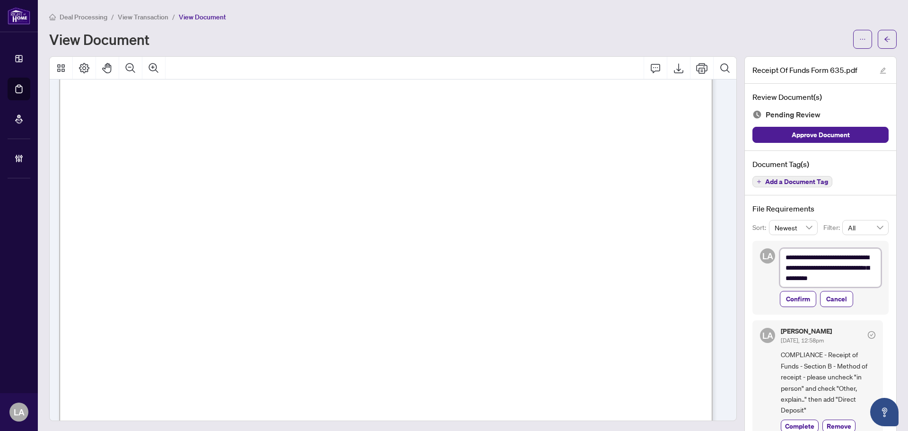
type textarea "**********"
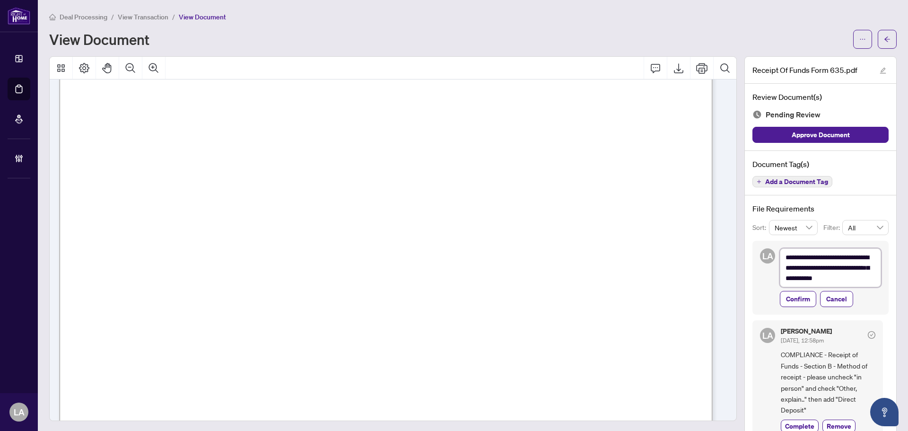
type textarea "**********"
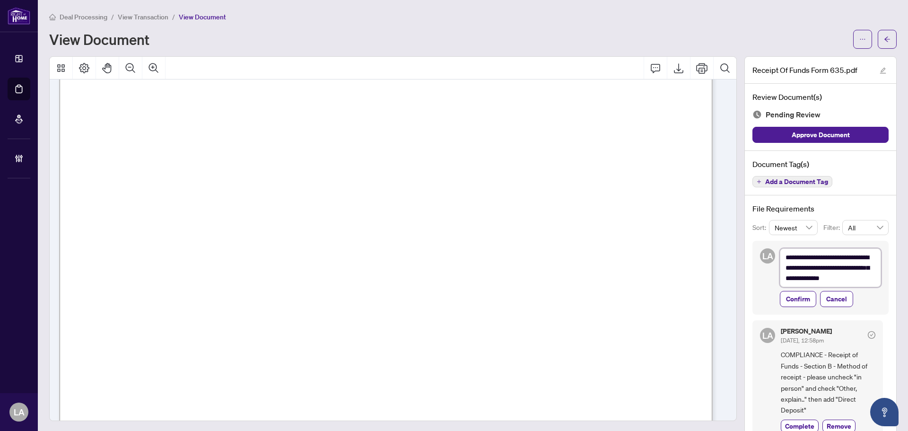
type textarea "**********"
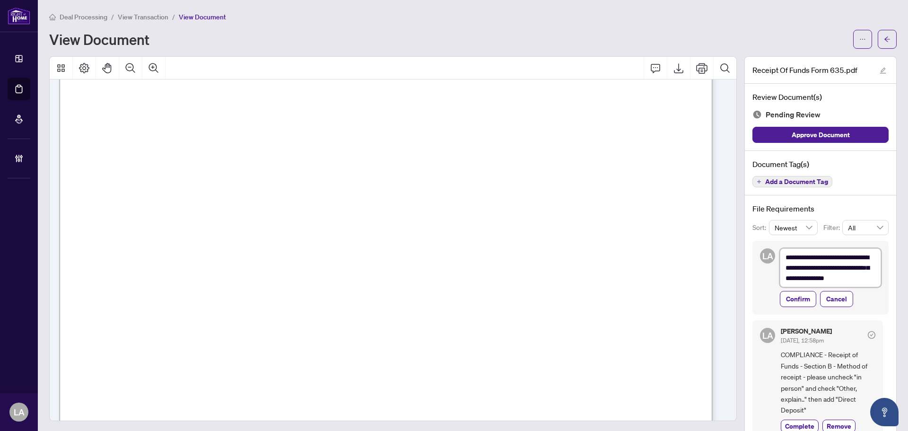
type textarea "**********"
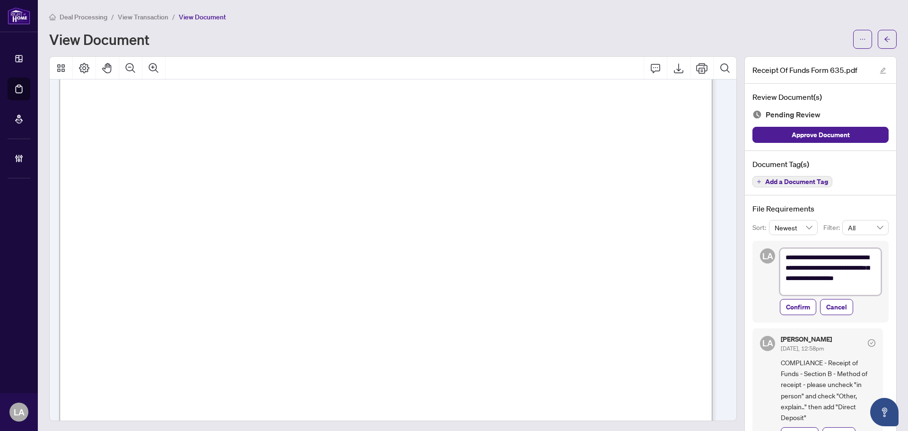
type textarea "**********"
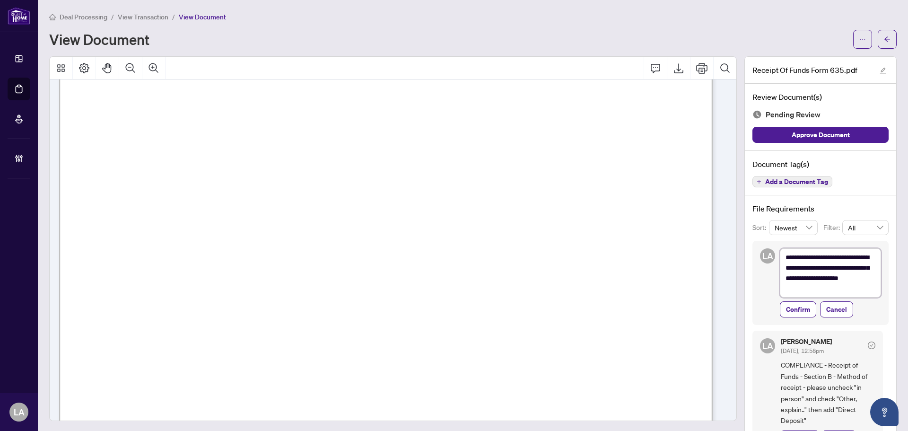
type textarea "**********"
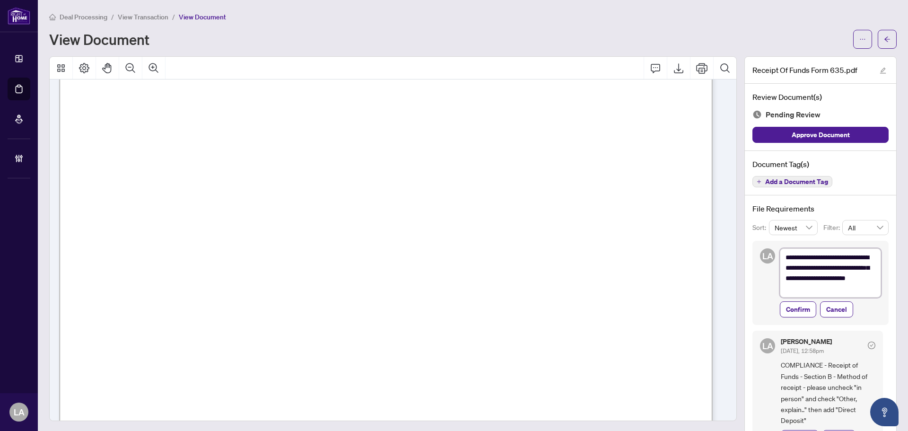
type textarea "**********"
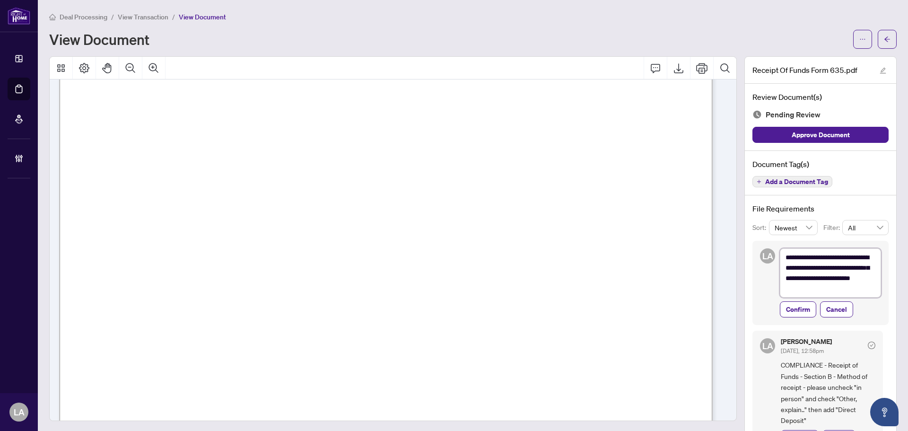
type textarea "**********"
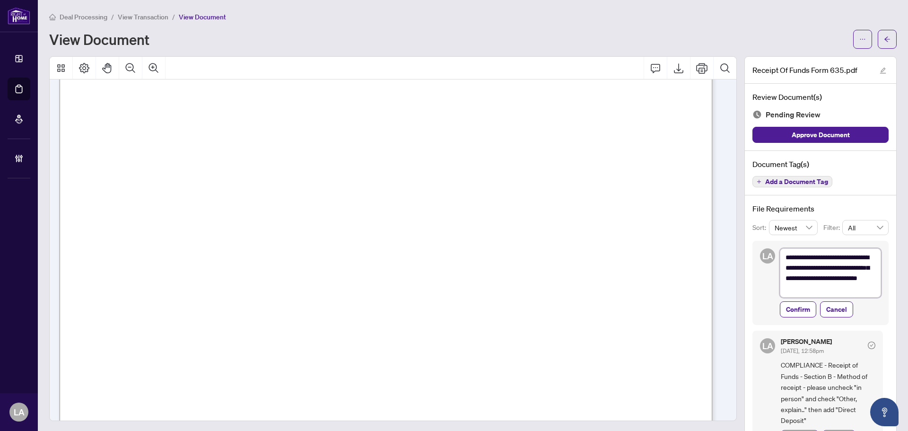
type textarea "**********"
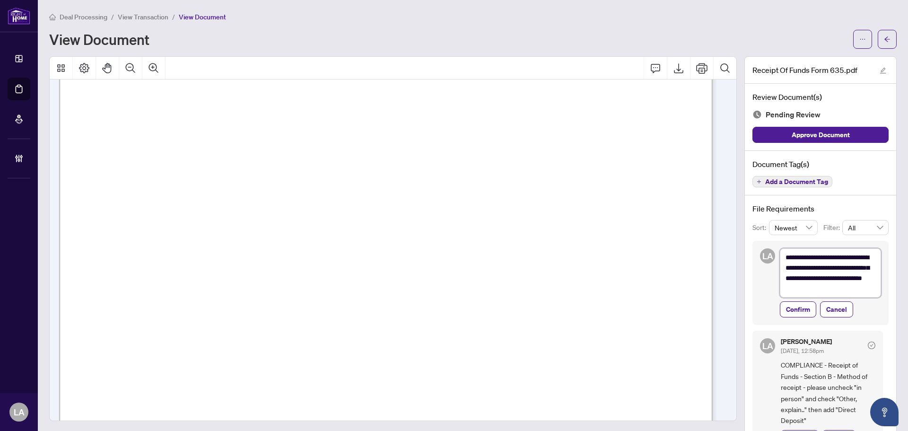
type textarea "**********"
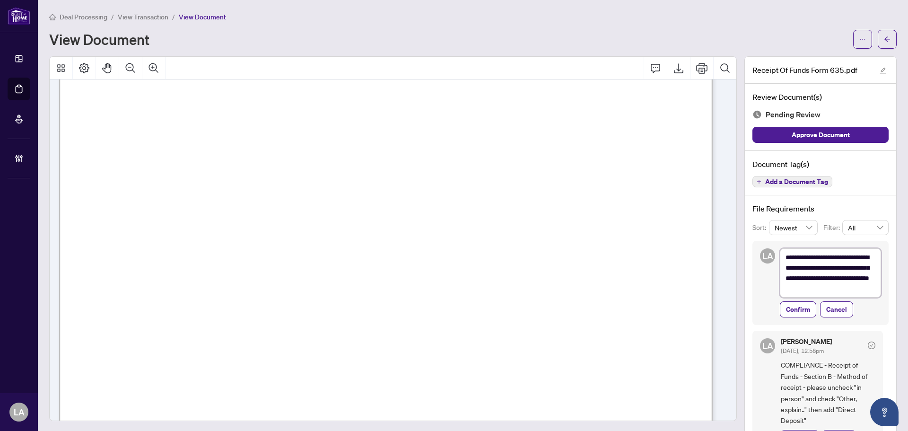
type textarea "**********"
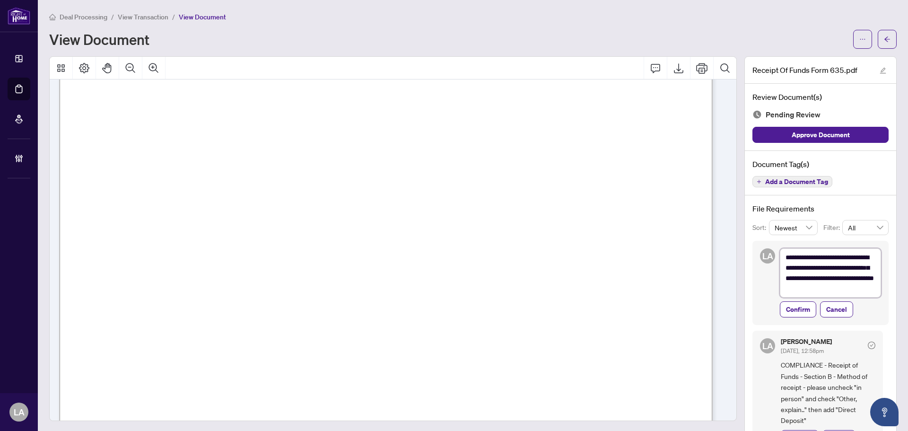
type textarea "**********"
click at [792, 309] on span "Confirm" at bounding box center [798, 309] width 24 height 15
type textarea "**********"
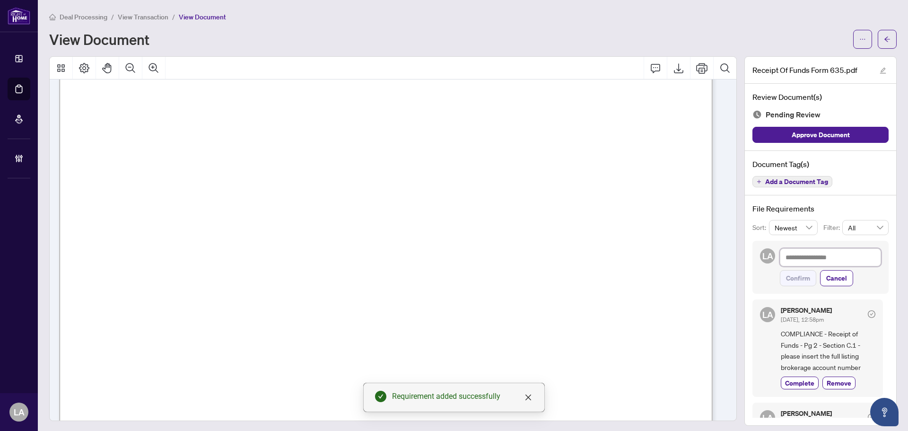
click at [806, 263] on textarea at bounding box center [829, 257] width 101 height 18
paste textarea "**********"
type textarea "**********"
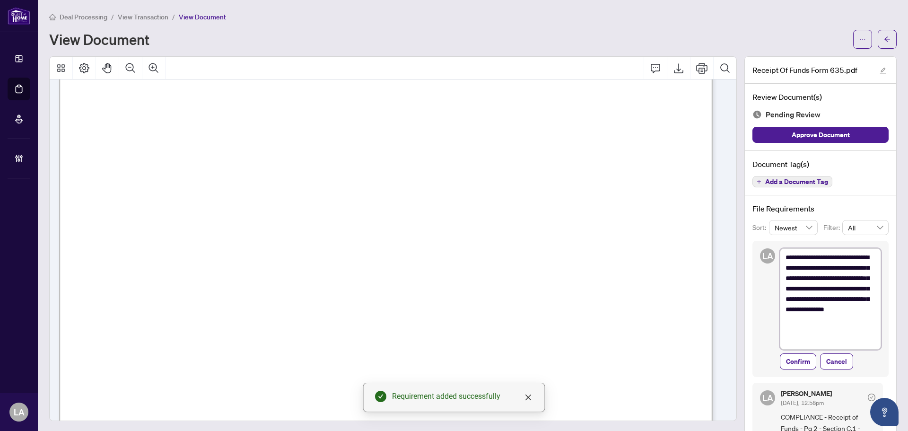
drag, startPoint x: 825, startPoint y: 339, endPoint x: 810, endPoint y: 274, distance: 67.3
click at [810, 274] on textarea "**********" at bounding box center [829, 298] width 101 height 101
type textarea "**********"
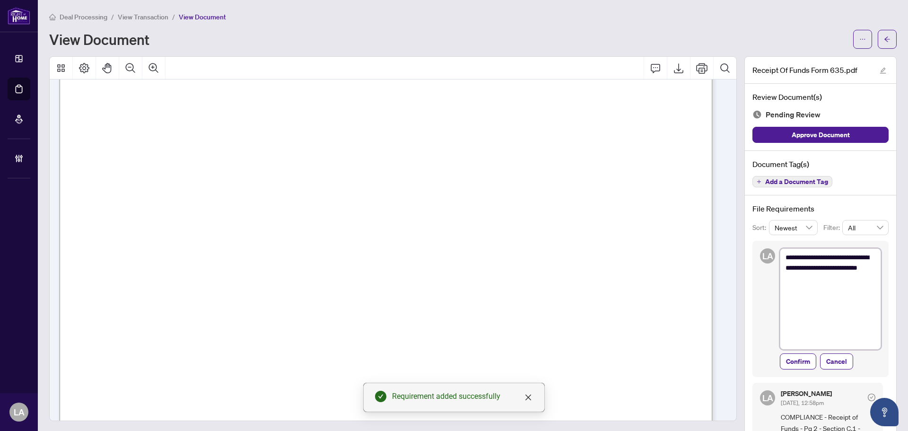
type textarea "**********"
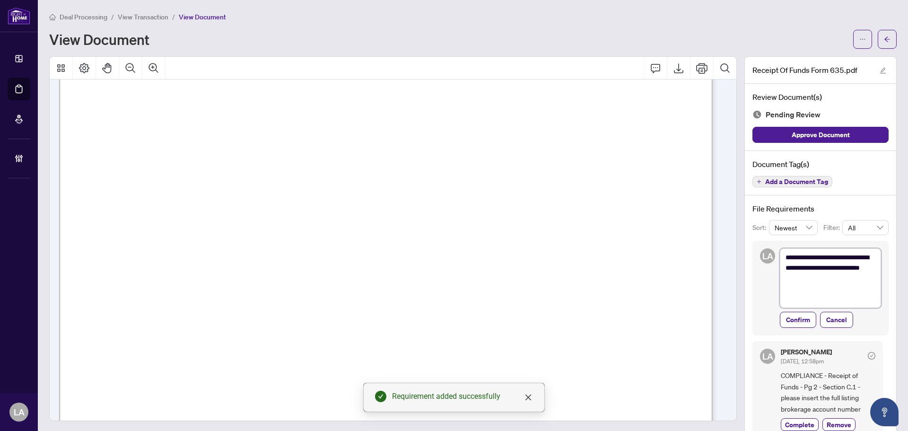
type textarea "**********"
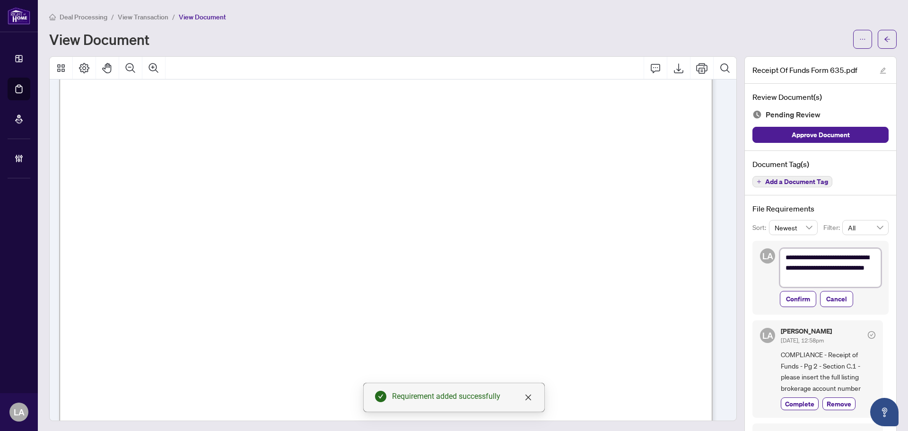
type textarea "**********"
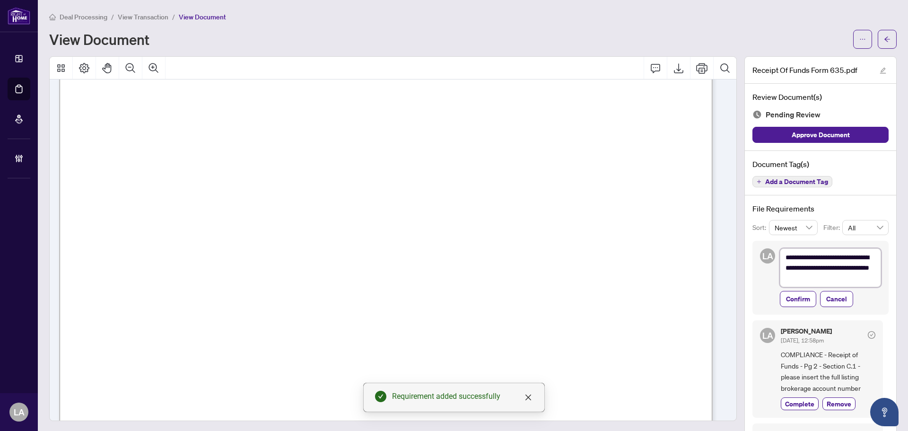
type textarea "**********"
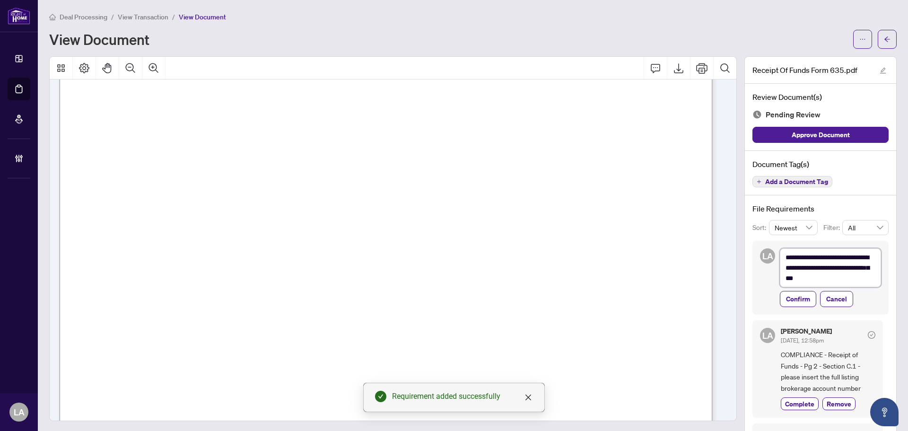
type textarea "**********"
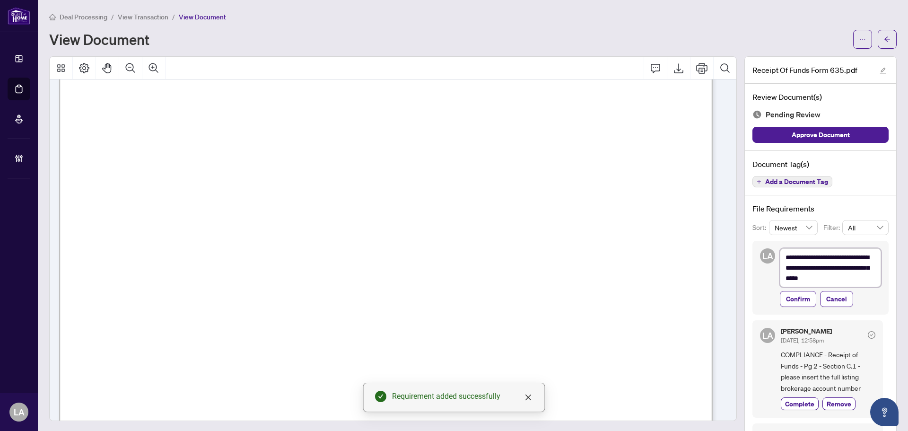
type textarea "**********"
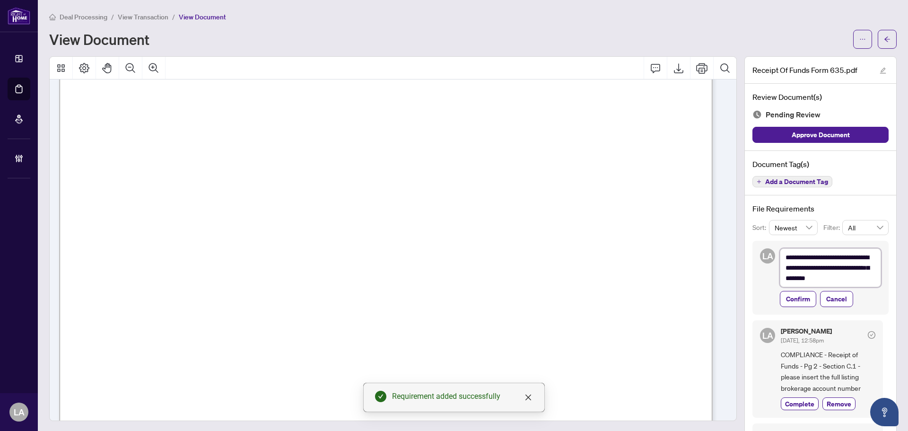
type textarea "**********"
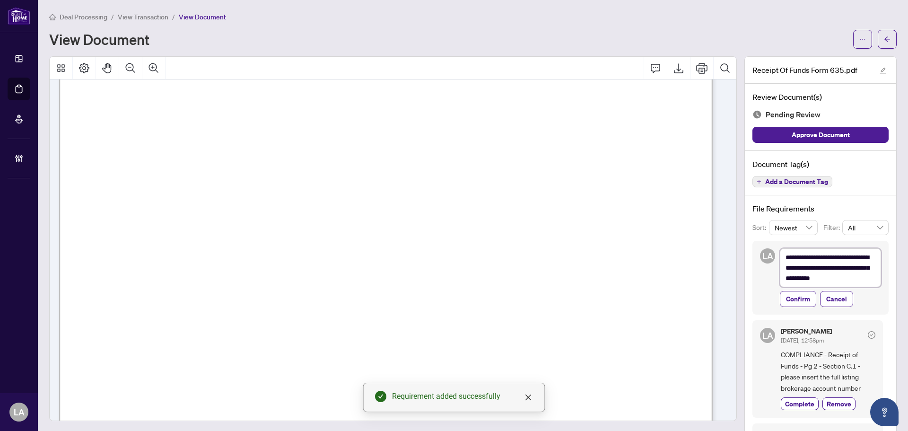
type textarea "**********"
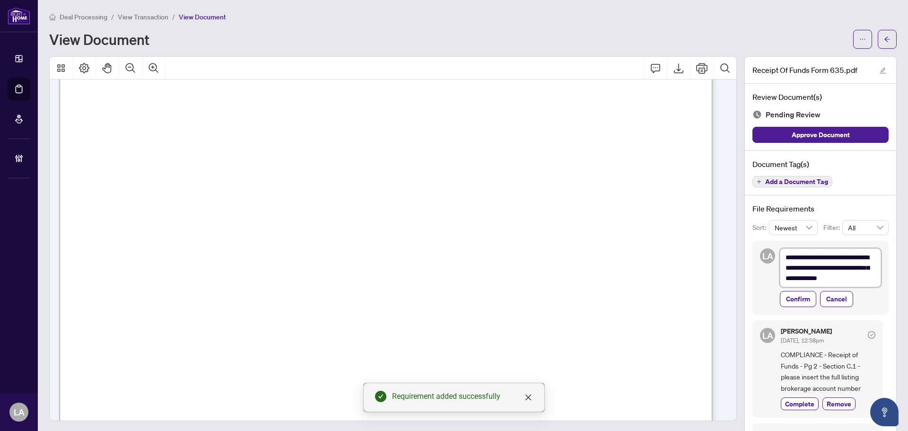
type textarea "**********"
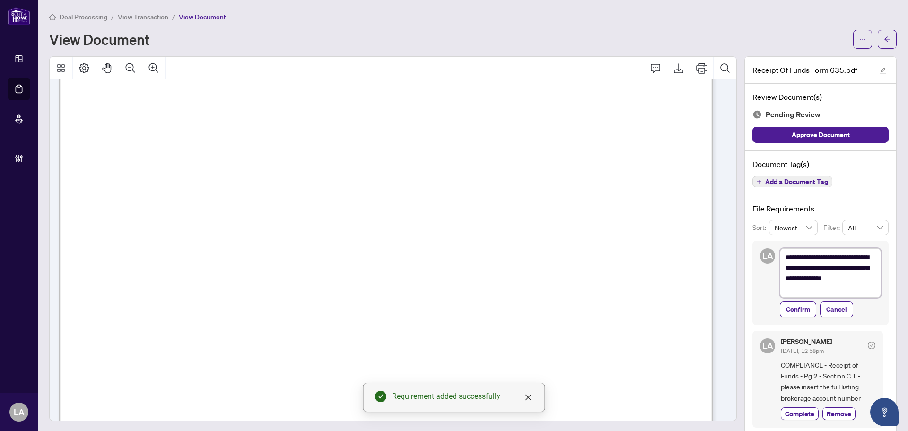
scroll to position [0, 0]
type textarea "**********"
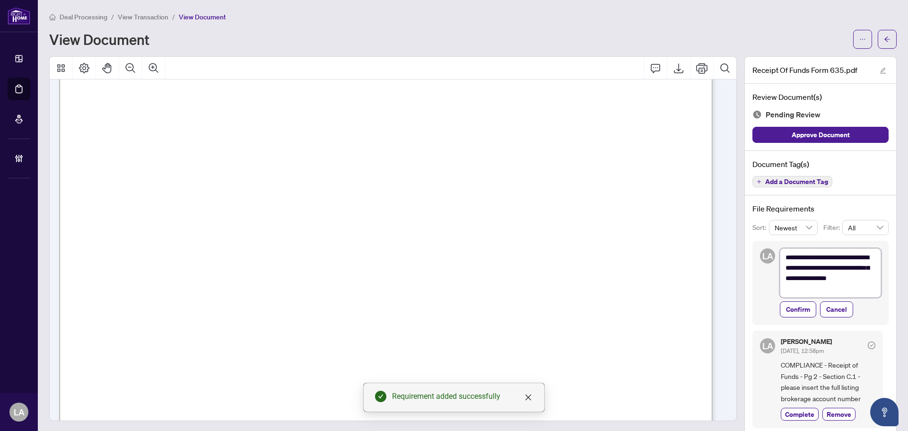
type textarea "**********"
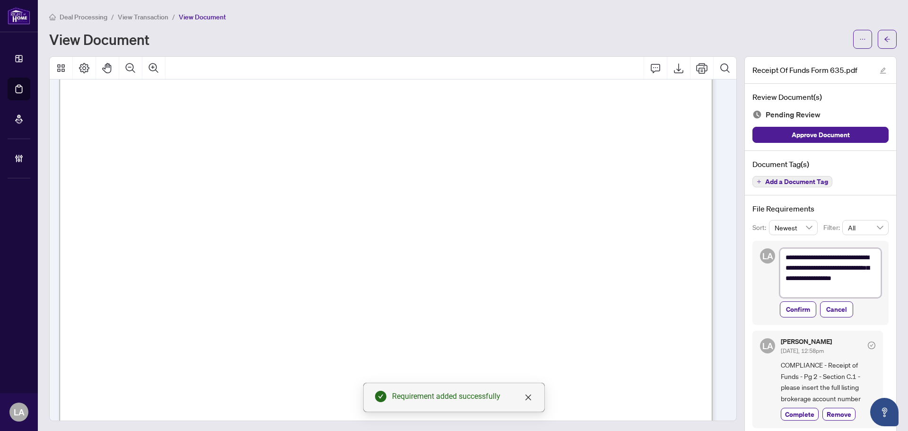
type textarea "**********"
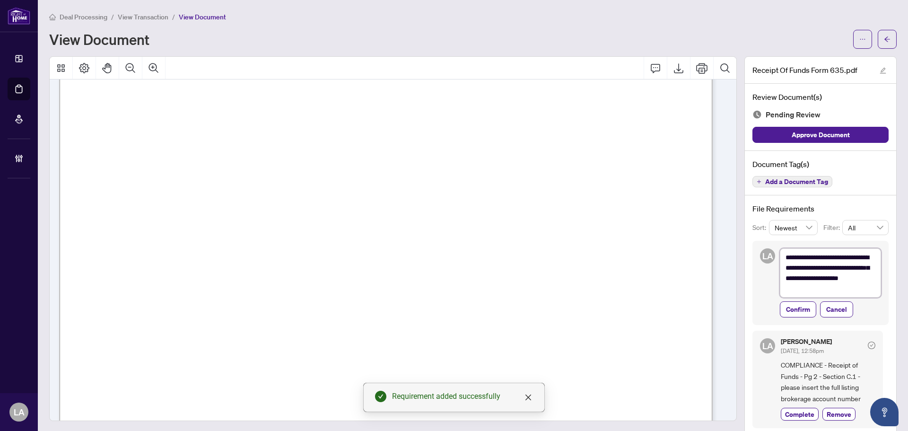
type textarea "**********"
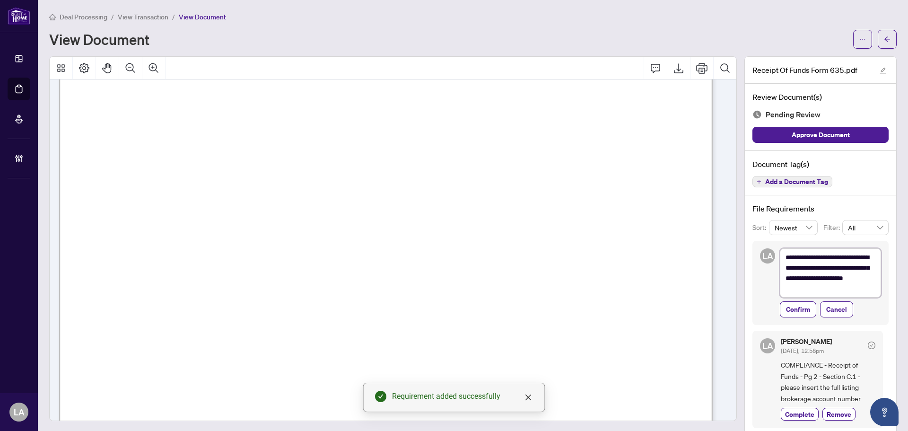
type textarea "**********"
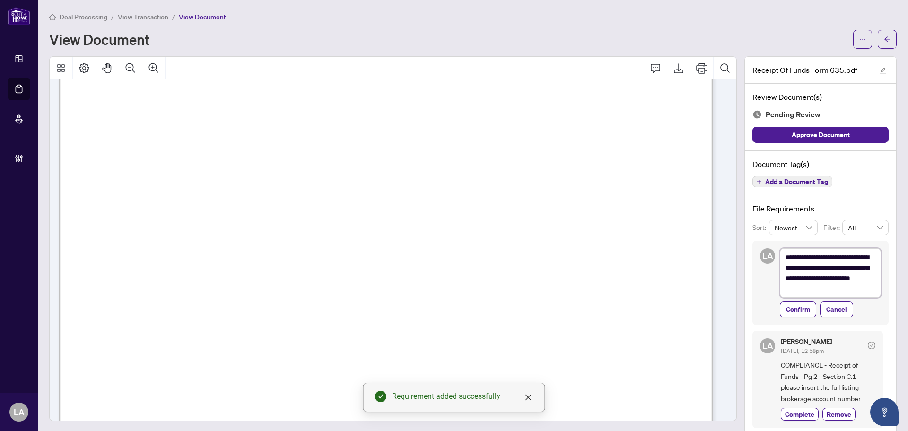
type textarea "**********"
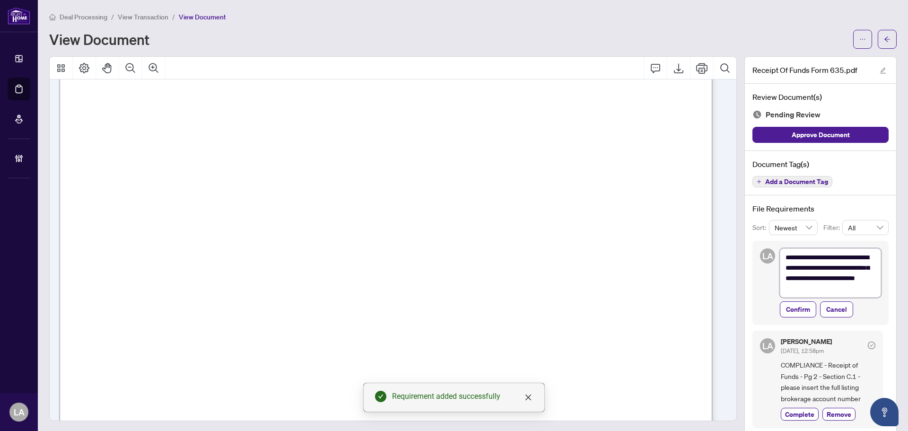
type textarea "**********"
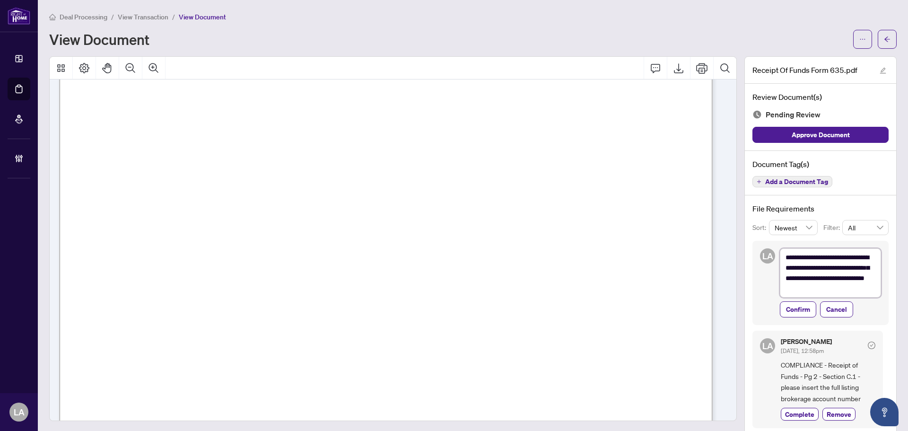
type textarea "**********"
click at [786, 302] on span "Confirm" at bounding box center [798, 309] width 24 height 15
type textarea "**********"
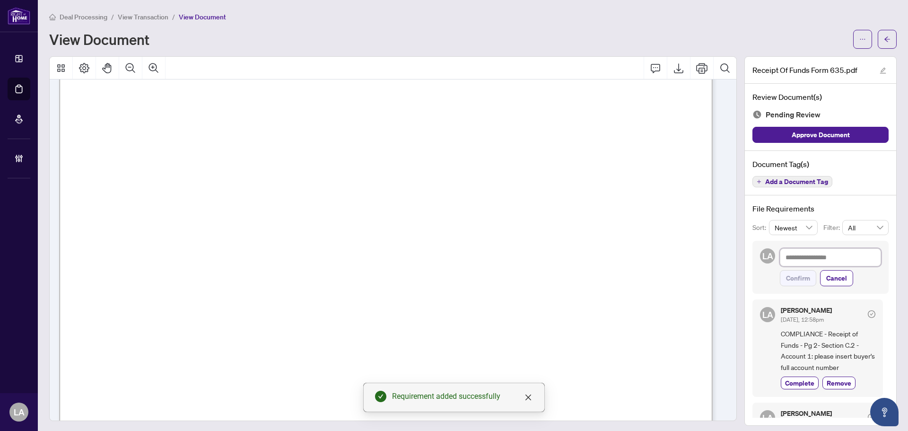
click at [819, 251] on textarea at bounding box center [829, 257] width 101 height 18
paste textarea "**********"
type textarea "**********"
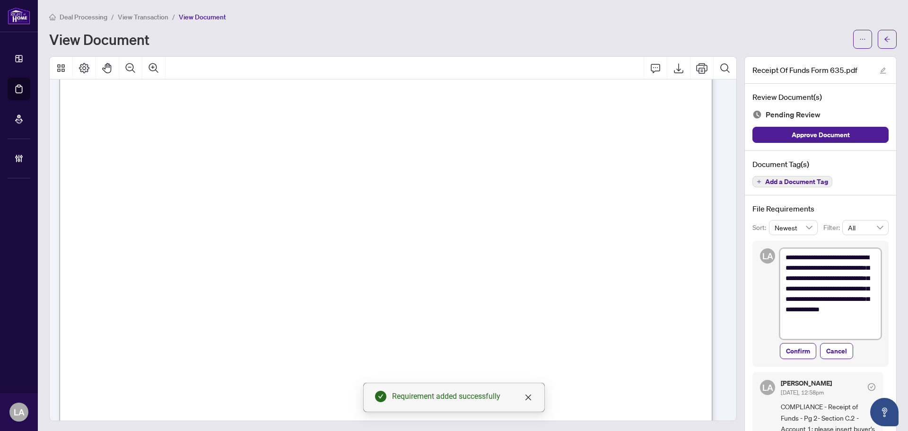
drag, startPoint x: 860, startPoint y: 329, endPoint x: 833, endPoint y: 277, distance: 58.1
click at [833, 277] on textarea "**********" at bounding box center [829, 293] width 101 height 91
type textarea "**********"
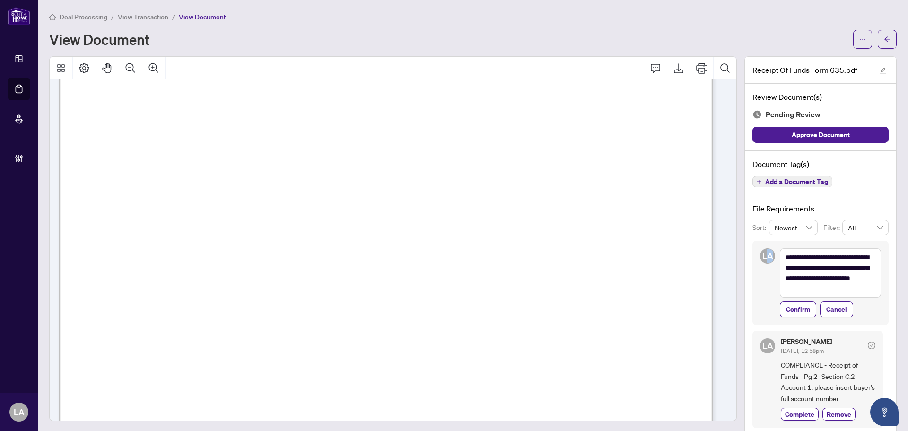
drag, startPoint x: 843, startPoint y: 297, endPoint x: 797, endPoint y: 280, distance: 48.7
click at [762, 266] on div "**********" at bounding box center [820, 283] width 136 height 84
click at [831, 287] on textarea "**********" at bounding box center [829, 272] width 101 height 49
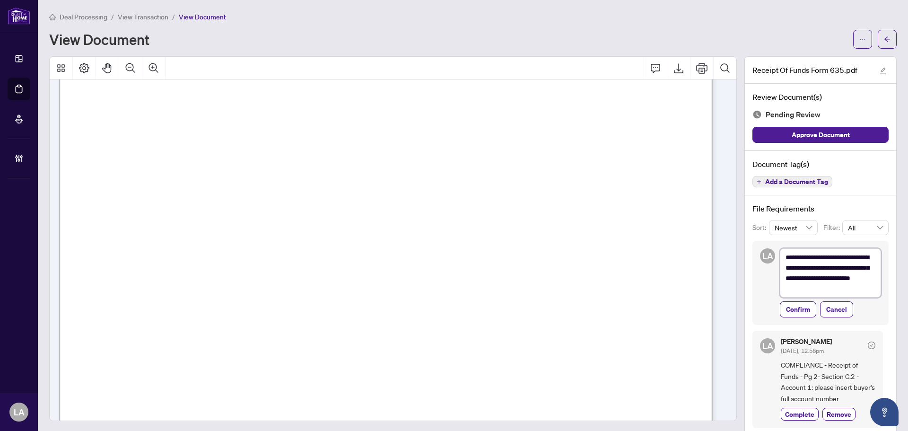
paste textarea "**********"
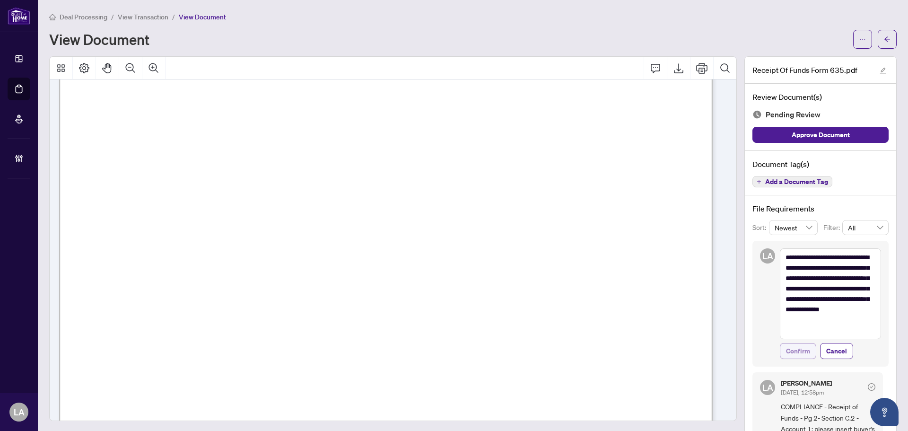
click at [795, 346] on span "Confirm" at bounding box center [798, 350] width 24 height 15
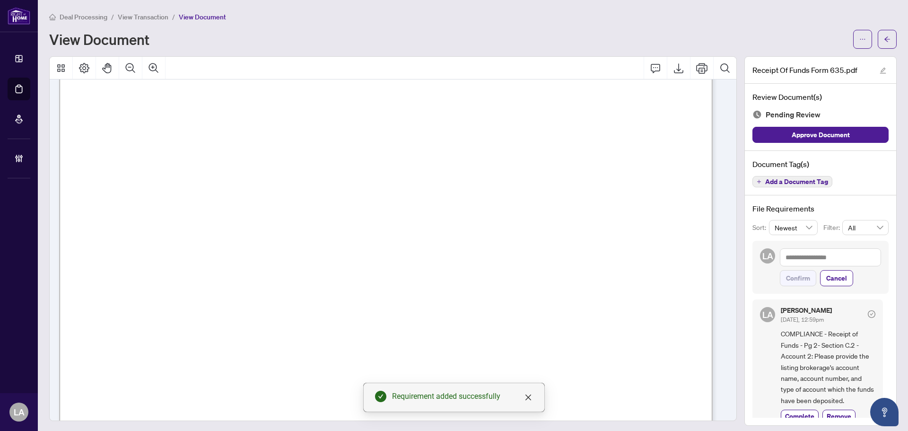
scroll to position [1371, 0]
click at [768, 176] on button "Add a Document Tag" at bounding box center [792, 181] width 80 height 11
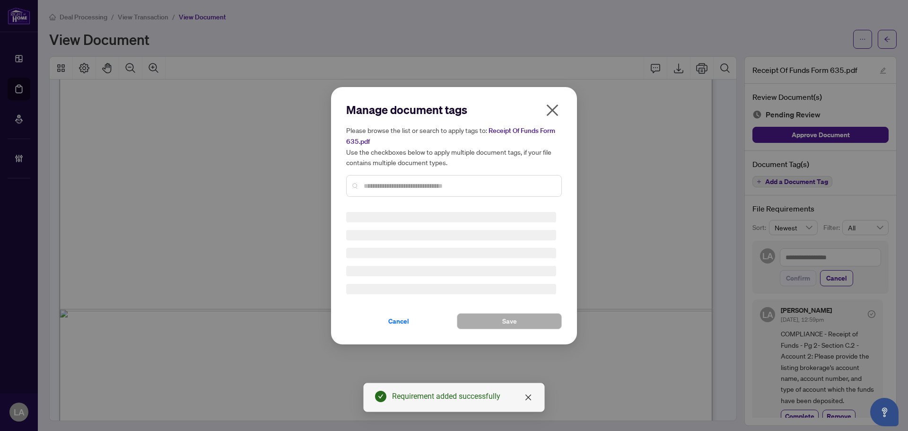
click at [381, 175] on div at bounding box center [454, 186] width 216 height 22
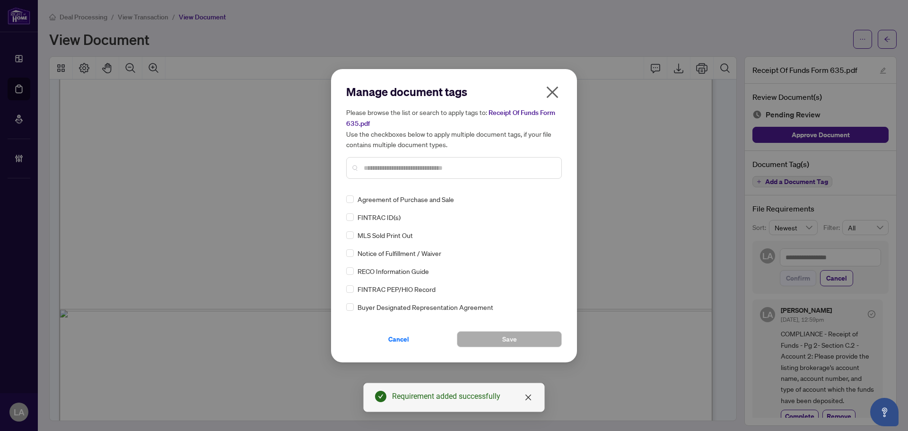
click at [384, 166] on input "text" at bounding box center [459, 168] width 190 height 10
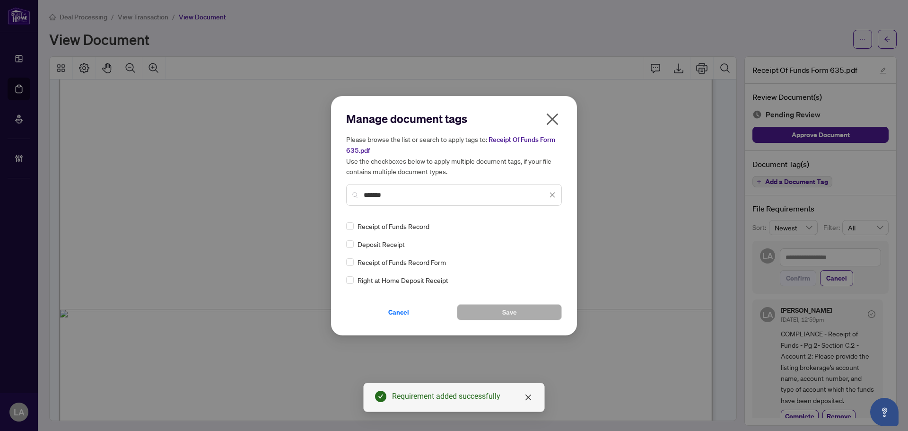
click at [341, 225] on div "Manage document tags Please browse the list or search to apply tags to: Receipt…" at bounding box center [454, 215] width 246 height 239
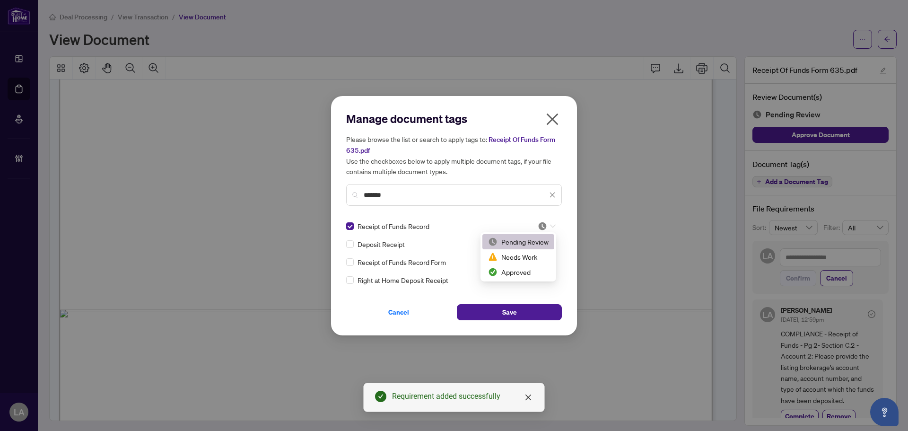
click at [547, 228] on div at bounding box center [546, 225] width 18 height 9
click at [512, 252] on div "Needs Work" at bounding box center [518, 256] width 61 height 10
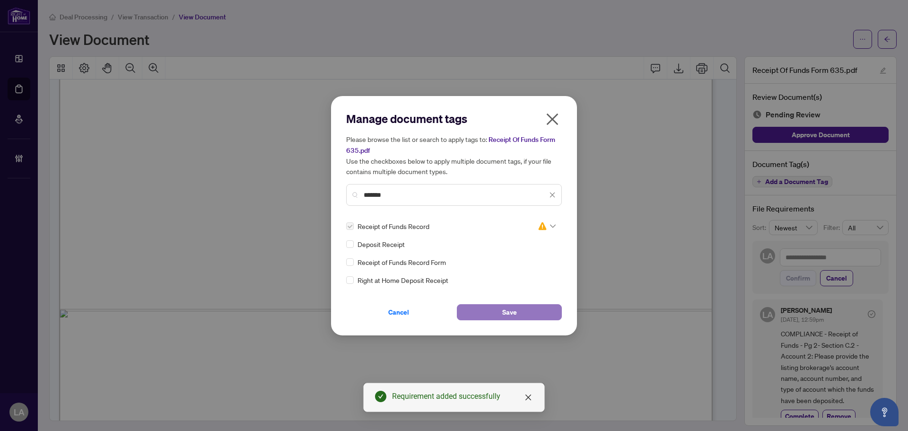
click at [488, 312] on button "Save" at bounding box center [509, 312] width 105 height 16
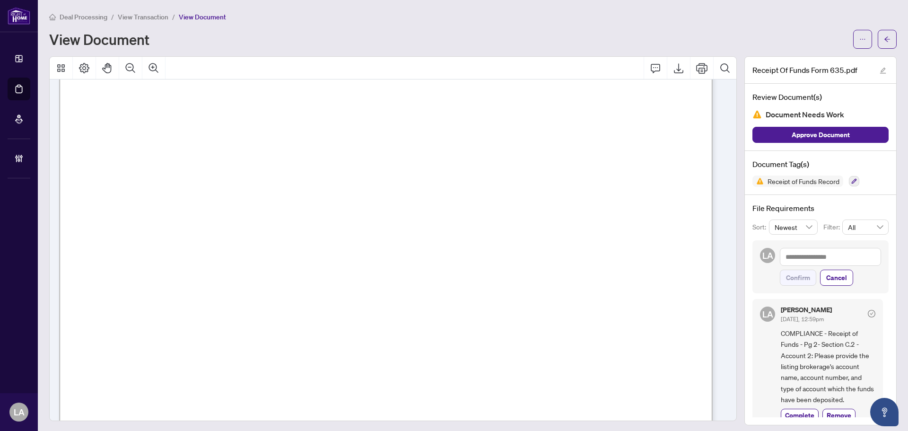
scroll to position [1182, 0]
click at [139, 18] on span "View Transaction" at bounding box center [143, 17] width 51 height 9
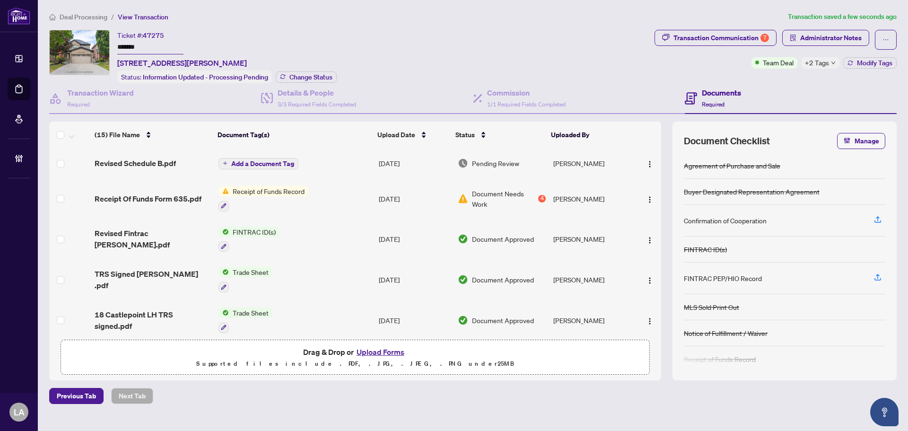
click at [137, 152] on td "Revised Schedule B.pdf" at bounding box center [153, 163] width 124 height 30
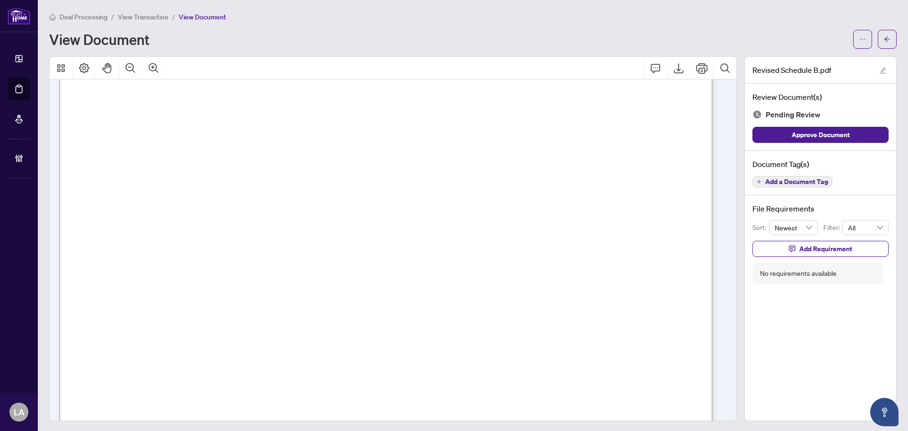
scroll to position [98, 0]
drag, startPoint x: 160, startPoint y: 144, endPoint x: 375, endPoint y: 157, distance: 215.5
click at [375, 157] on span "Bourck" at bounding box center [362, 157] width 39 height 12
drag, startPoint x: 394, startPoint y: 162, endPoint x: 137, endPoint y: 164, distance: 257.2
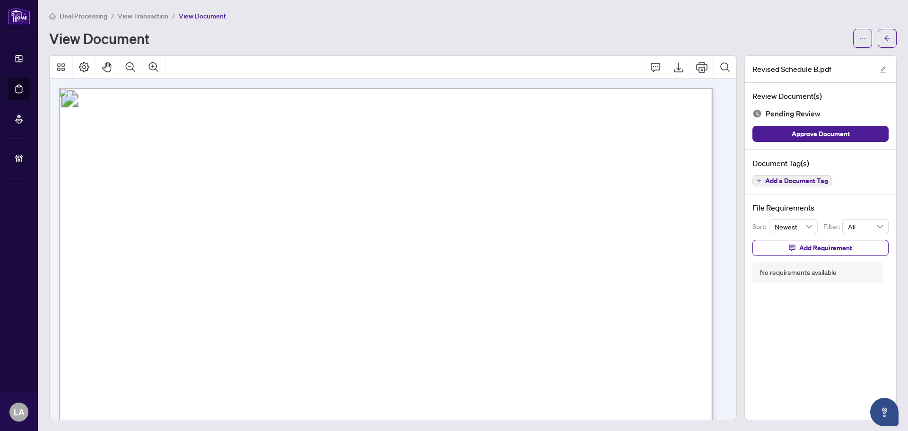
click at [760, 175] on button "Add a Document Tag" at bounding box center [792, 180] width 80 height 11
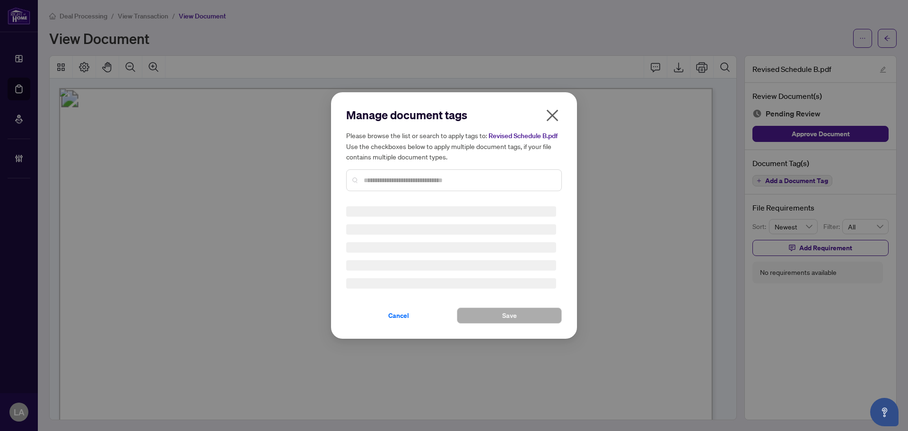
click at [438, 169] on div at bounding box center [454, 180] width 216 height 22
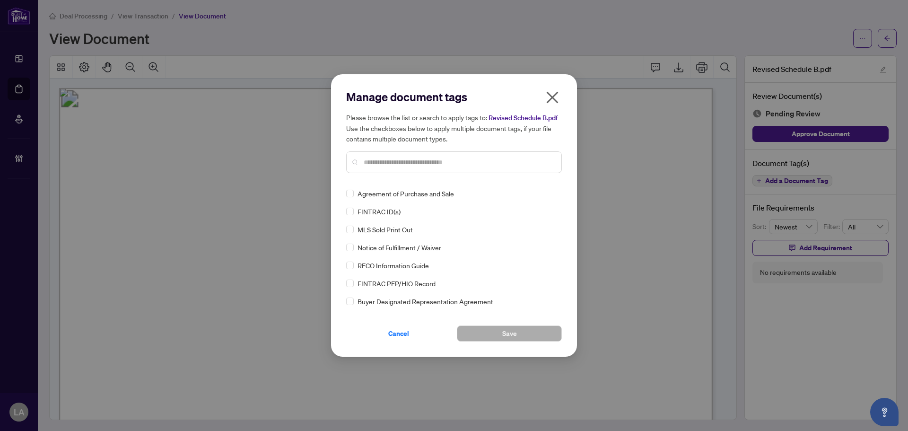
click at [424, 174] on div "Manage document tags Please browse the list or search to apply tags to: Revised…" at bounding box center [454, 134] width 216 height 91
click at [409, 155] on div at bounding box center [454, 162] width 216 height 22
click at [416, 160] on input "text" at bounding box center [459, 162] width 190 height 10
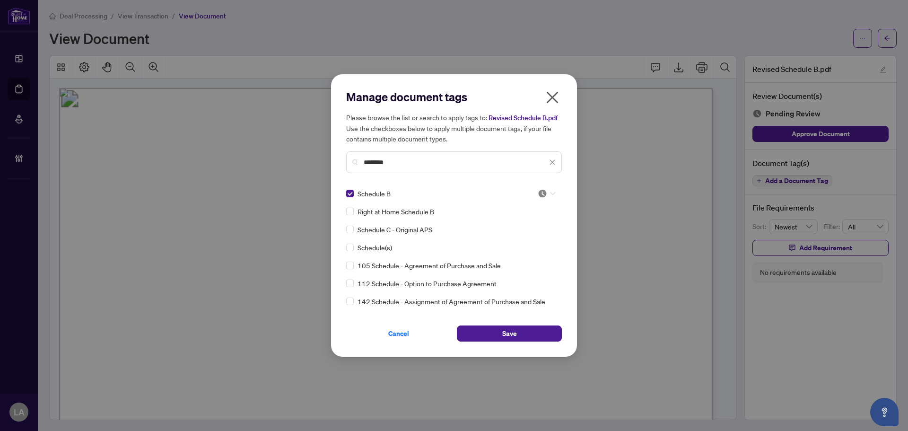
click at [550, 195] on icon at bounding box center [553, 193] width 6 height 4
click at [522, 238] on div "Approved" at bounding box center [515, 239] width 61 height 10
drag, startPoint x: 507, startPoint y: 327, endPoint x: 513, endPoint y: 364, distance: 37.9
click at [507, 327] on span "Save" at bounding box center [509, 333] width 15 height 15
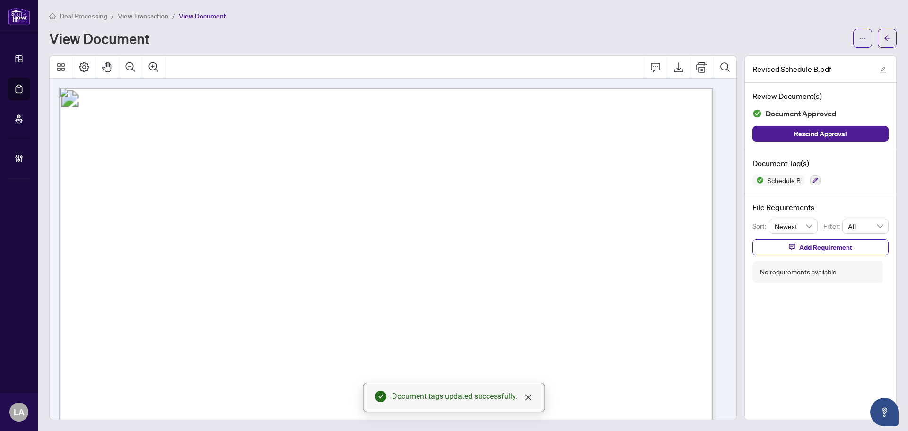
click at [148, 14] on span "View Transaction" at bounding box center [143, 16] width 51 height 9
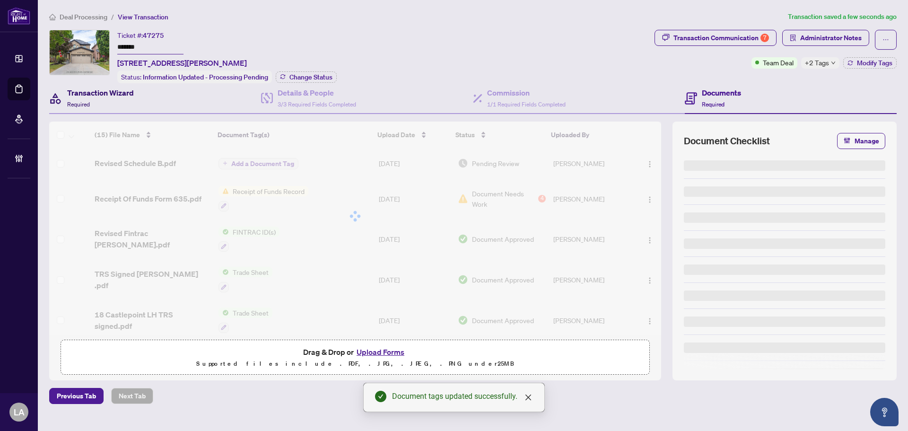
click at [98, 98] on div "Transaction Wizard Required" at bounding box center [100, 98] width 67 height 22
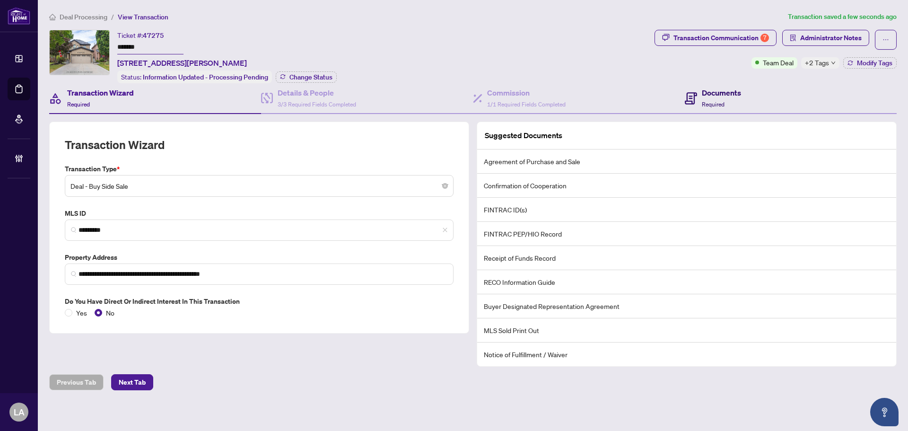
click at [700, 93] on div "Documents Required" at bounding box center [712, 98] width 56 height 22
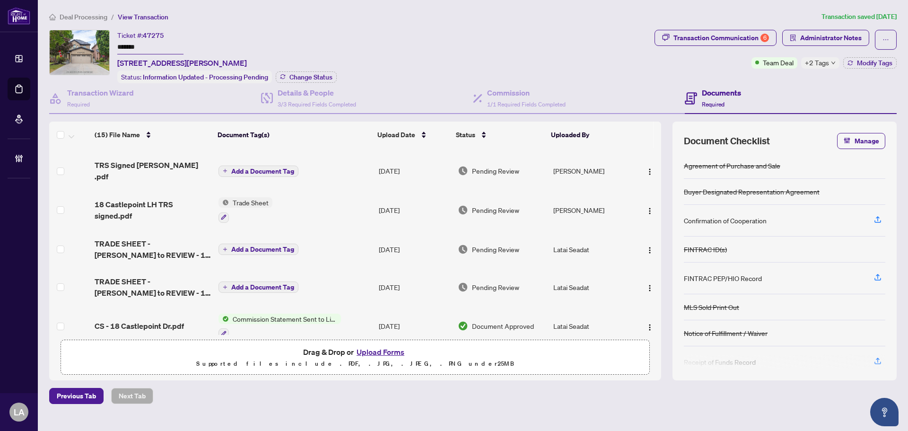
scroll to position [47, 0]
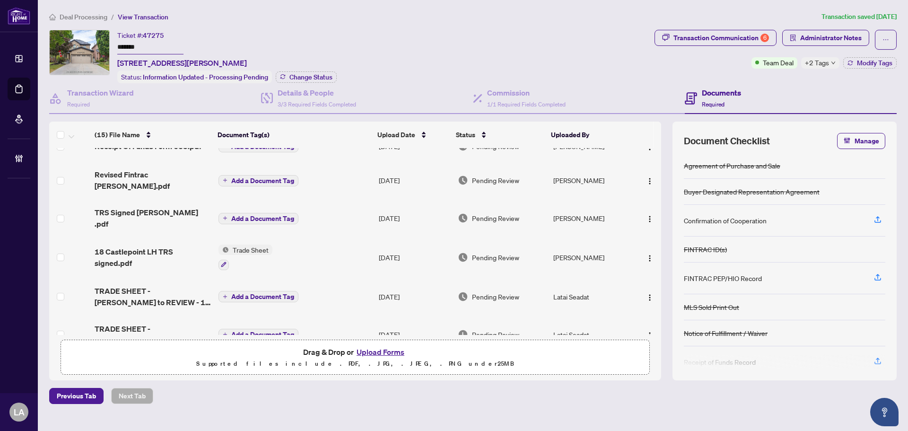
click at [126, 246] on span "18 Castlepoint LH TRS signed.pdf" at bounding box center [153, 257] width 116 height 23
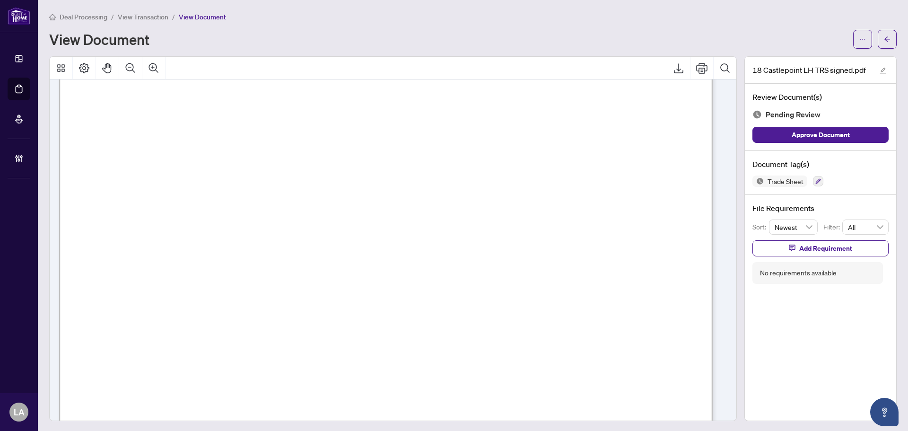
scroll to position [284, 0]
click at [815, 183] on icon "button" at bounding box center [818, 181] width 6 height 6
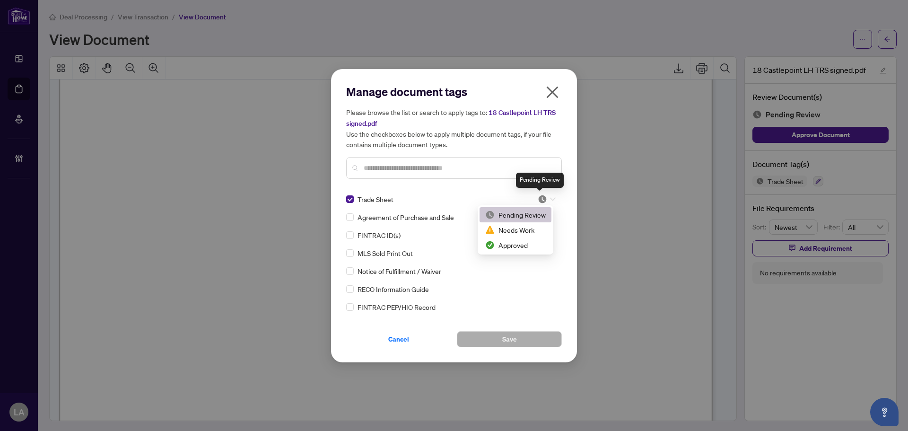
click at [543, 197] on img at bounding box center [541, 198] width 9 height 9
click at [500, 244] on div "Approved" at bounding box center [515, 245] width 61 height 10
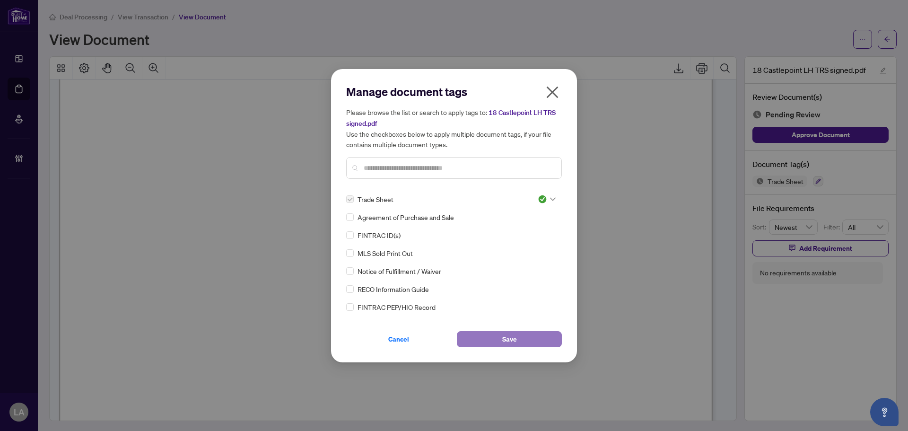
click at [483, 337] on button "Save" at bounding box center [509, 339] width 105 height 16
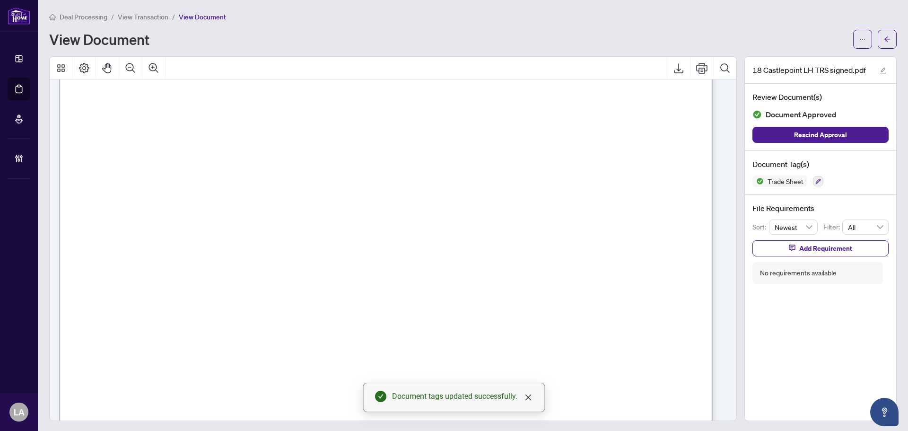
click at [156, 17] on span "View Transaction" at bounding box center [143, 17] width 51 height 9
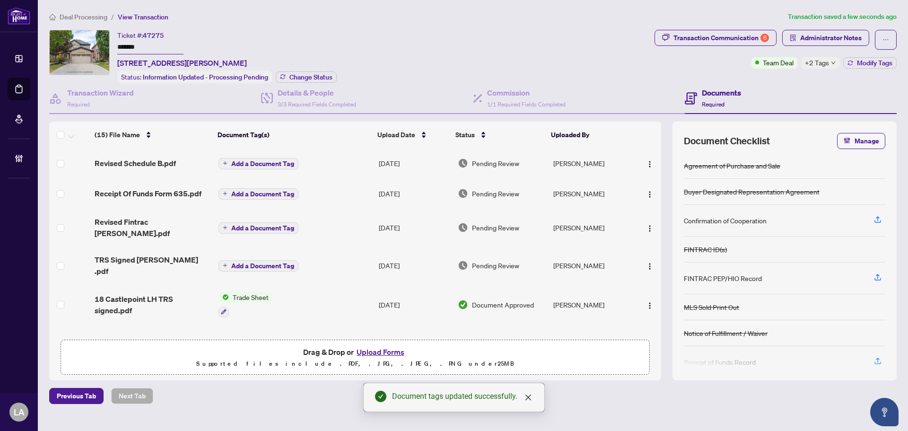
click at [158, 254] on span "TRS Signed [PERSON_NAME] .pdf" at bounding box center [153, 265] width 116 height 23
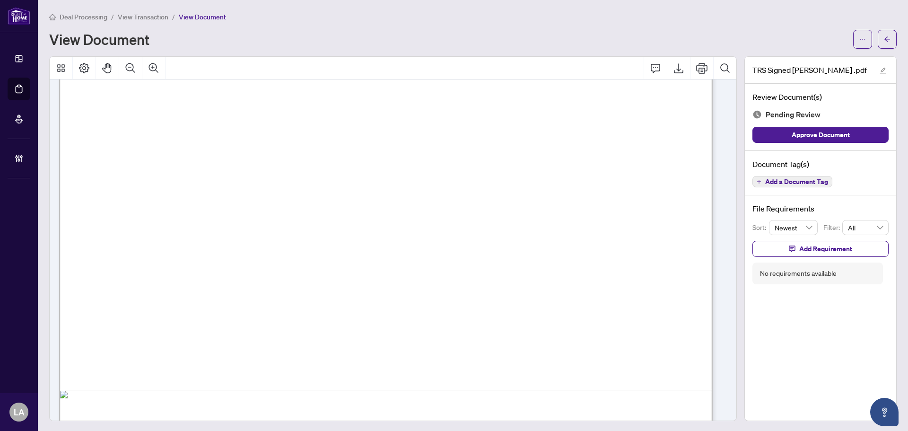
scroll to position [425, 0]
click at [797, 181] on span "Add a Document Tag" at bounding box center [796, 181] width 63 height 7
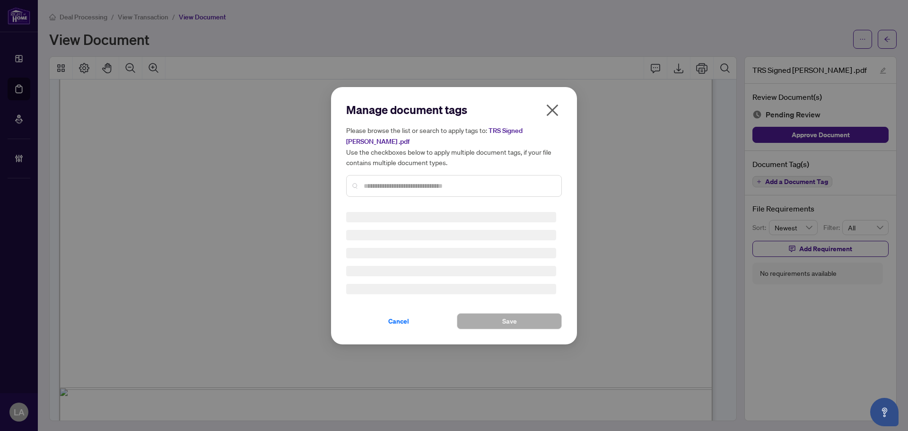
click at [409, 186] on div at bounding box center [454, 186] width 216 height 22
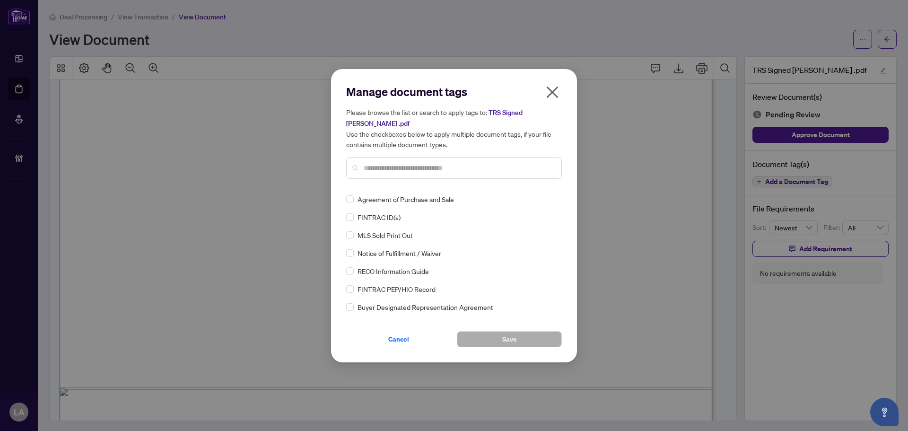
click at [390, 169] on div at bounding box center [454, 168] width 216 height 22
drag, startPoint x: 383, startPoint y: 167, endPoint x: 377, endPoint y: 169, distance: 6.6
click at [382, 166] on input "text" at bounding box center [459, 168] width 190 height 10
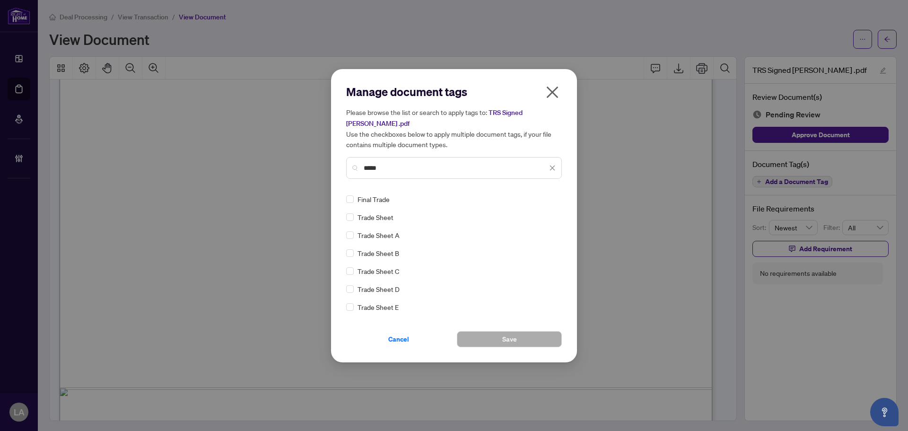
type input "*****"
click at [540, 194] on img at bounding box center [541, 198] width 9 height 9
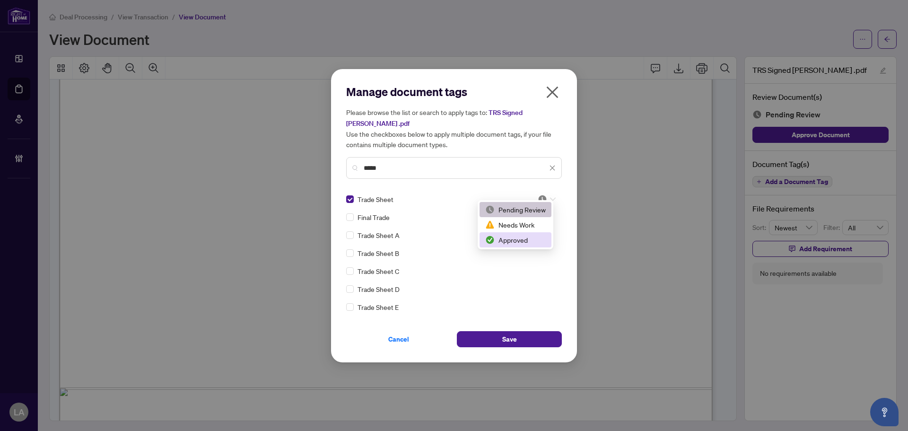
click at [504, 236] on div "Approved" at bounding box center [515, 239] width 61 height 10
drag, startPoint x: 500, startPoint y: 336, endPoint x: 484, endPoint y: 308, distance: 31.8
click at [500, 335] on button "Save" at bounding box center [509, 339] width 105 height 16
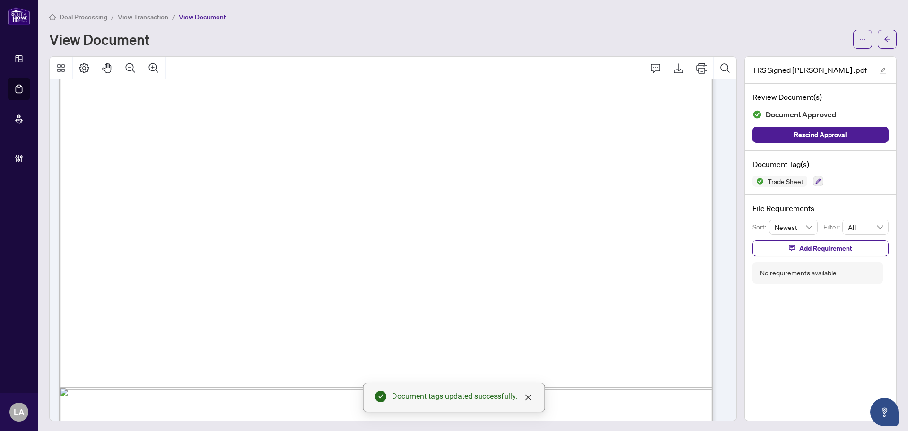
click at [147, 17] on span "View Transaction" at bounding box center [143, 17] width 51 height 9
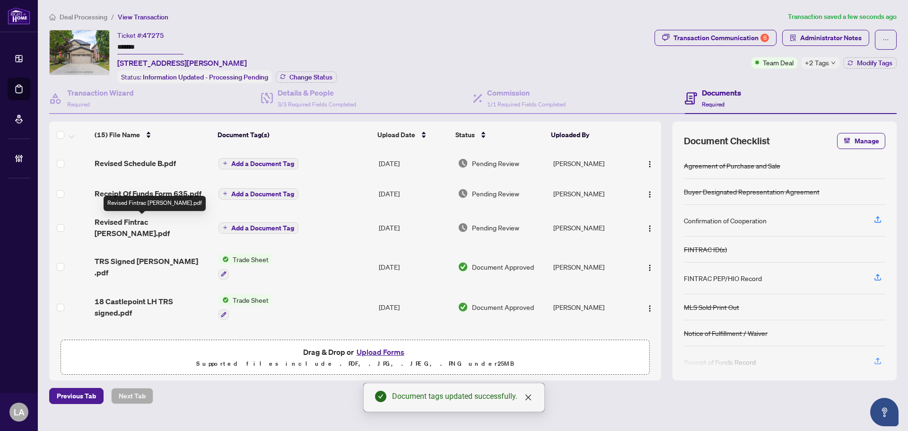
click at [124, 223] on span "Revised Fintrac [PERSON_NAME].pdf" at bounding box center [153, 227] width 116 height 23
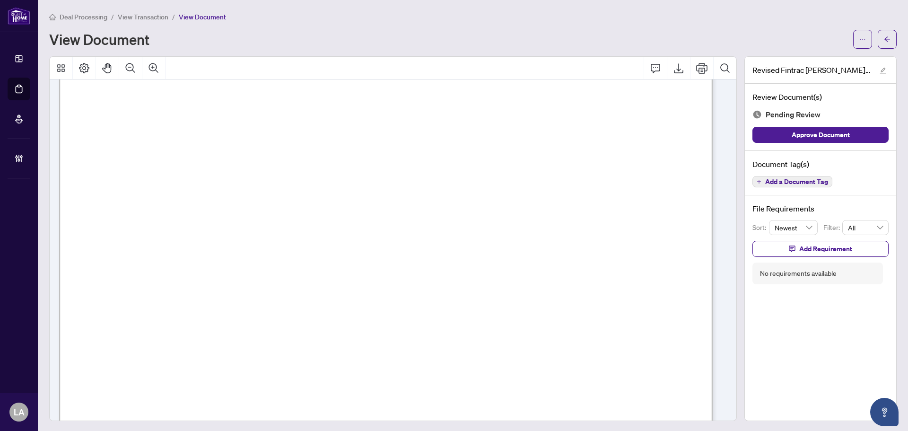
scroll to position [142, 0]
click at [767, 179] on span "Add a Document Tag" at bounding box center [796, 181] width 63 height 7
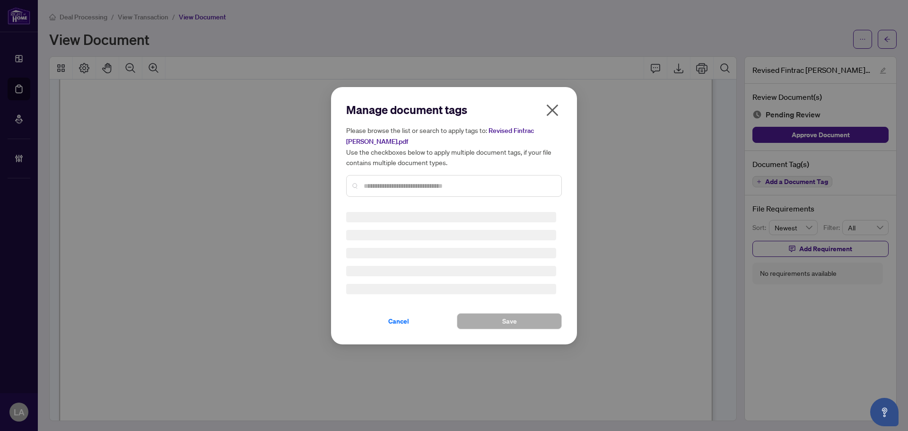
click at [407, 188] on div "Manage document tags Please browse the list or search to apply tags to: Revised…" at bounding box center [454, 215] width 216 height 227
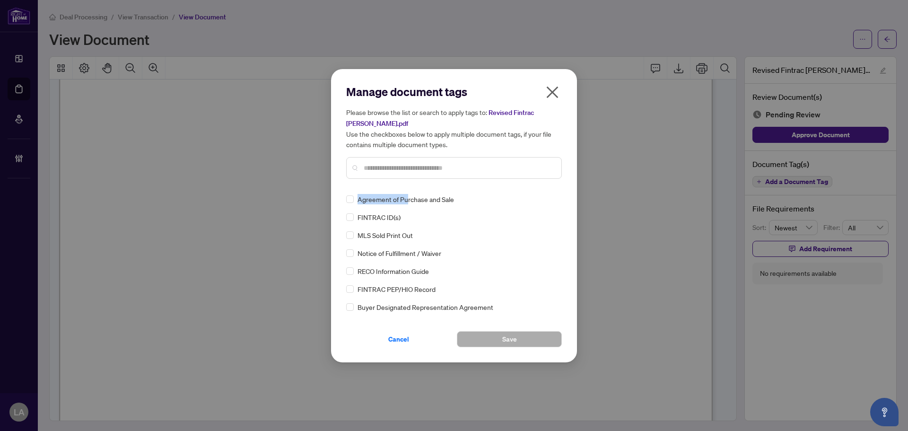
click at [395, 177] on div at bounding box center [454, 168] width 216 height 22
click at [390, 164] on input "text" at bounding box center [459, 168] width 190 height 10
click at [540, 194] on img at bounding box center [541, 198] width 9 height 9
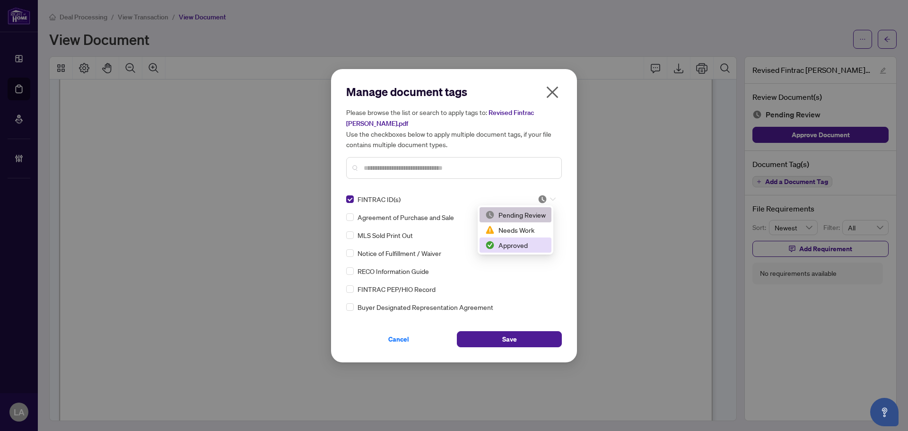
click at [501, 249] on div "Approved" at bounding box center [515, 245] width 61 height 10
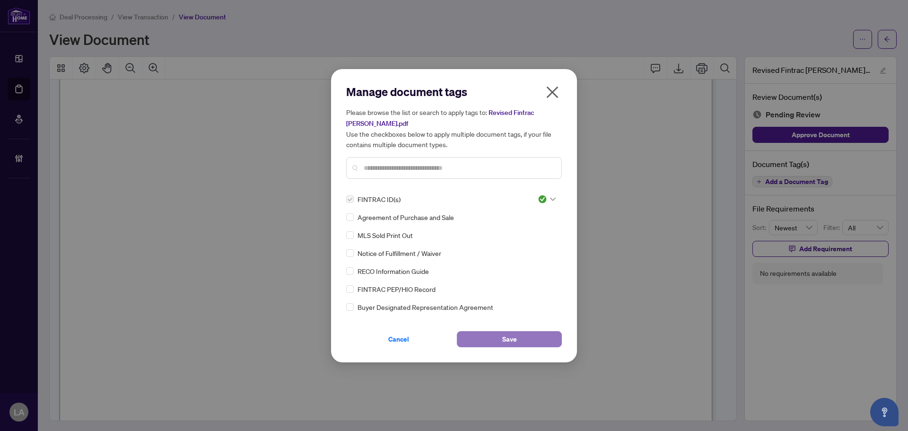
click at [483, 336] on button "Save" at bounding box center [509, 339] width 105 height 16
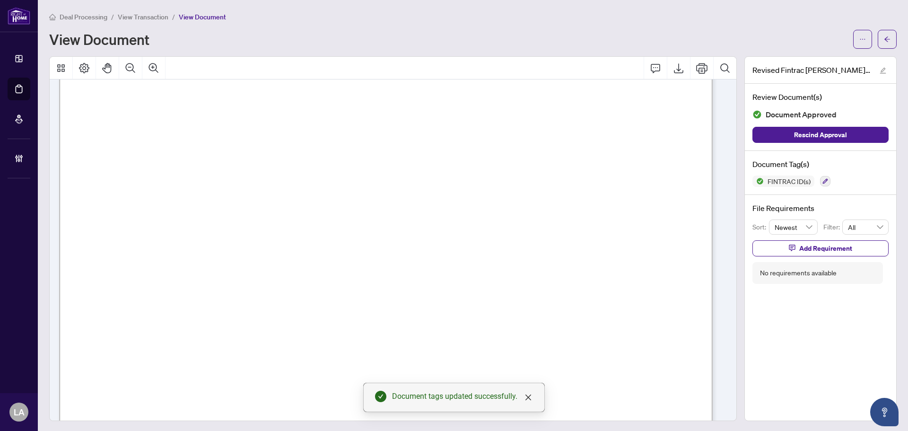
click at [145, 14] on span "View Transaction" at bounding box center [143, 17] width 51 height 9
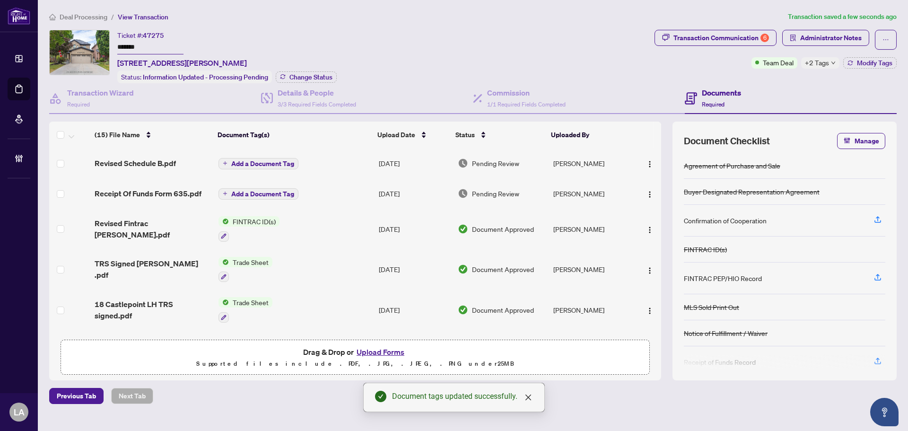
click at [172, 216] on td "Revised Fintrac [PERSON_NAME].pdf" at bounding box center [153, 228] width 124 height 41
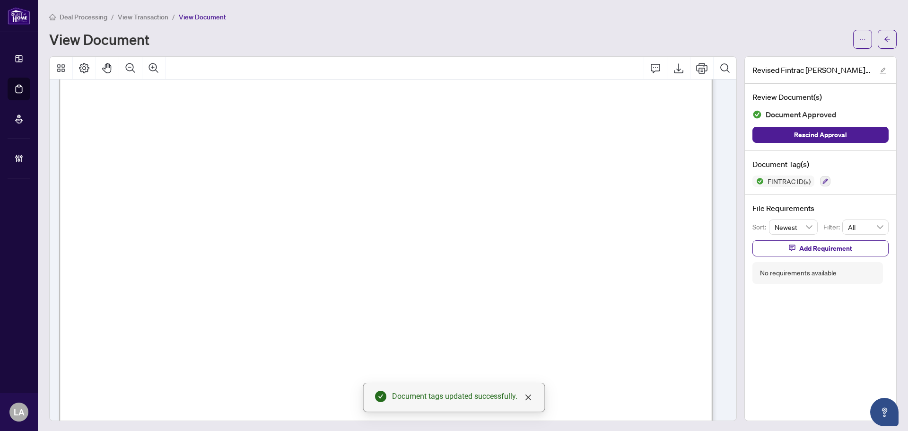
scroll to position [2902, 0]
click at [152, 16] on span "View Transaction" at bounding box center [143, 17] width 51 height 9
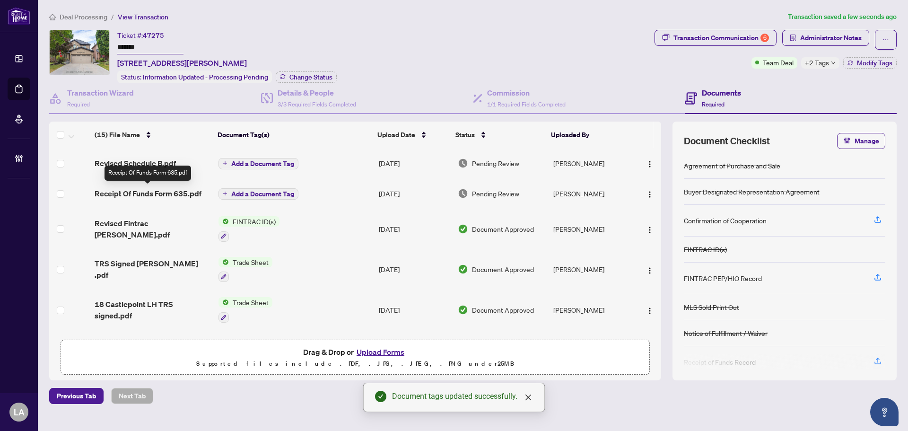
click at [123, 195] on span "Receipt Of Funds Form 635.pdf" at bounding box center [148, 193] width 107 height 11
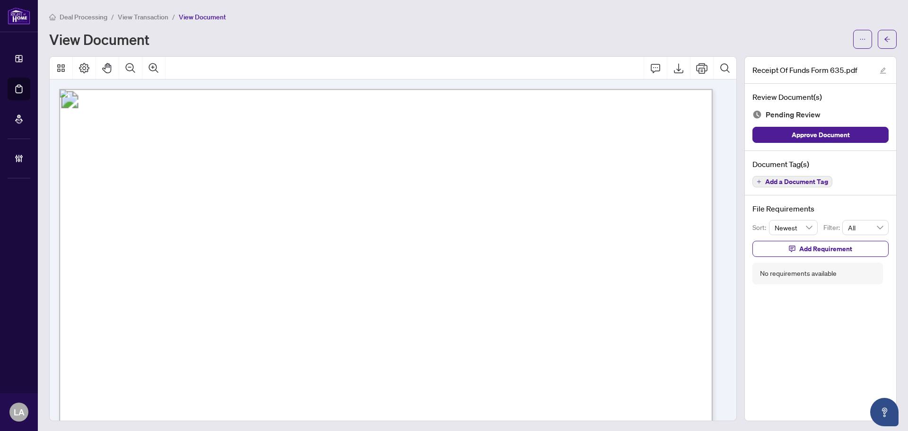
click at [149, 15] on span "View Transaction" at bounding box center [143, 17] width 51 height 9
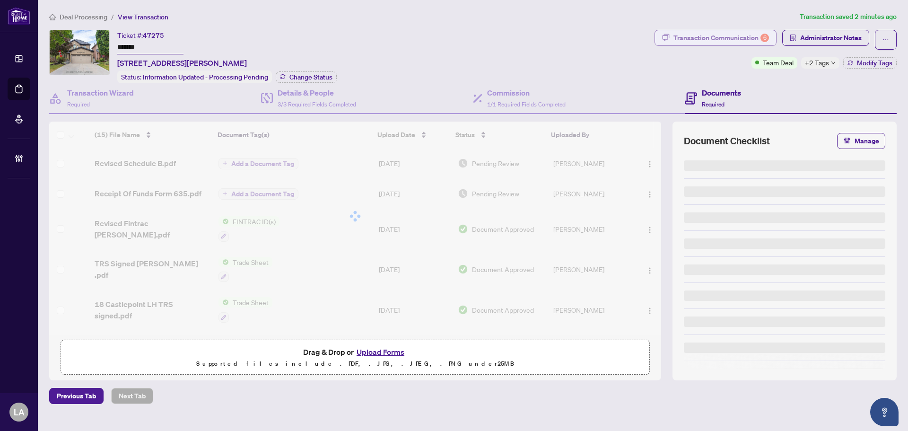
click at [771, 39] on button "Transaction Communication 6" at bounding box center [715, 38] width 122 height 16
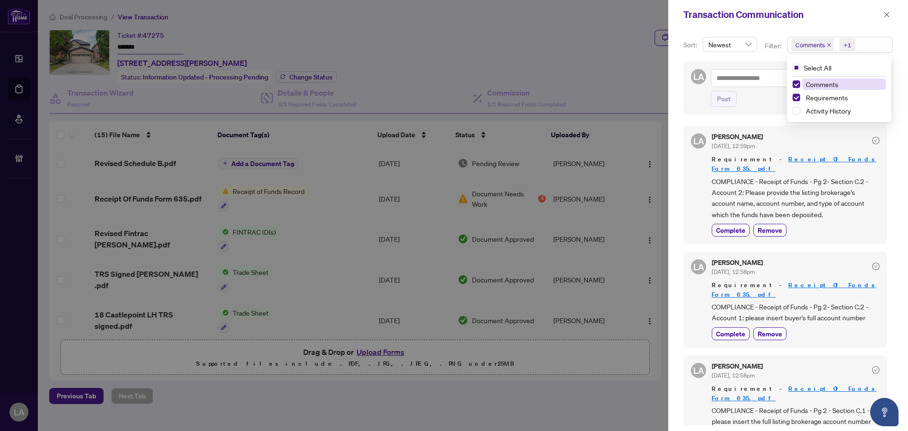
click at [808, 50] on span "Comments" at bounding box center [809, 44] width 29 height 9
click at [813, 80] on span "Comments" at bounding box center [821, 84] width 33 height 9
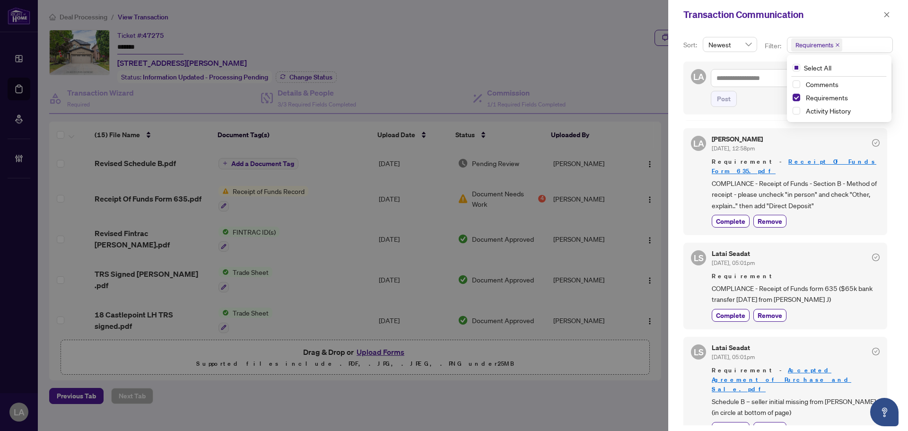
scroll to position [331, 0]
click at [745, 308] on button "Complete" at bounding box center [730, 314] width 38 height 13
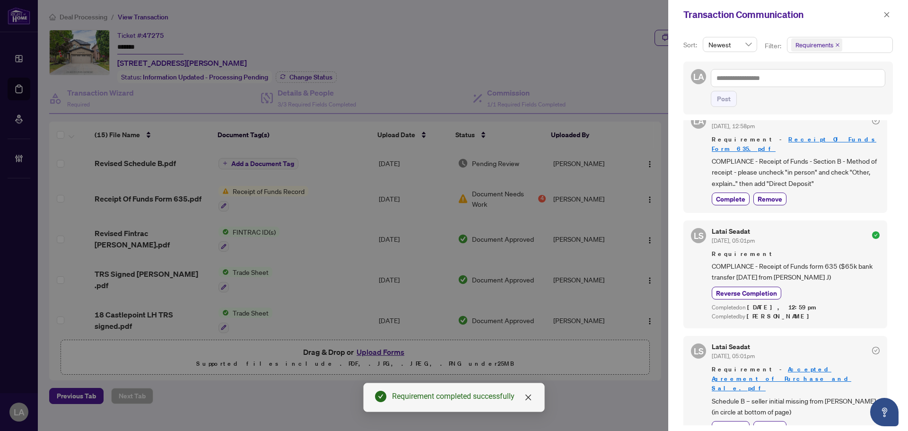
scroll to position [425, 0]
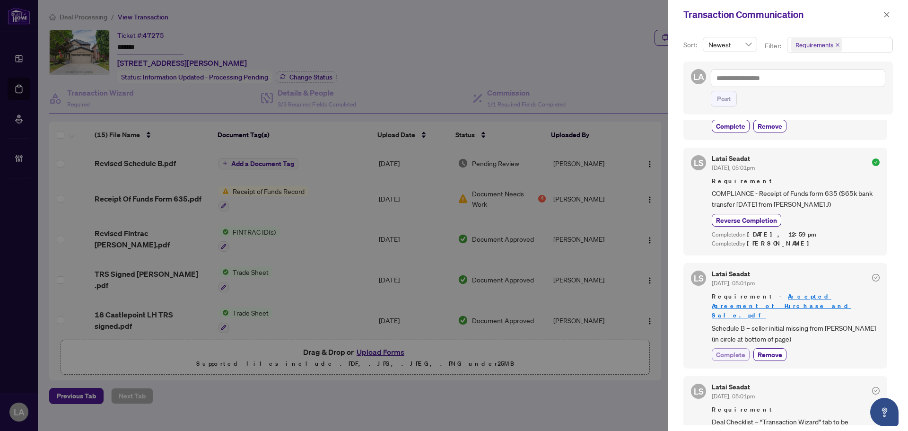
click at [718, 349] on span "Complete" at bounding box center [730, 354] width 29 height 10
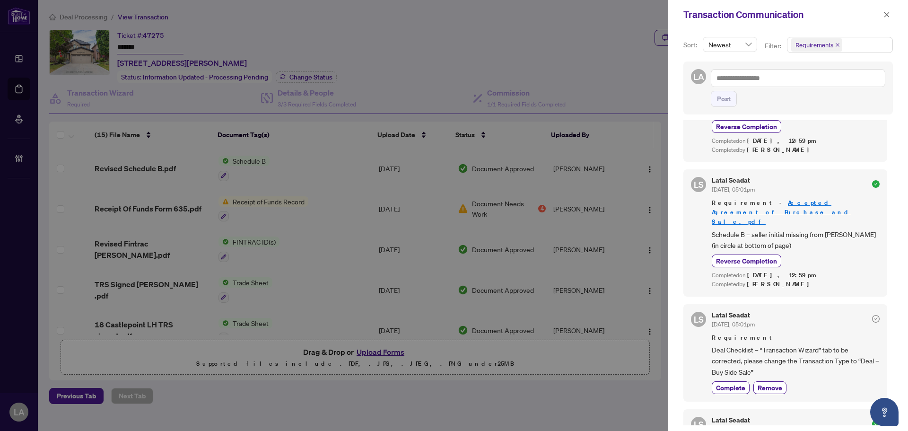
scroll to position [520, 0]
click at [726, 381] on span "Complete" at bounding box center [730, 386] width 29 height 10
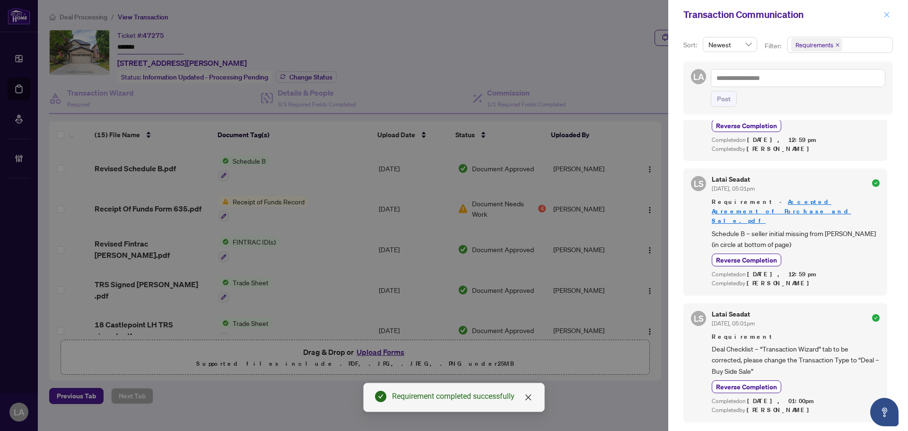
click at [889, 14] on button "button" at bounding box center [886, 14] width 12 height 11
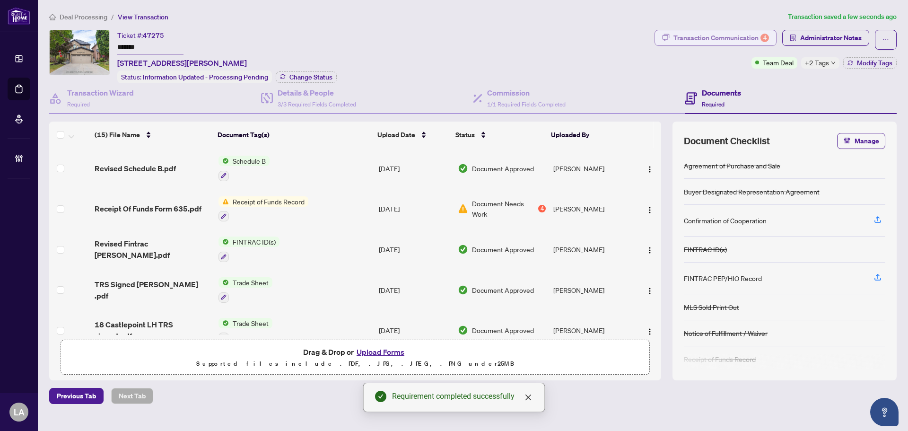
click at [734, 39] on div "Transaction Communication 4" at bounding box center [720, 37] width 95 height 15
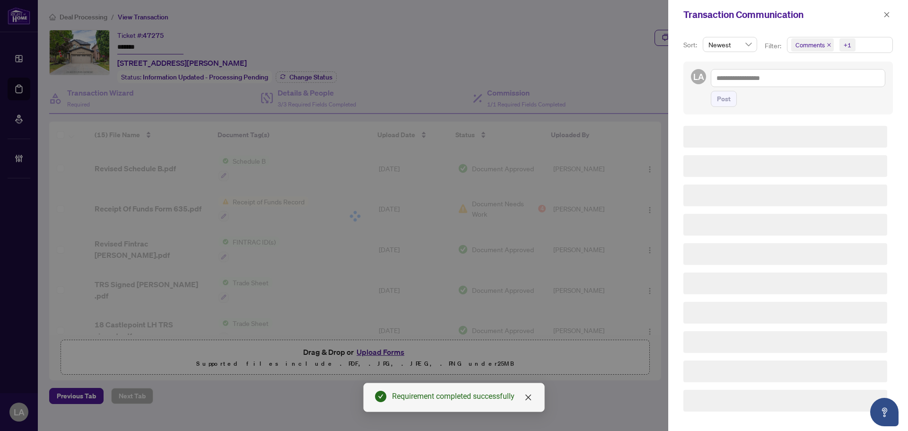
scroll to position [0, 0]
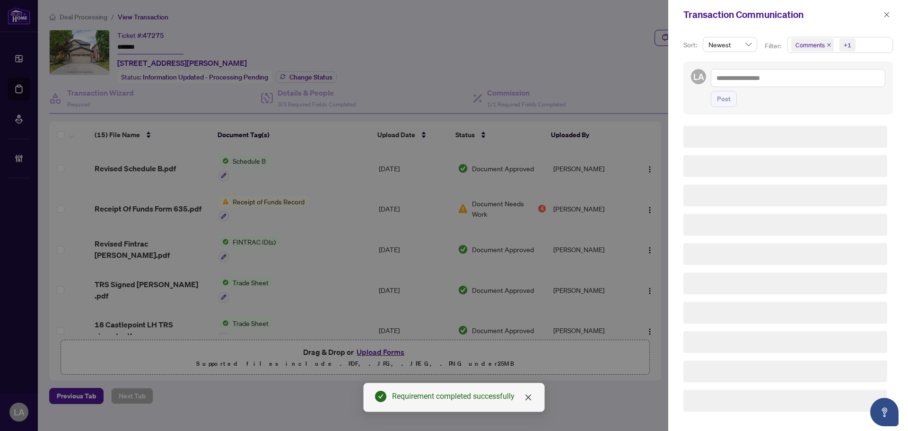
click at [816, 41] on span "Comments" at bounding box center [809, 44] width 29 height 9
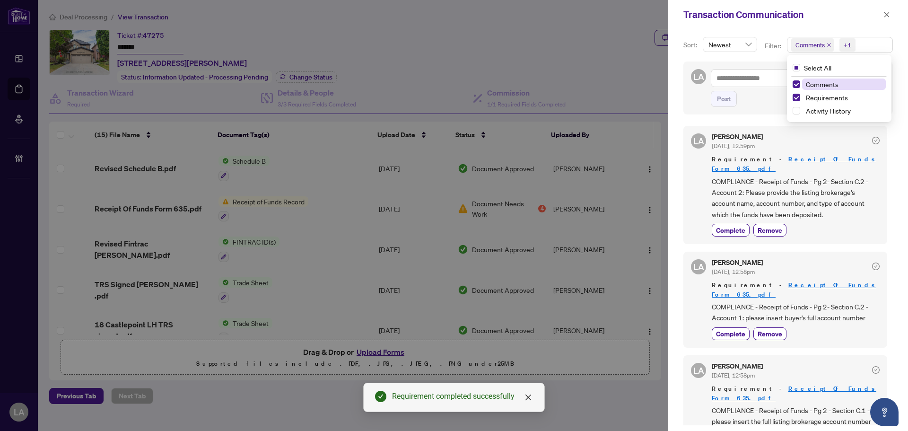
click at [832, 86] on span "Comments" at bounding box center [821, 84] width 33 height 9
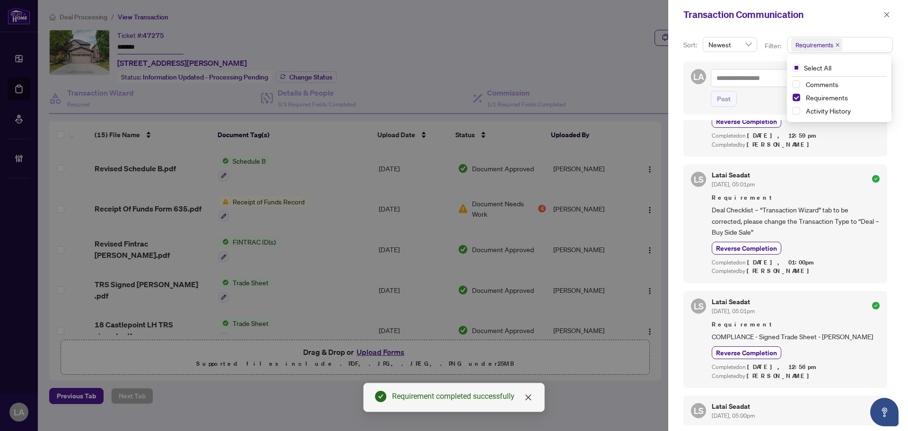
scroll to position [785, 0]
click at [886, 18] on span "button" at bounding box center [886, 14] width 7 height 15
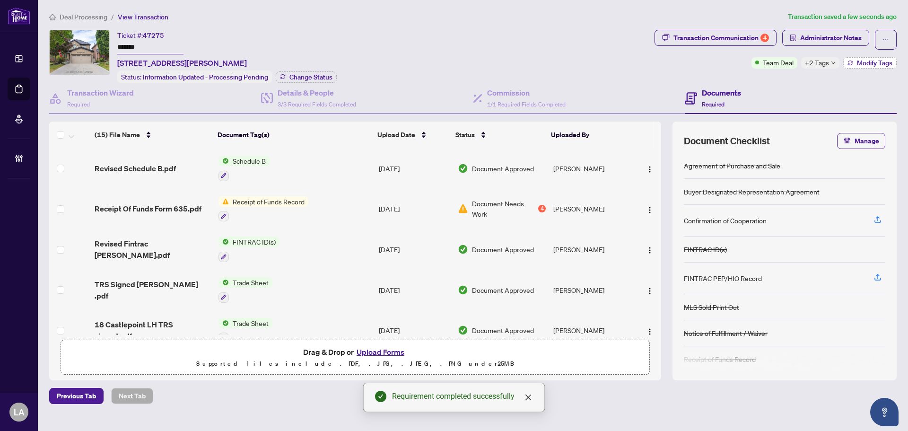
click at [862, 65] on span "Modify Tags" at bounding box center [874, 63] width 35 height 7
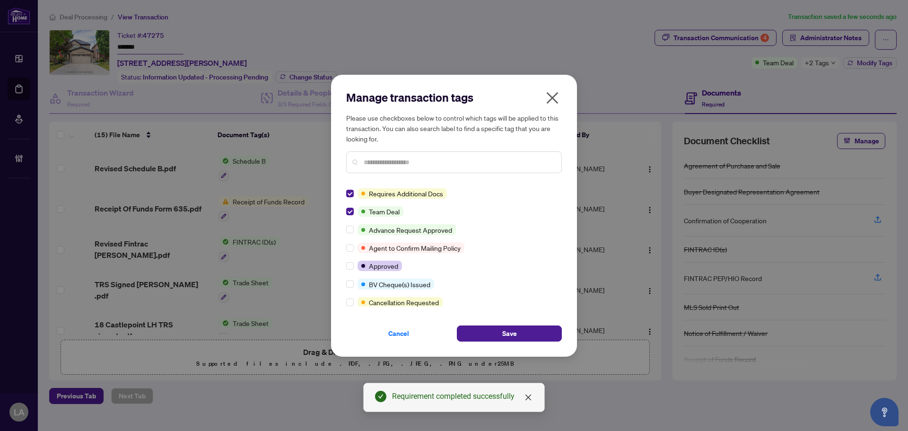
scroll to position [0, 0]
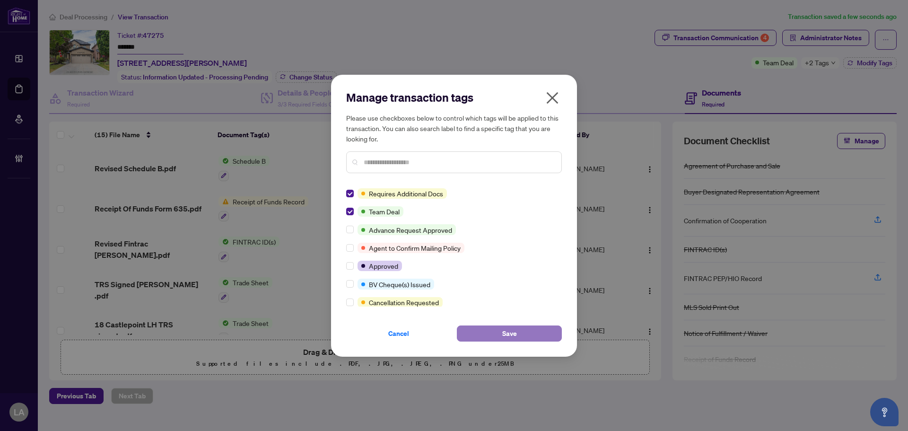
click at [475, 330] on button "Save" at bounding box center [509, 333] width 105 height 16
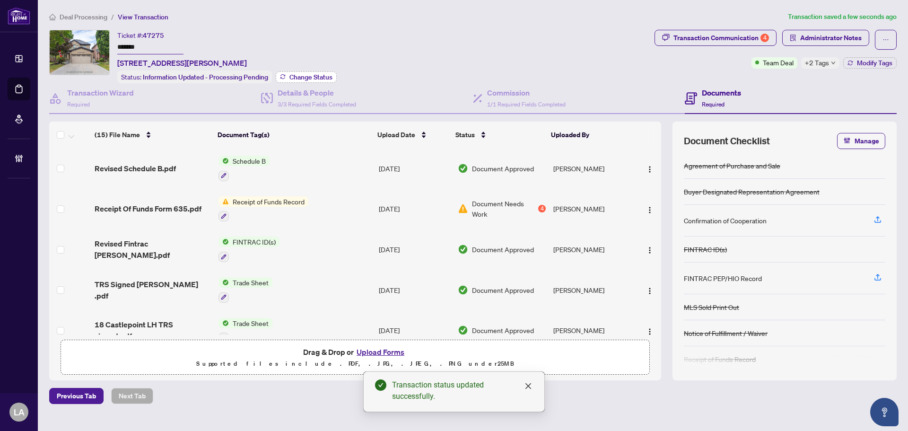
click at [301, 75] on span "Change Status" at bounding box center [310, 77] width 43 height 7
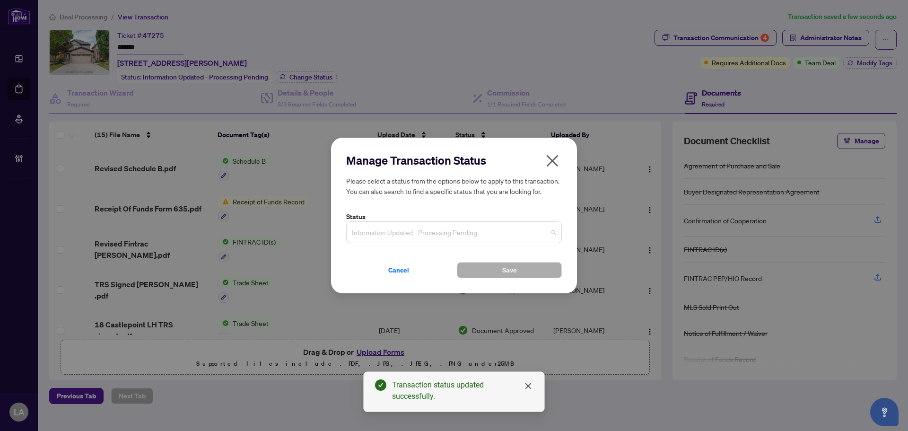
click at [383, 224] on span "Information Updated - Processing Pending" at bounding box center [454, 232] width 204 height 18
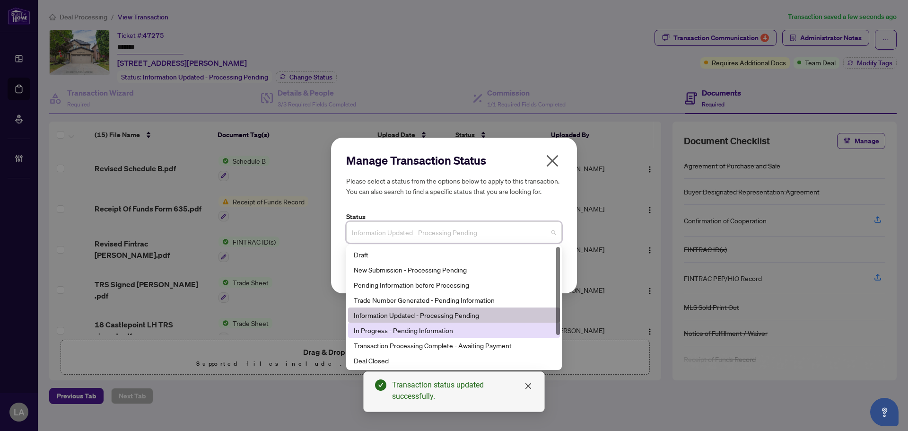
click at [406, 327] on div "In Progress - Pending Information" at bounding box center [454, 330] width 200 height 10
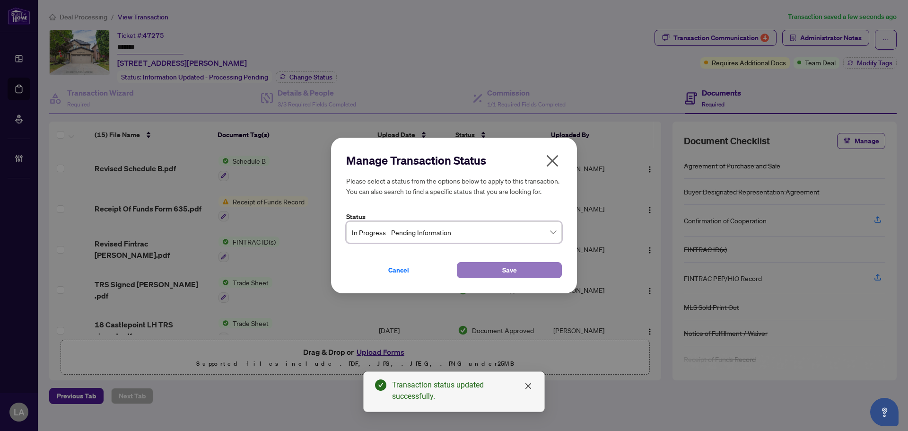
click at [478, 270] on button "Save" at bounding box center [509, 270] width 105 height 16
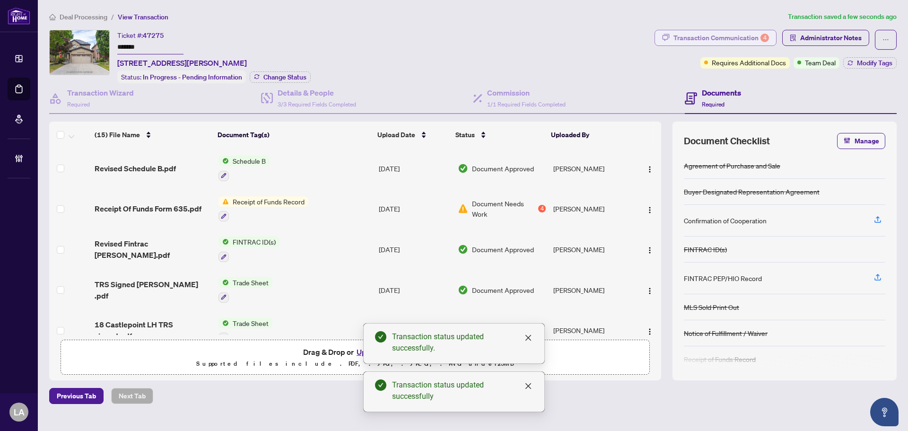
click at [703, 32] on div "Transaction Communication 4" at bounding box center [720, 37] width 95 height 15
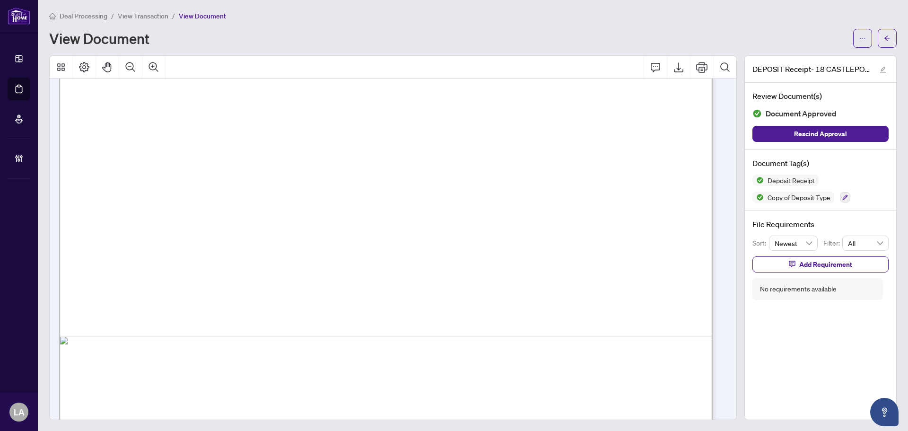
scroll to position [523, 0]
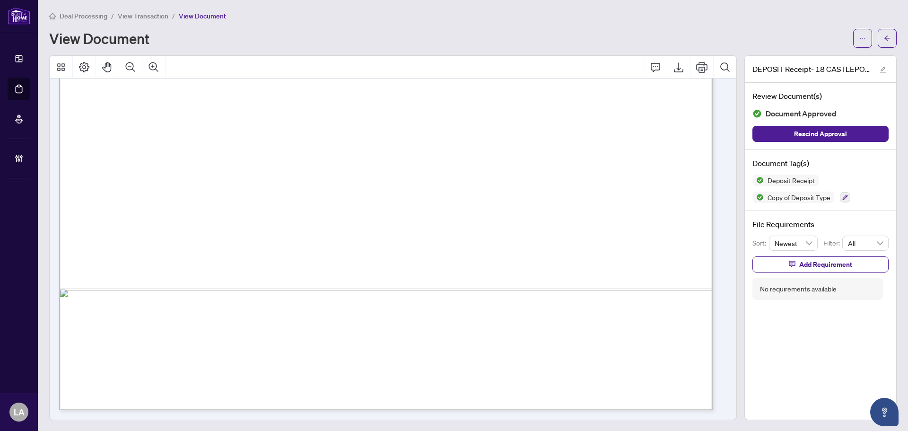
drag, startPoint x: 295, startPoint y: 145, endPoint x: 436, endPoint y: 145, distance: 141.3
drag, startPoint x: 436, startPoint y: 145, endPoint x: 381, endPoint y: 83, distance: 83.0
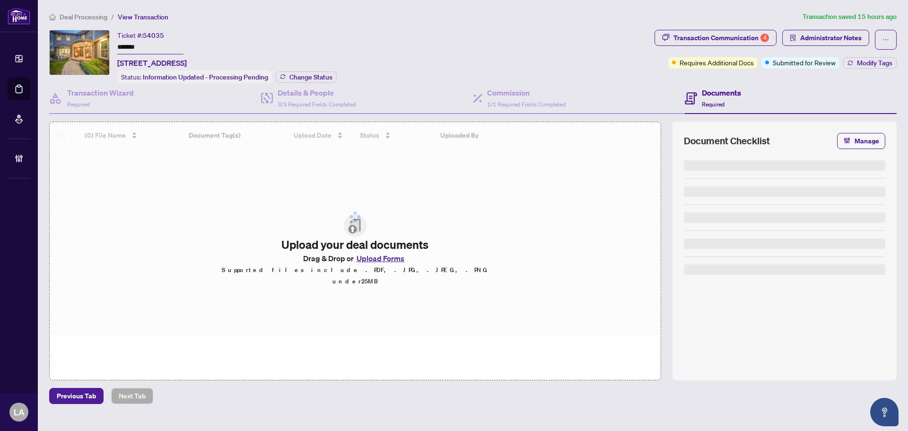
click at [130, 47] on input "*******" at bounding box center [150, 48] width 66 height 14
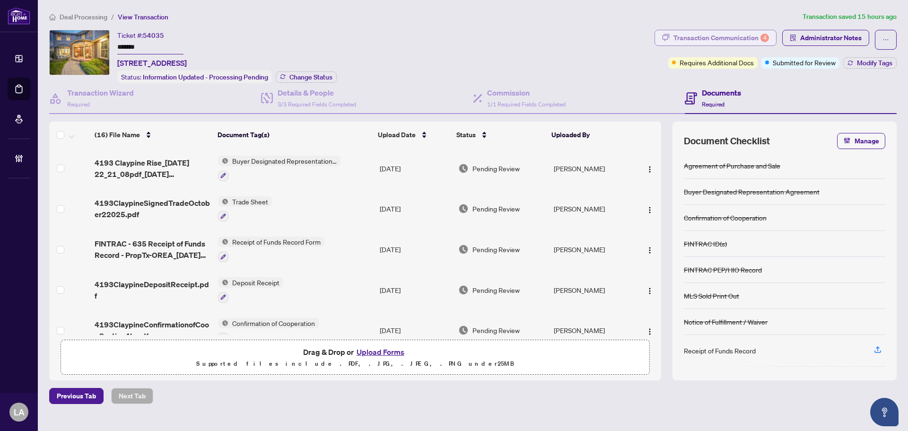
click at [701, 30] on div "Transaction Communication 4" at bounding box center [720, 37] width 95 height 15
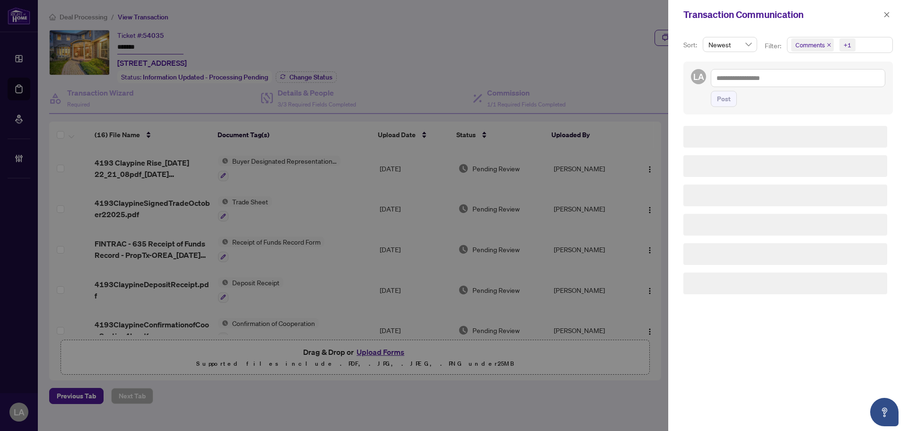
drag, startPoint x: 621, startPoint y: 38, endPoint x: 780, endPoint y: 69, distance: 162.2
click at [623, 39] on div at bounding box center [454, 215] width 908 height 431
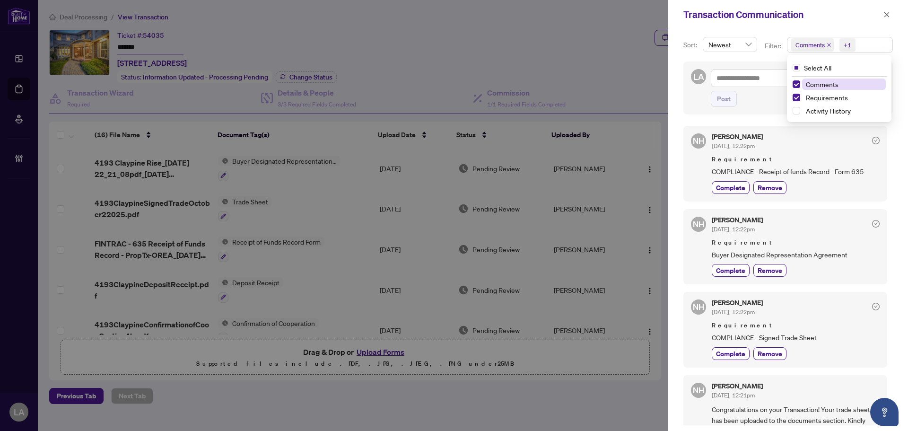
drag, startPoint x: 814, startPoint y: 41, endPoint x: 814, endPoint y: 46, distance: 5.2
click at [814, 42] on span "Comments" at bounding box center [809, 44] width 29 height 9
click at [816, 81] on span "Comments" at bounding box center [821, 84] width 33 height 9
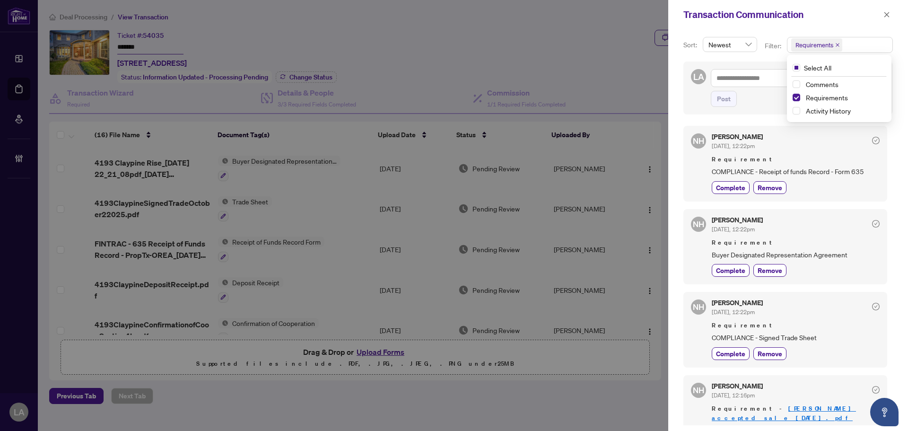
click at [834, 235] on div "Nazia Hossain Oct/03/2025, 12:22pm Requirement Buyer Designated Representation …" at bounding box center [795, 247] width 168 height 60
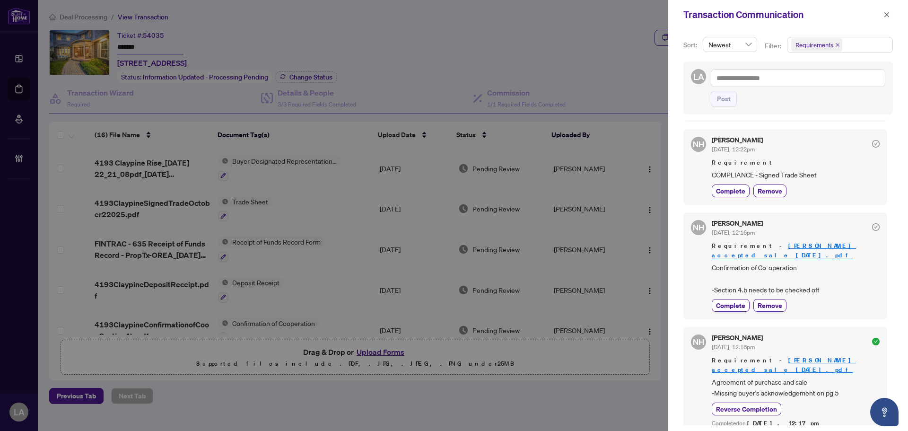
scroll to position [2, 0]
drag, startPoint x: 736, startPoint y: 294, endPoint x: 708, endPoint y: 301, distance: 28.7
click at [736, 298] on span "Complete" at bounding box center [730, 303] width 29 height 10
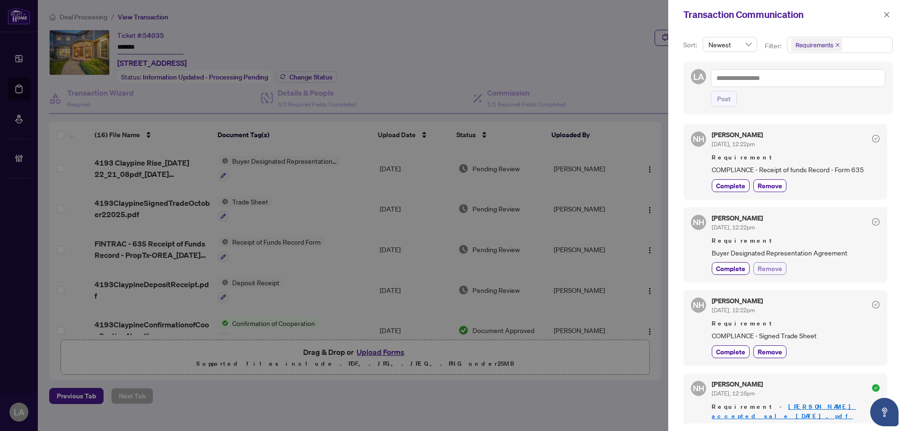
scroll to position [0, 0]
click at [884, 12] on icon "close" at bounding box center [886, 14] width 7 height 7
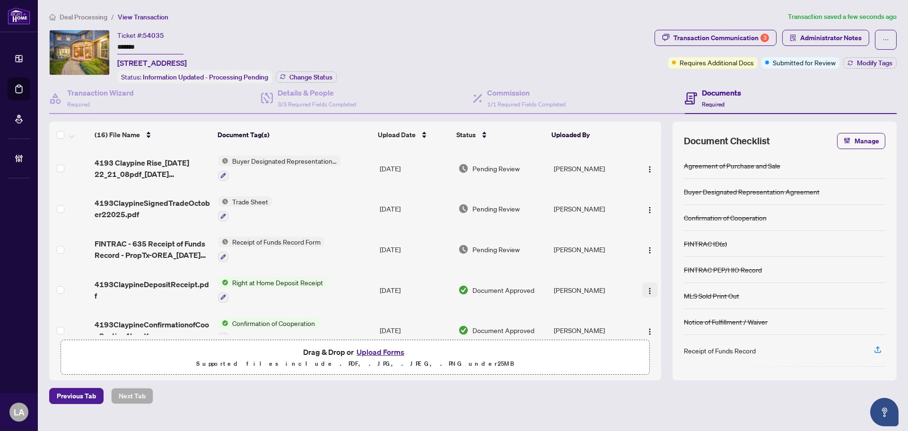
click at [649, 288] on img "button" at bounding box center [650, 291] width 8 height 8
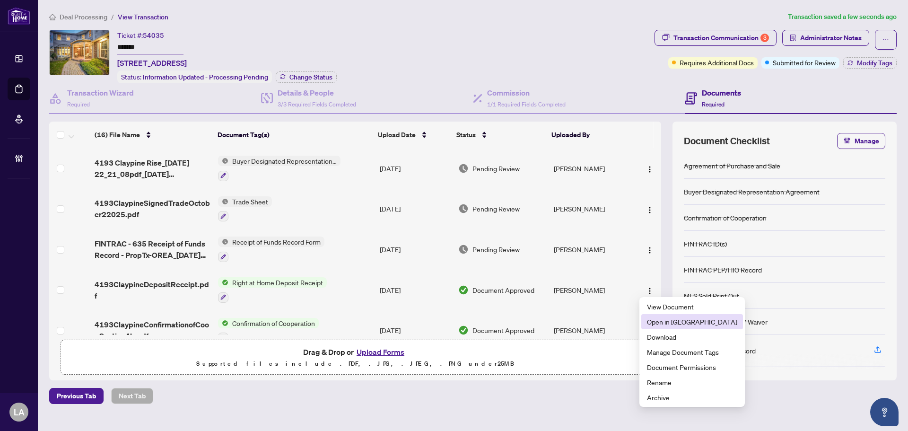
click at [663, 320] on span "Open in [GEOGRAPHIC_DATA]" at bounding box center [692, 321] width 90 height 10
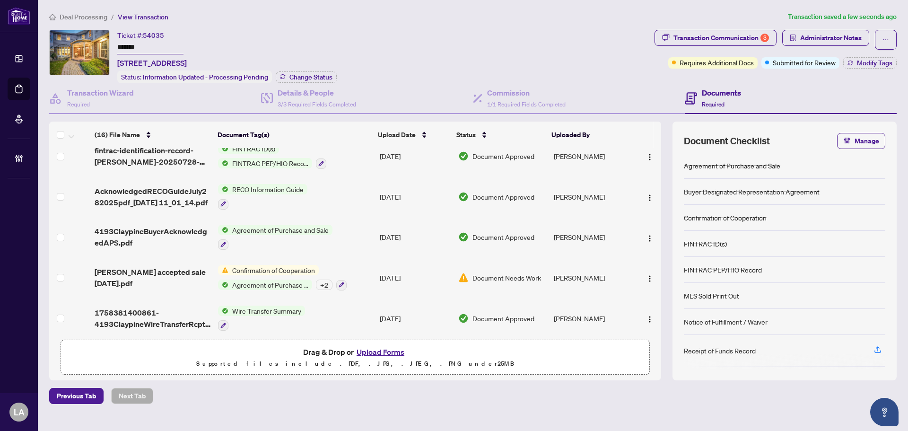
scroll to position [459, 0]
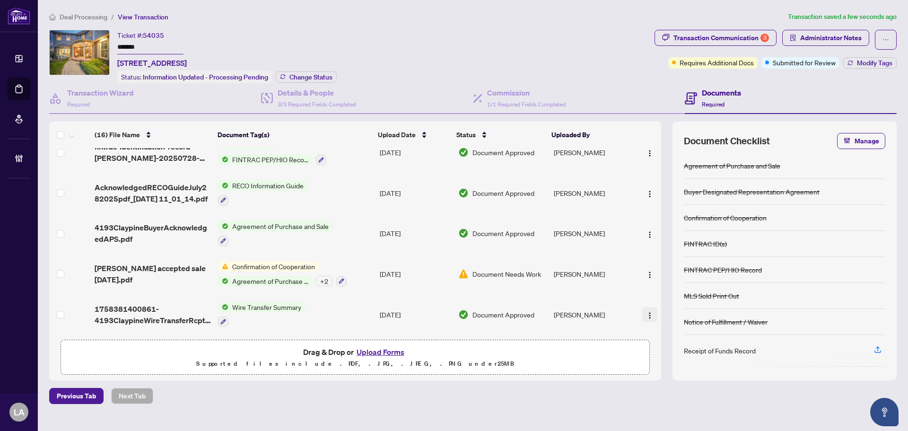
click at [646, 312] on img "button" at bounding box center [650, 316] width 8 height 8
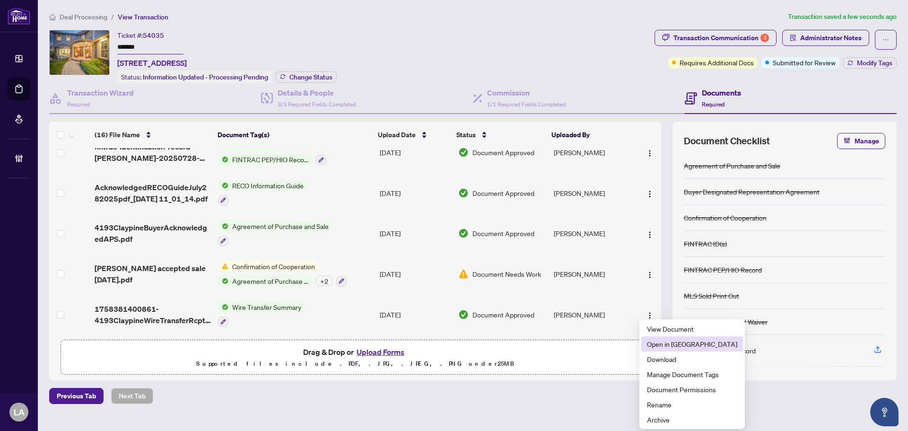
click at [663, 340] on span "Open in [GEOGRAPHIC_DATA]" at bounding box center [692, 343] width 90 height 10
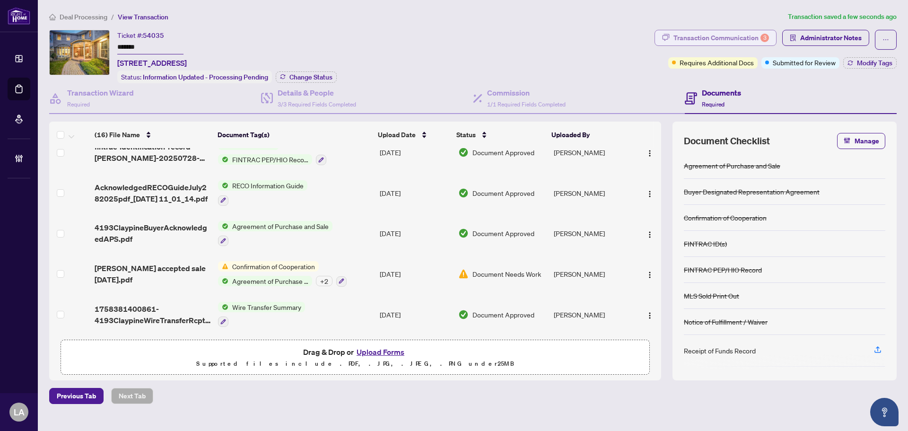
click at [728, 30] on button "Transaction Communication 3" at bounding box center [715, 38] width 122 height 16
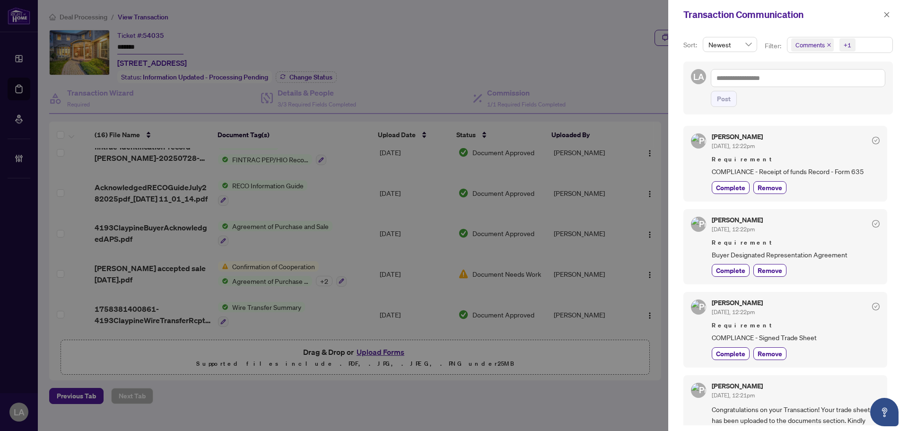
click at [827, 46] on icon "close" at bounding box center [829, 45] width 4 height 4
click at [720, 186] on span "Complete" at bounding box center [730, 187] width 29 height 10
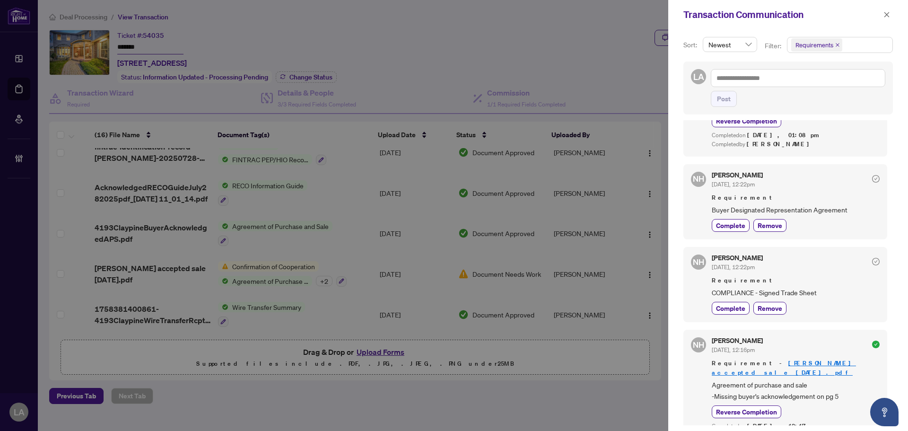
scroll to position [189, 0]
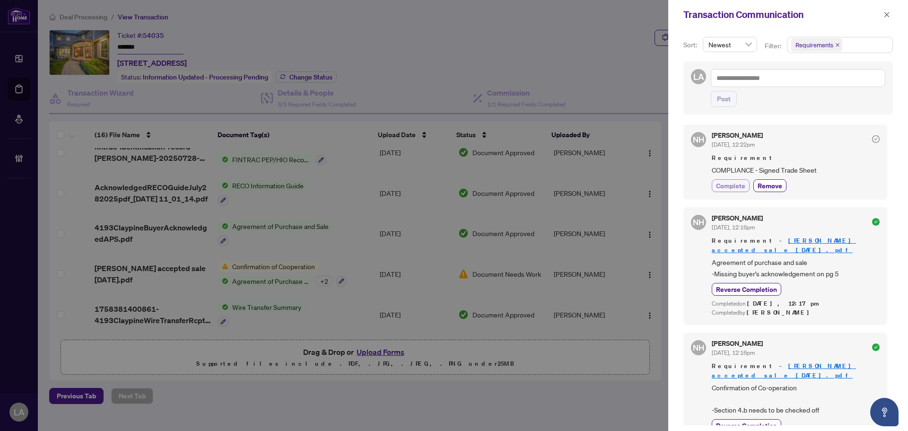
click at [719, 185] on span "Complete" at bounding box center [730, 186] width 29 height 10
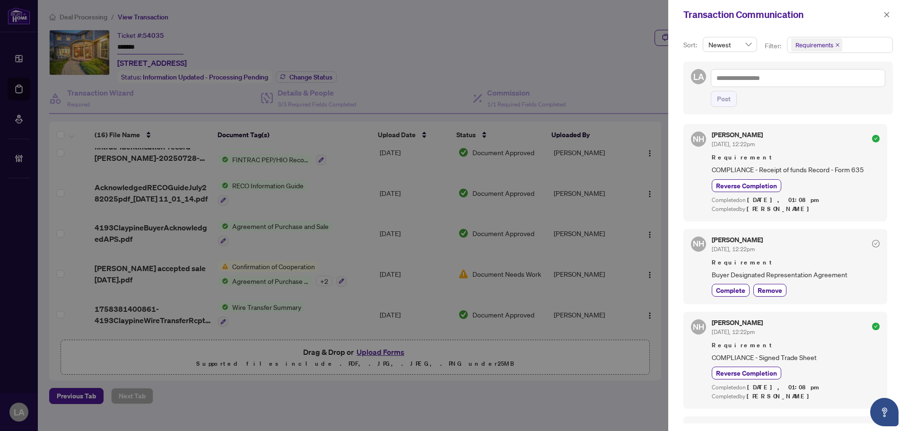
scroll to position [47, 0]
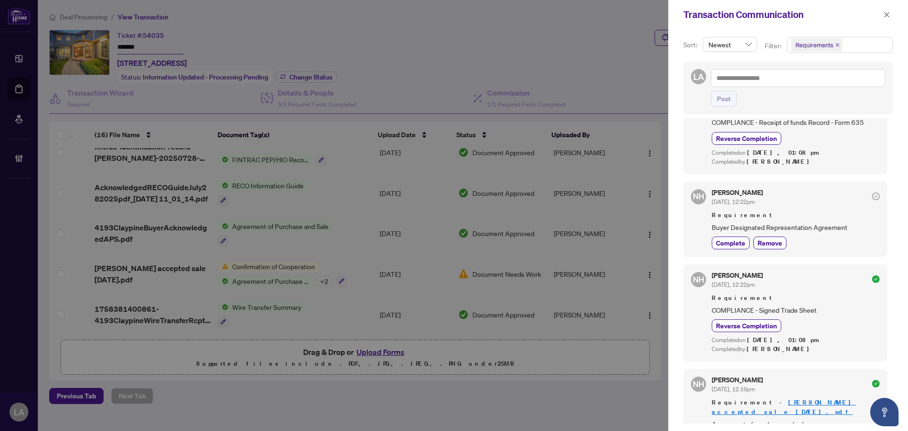
drag, startPoint x: 734, startPoint y: 240, endPoint x: 748, endPoint y: 233, distance: 16.3
click at [751, 235] on div "Nazia Hossain Oct/03/2025, 12:22pm Requirement Buyer Designated Representation …" at bounding box center [795, 219] width 168 height 60
click at [724, 244] on span "Complete" at bounding box center [730, 243] width 29 height 10
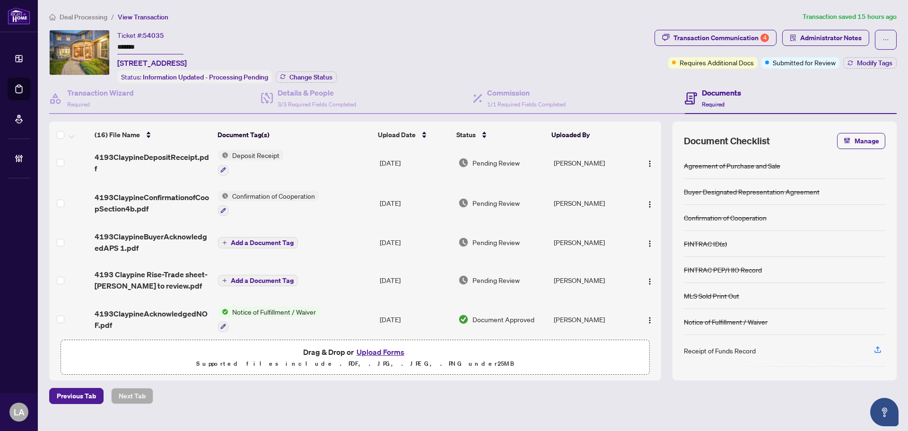
scroll to position [142, 0]
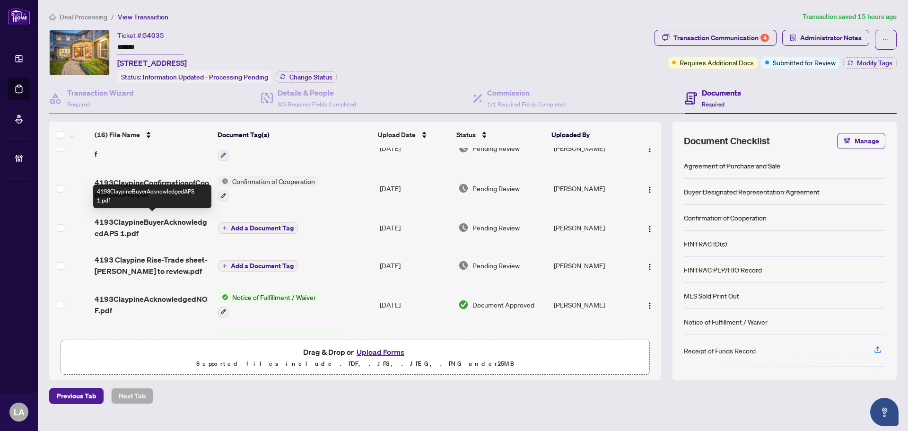
click at [157, 223] on span "4193ClaypineBuyerAcknowledgedAPS 1.pdf" at bounding box center [153, 227] width 116 height 23
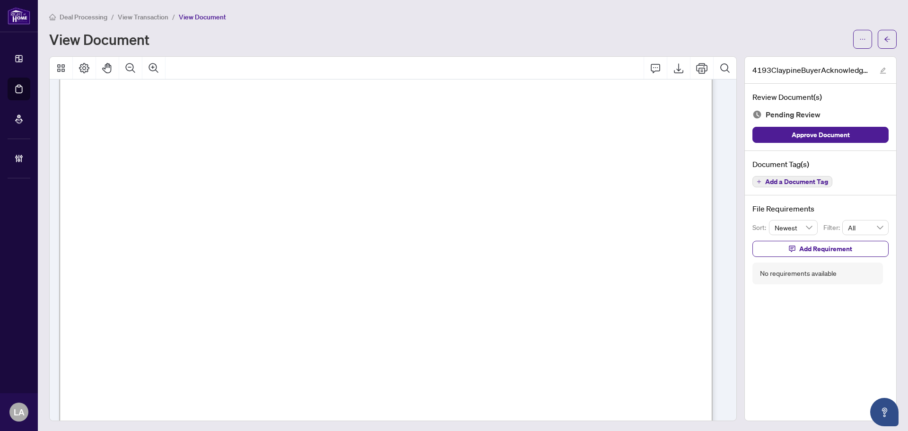
scroll to position [476, 0]
click at [777, 181] on span "Add a Document Tag" at bounding box center [796, 181] width 63 height 7
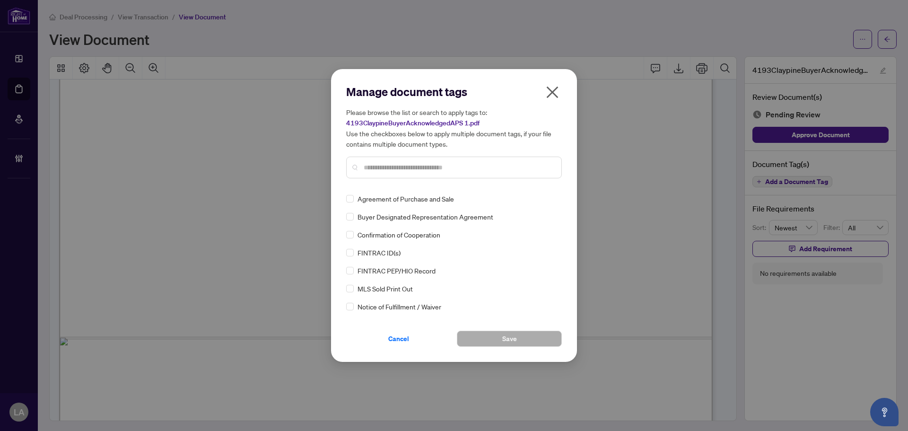
click at [373, 166] on input "text" at bounding box center [459, 167] width 190 height 10
click at [533, 204] on div "Agreement of Purchase and Sale Buyer Designated Representation Agreement Confir…" at bounding box center [454, 252] width 216 height 118
drag, startPoint x: 532, startPoint y: 208, endPoint x: 534, endPoint y: 199, distance: 8.7
click at [534, 201] on div "Agreement of Purchase and Sale Buyer Designated Representation Agreement Confir…" at bounding box center [454, 252] width 216 height 118
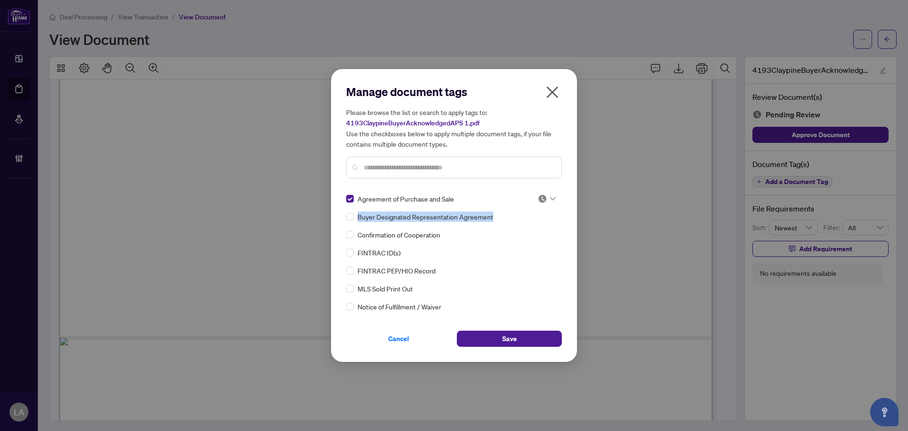
click at [534, 199] on div at bounding box center [544, 198] width 24 height 9
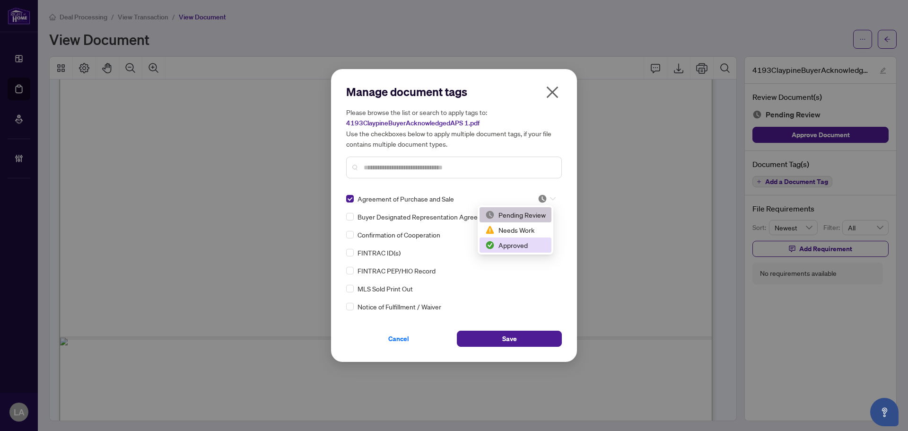
click at [506, 252] on div "2 3 Pending Review Needs Work Approved" at bounding box center [515, 229] width 76 height 49
drag, startPoint x: 494, startPoint y: 243, endPoint x: 488, endPoint y: 280, distance: 37.8
click at [494, 242] on img at bounding box center [489, 244] width 9 height 9
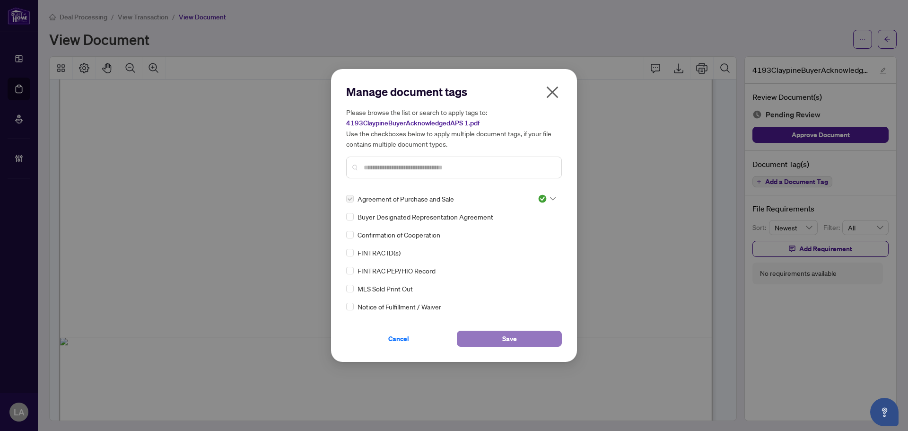
click at [488, 333] on button "Save" at bounding box center [509, 338] width 105 height 16
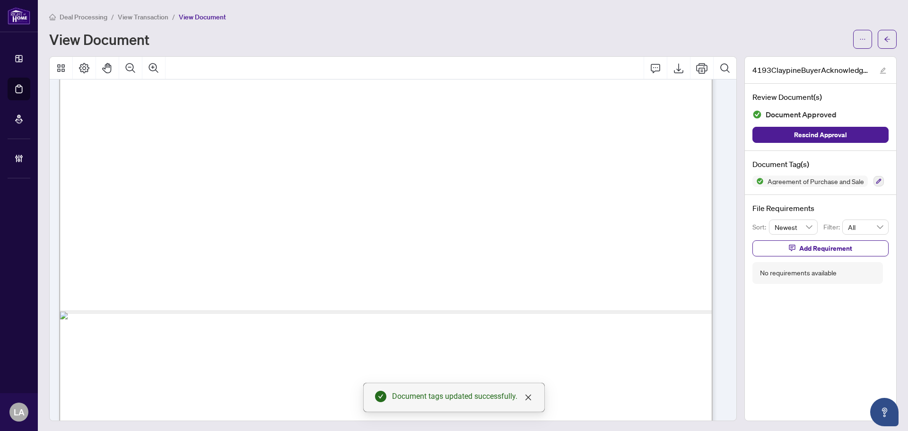
scroll to position [523, 0]
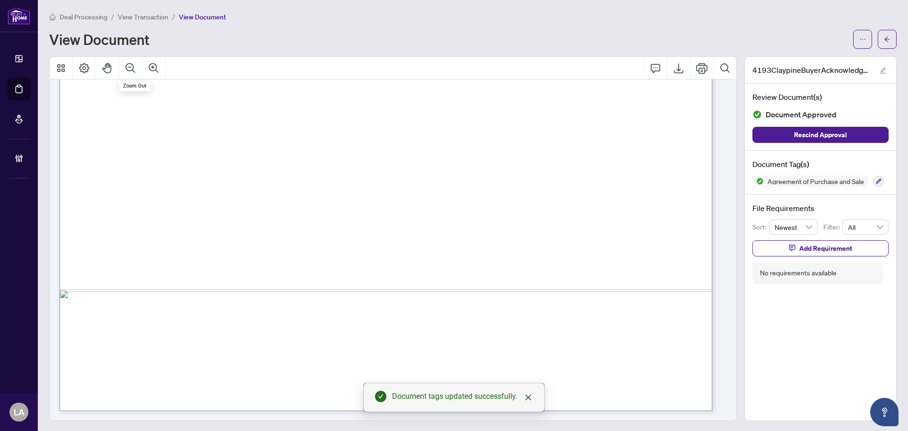
click at [139, 17] on span "View Transaction" at bounding box center [143, 17] width 51 height 9
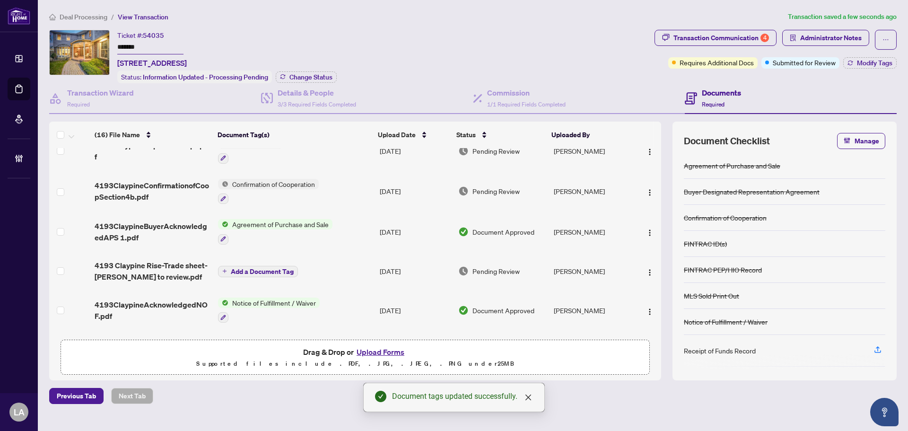
scroll to position [142, 0]
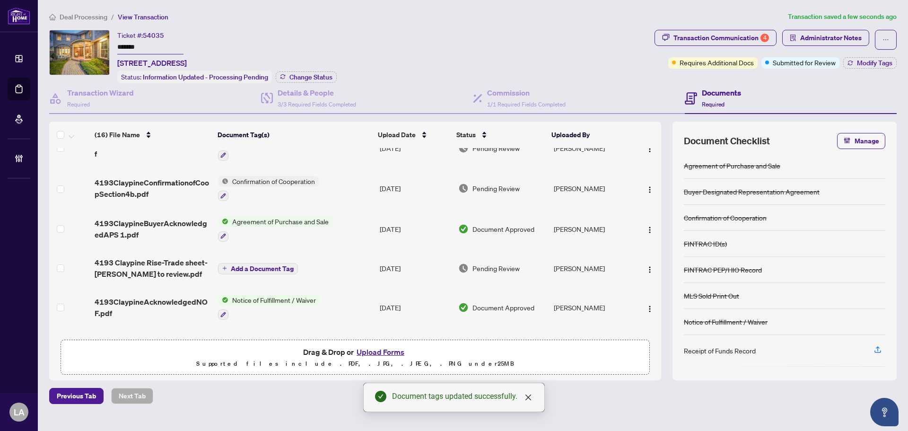
click at [141, 183] on span "4193ClaypineConfirmationofCoopSection4b.pdf" at bounding box center [153, 188] width 116 height 23
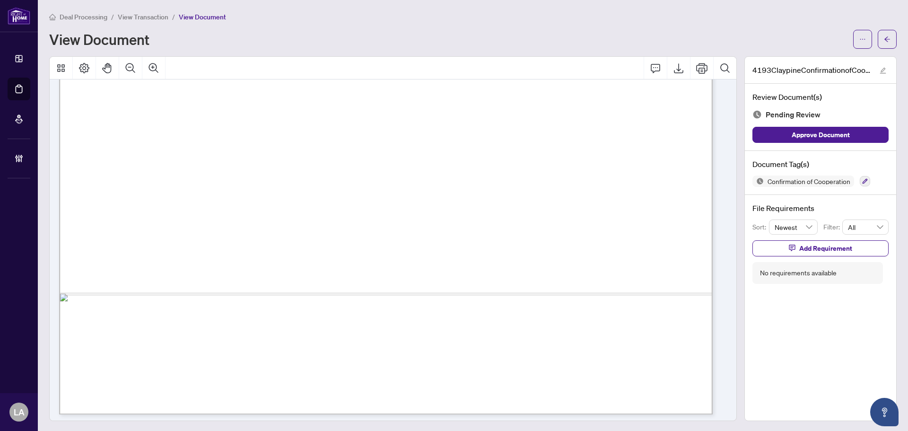
scroll to position [523, 0]
drag, startPoint x: 855, startPoint y: 175, endPoint x: 860, endPoint y: 182, distance: 8.0
click at [859, 178] on div at bounding box center [864, 180] width 10 height 11
click at [860, 183] on button "button" at bounding box center [864, 181] width 10 height 10
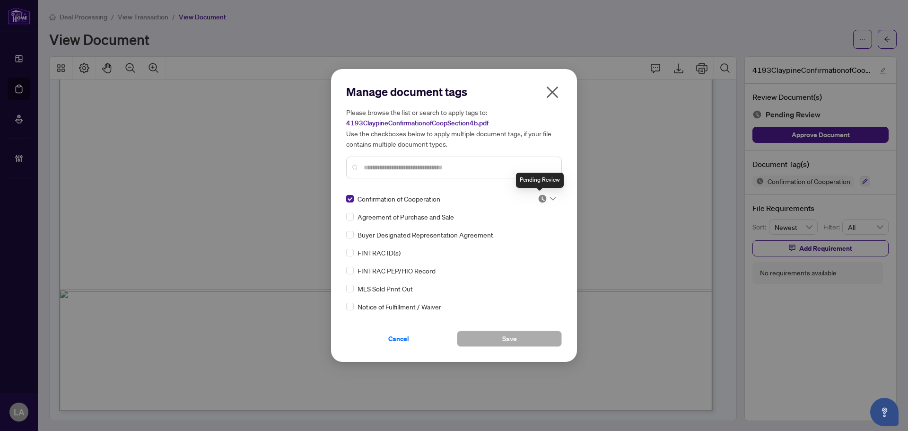
click at [543, 198] on img at bounding box center [541, 198] width 9 height 9
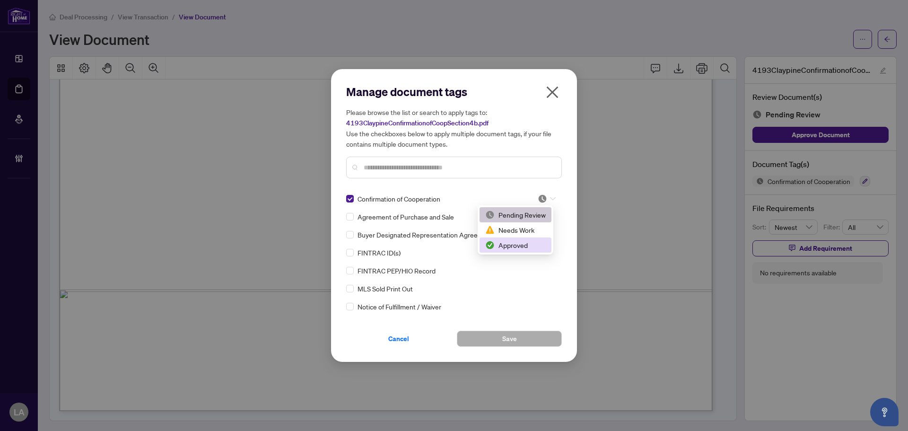
click at [490, 249] on img at bounding box center [489, 244] width 9 height 9
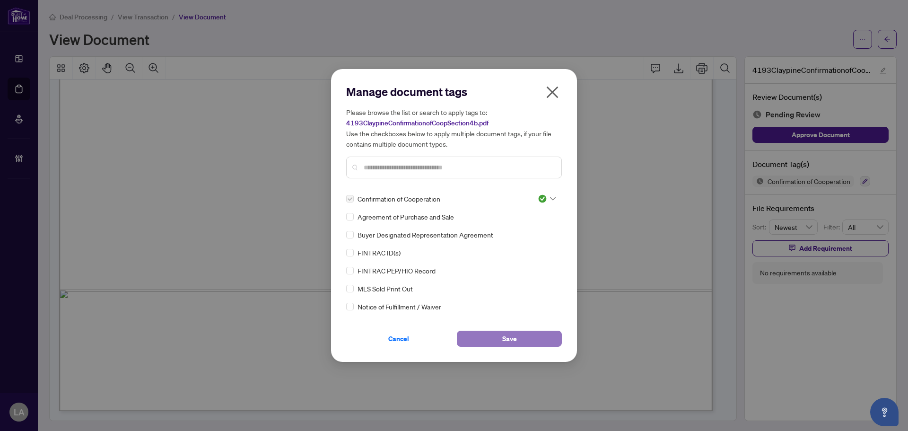
click at [497, 336] on button "Save" at bounding box center [509, 338] width 105 height 16
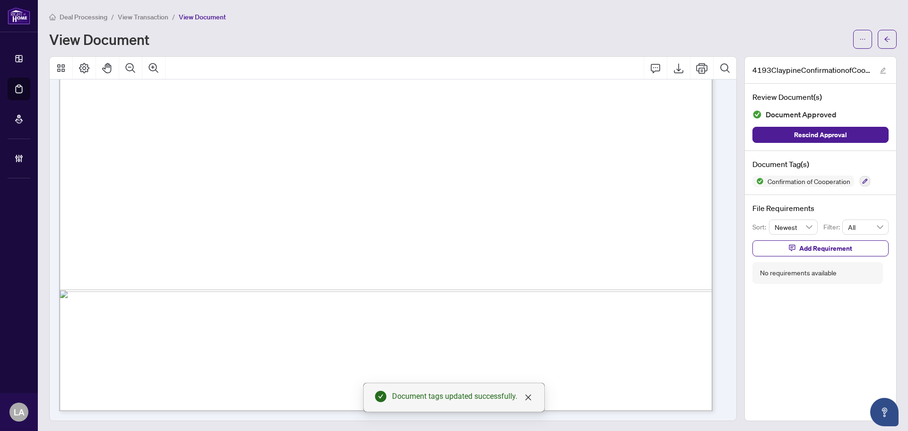
click at [130, 17] on span "View Transaction" at bounding box center [143, 17] width 51 height 9
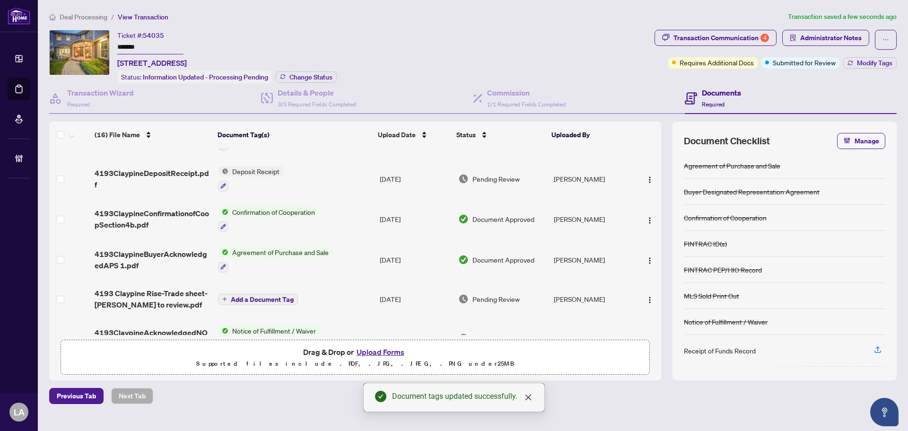
scroll to position [47, 0]
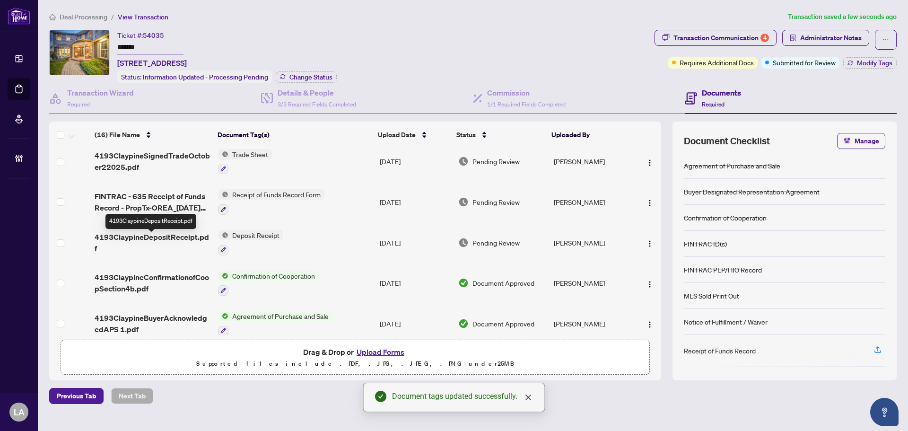
click at [144, 245] on span "4193ClaypineDepositReceipt.pdf" at bounding box center [153, 242] width 116 height 23
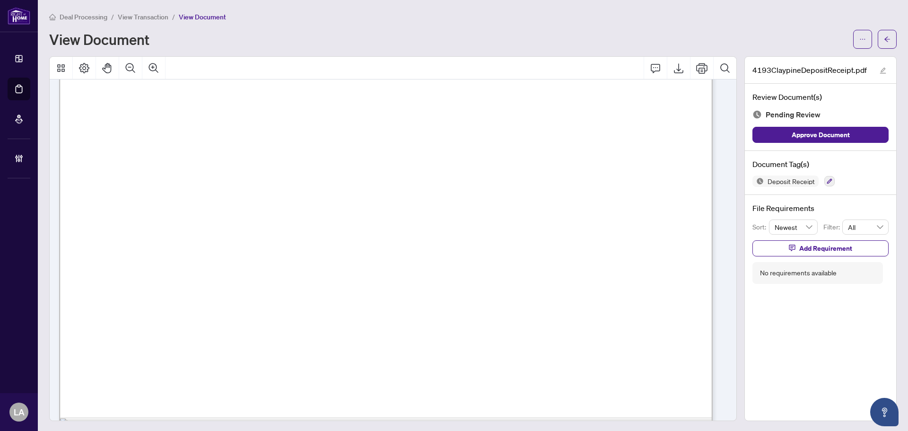
scroll to position [425, 0]
click at [814, 182] on div "Deposit Receipt" at bounding box center [820, 180] width 136 height 11
click at [824, 184] on button "button" at bounding box center [829, 181] width 10 height 10
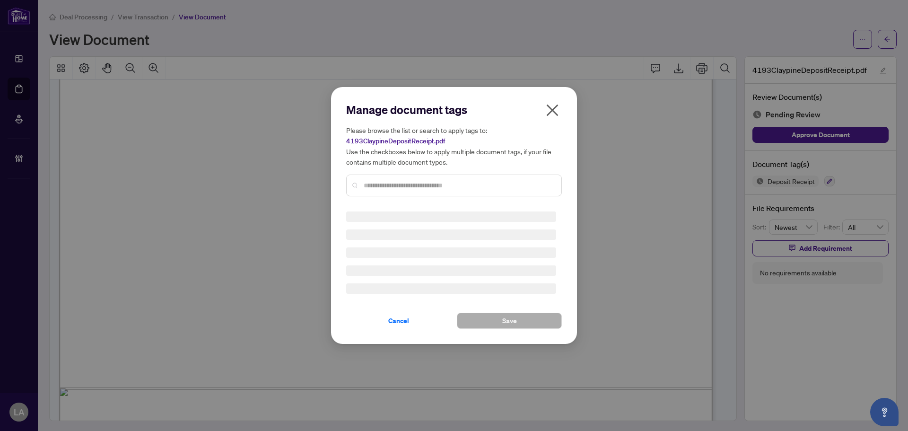
click at [448, 183] on div "Manage document tags Please browse the list or search to apply tags to: 4193Cla…" at bounding box center [454, 153] width 216 height 102
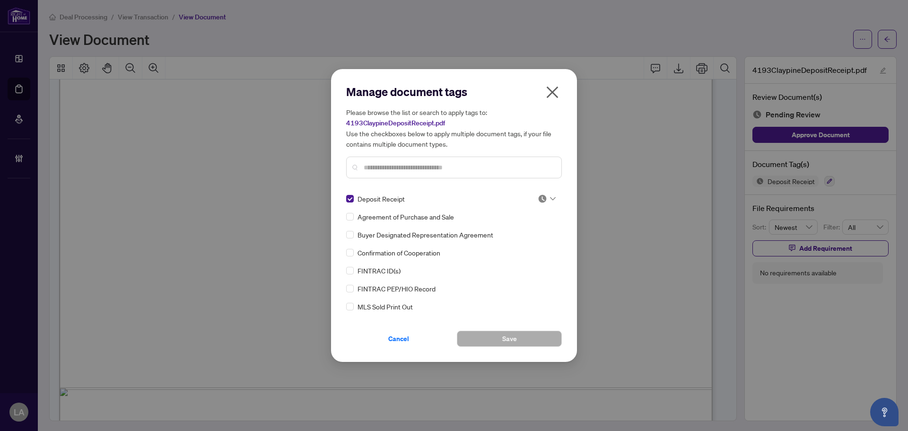
click at [537, 198] on img at bounding box center [541, 198] width 9 height 9
click at [486, 243] on img at bounding box center [489, 244] width 9 height 9
click at [548, 194] on div at bounding box center [546, 198] width 18 height 9
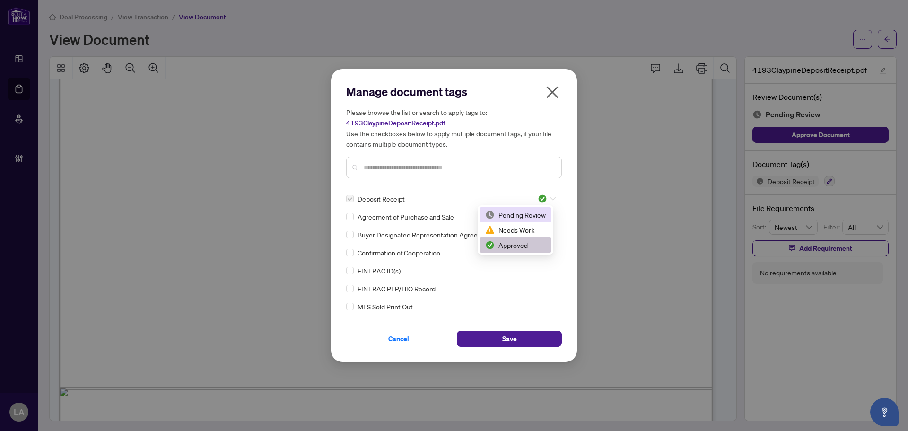
click at [515, 217] on div "Pending Review" at bounding box center [515, 214] width 61 height 10
click at [365, 165] on input "text" at bounding box center [459, 167] width 190 height 10
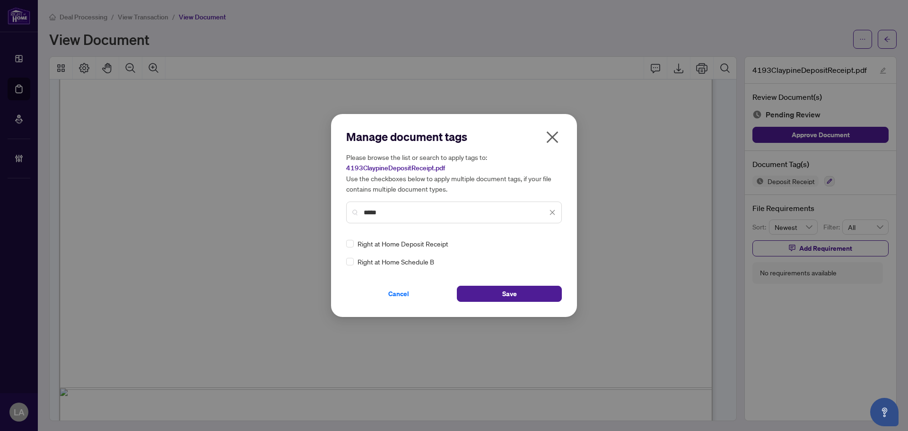
type input "*****"
click at [544, 246] on img at bounding box center [541, 243] width 9 height 9
click at [511, 293] on div "Approved" at bounding box center [518, 290] width 61 height 10
click at [477, 293] on button "Save" at bounding box center [509, 294] width 105 height 16
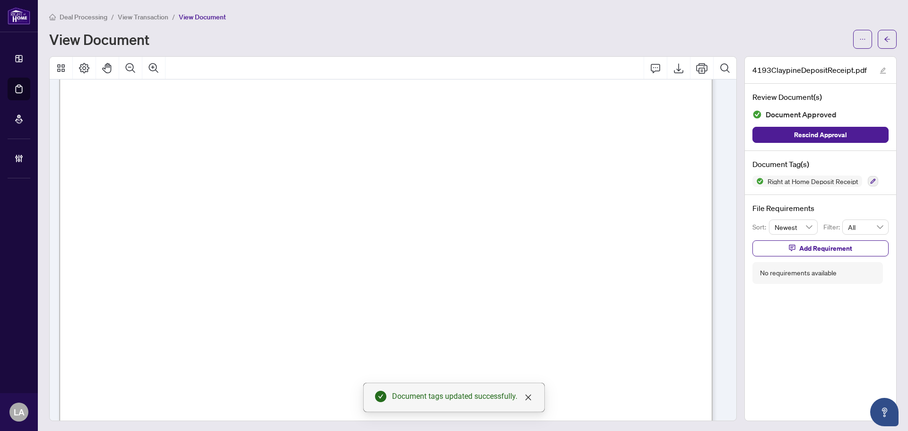
scroll to position [189, 0]
click at [157, 17] on span "View Transaction" at bounding box center [143, 17] width 51 height 9
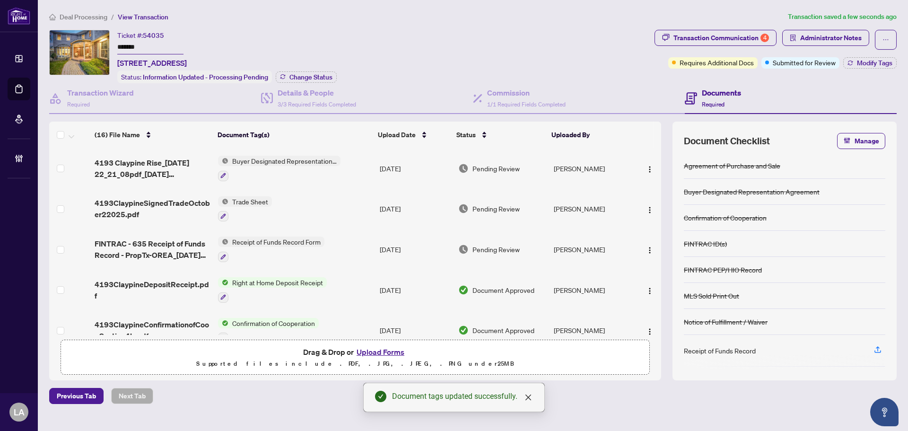
click at [158, 242] on span "FINTRAC - 635 Receipt of Funds Record - PropTx-OREA_2025-10-03 21_44_11.pdf" at bounding box center [153, 249] width 116 height 23
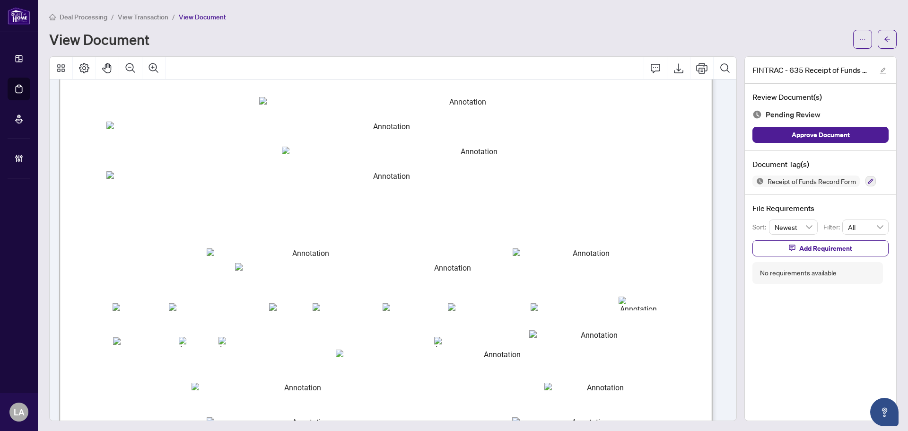
scroll to position [142, 0]
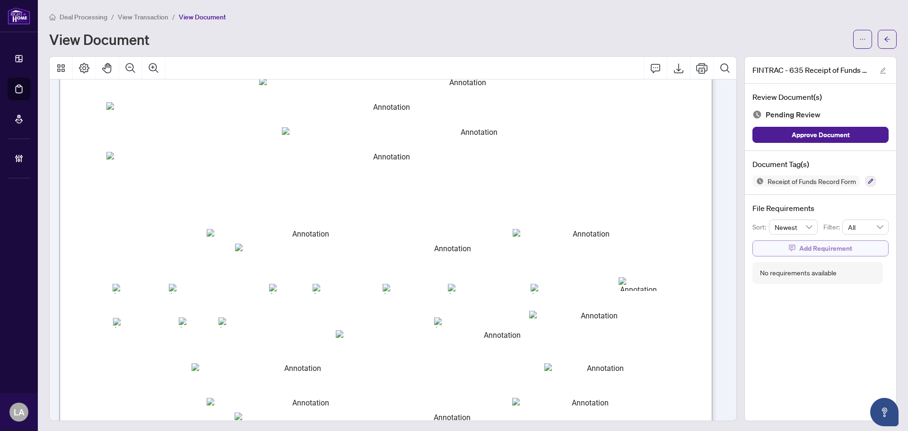
click at [823, 255] on div "File Requirements Sort: Newest Filter: All Add Requirement No requirements avai…" at bounding box center [820, 243] width 151 height 96
click at [801, 256] on div "File Requirements Sort: Newest Filter: All Add Requirement No requirements avai…" at bounding box center [820, 243] width 151 height 96
click at [799, 251] on span "Add Requirement" at bounding box center [825, 248] width 53 height 15
click at [786, 260] on textarea at bounding box center [829, 257] width 101 height 18
paste textarea "**********"
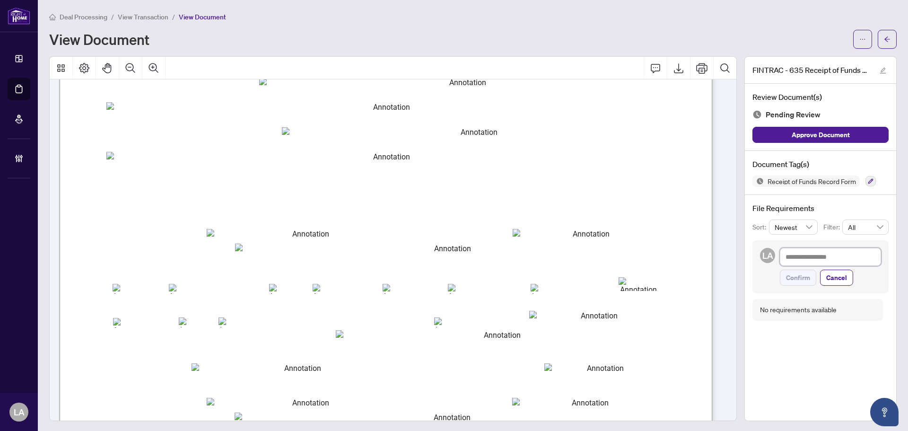
drag, startPoint x: 797, startPoint y: 260, endPoint x: 797, endPoint y: 268, distance: 8.0
click at [797, 260] on textarea at bounding box center [829, 257] width 101 height 18
type textarea "**********"
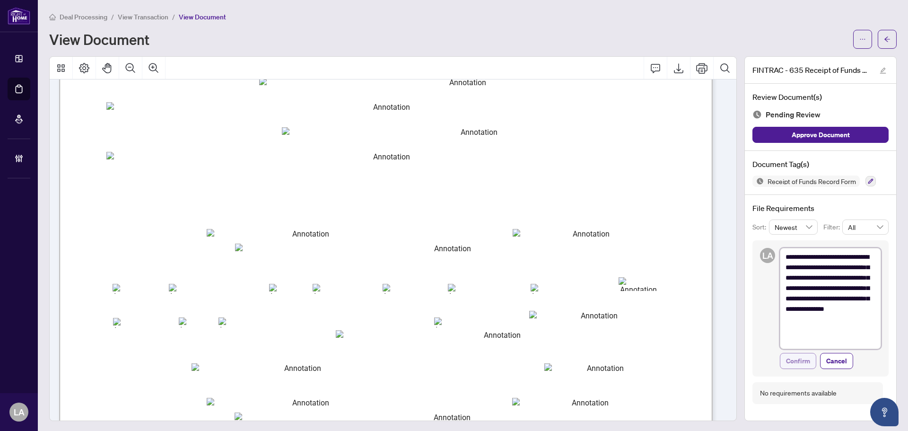
type textarea "**********"
click at [795, 360] on span "Confirm" at bounding box center [798, 360] width 24 height 15
type textarea "**********"
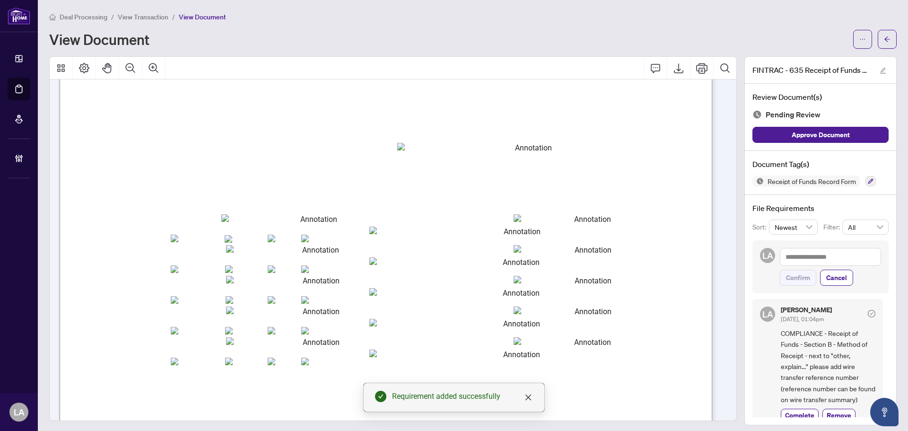
scroll to position [945, 0]
drag, startPoint x: 805, startPoint y: 262, endPoint x: 805, endPoint y: 273, distance: 10.4
click at [805, 262] on textarea at bounding box center [829, 257] width 101 height 18
paste textarea "**********"
type textarea "**********"
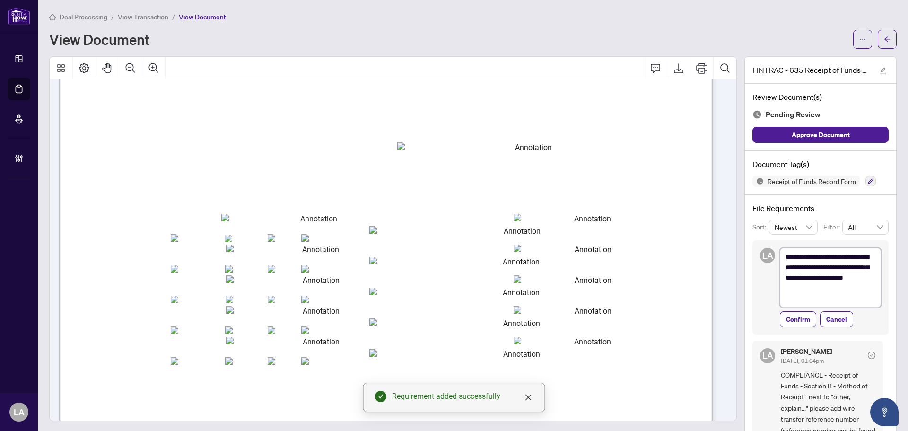
scroll to position [0, 0]
type textarea "**********"
click at [786, 319] on span "Confirm" at bounding box center [798, 319] width 24 height 15
type textarea "**********"
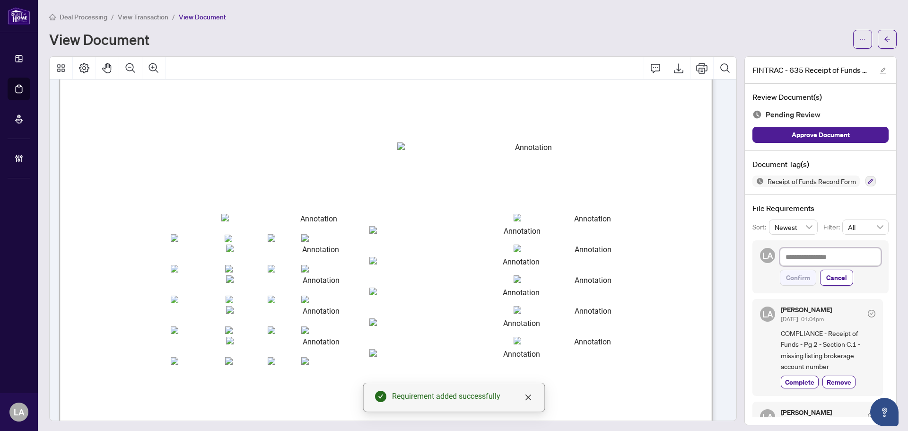
drag, startPoint x: 829, startPoint y: 248, endPoint x: 823, endPoint y: 251, distance: 7.0
click at [828, 248] on textarea at bounding box center [829, 257] width 101 height 18
paste textarea "**********"
type textarea "**********"
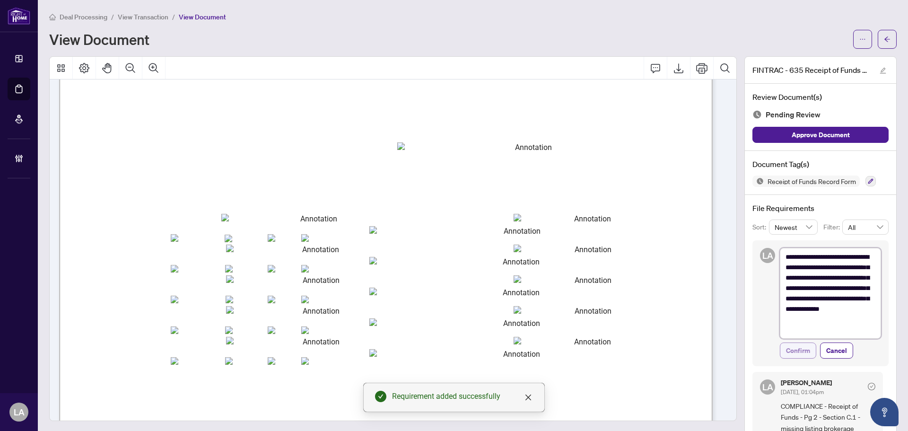
type textarea "**********"
click at [792, 349] on span "Confirm" at bounding box center [798, 350] width 24 height 15
type textarea "**********"
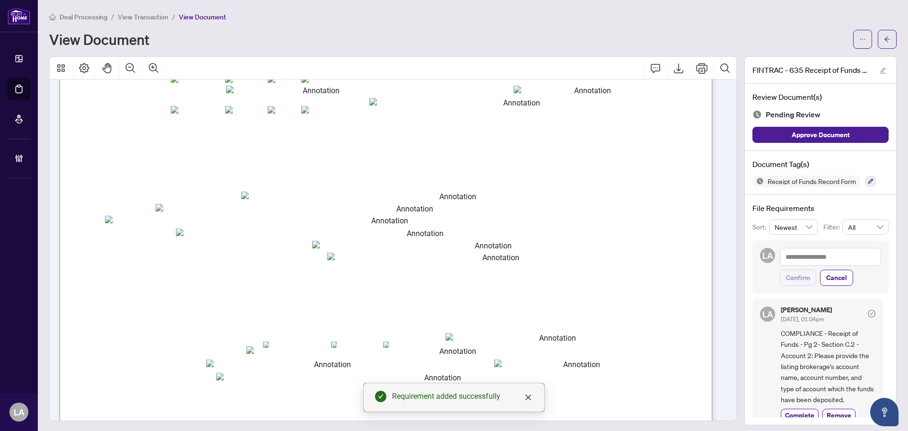
scroll to position [1229, 0]
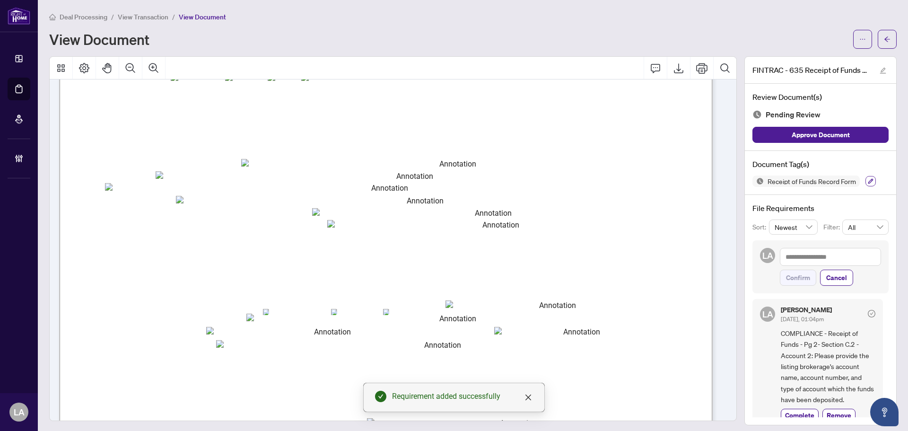
click at [867, 183] on icon "button" at bounding box center [870, 181] width 6 height 6
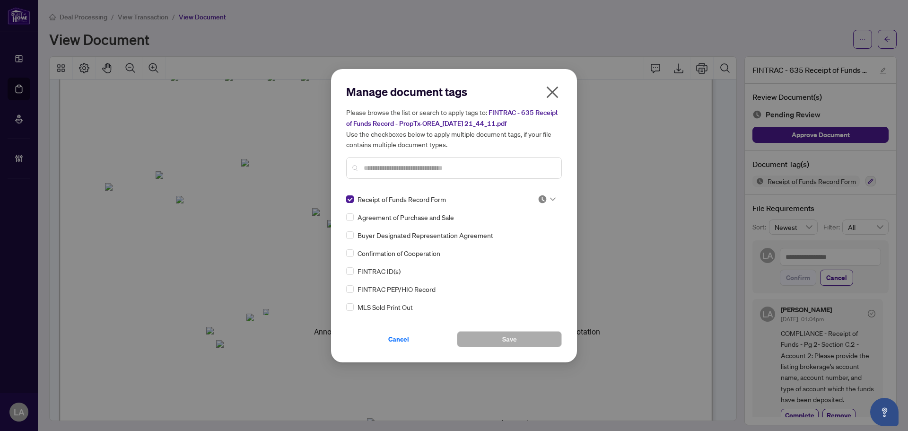
click at [547, 203] on div at bounding box center [546, 198] width 18 height 9
click at [528, 224] on div "Needs Work" at bounding box center [515, 229] width 72 height 15
click at [498, 344] on button "Save" at bounding box center [509, 339] width 105 height 16
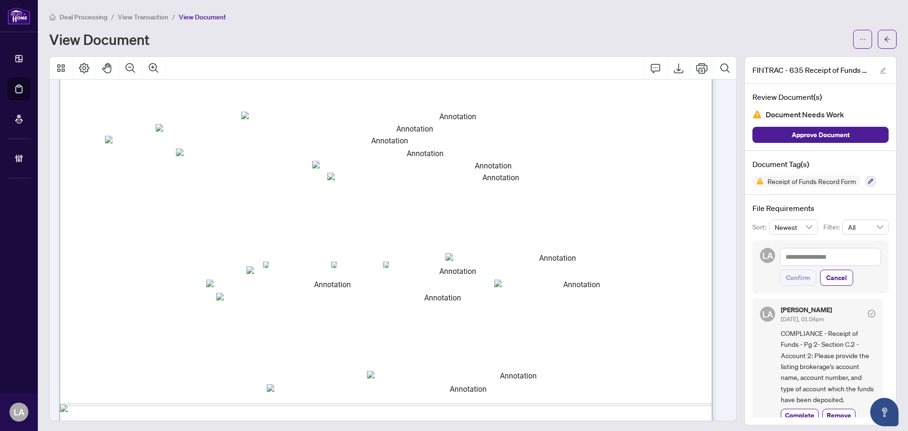
scroll to position [1371, 0]
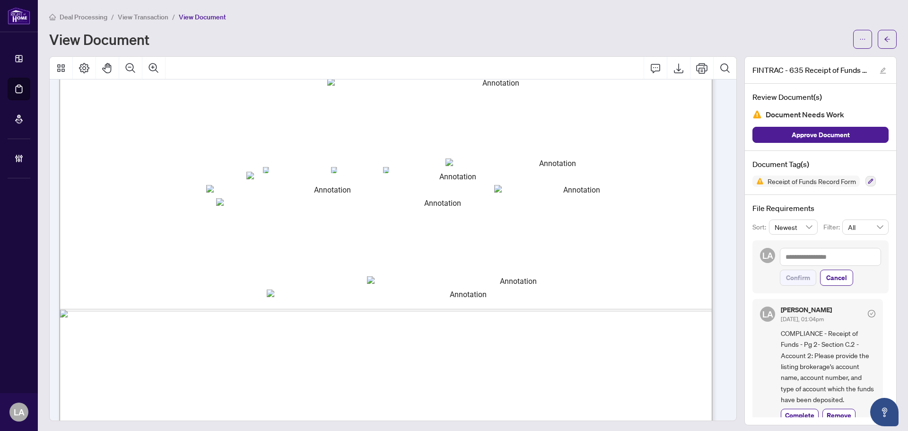
click at [140, 18] on span "View Transaction" at bounding box center [143, 17] width 51 height 9
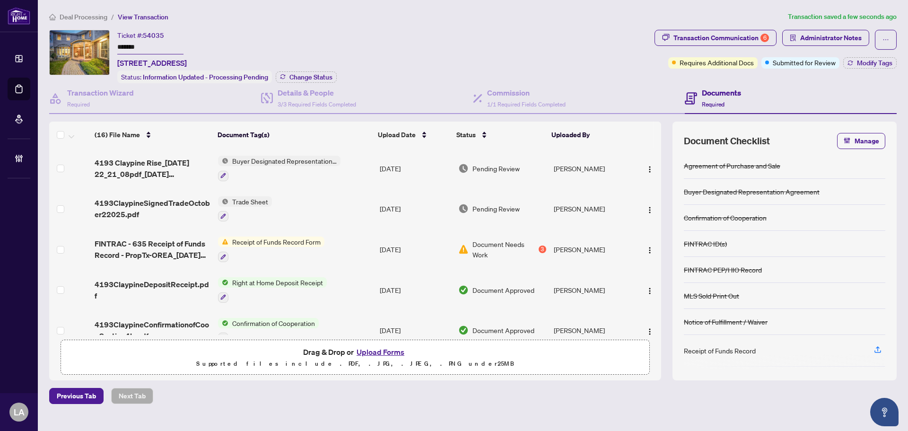
click at [156, 202] on span "4193ClaypineSignedTradeOctober22025.pdf" at bounding box center [153, 208] width 116 height 23
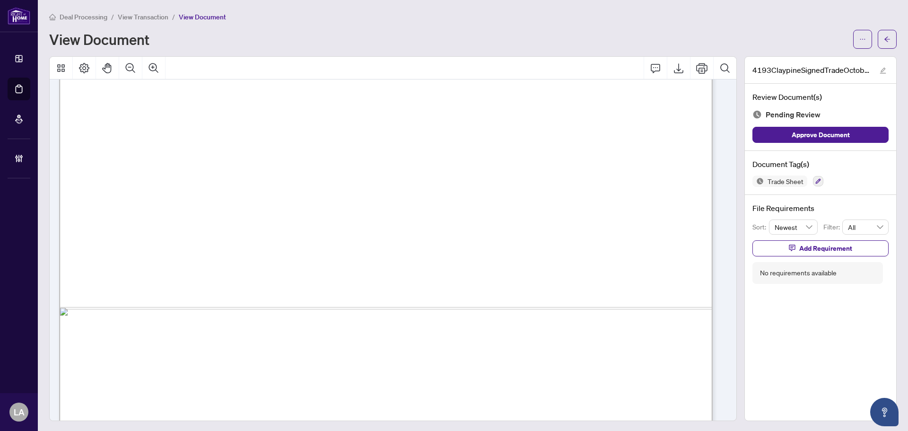
scroll to position [520, 0]
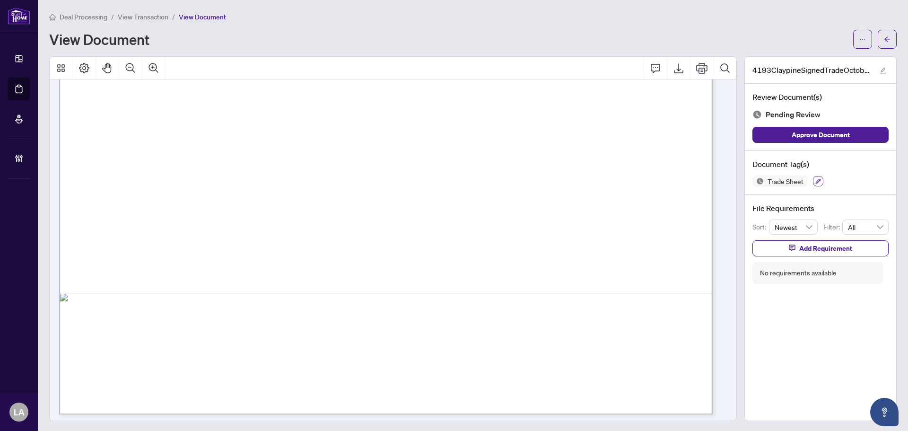
click at [814, 182] on button "button" at bounding box center [818, 181] width 10 height 10
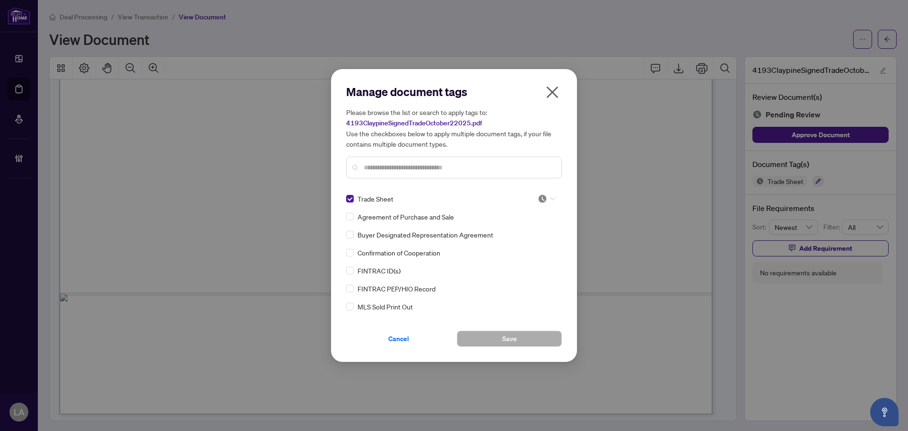
click at [538, 198] on img at bounding box center [541, 198] width 9 height 9
click at [499, 249] on div "Approved" at bounding box center [515, 245] width 61 height 10
click at [476, 347] on div "Manage document tags Please browse the list or search to apply tags to: 4193Cla…" at bounding box center [454, 215] width 246 height 293
click at [479, 342] on button "Save" at bounding box center [509, 338] width 105 height 16
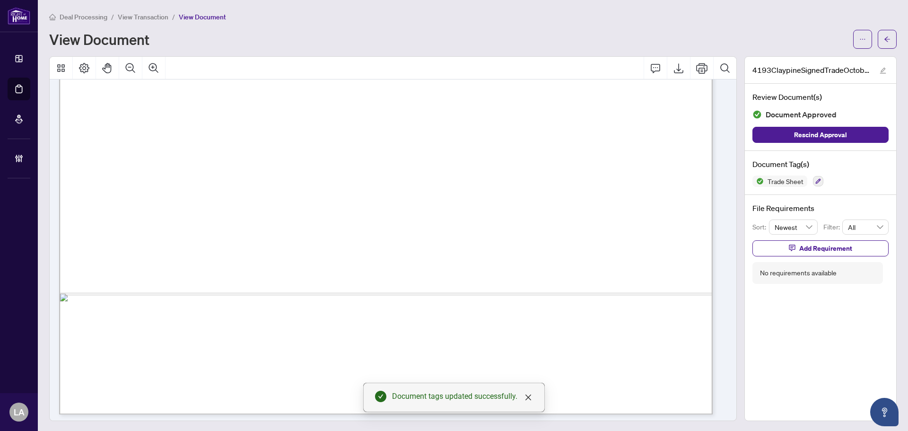
click at [154, 20] on span "View Transaction" at bounding box center [143, 17] width 51 height 9
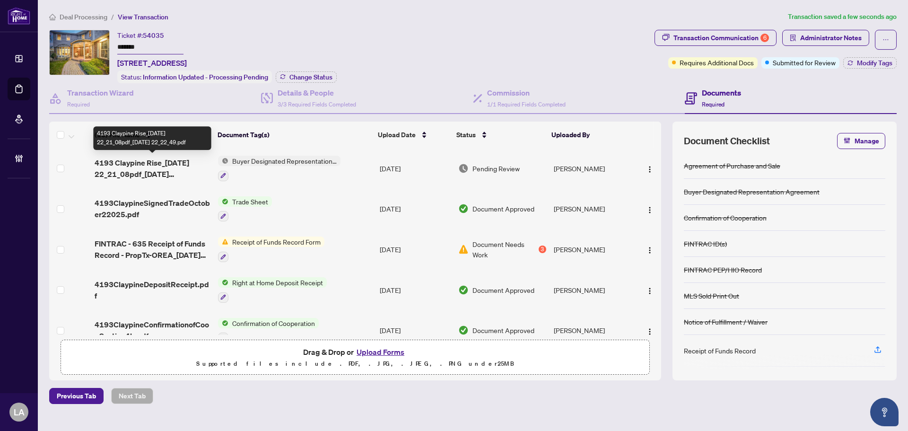
click at [135, 165] on span "4193 Claypine Rise_2025-10-03 22_21_08pdf_2025-10-03 22_22_49.pdf" at bounding box center [153, 168] width 116 height 23
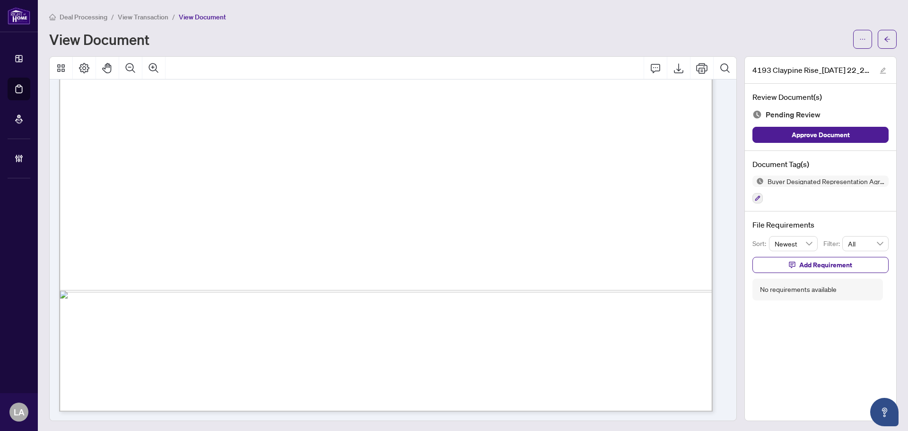
scroll to position [3124, 0]
click at [787, 274] on div "File Requirements Sort: Newest Filter: All Add Requirement No requirements avai…" at bounding box center [820, 259] width 151 height 96
click at [799, 257] on span "Add Requirement" at bounding box center [825, 264] width 53 height 15
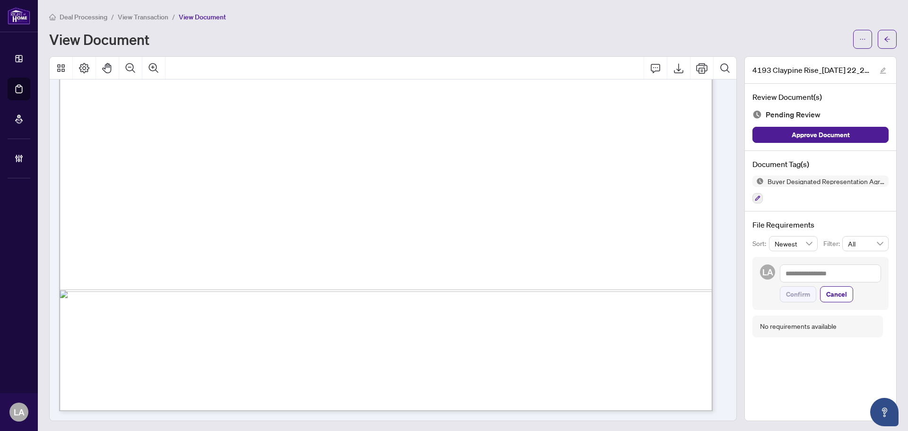
click at [790, 274] on textarea at bounding box center [829, 273] width 101 height 18
type textarea "**********"
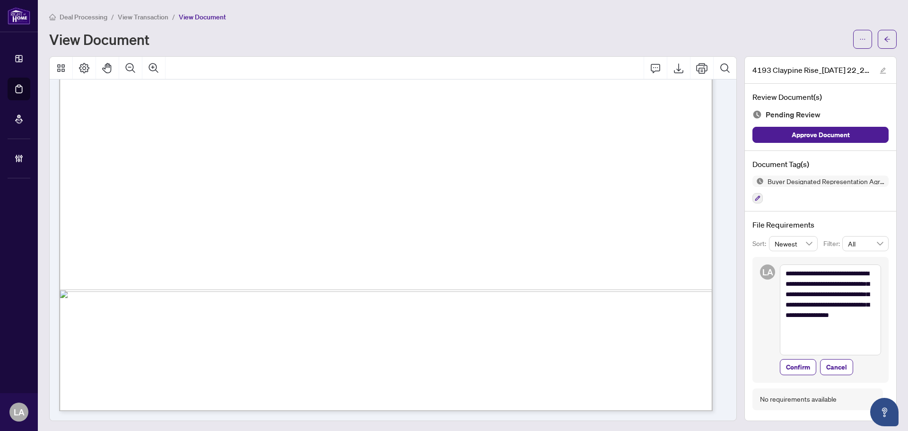
scroll to position [0, 0]
click at [788, 274] on textarea "**********" at bounding box center [829, 309] width 101 height 91
drag, startPoint x: 788, startPoint y: 274, endPoint x: 792, endPoint y: 270, distance: 5.4
click at [792, 275] on textarea "**********" at bounding box center [829, 309] width 101 height 91
type textarea "**********"
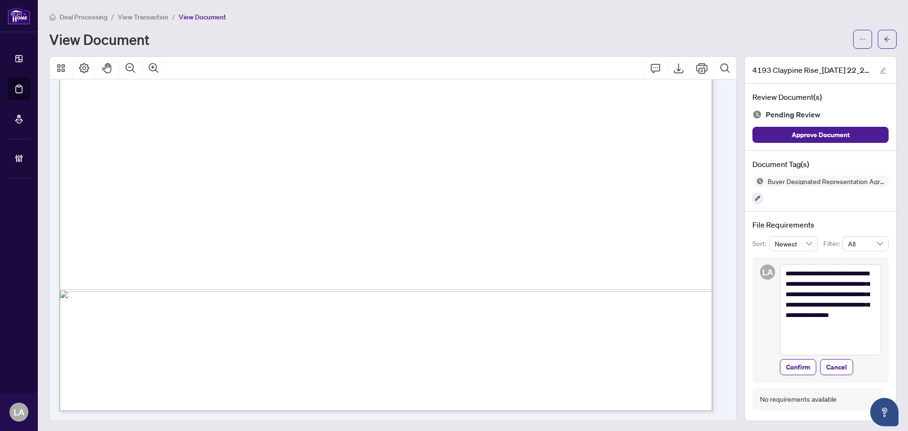
type textarea "**********"
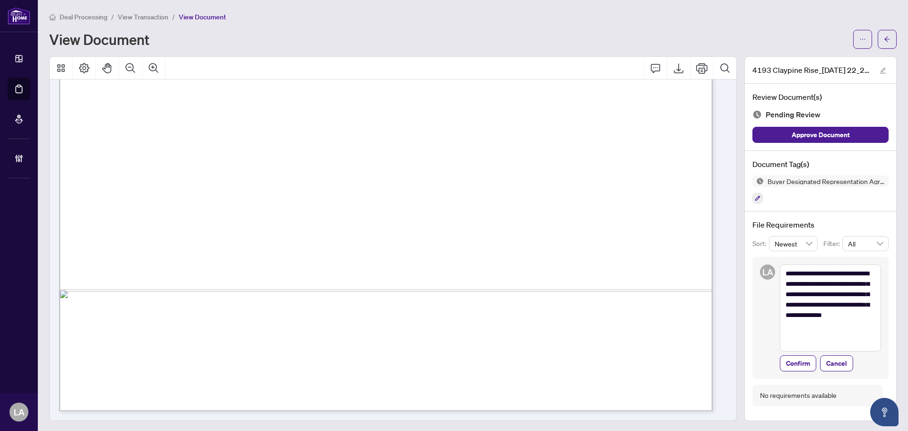
type textarea "**********"
click at [790, 361] on span "Confirm" at bounding box center [798, 366] width 24 height 15
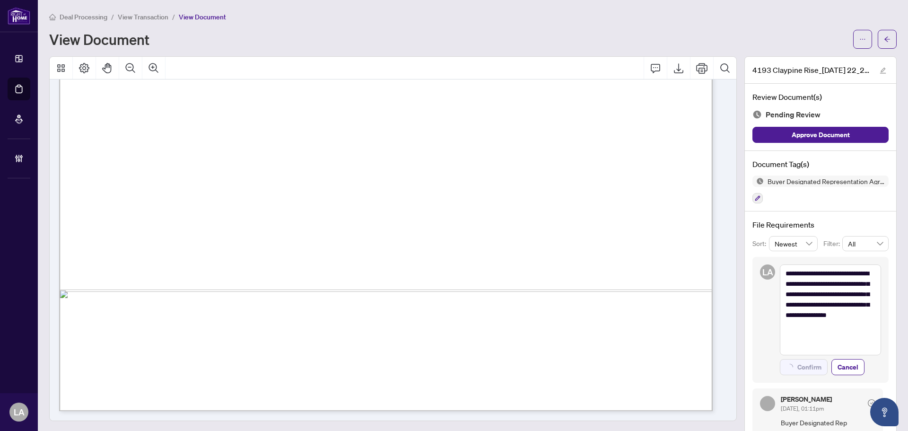
type textarea "**********"
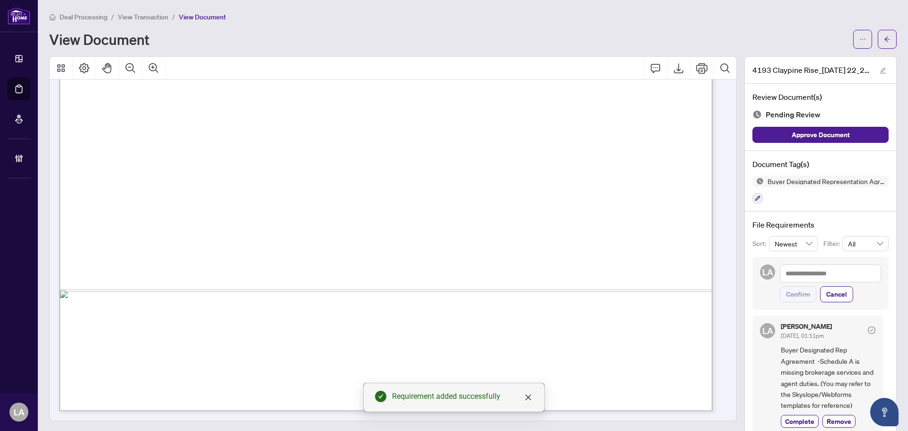
drag, startPoint x: 751, startPoint y: 191, endPoint x: 744, endPoint y: 208, distance: 18.4
click at [752, 192] on div at bounding box center [757, 197] width 10 height 11
click at [745, 208] on div "Document Tag(s) Buyer Designated Representation Agreement" at bounding box center [820, 181] width 151 height 61
click at [754, 199] on icon "button" at bounding box center [757, 198] width 6 height 6
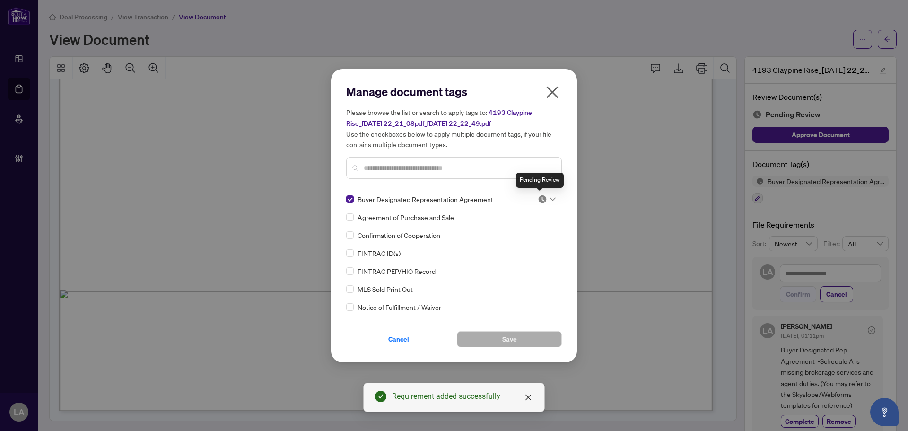
drag, startPoint x: 545, startPoint y: 188, endPoint x: 541, endPoint y: 201, distance: 13.5
click at [547, 189] on body "Dashboard Deal Processing Mortgage Referrals Brokerage Management LA Luna Almuh…" at bounding box center [454, 215] width 908 height 431
drag, startPoint x: 541, startPoint y: 201, endPoint x: 504, endPoint y: 225, distance: 44.1
click at [540, 203] on img at bounding box center [541, 198] width 9 height 9
click at [496, 225] on div "Needs Work" at bounding box center [515, 230] width 61 height 10
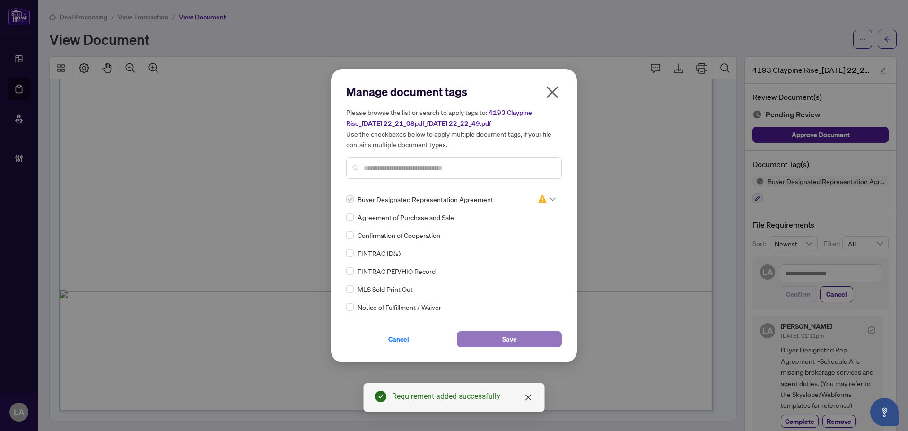
click at [493, 342] on button "Save" at bounding box center [509, 339] width 105 height 16
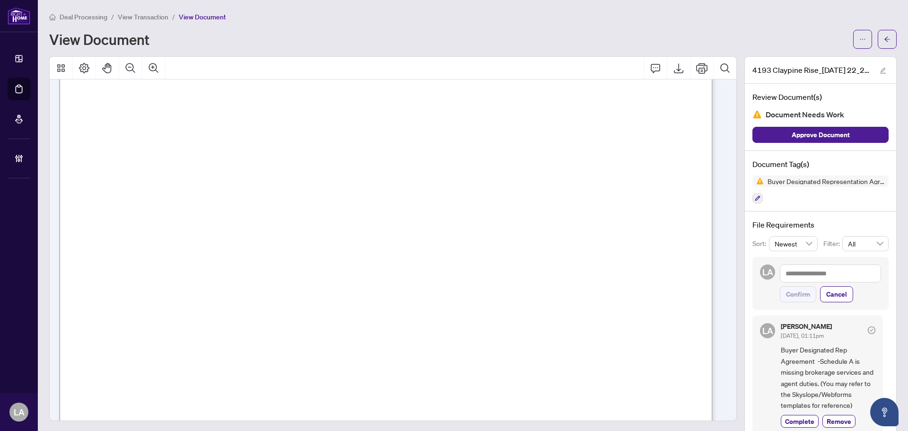
scroll to position [2651, 0]
click at [139, 9] on main "Deal Processing / View Transaction / View Document View Document 4193 Claypine …" at bounding box center [473, 215] width 870 height 431
click at [138, 13] on span "View Transaction" at bounding box center [143, 17] width 51 height 9
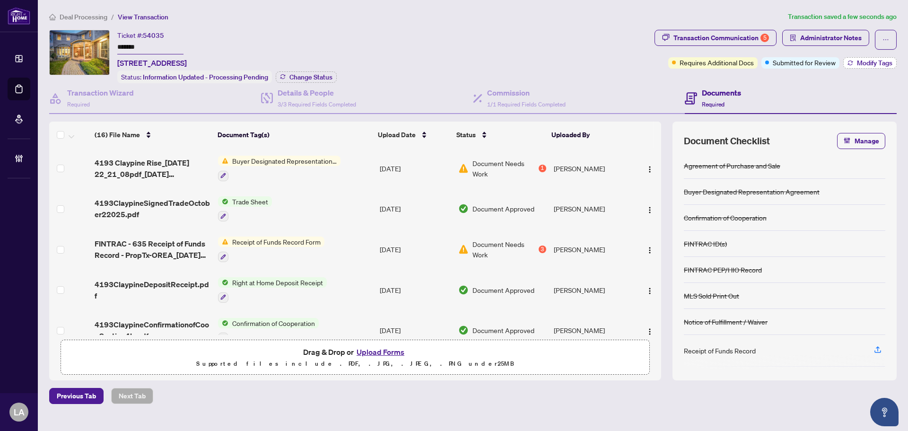
click at [851, 57] on button "Modify Tags" at bounding box center [869, 62] width 53 height 11
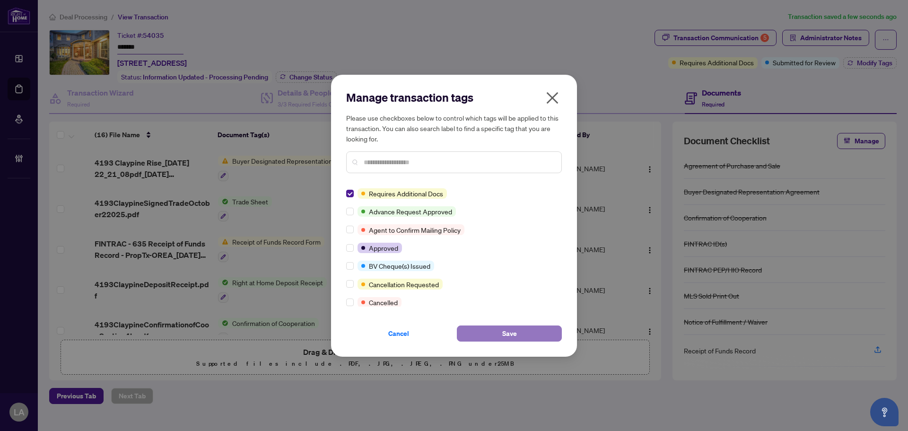
click at [486, 331] on button "Save" at bounding box center [509, 333] width 105 height 16
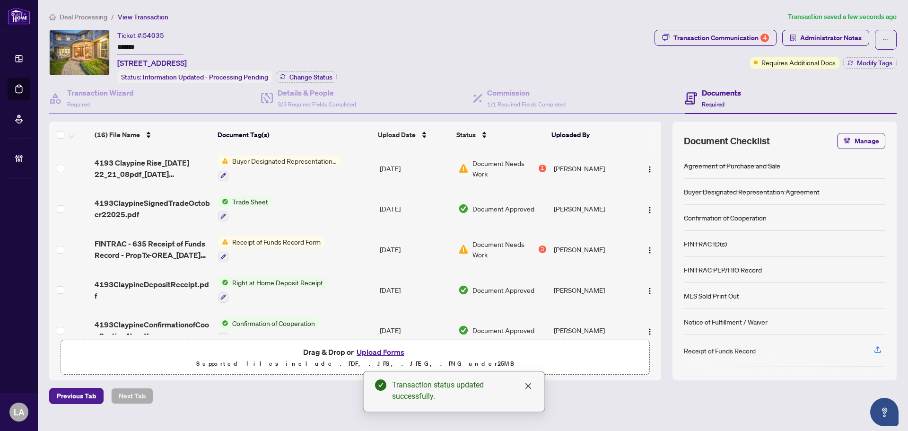
click at [694, 50] on div "Transaction Communication 4 Administrator Notes Requires Additional Docs Modify…" at bounding box center [775, 49] width 242 height 39
click at [703, 36] on div "Transaction Communication 4" at bounding box center [720, 37] width 95 height 15
type textarea "**********"
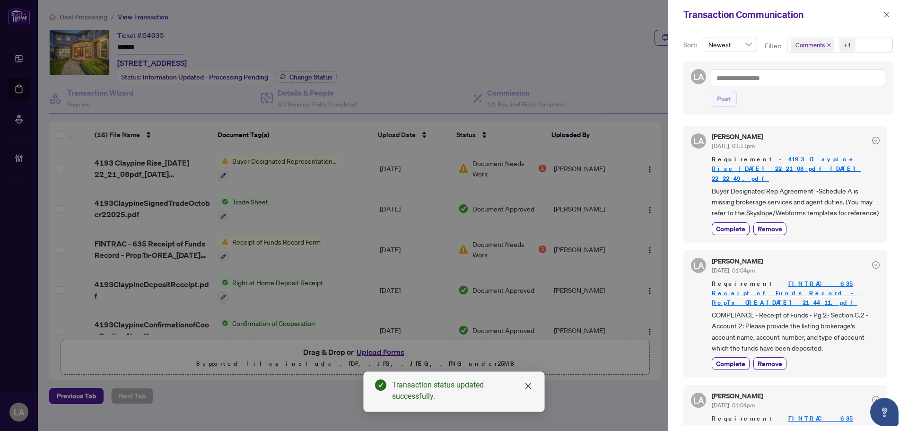
click at [799, 50] on span "Comments" at bounding box center [812, 44] width 43 height 13
click at [814, 87] on span "Comments" at bounding box center [821, 84] width 33 height 9
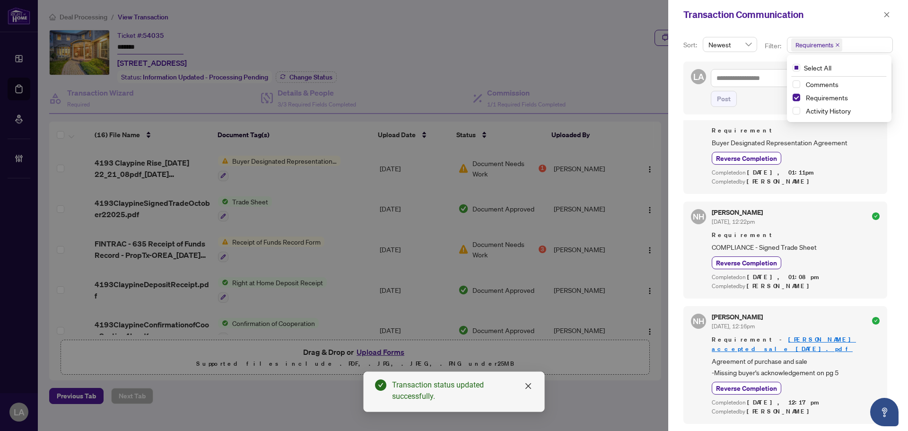
scroll to position [709, 0]
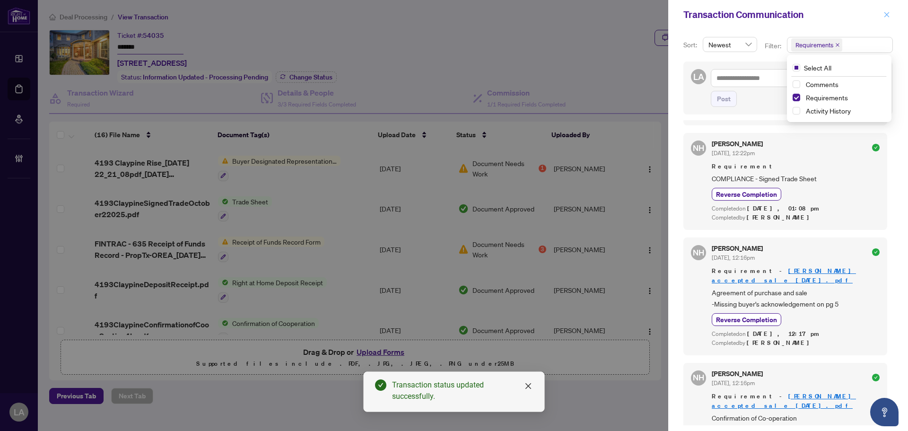
click at [884, 18] on span "button" at bounding box center [886, 14] width 7 height 15
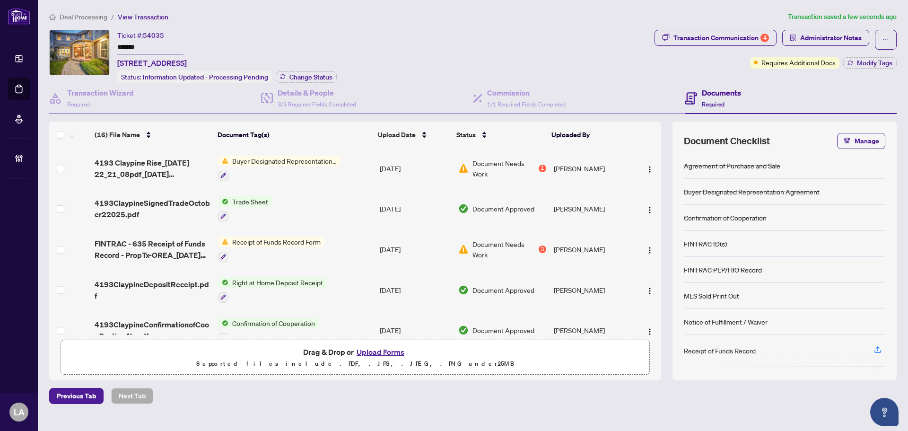
scroll to position [142, 0]
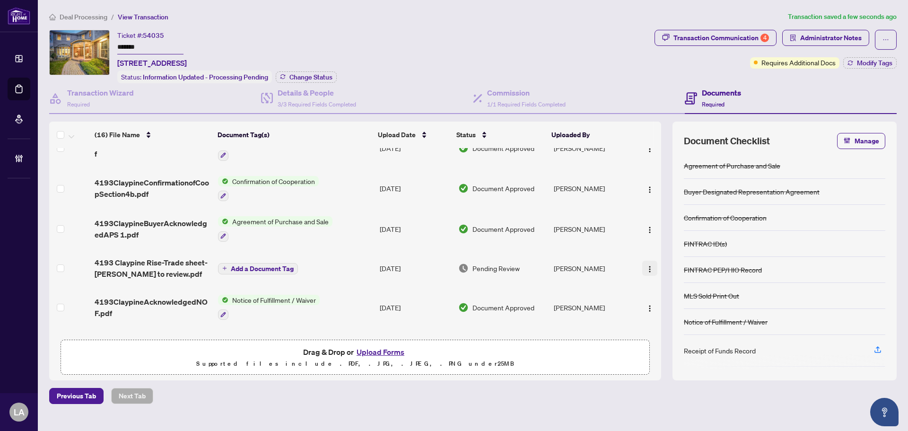
click at [649, 272] on button "button" at bounding box center [649, 267] width 15 height 15
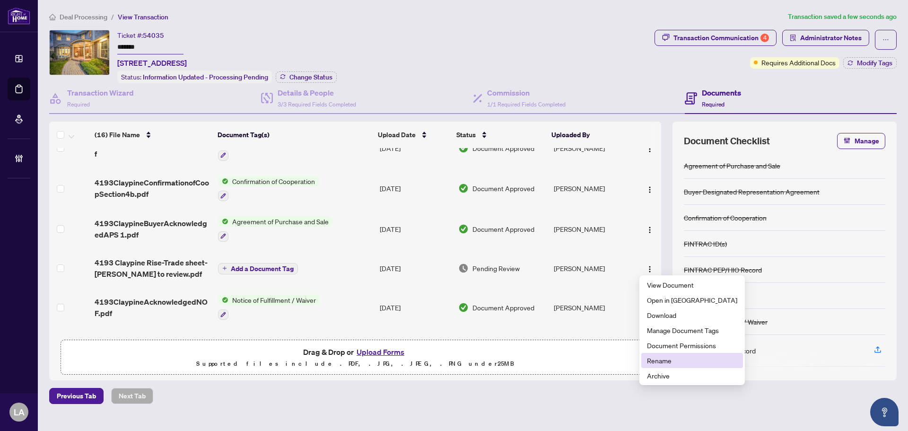
click at [657, 361] on span "Rename" at bounding box center [692, 360] width 90 height 10
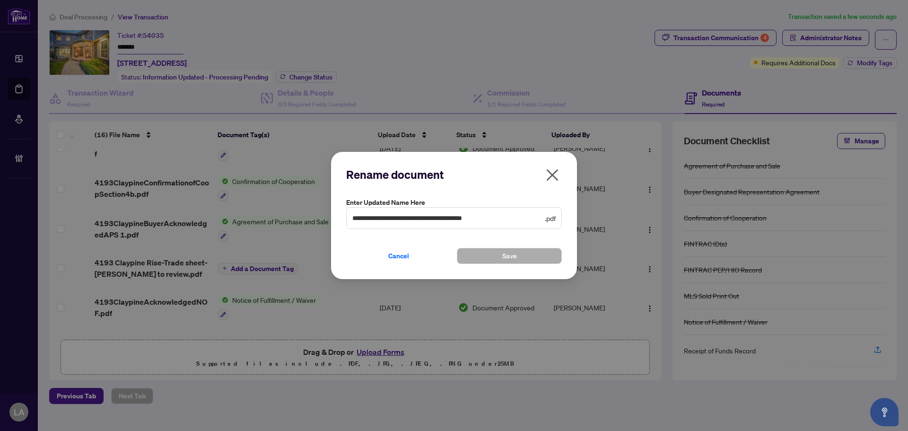
drag, startPoint x: 546, startPoint y: 159, endPoint x: 552, endPoint y: 182, distance: 23.3
click at [550, 170] on div "**********" at bounding box center [454, 216] width 246 height 128
click at [552, 182] on icon "close" at bounding box center [552, 174] width 15 height 15
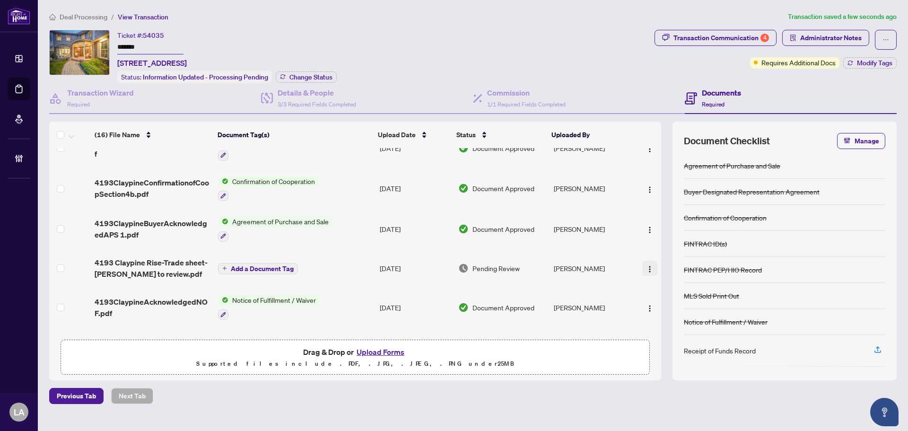
click at [648, 265] on img "button" at bounding box center [650, 269] width 8 height 8
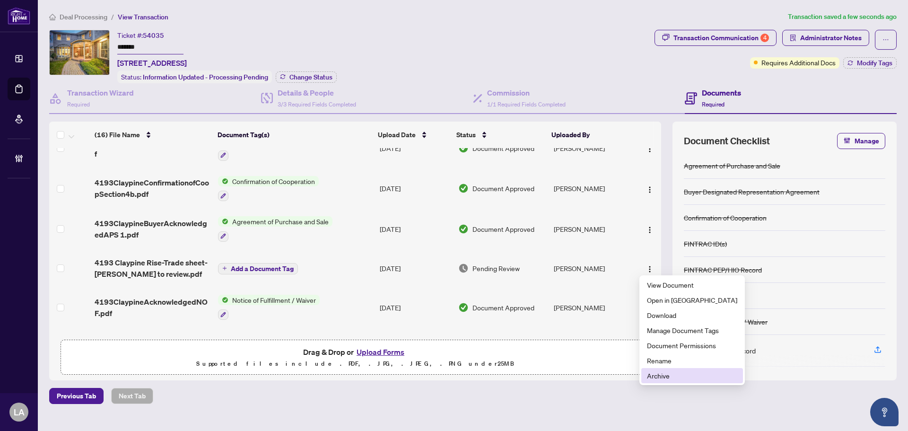
click at [678, 375] on span "Archive" at bounding box center [692, 375] width 90 height 10
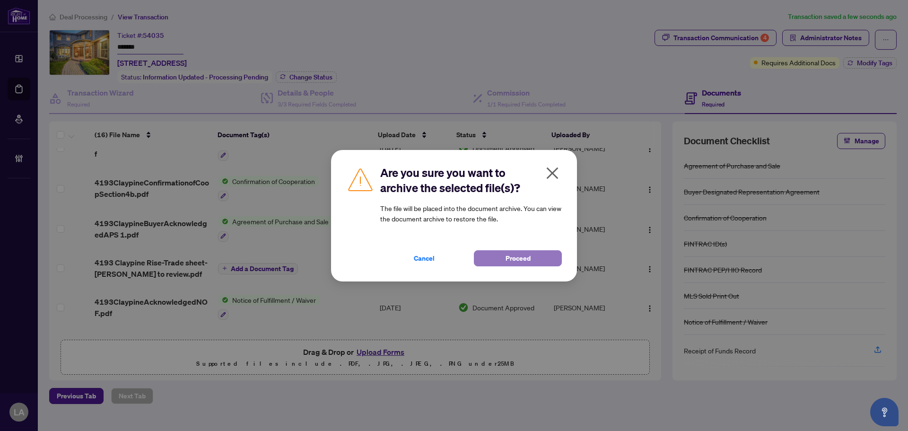
click at [523, 259] on span "Proceed" at bounding box center [517, 258] width 25 height 15
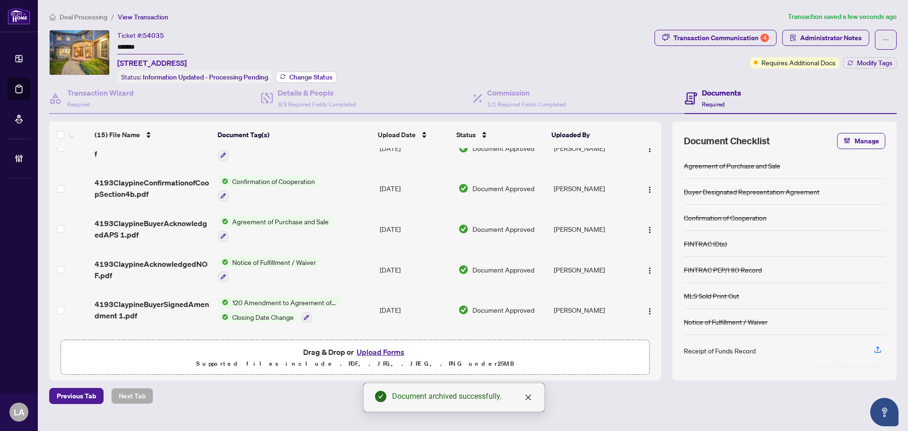
click at [305, 74] on span "Change Status" at bounding box center [310, 77] width 43 height 7
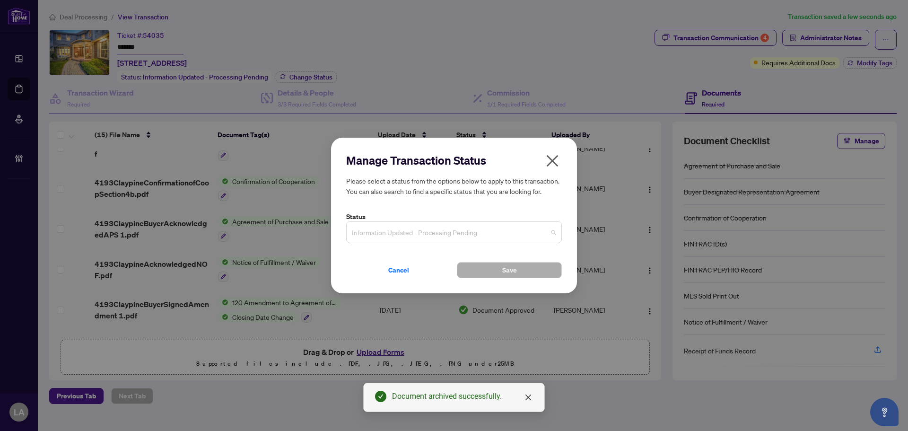
click at [367, 233] on span "Information Updated - Processing Pending" at bounding box center [454, 232] width 204 height 18
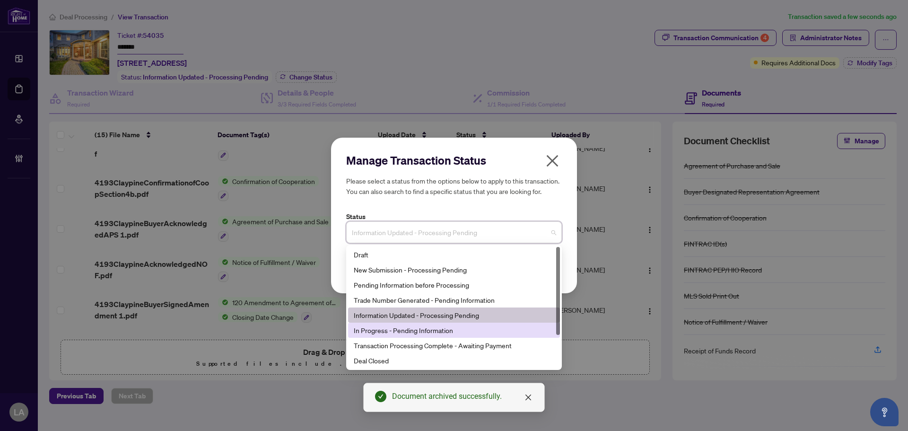
click at [373, 334] on div "In Progress - Pending Information" at bounding box center [454, 330] width 200 height 10
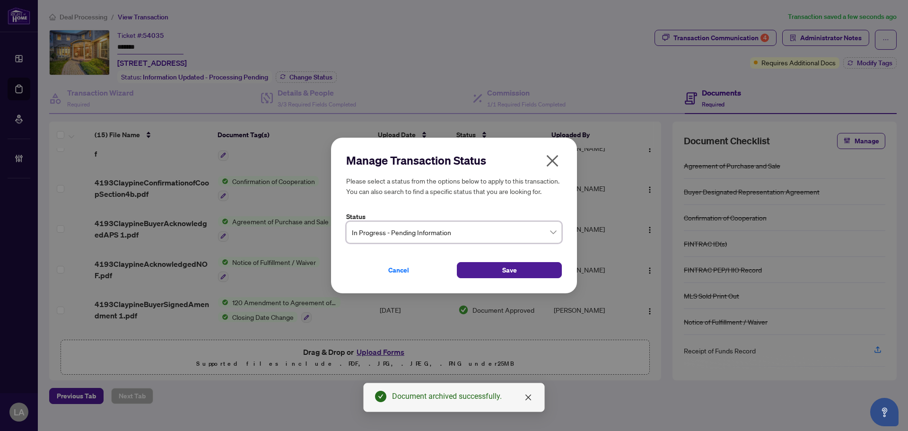
drag, startPoint x: 523, startPoint y: 267, endPoint x: 472, endPoint y: 140, distance: 136.4
click at [522, 267] on button "Save" at bounding box center [509, 270] width 105 height 16
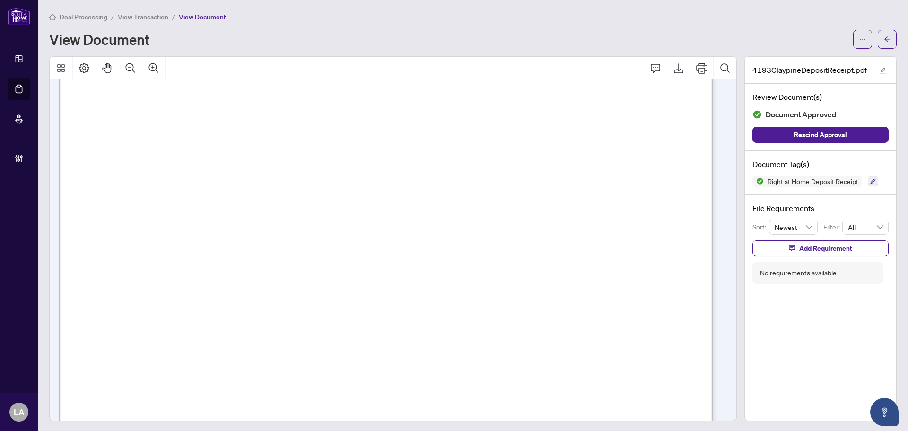
scroll to position [284, 0]
drag, startPoint x: 217, startPoint y: 194, endPoint x: 296, endPoint y: 193, distance: 78.5
click at [264, 193] on span "$80,000.00" at bounding box center [241, 192] width 48 height 9
drag, startPoint x: 228, startPoint y: 173, endPoint x: 200, endPoint y: 170, distance: 28.1
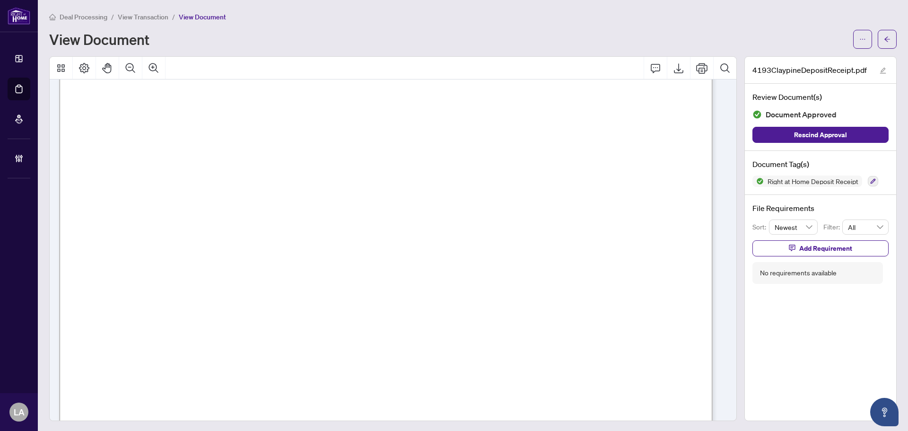
click at [262, 190] on span "$80,000.00" at bounding box center [241, 192] width 48 height 9
drag, startPoint x: 235, startPoint y: 278, endPoint x: 134, endPoint y: 286, distance: 101.5
drag, startPoint x: 147, startPoint y: 240, endPoint x: 128, endPoint y: 27, distance: 213.6
